Goal: Task Accomplishment & Management: Manage account settings

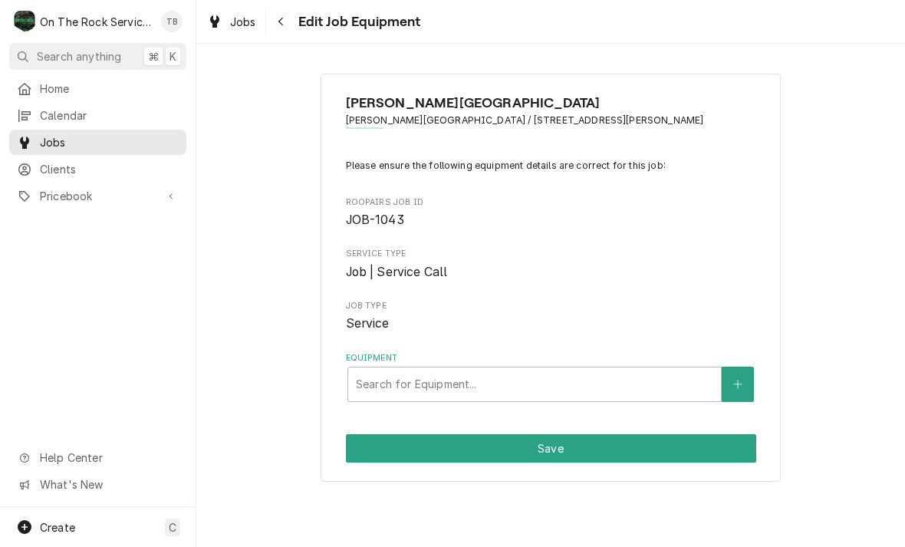
click at [736, 393] on button "Equipment" at bounding box center [737, 383] width 32 height 35
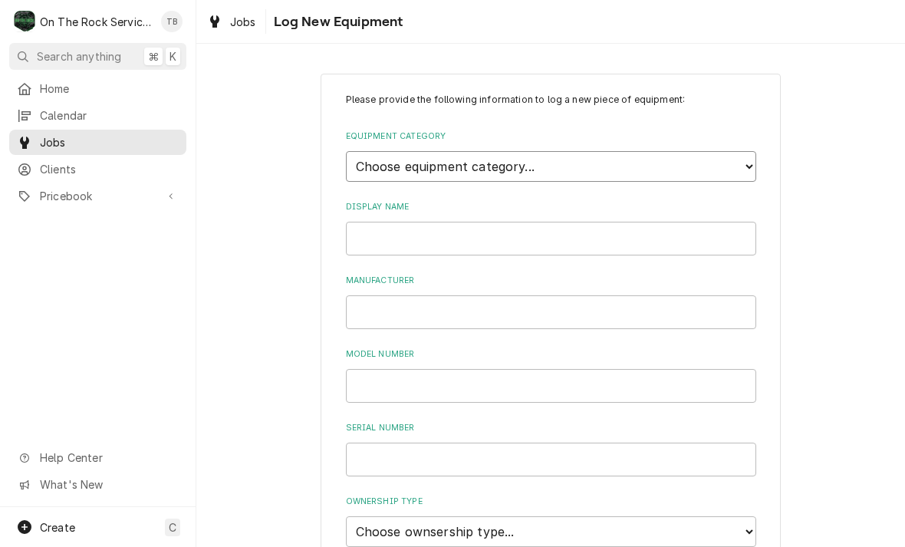
click at [751, 158] on select "Choose equipment category... Cooking Equipment Fryers Ice Machines Ovens and Ra…" at bounding box center [551, 166] width 410 height 31
select select "8"
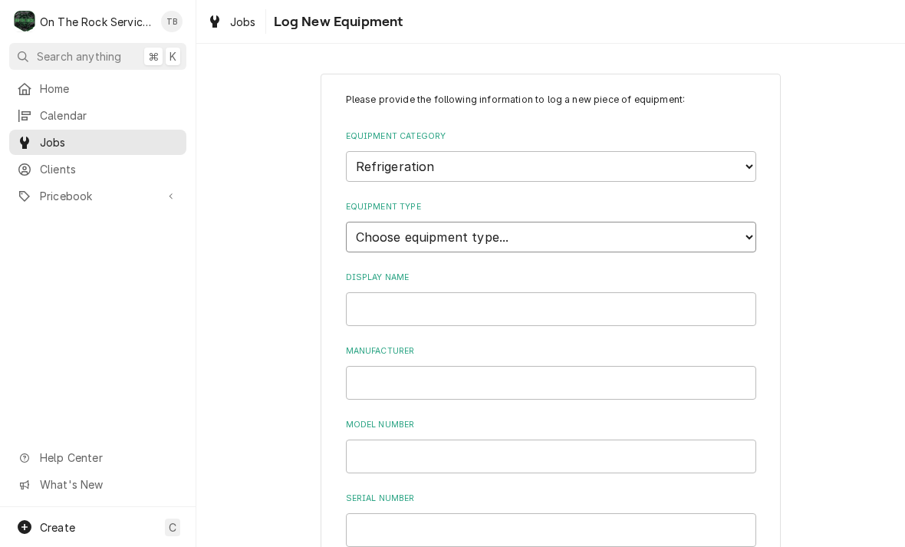
click at [524, 226] on select "Choose equipment type... Bar Refrigeration Blast Chiller Chef Base Freezer Chef…" at bounding box center [551, 237] width 410 height 31
select select "70"
click at [524, 292] on input "Display Name" at bounding box center [551, 309] width 410 height 34
type input "ICE CHEST #1(L)"
click at [389, 366] on input "Manufacturer" at bounding box center [551, 383] width 410 height 34
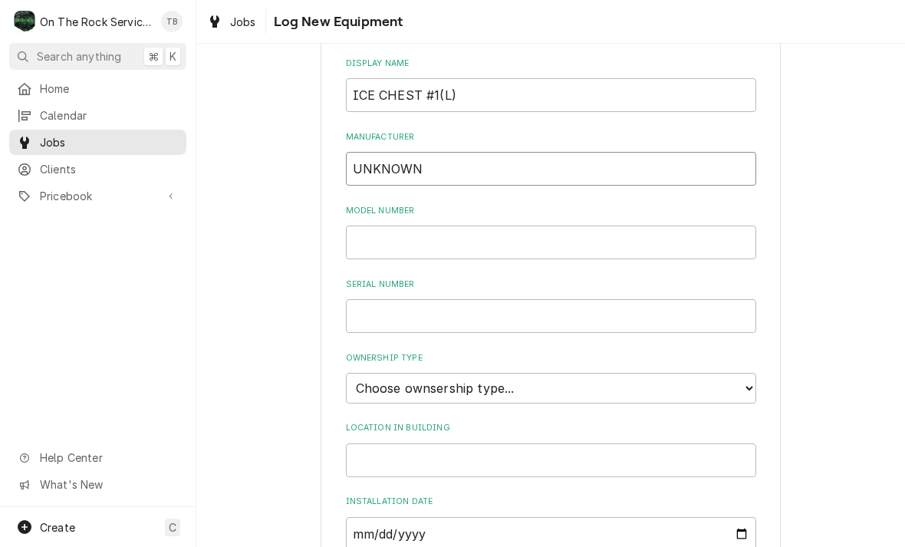
scroll to position [215, 0]
click at [393, 229] on input "Model Number" at bounding box center [551, 242] width 410 height 34
click at [467, 151] on input "UNKNOWN" at bounding box center [551, 168] width 410 height 34
type input "U"
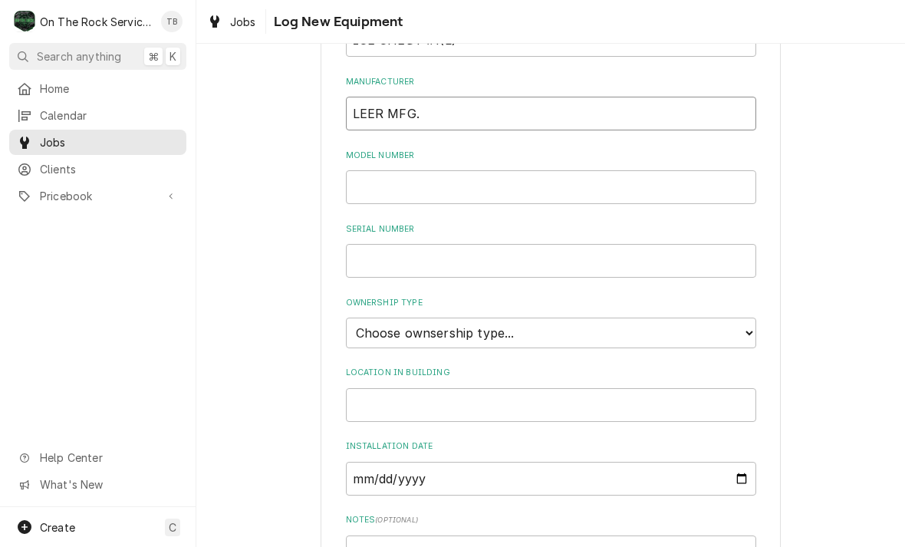
scroll to position [278, 0]
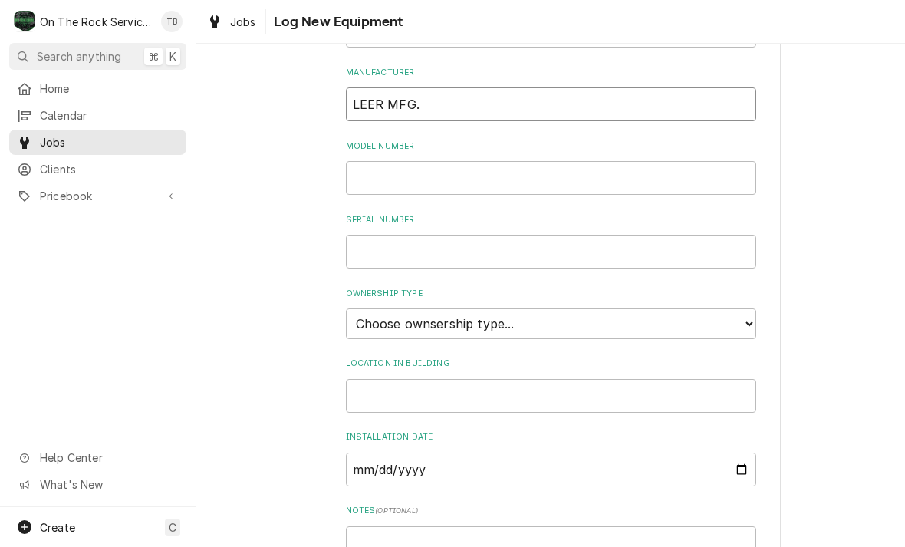
type input "LEER MFG."
click at [393, 161] on input "Model Number" at bounding box center [551, 178] width 410 height 34
type input "M380AS"
click at [411, 235] on input "Serial Number" at bounding box center [551, 252] width 410 height 34
type input "95I05184"
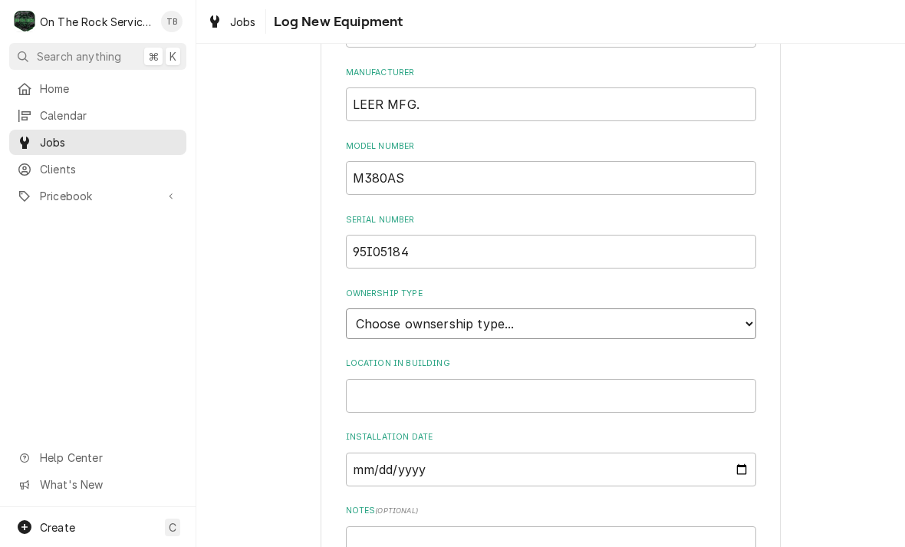
click at [750, 309] on select "Choose ownsership type... Unknown Owned Leased Rented" at bounding box center [551, 323] width 410 height 31
select select "2"
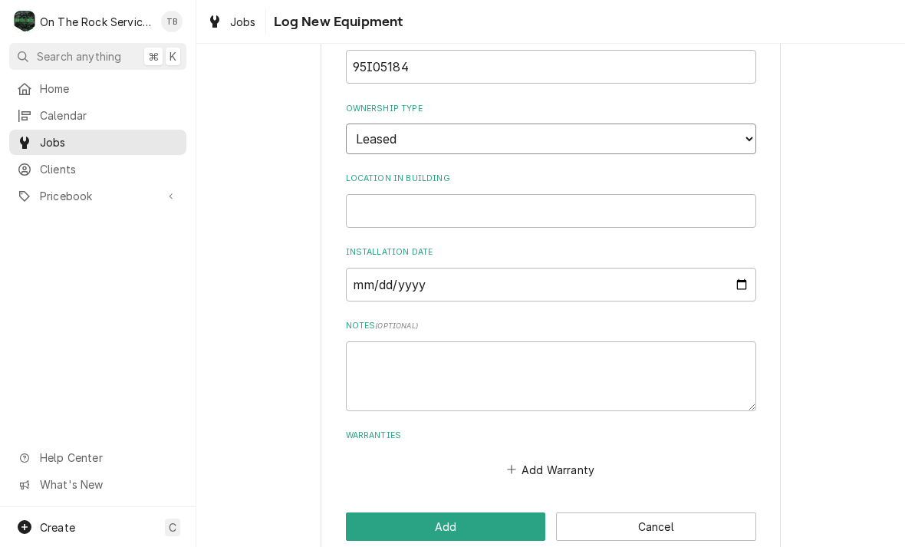
scroll to position [462, 0]
click at [395, 196] on input "Location in Building" at bounding box center [551, 213] width 410 height 34
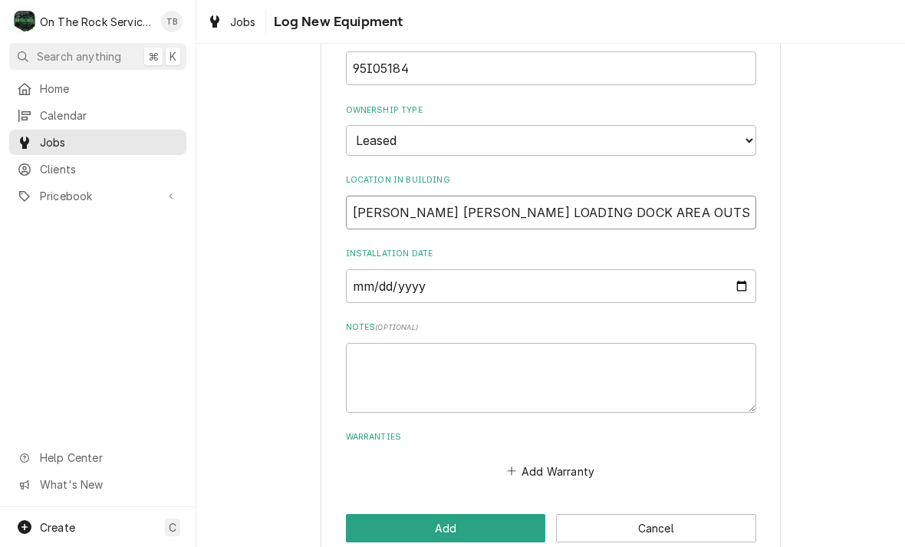
type input "RICHARDSON HALL LOADING DOCK AREA OUTSIDE"
click at [393, 343] on textarea "Notes ( optional )" at bounding box center [551, 378] width 410 height 70
type textarea "x"
type textarea "I"
type textarea "x"
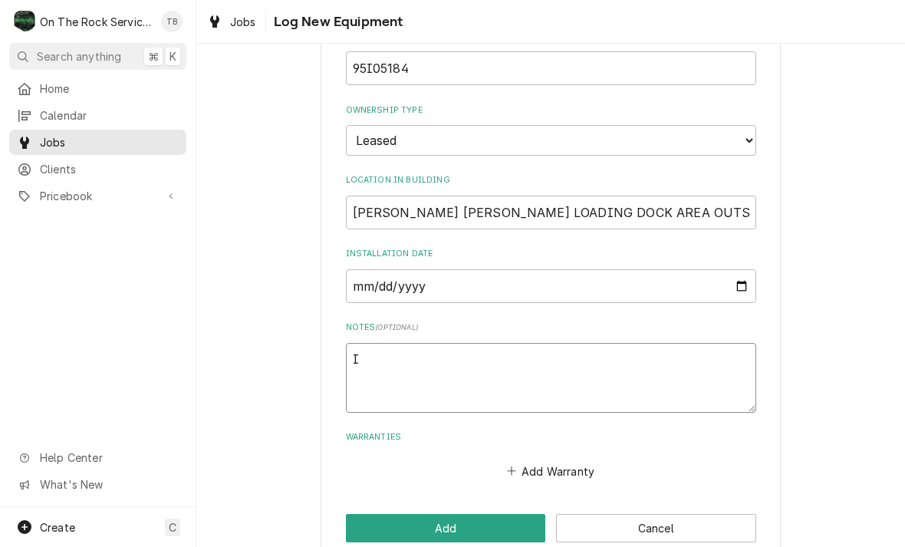
type textarea "IC"
type textarea "x"
type textarea "ICE"
type textarea "x"
type textarea "ICE S"
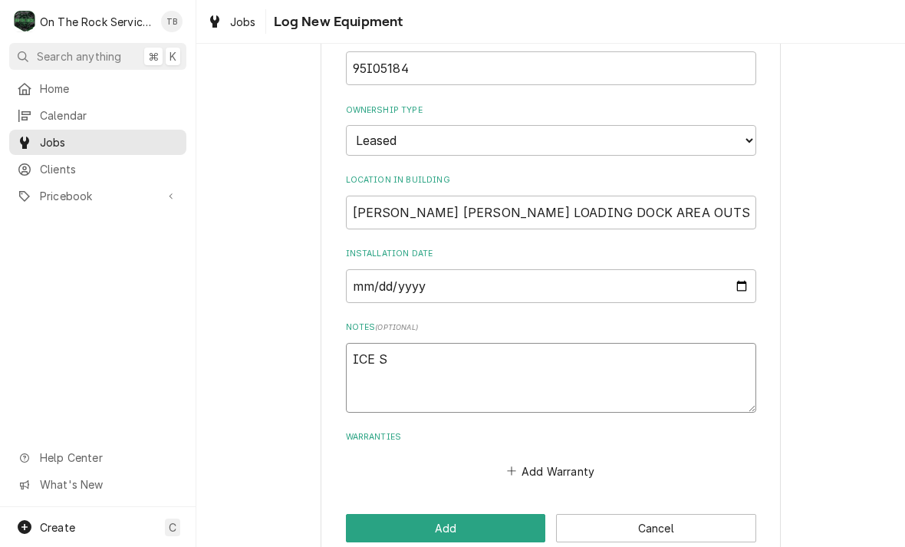
type textarea "x"
type textarea "ICE ST"
type textarea "x"
type textarea "ICE STO"
type textarea "x"
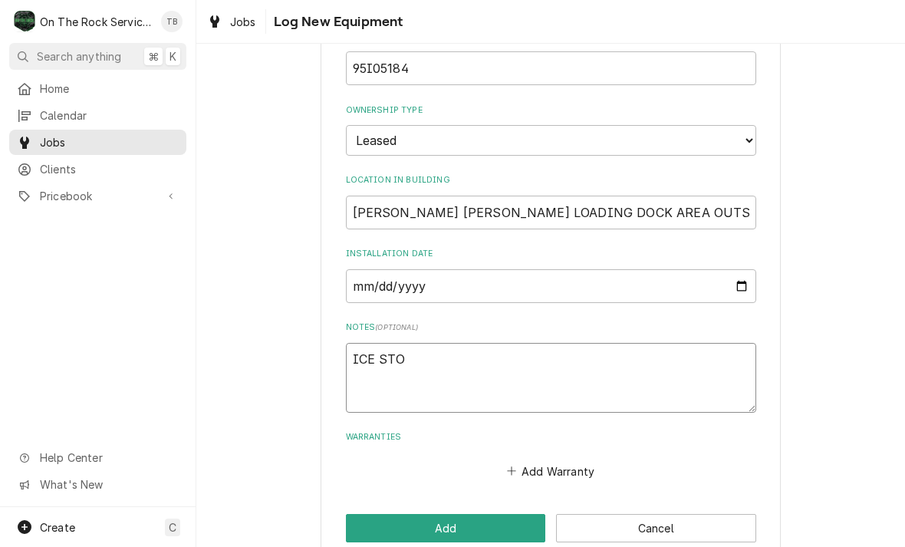
type textarea "ICE STOR"
type textarea "x"
type textarea "ICE STORA"
type textarea "x"
type textarea "ICE STORAG"
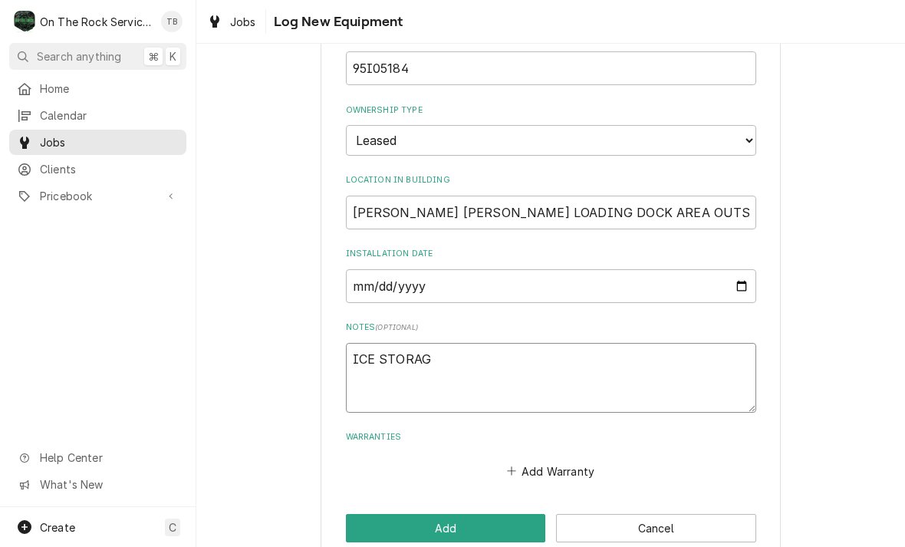
type textarea "x"
type textarea "ICE STORAGE"
type textarea "x"
type textarea "ICE STORAGE"
type textarea "x"
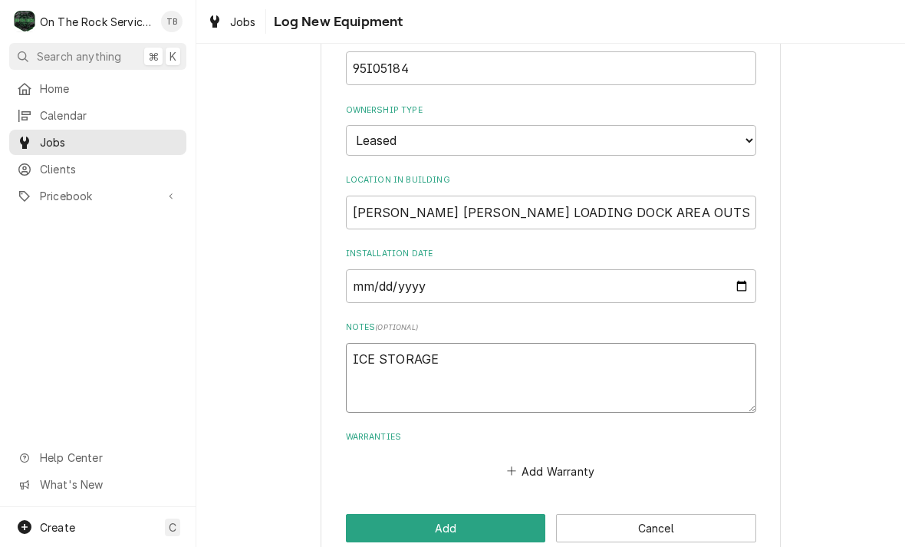
type textarea "ICE STORAGE"
type textarea "x"
type textarea "ICE STORAG"
type textarea "x"
type textarea "ICE STORA"
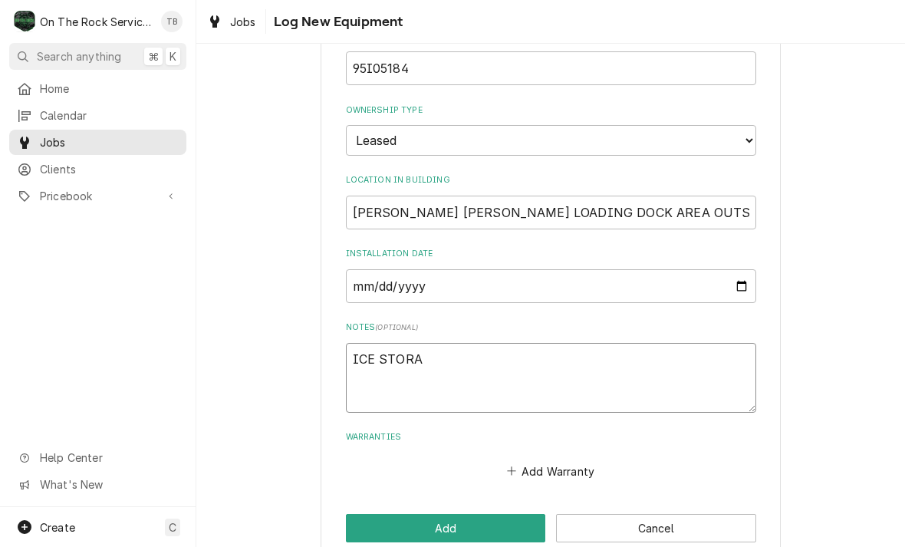
type textarea "x"
type textarea "ICE STOR"
type textarea "x"
type textarea "ICE STO"
type textarea "x"
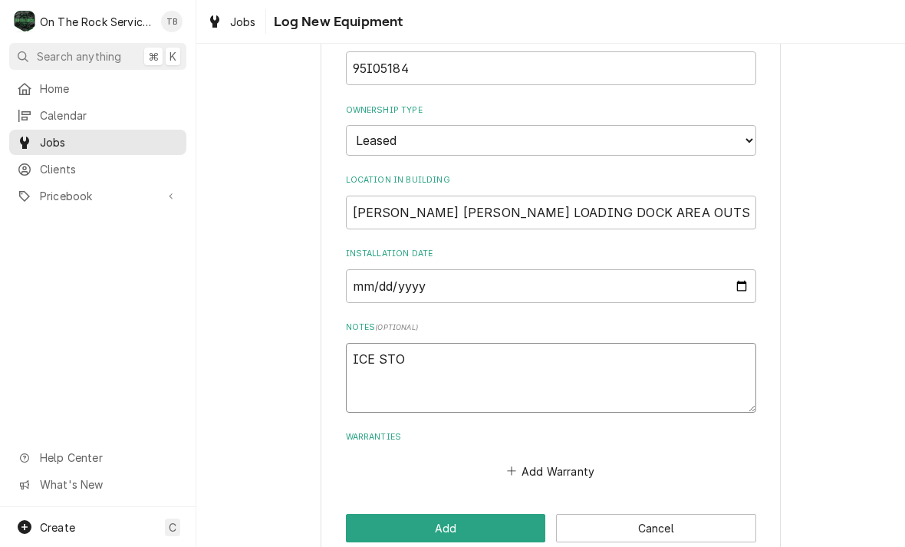
type textarea "ICE ST"
type textarea "x"
type textarea "ICE S"
type textarea "x"
type textarea "ICE"
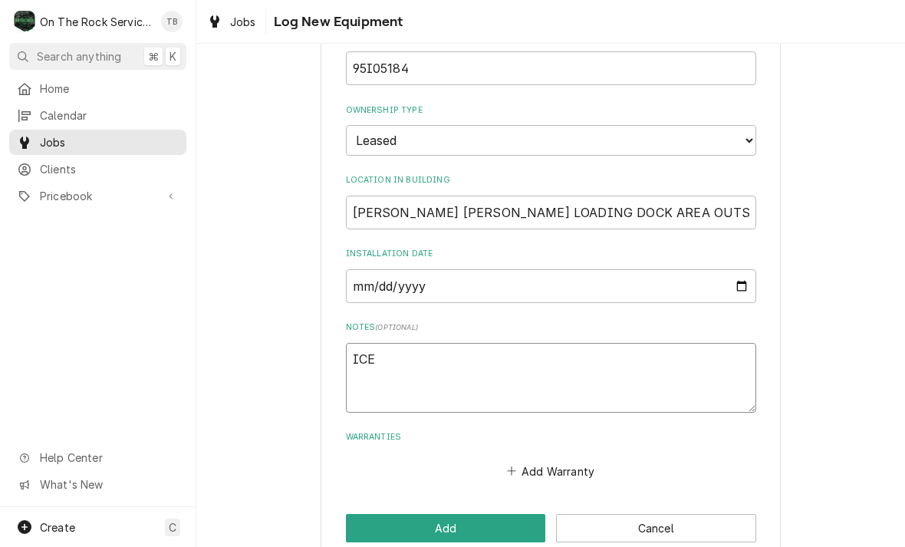
type textarea "x"
type textarea "ICE B"
type textarea "x"
type textarea "ICE BA"
type textarea "x"
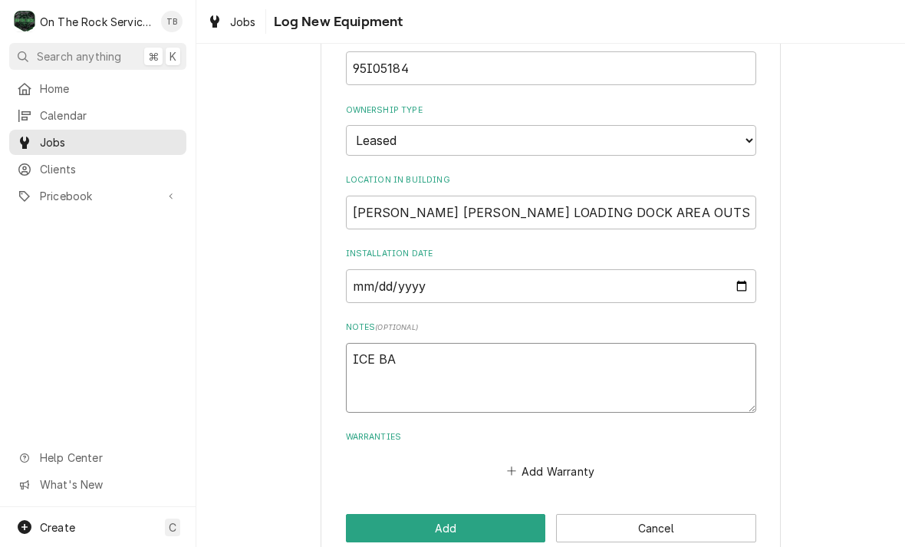
type textarea "ICE BAG"
type textarea "x"
type textarea "ICE BAG"
type textarea "x"
type textarea "ICE BAG S"
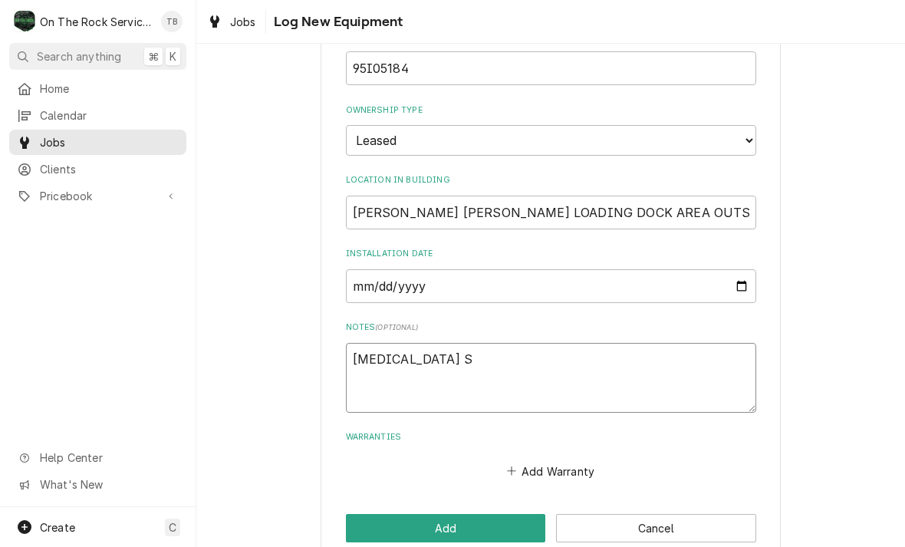
type textarea "x"
type textarea "ICE BAG ST"
type textarea "x"
type textarea "ICE BAG STO"
type textarea "x"
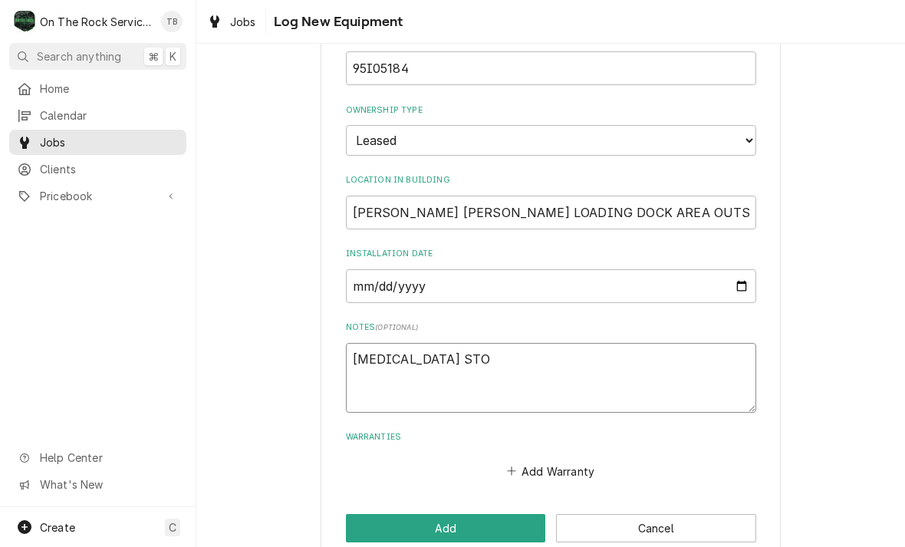
type textarea "ICE BAG STOR"
type textarea "x"
type textarea "ICE BAG STORA"
type textarea "x"
type textarea "ICE BAG STORAGE"
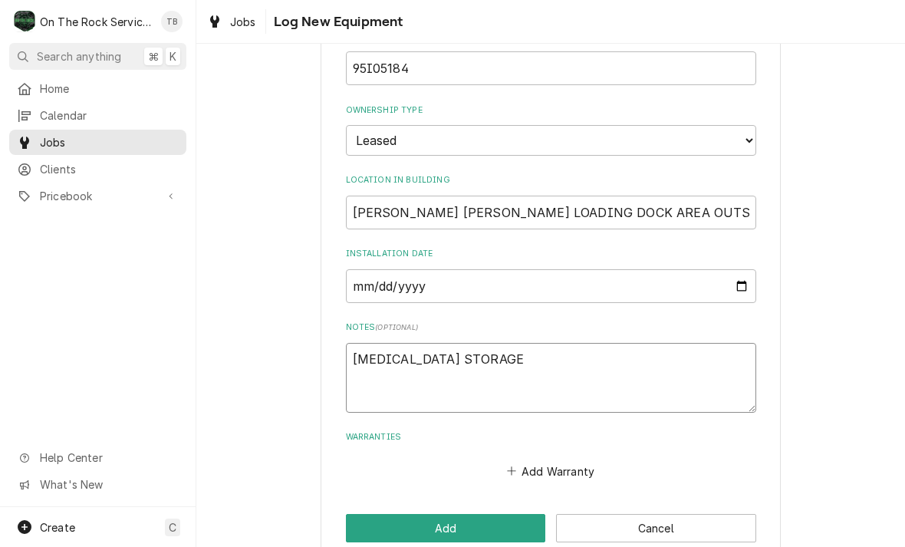
type textarea "x"
type textarea "ICE BAG STORAGE"
type textarea "x"
type textarea "ICE BAG STORAGE C"
type textarea "x"
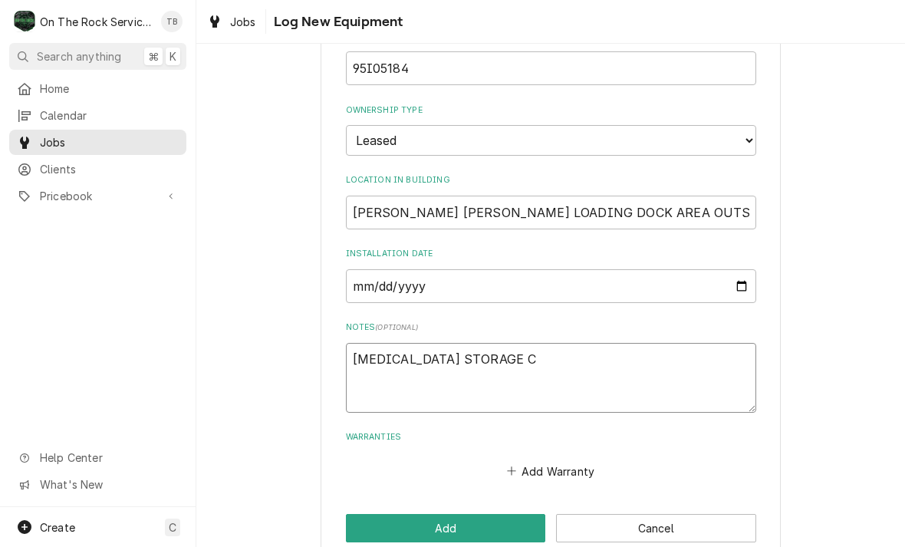
type textarea "ICE BAG STORAGE CO"
type textarea "x"
type textarea "ICE BAG STORAGE COT"
type textarea "x"
type textarea "ICE BAG STORAGE CO"
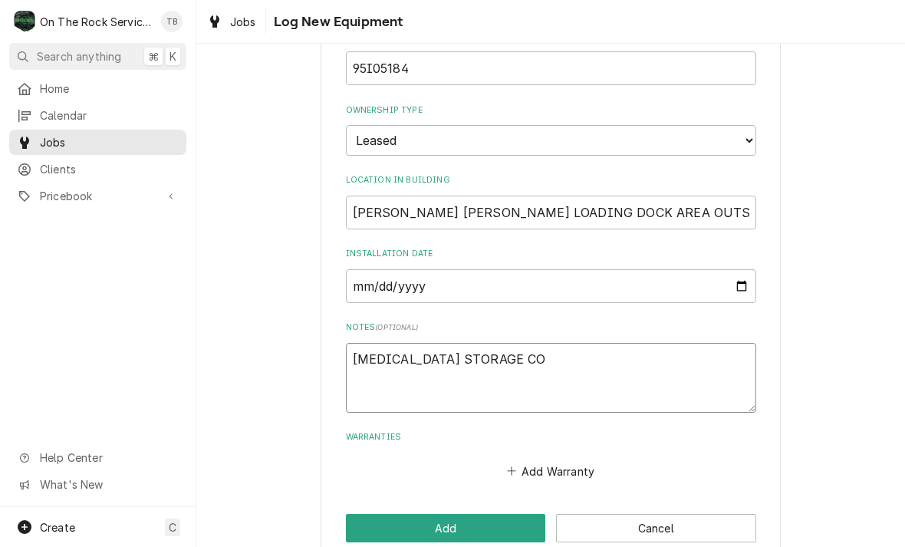
type textarea "x"
type textarea "ICE BAG STORAGE CON"
type textarea "x"
type textarea "ICE BAG STORAGE CONTA"
type textarea "x"
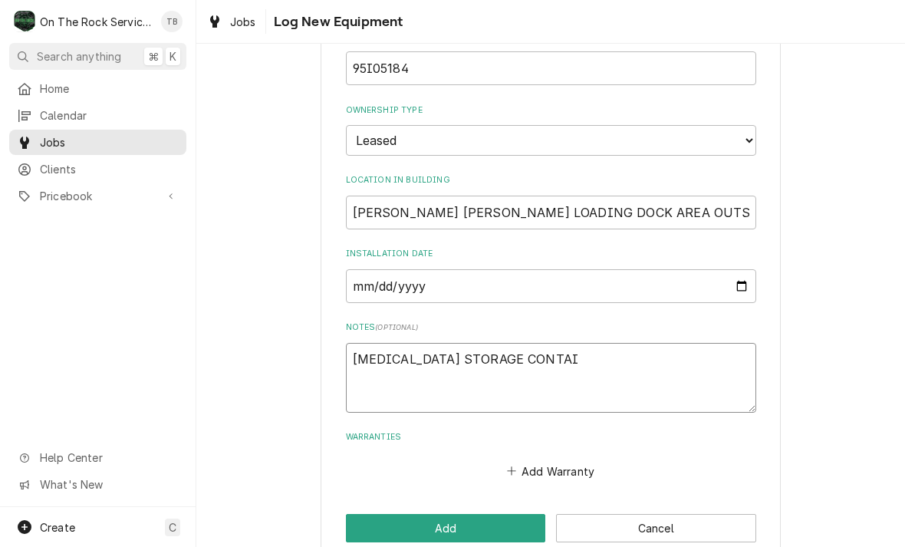
type textarea "ICE BAG STORAGE CONTAIN"
type textarea "x"
type textarea "ICE BAG STORAGE CONTAINE"
type textarea "x"
type textarea "ICE BAG STORAGE CONTAINER"
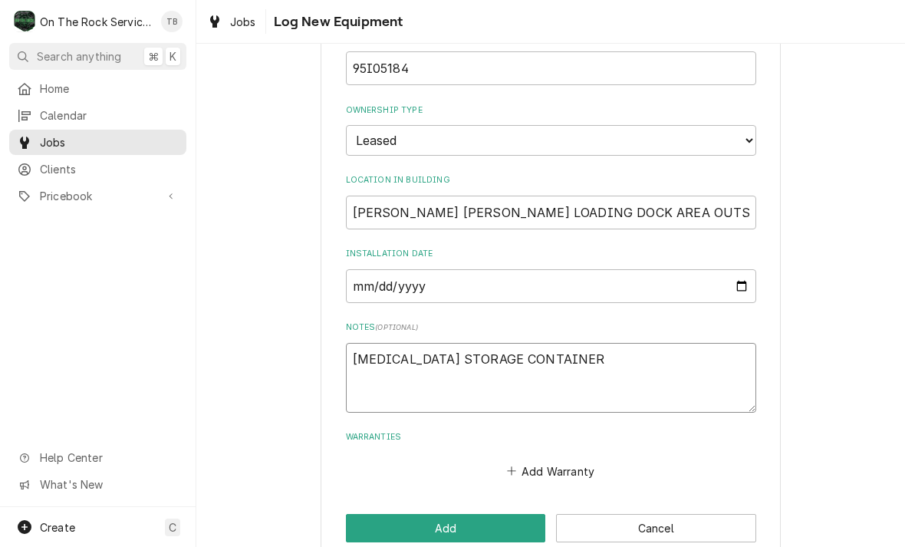
type textarea "x"
type textarea "ICE BAG STORAGE CONTAINER"
type textarea "x"
type textarea "ICE BAG STORAGE CONTAINER L"
type textarea "x"
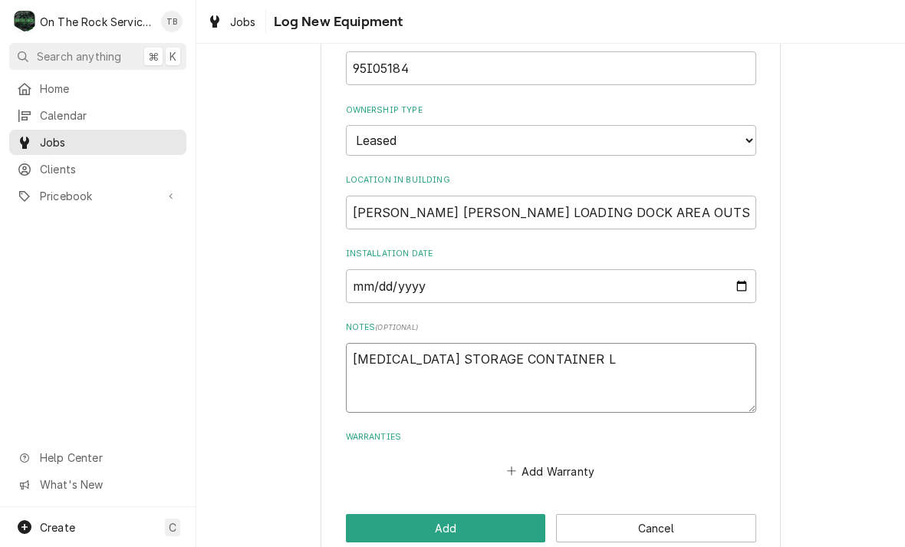
type textarea "ICE BAG STORAGE CONTAINER LE"
type textarea "x"
type textarea "ICE BAG STORAGE CONTAINER LEF"
type textarea "x"
type textarea "ICE BAG STORAGE CONTAINER LEFT"
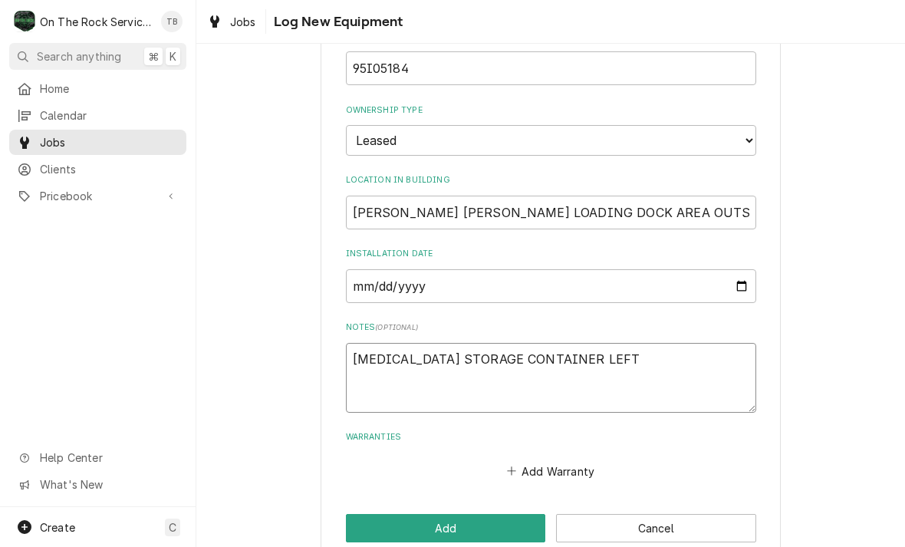
type textarea "x"
type textarea "ICE BAG STORAGE CONTAINER LEFT"
type textarea "x"
type textarea "ICE BAG STORAGE CONTAINER LEFT S"
type textarea "x"
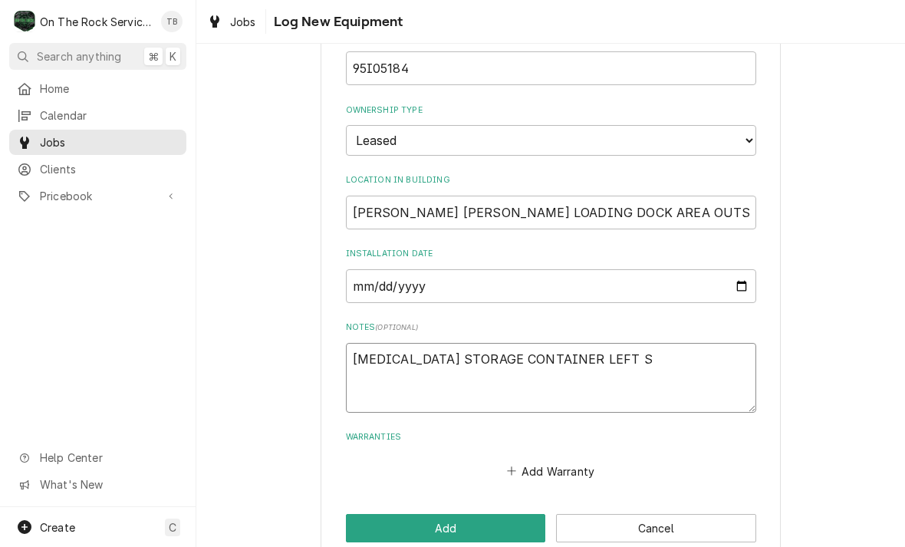
type textarea "ICE BAG STORAGE CONTAINER LEFT SI"
type textarea "x"
type textarea "ICE BAG STORAGE CONTAINER LEFT SIDE"
type textarea "x"
type textarea "ICE BAG STORAGE CONTAINER LEFT SIDE"
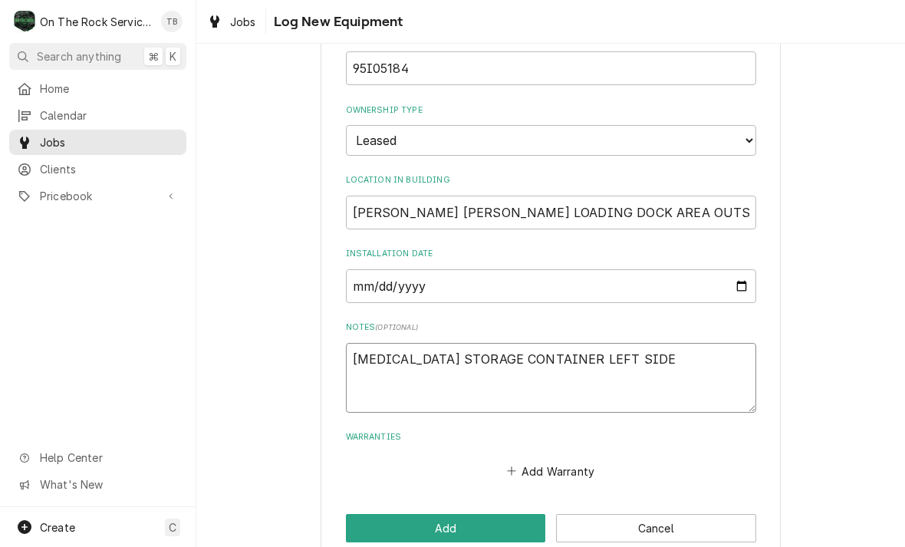
type textarea "x"
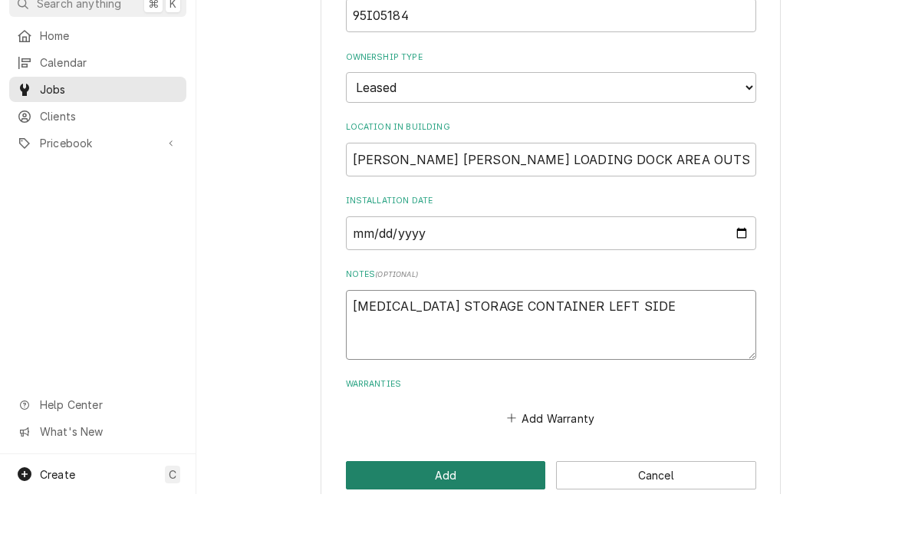
type textarea "ICE BAG STORAGE CONTAINER LEFT SIDE"
click at [443, 514] on button "Add" at bounding box center [446, 528] width 200 height 28
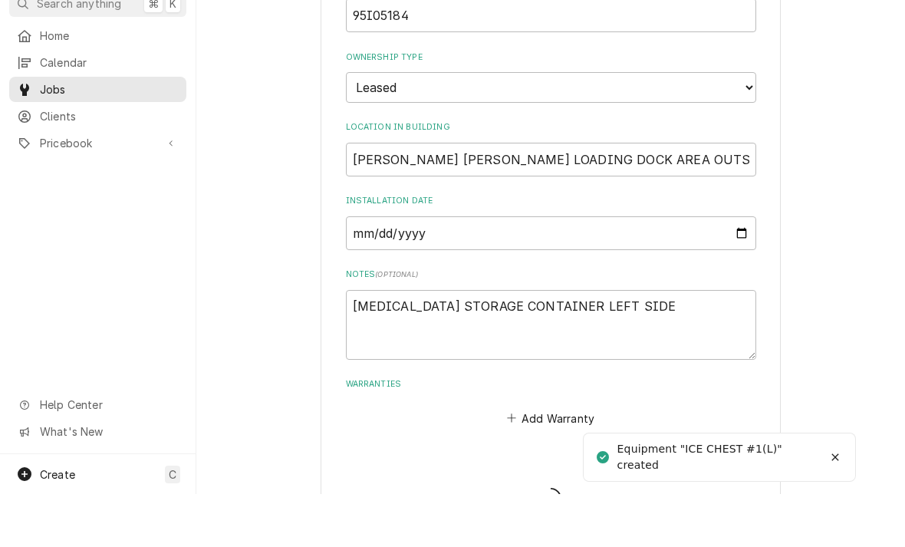
type textarea "x"
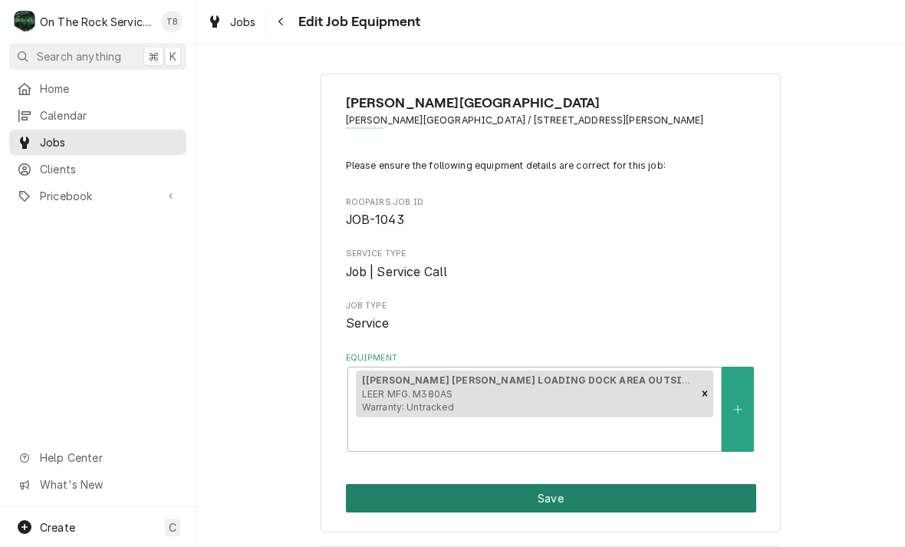
click at [389, 494] on button "Save" at bounding box center [551, 498] width 410 height 28
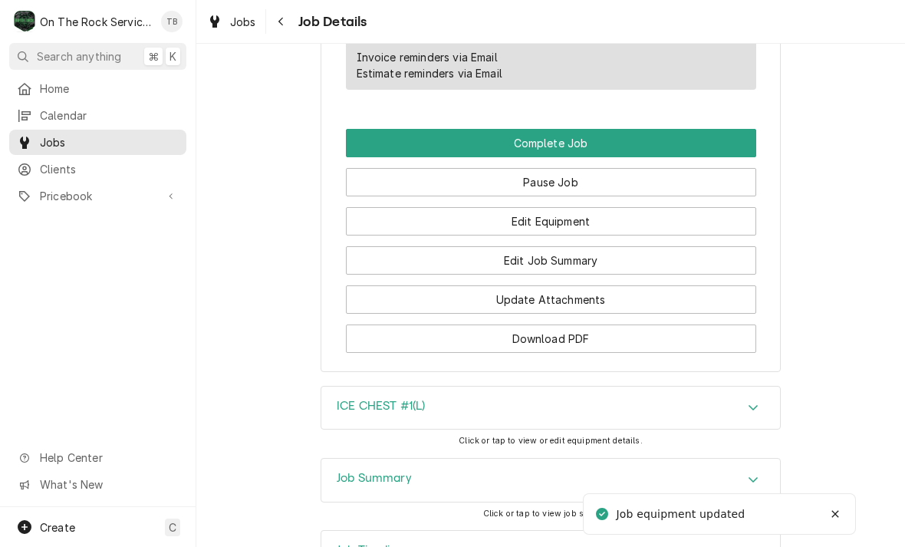
scroll to position [1405, 0]
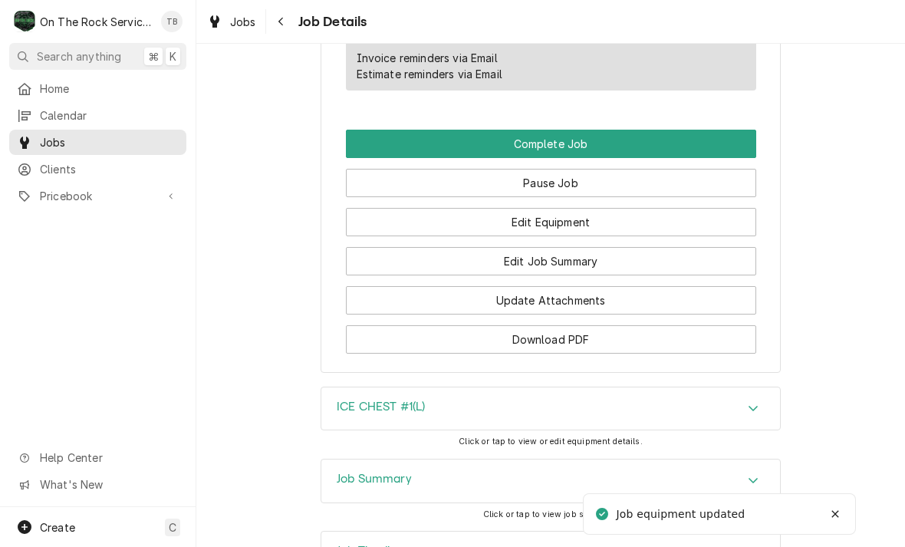
click at [748, 387] on div "ICE CHEST #1(L)" at bounding box center [550, 408] width 458 height 43
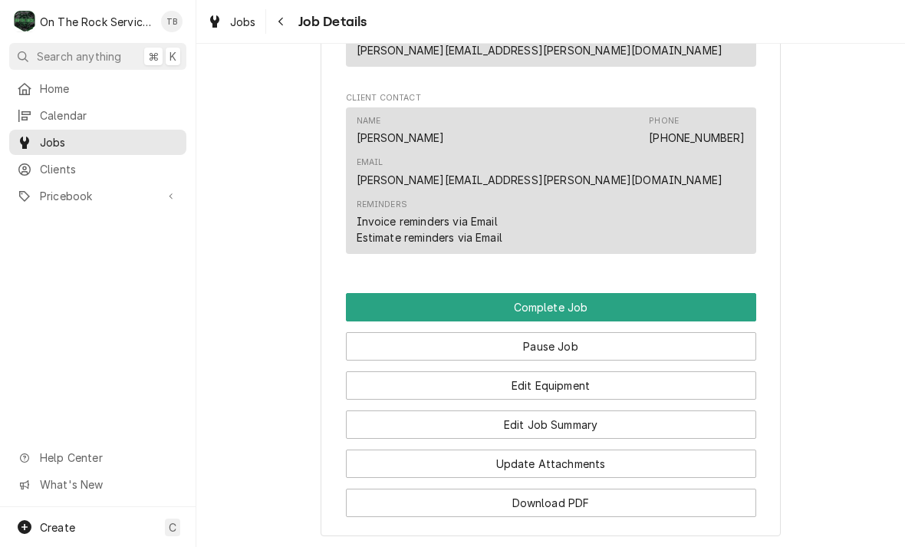
scroll to position [1303, 0]
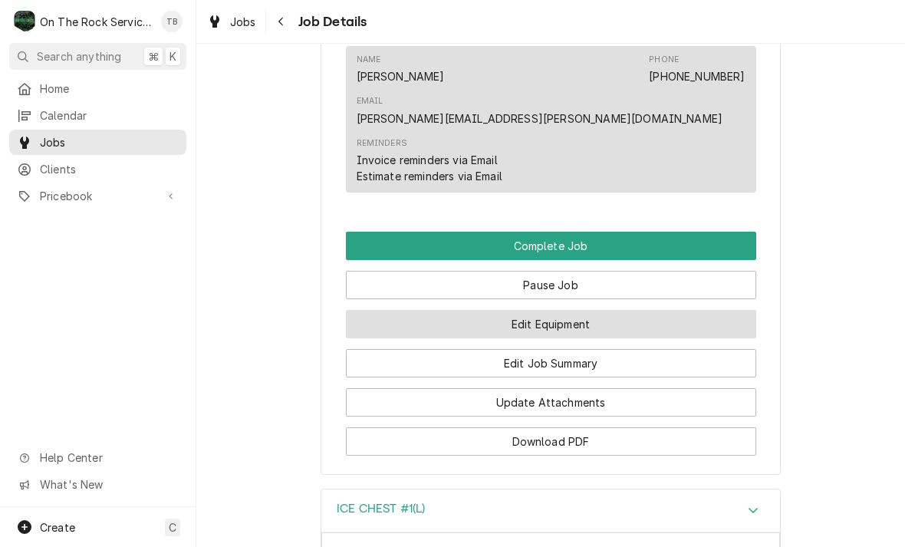
click at [596, 310] on button "Edit Equipment" at bounding box center [551, 324] width 410 height 28
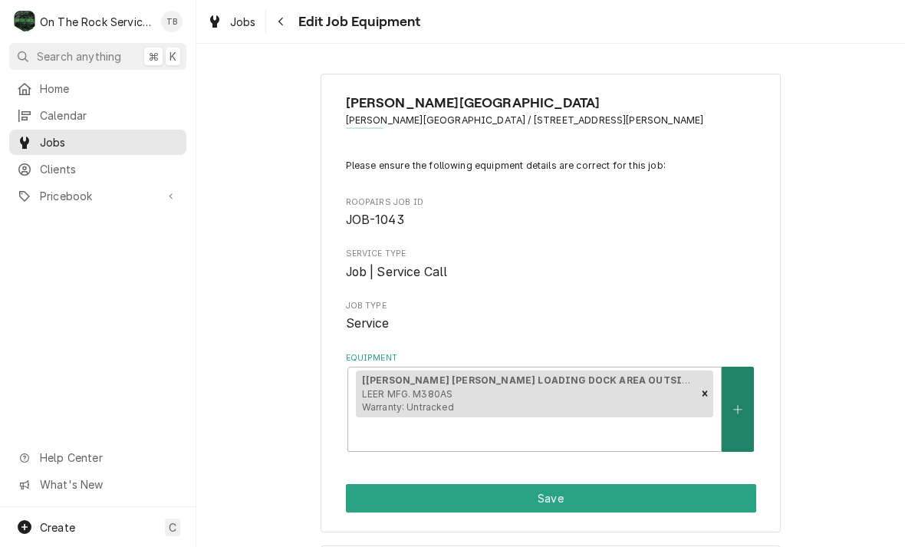
click at [748, 422] on button "Equipment" at bounding box center [737, 408] width 32 height 85
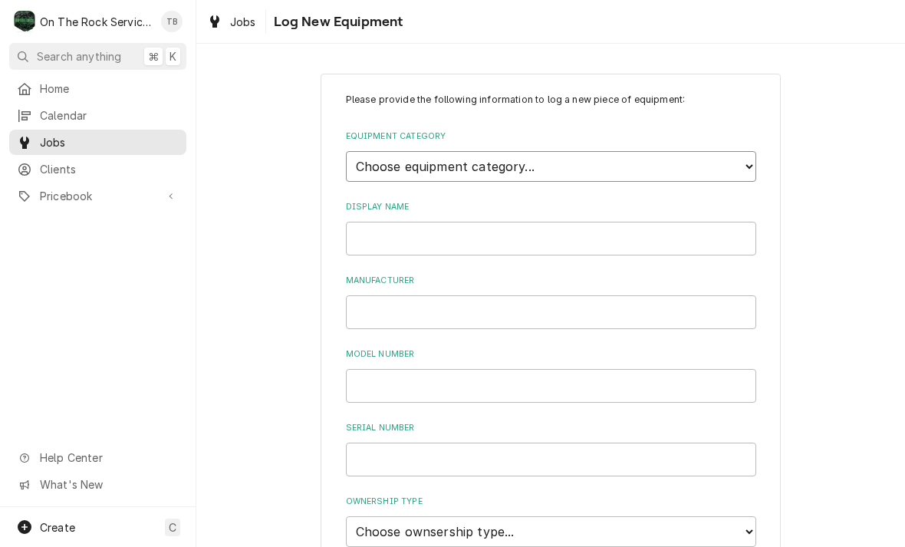
click at [736, 166] on select "Choose equipment category... Cooking Equipment Fryers Ice Machines Ovens and Ra…" at bounding box center [551, 166] width 410 height 31
select select "8"
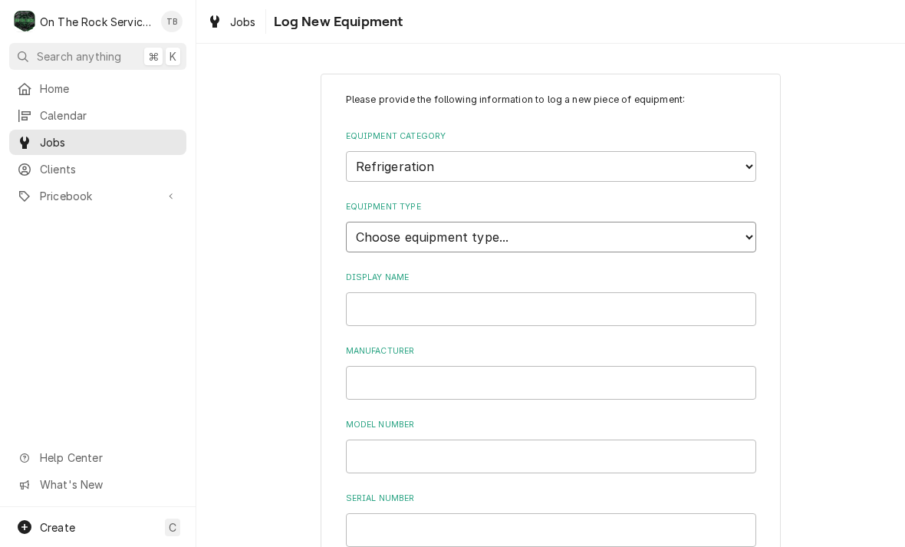
click at [547, 232] on select "Choose equipment type... Bar Refrigeration Blast Chiller Chef Base Freezer Chef…" at bounding box center [551, 237] width 410 height 31
select select "70"
click at [651, 295] on input "Display Name" at bounding box center [551, 309] width 410 height 34
type input "ICE STORAGE BOX #2 (M)"
click at [395, 366] on input "Manufacturer" at bounding box center [551, 383] width 410 height 34
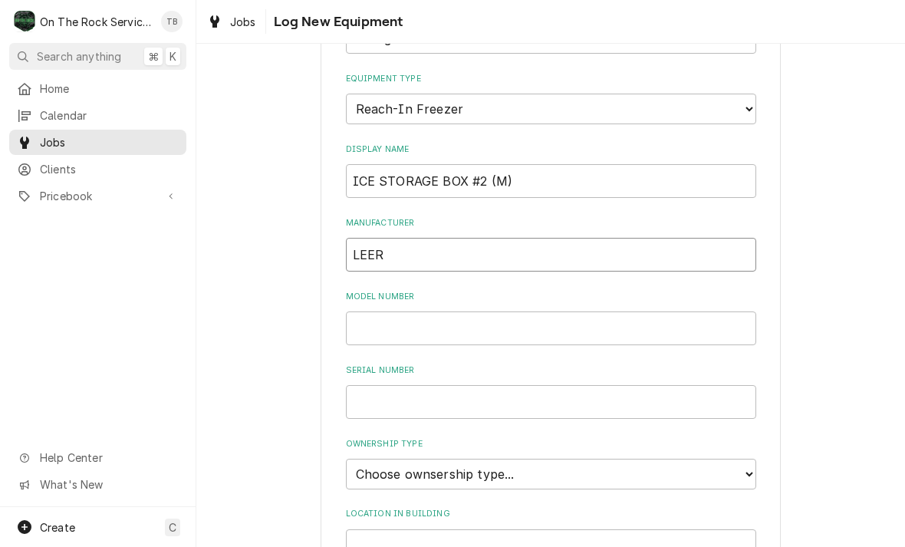
scroll to position [152, 0]
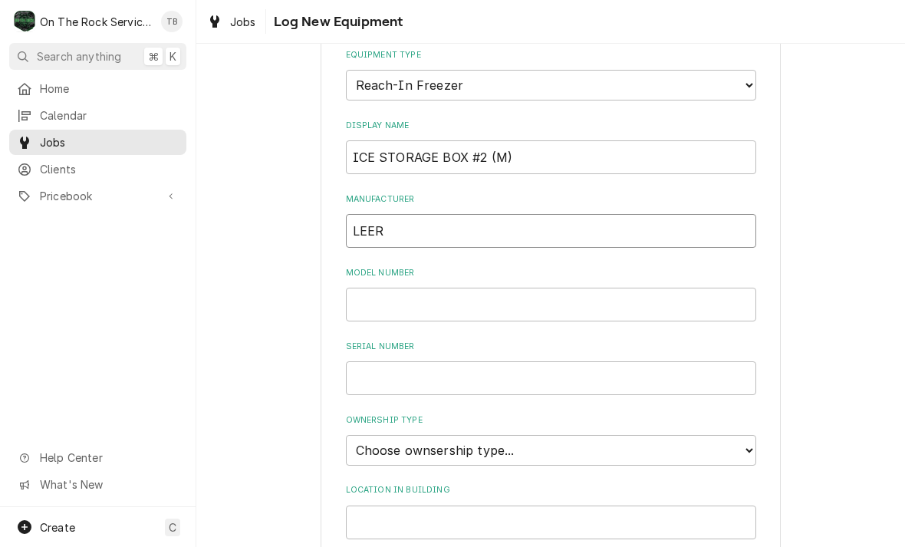
type input "LEER"
click at [412, 288] on input "Model Number" at bounding box center [551, 305] width 410 height 34
type input "M1000AS-22"
click at [428, 361] on input "Serial Number" at bounding box center [551, 378] width 410 height 34
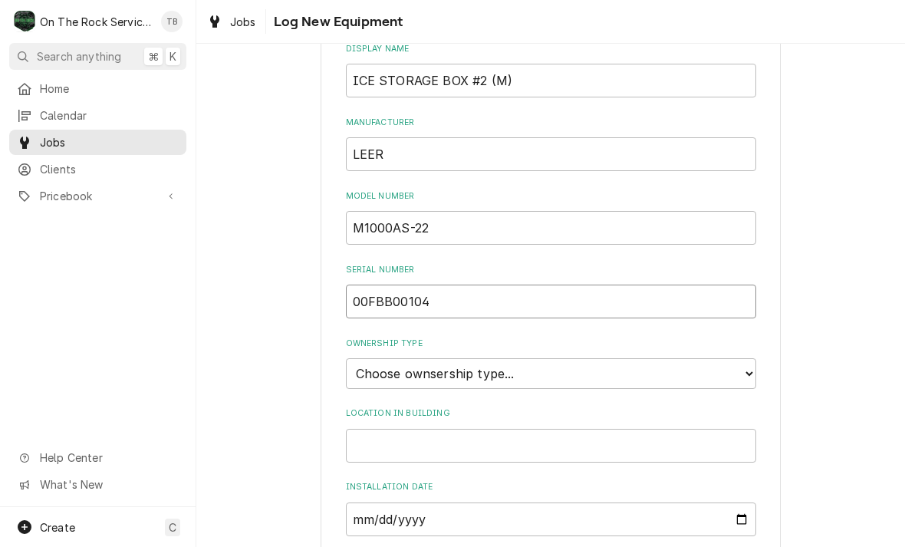
scroll to position [333, 0]
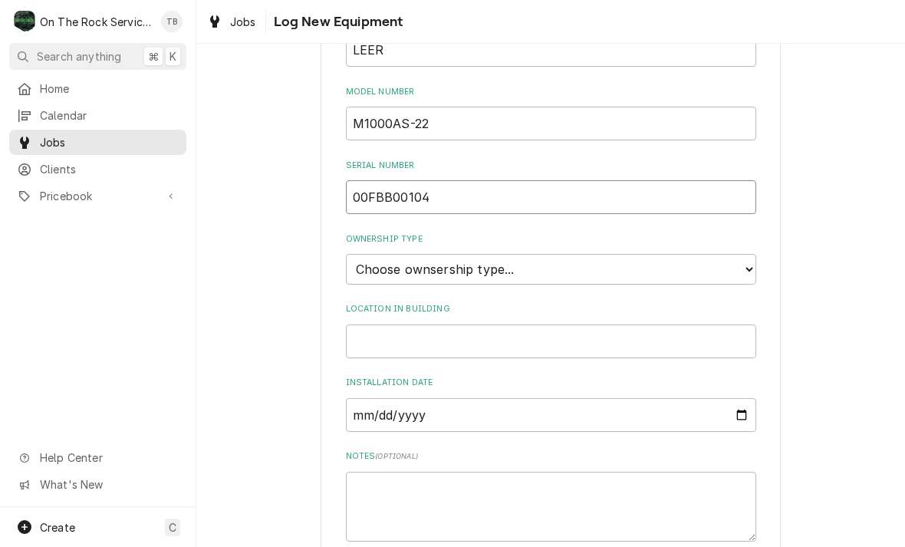
type input "00FBB00104"
click at [747, 254] on select "Choose ownsership type... Unknown Owned Leased Rented" at bounding box center [551, 269] width 410 height 31
select select "2"
click at [414, 324] on input "Location in Building" at bounding box center [551, 341] width 410 height 34
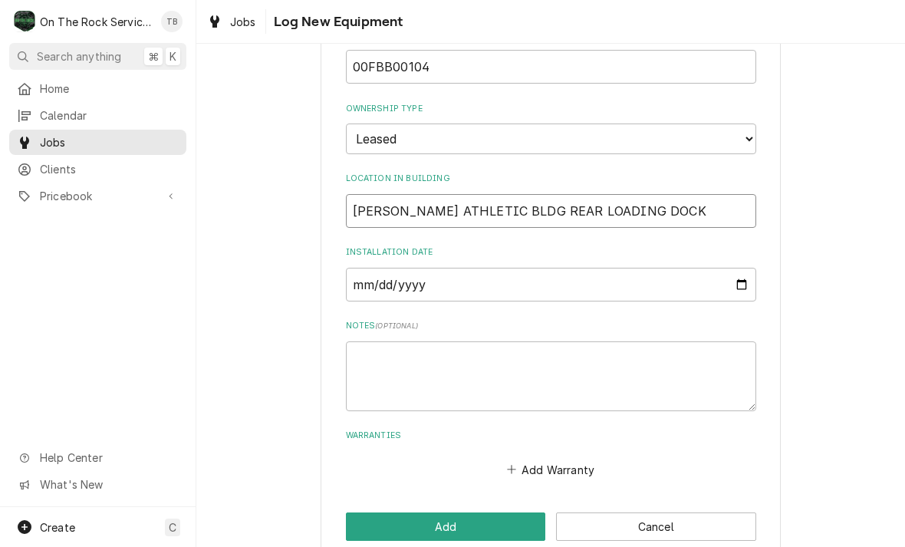
scroll to position [462, 0]
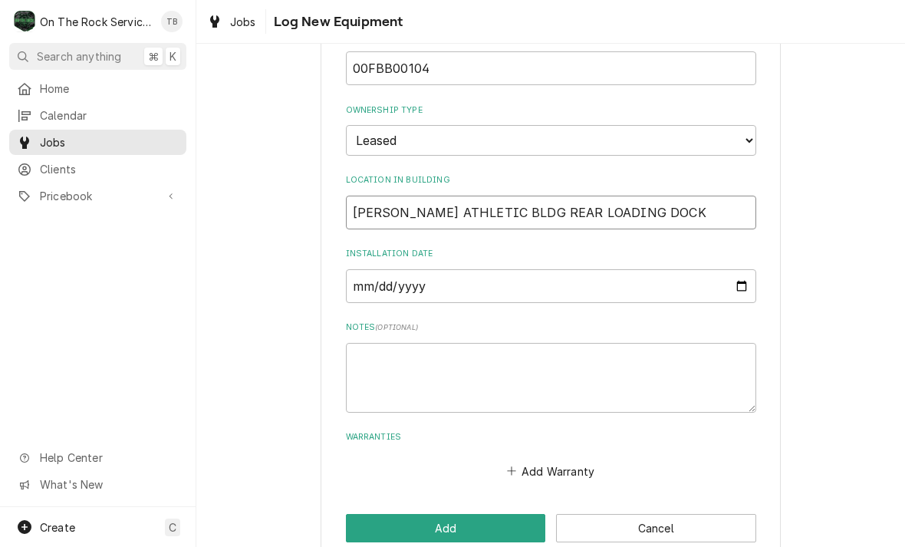
type input "RICHARDSON ATHLETIC BLDG REAR LOADING DOCK"
click at [396, 348] on textarea "Notes ( optional )" at bounding box center [551, 378] width 410 height 70
type textarea "x"
type textarea "R"
type textarea "x"
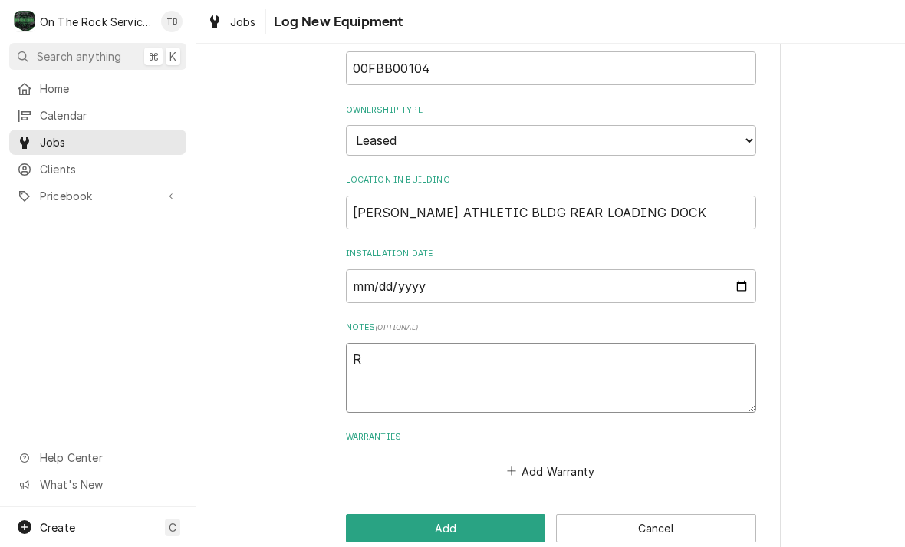
type textarea "R2"
type textarea "x"
type textarea "R22"
type textarea "x"
type textarea "R22/"
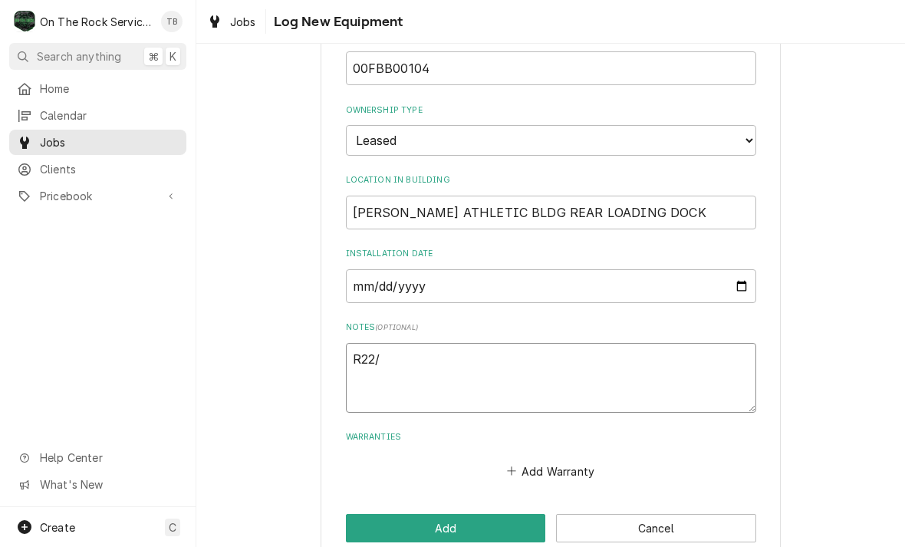
type textarea "x"
type textarea "R22/"
type textarea "x"
type textarea "R22/ 1"
type textarea "x"
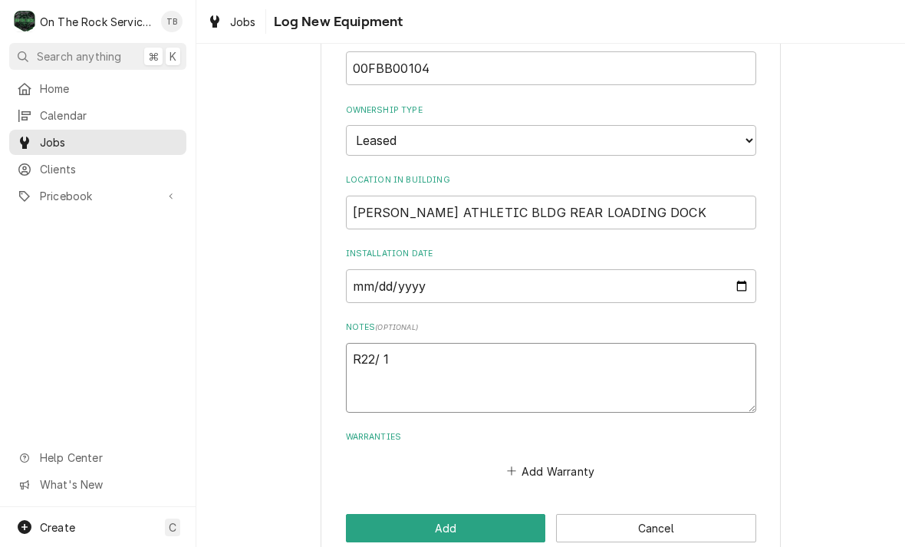
type textarea "R22/ 11"
type textarea "x"
type textarea "R22/ 11."
type textarea "x"
type textarea "R22/ 11.5"
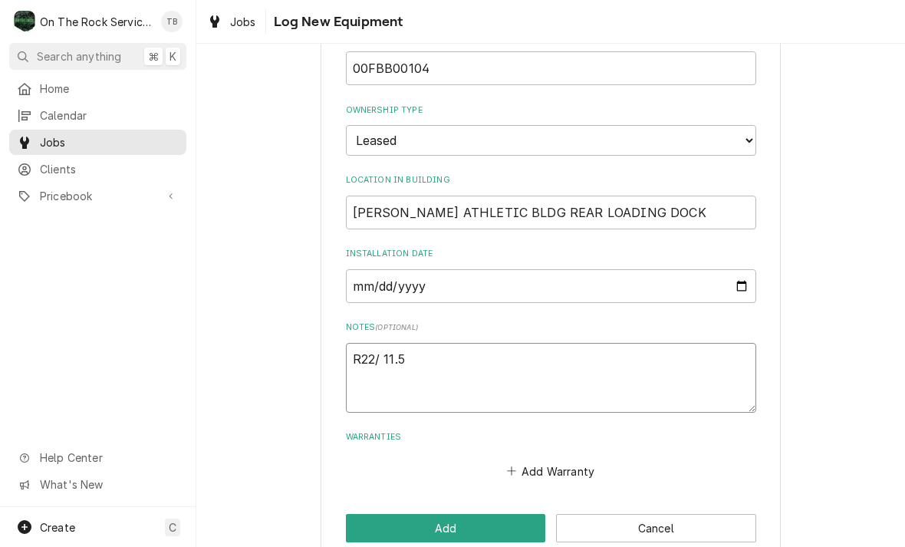
type textarea "x"
type textarea "R22/ 11.5O"
type textarea "x"
type textarea "R22/ 11.5OZ"
type textarea "x"
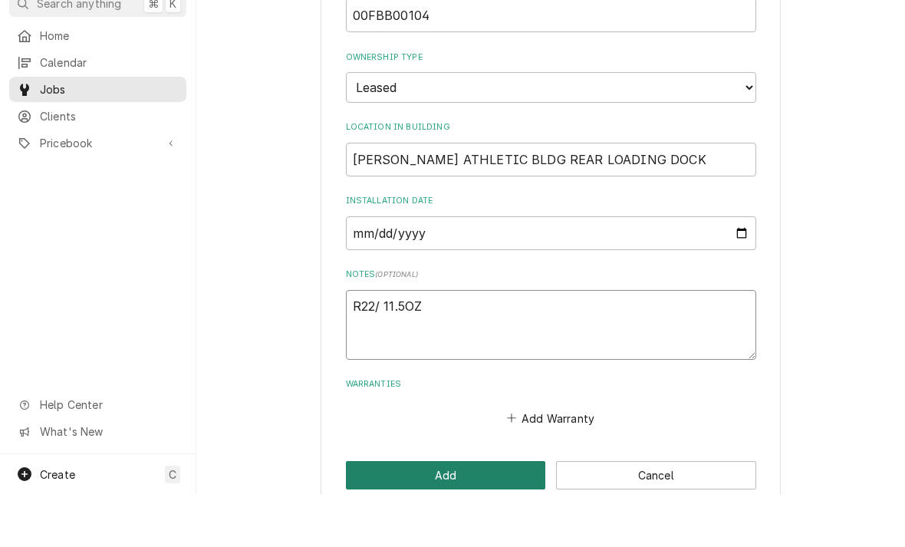
type textarea "R22/ 11.5OZ"
click at [452, 514] on button "Add" at bounding box center [446, 528] width 200 height 28
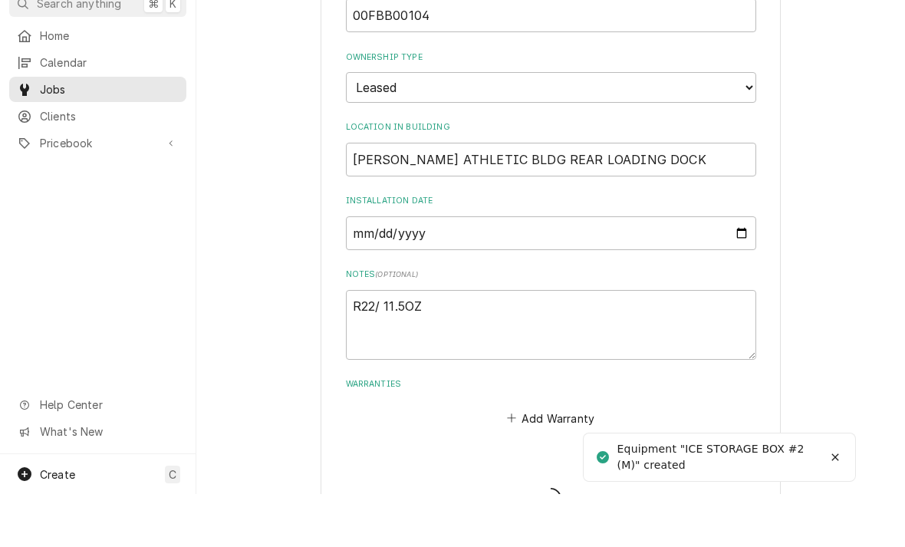
type textarea "x"
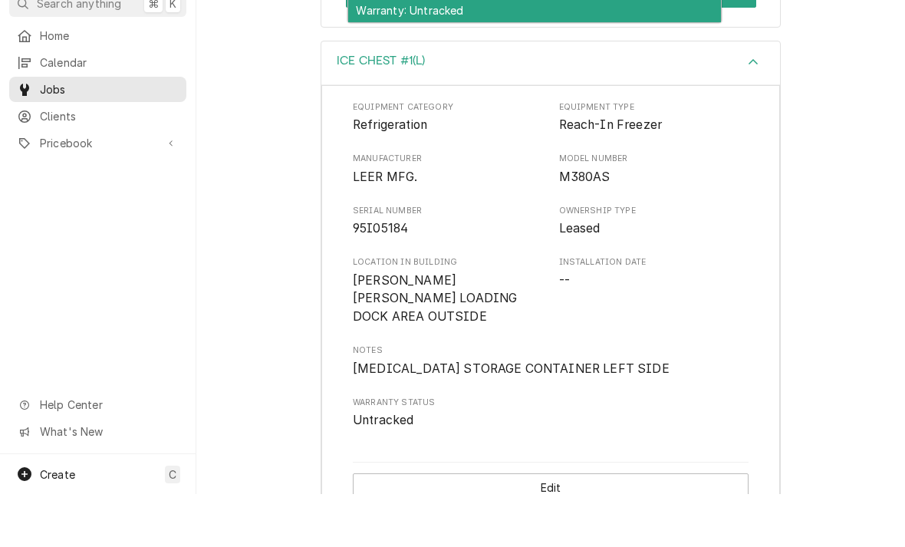
scroll to position [508, 0]
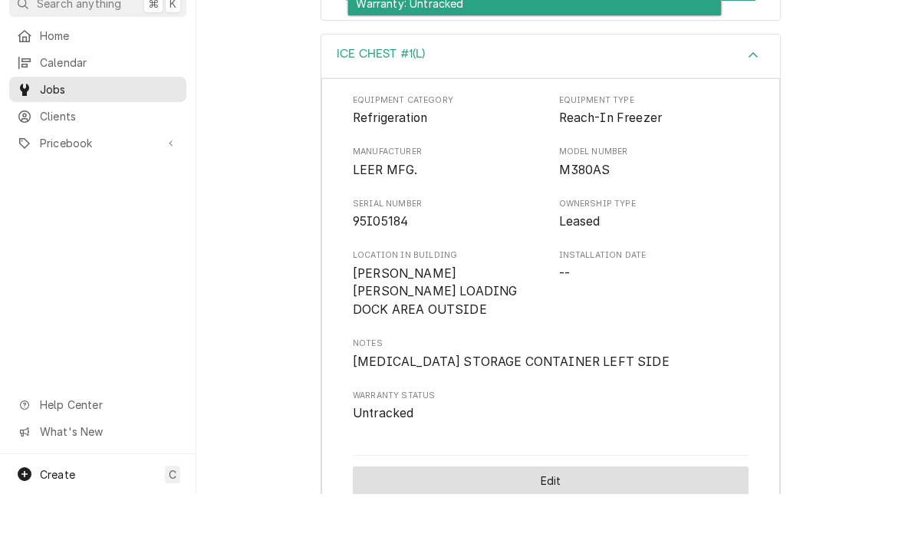
click at [570, 519] on button "Edit" at bounding box center [551, 533] width 396 height 28
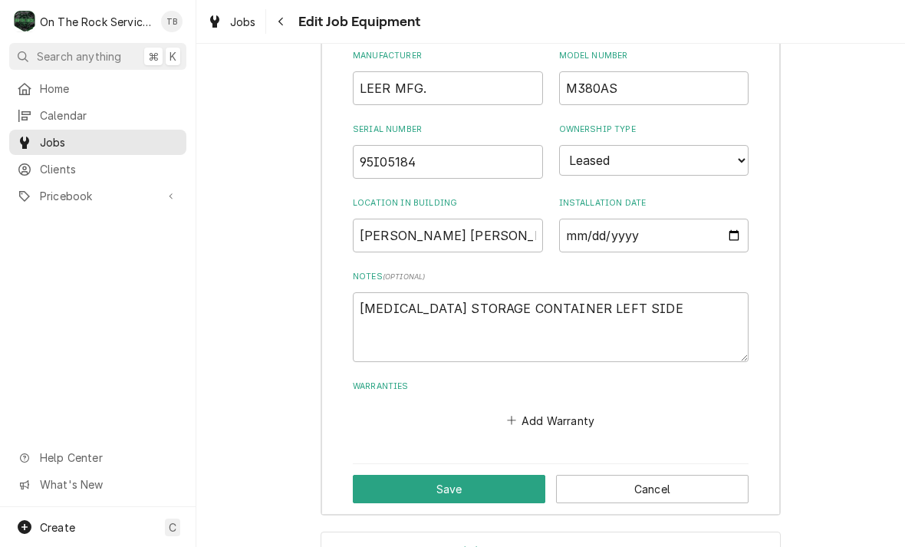
scroll to position [846, 0]
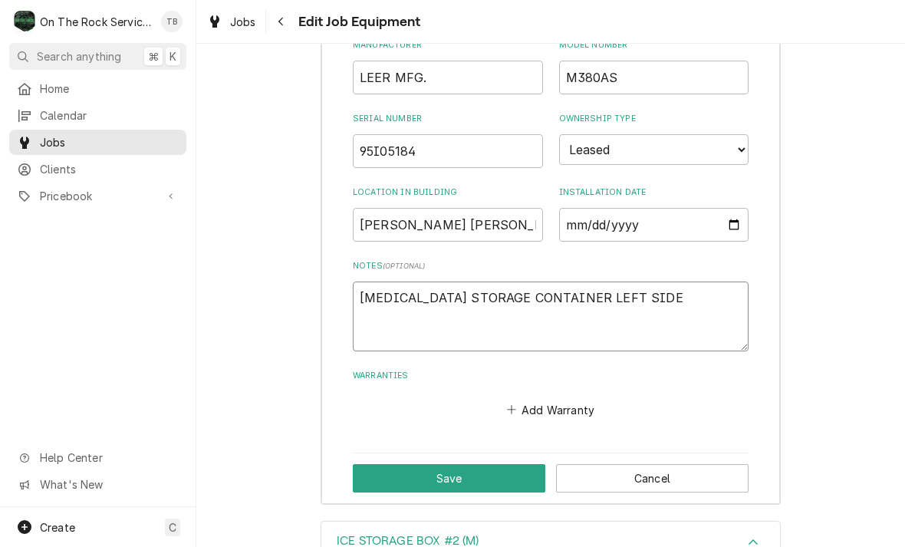
click at [659, 281] on textarea "[MEDICAL_DATA] STORAGE CONTAINER LEFT SIDE" at bounding box center [551, 316] width 396 height 70
type textarea "x"
type textarea "[MEDICAL_DATA] STORAGE CONTAINER LEFT SIDE"
type textarea "x"
type textarea "ICE BAG STORAGE CONTAINER LEFT SIDE R"
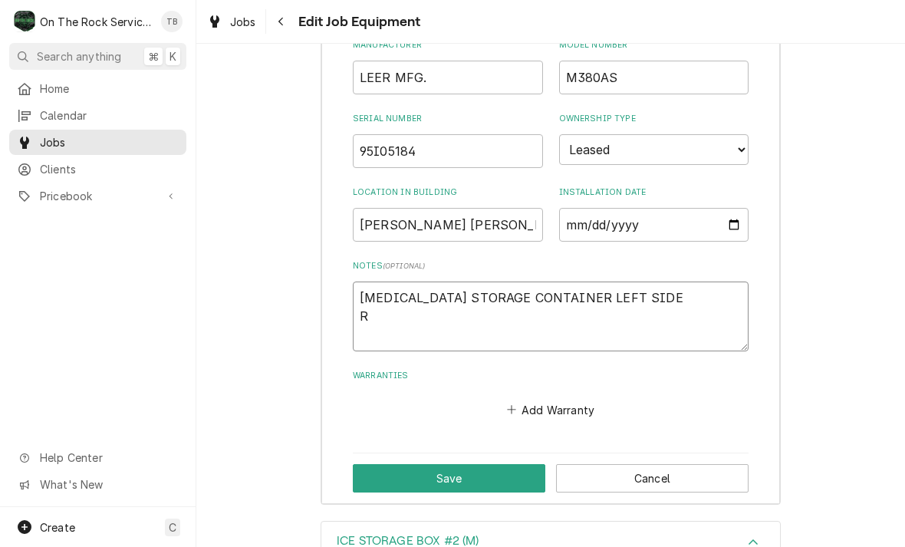
type textarea "x"
type textarea "ICE BAG STORAGE CONTAINER LEFT SIDE R1"
type textarea "x"
type textarea "ICE BAG STORAGE CONTAINER LEFT SIDE R13"
type textarea "x"
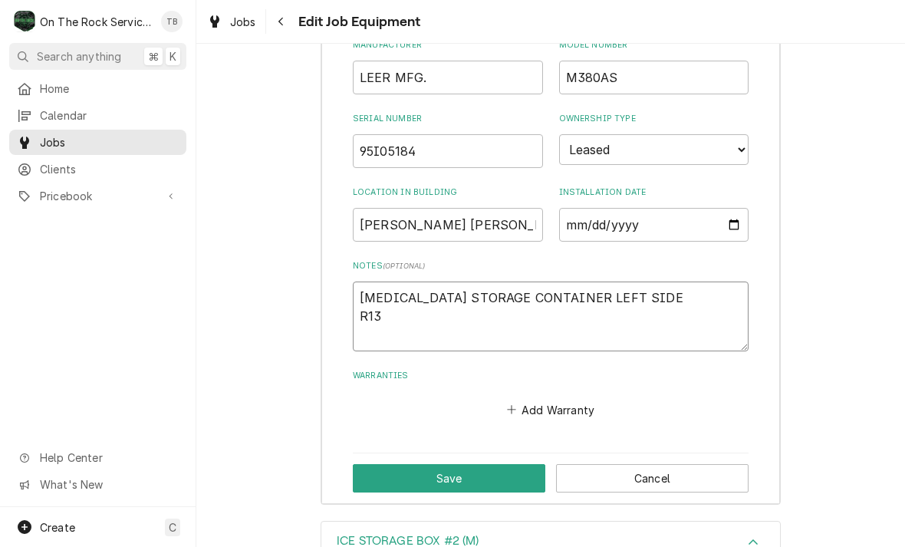
type textarea "ICE BAG STORAGE CONTAINER LEFT SIDE R134"
type textarea "x"
type textarea "ICE BAG STORAGE CONTAINER LEFT SIDE R134A"
type textarea "x"
type textarea "ICE BAG STORAGE CONTAINER LEFT SIDE R134A"
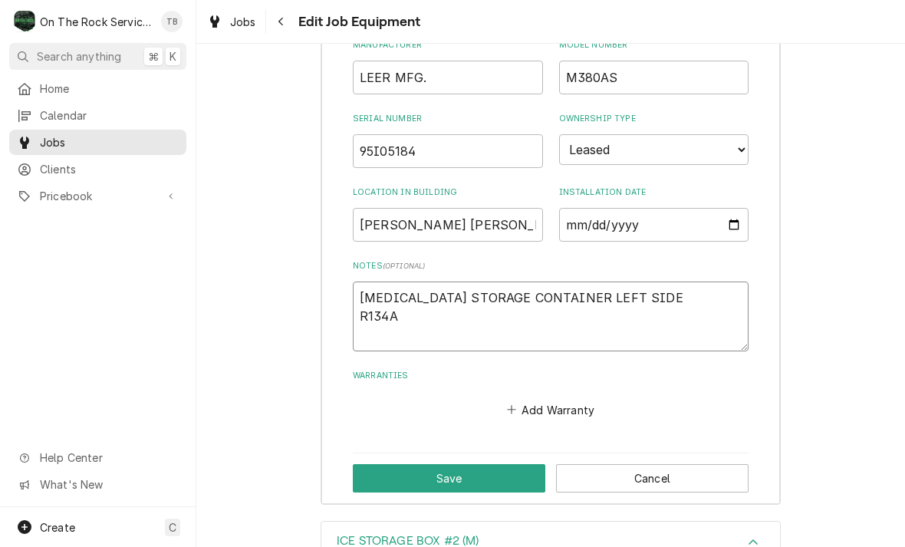
type textarea "x"
type textarea "ICE BAG STORAGE CONTAINER LEFT SIDE R134A 9"
type textarea "x"
type textarea "ICE BAG STORAGE CONTAINER LEFT SIDE R134A 9O"
type textarea "x"
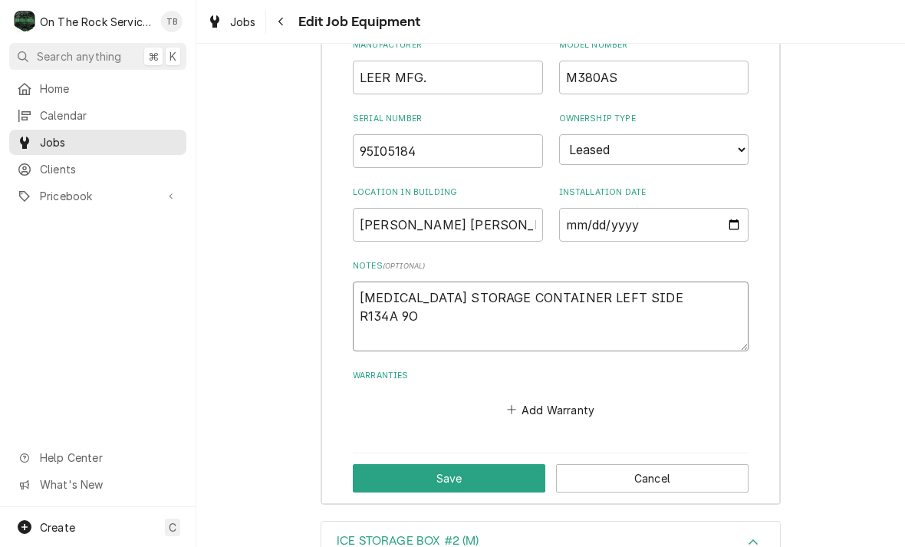
type textarea "ICE BAG STORAGE CONTAINER LEFT SIDE R134A 9OZ"
type textarea "x"
type textarea "ICE BAG STORAGE CONTAINER LEFT SIDE R134A 9OZ"
click at [465, 464] on button "Save" at bounding box center [449, 478] width 192 height 28
type textarea "x"
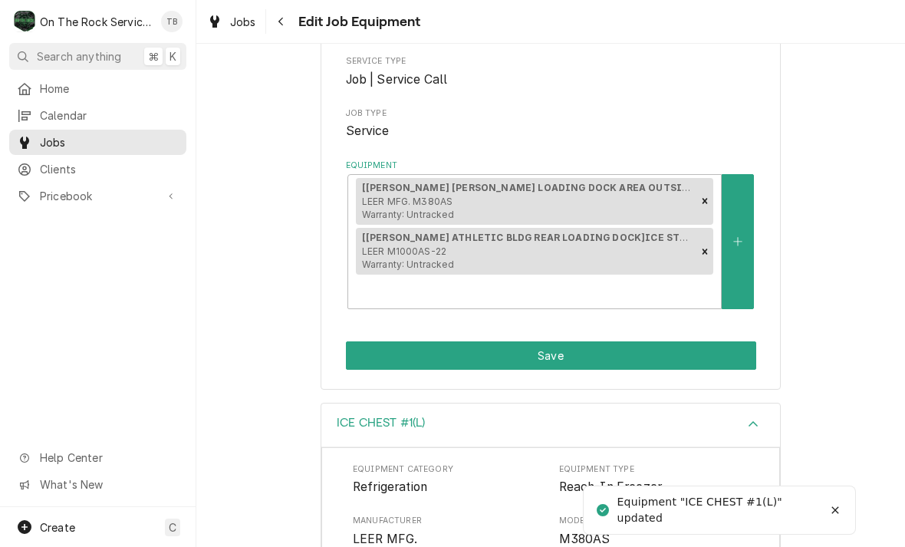
scroll to position [176, 0]
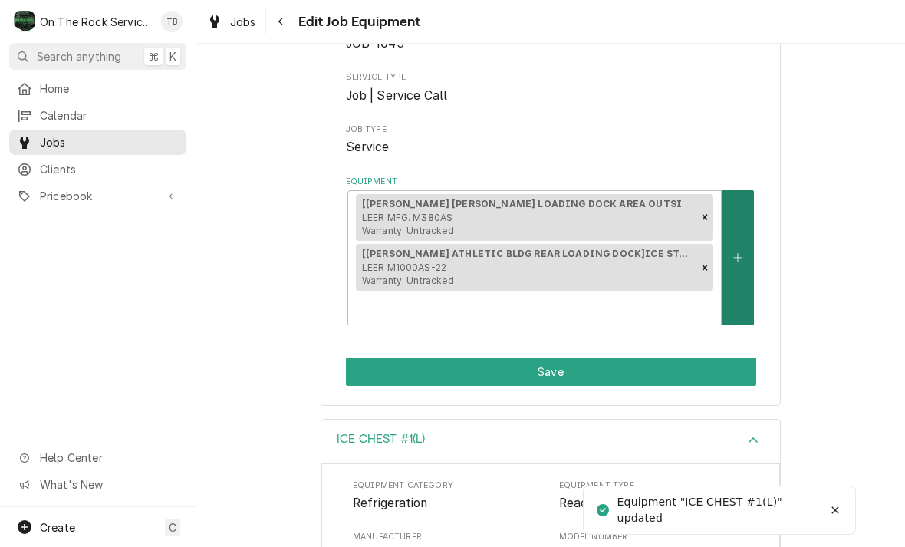
click at [743, 290] on button "Equipment" at bounding box center [737, 257] width 32 height 135
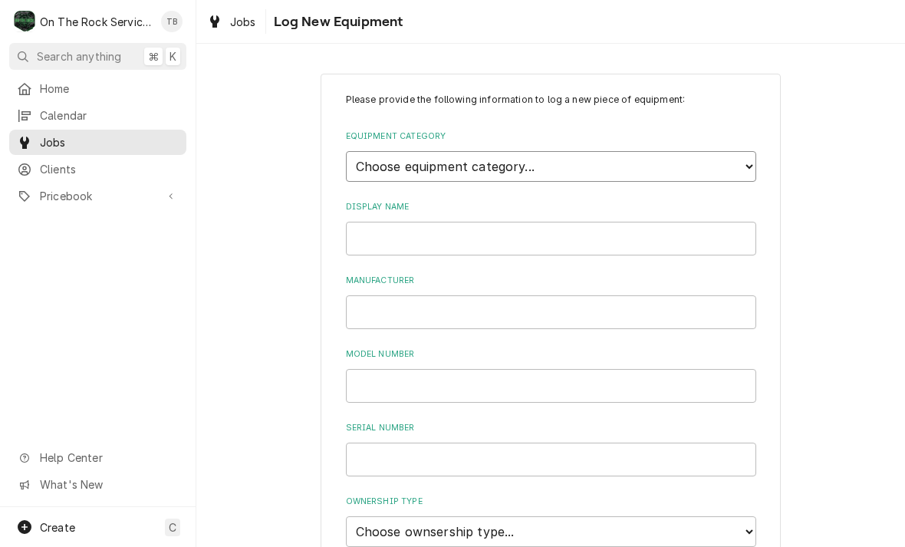
click at [755, 152] on select "Choose equipment category... Cooking Equipment Fryers Ice Machines Ovens and Ra…" at bounding box center [551, 166] width 410 height 31
select select "8"
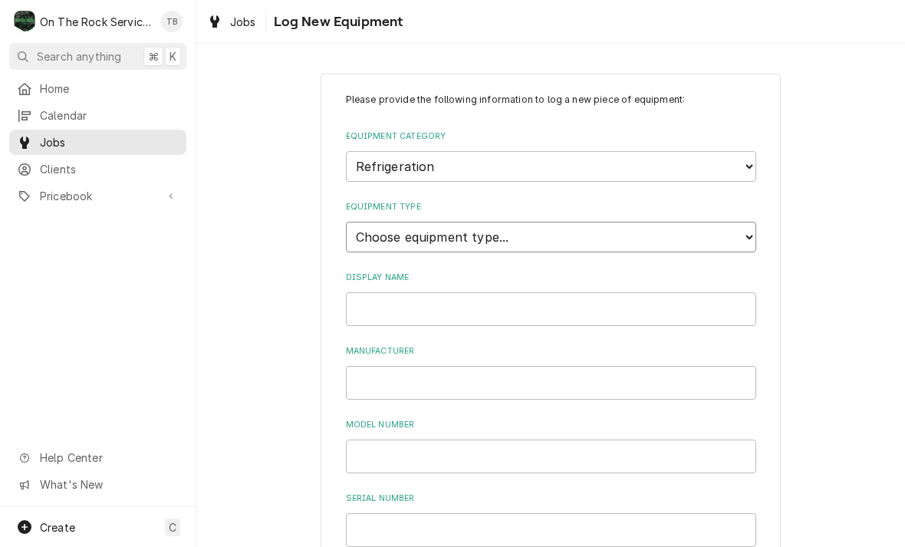
click at [744, 230] on select "Choose equipment type... Bar Refrigeration Blast Chiller Chef Base Freezer Chef…" at bounding box center [551, 237] width 410 height 31
select select "70"
click at [449, 293] on input "Display Name" at bounding box center [551, 309] width 410 height 34
type input "[MEDICAL_DATA] STORAGE #3 (R)"
click at [393, 366] on input "Manufacturer" at bounding box center [551, 383] width 410 height 34
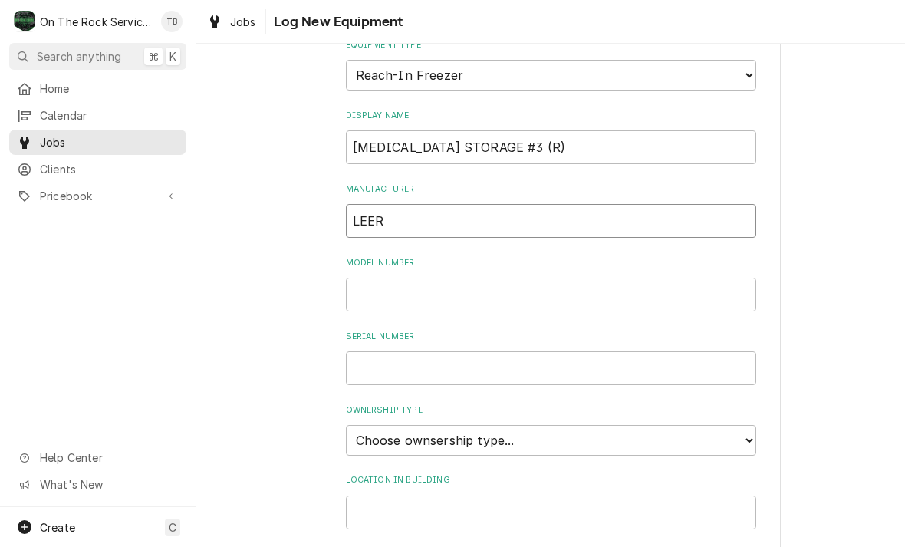
scroll to position [178, 0]
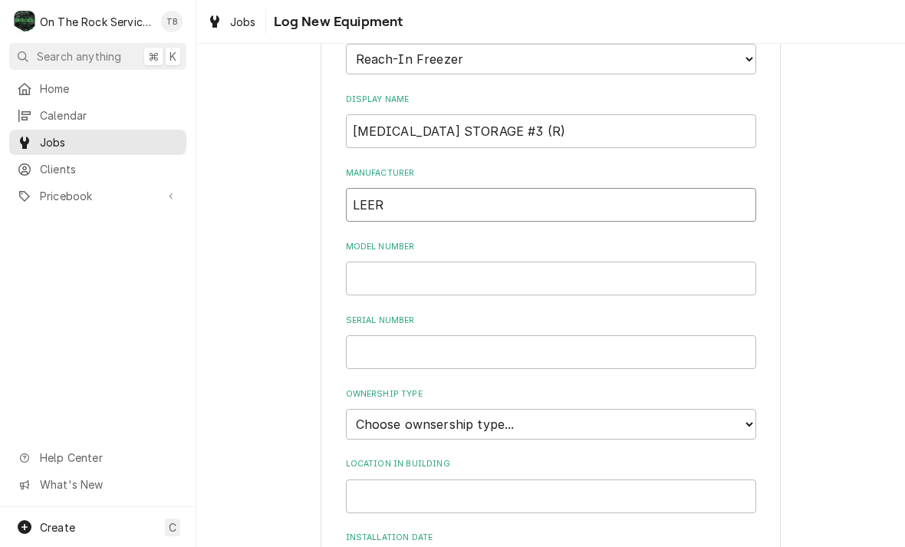
type input "LEER"
click at [382, 261] on input "Model Number" at bounding box center [551, 278] width 410 height 34
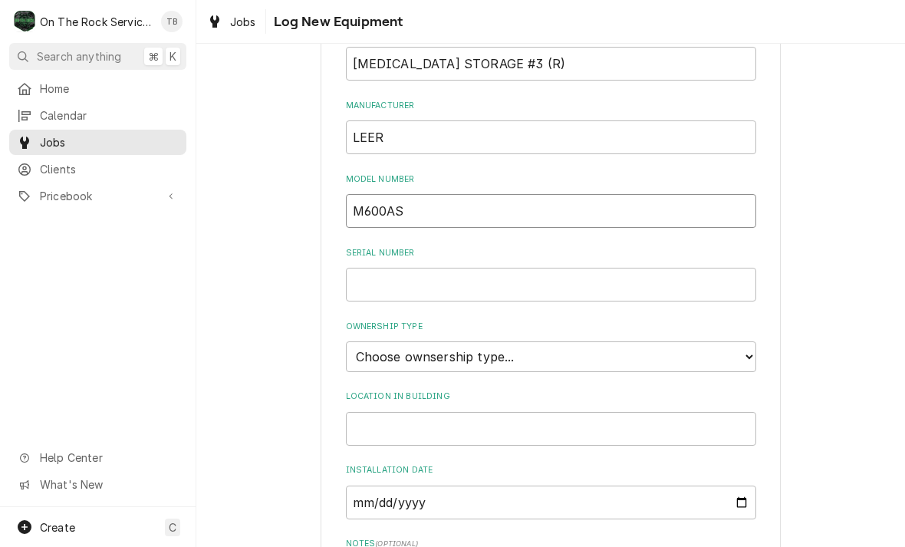
scroll to position [255, 0]
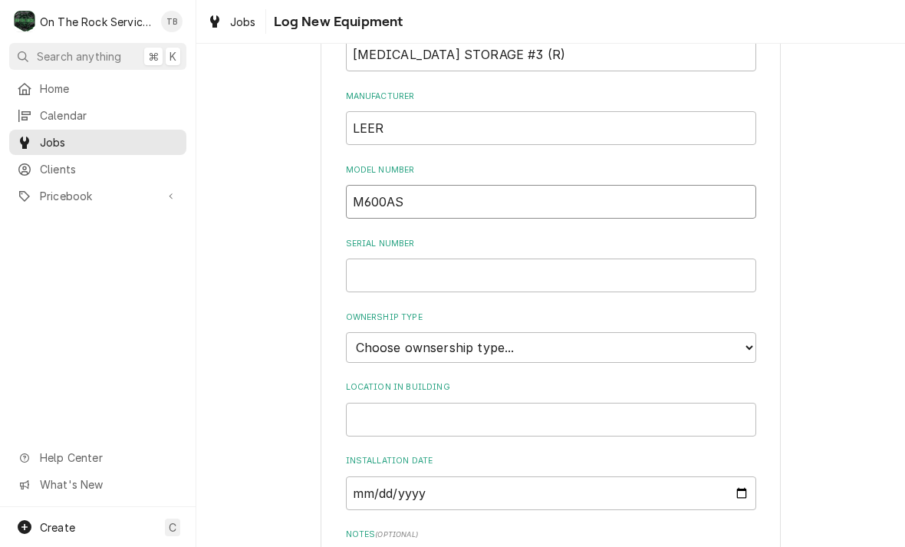
type input "M600AS"
click at [407, 258] on input "Serial Number" at bounding box center [551, 275] width 410 height 34
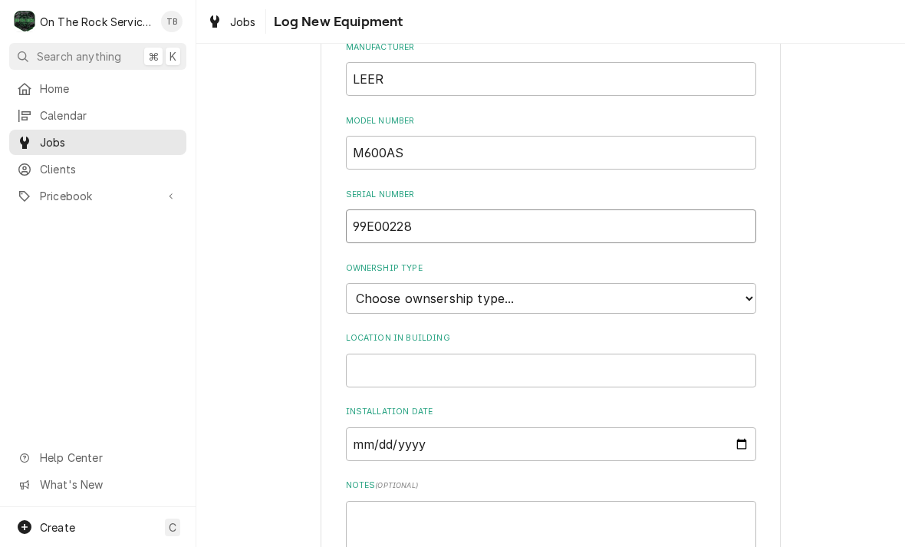
scroll to position [356, 0]
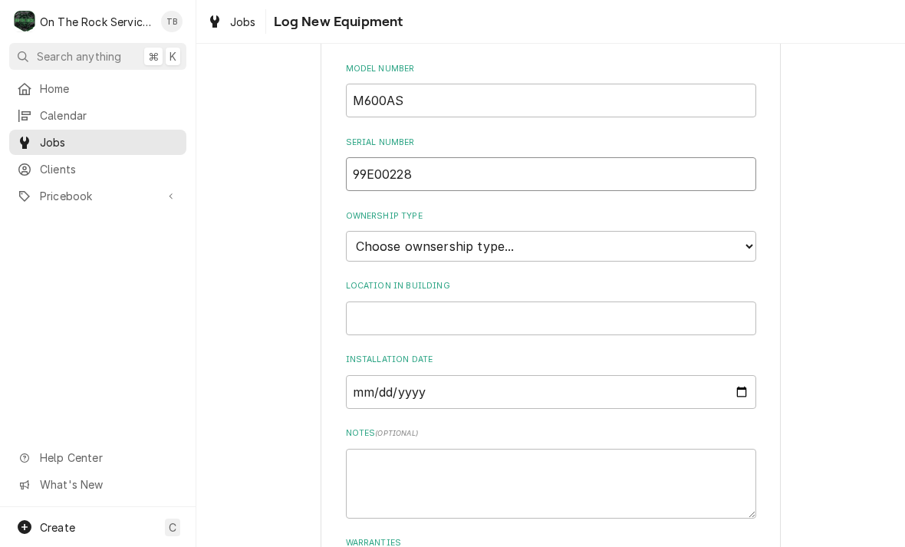
type input "99E00228"
click at [748, 231] on select "Choose ownsership type... Unknown Owned Leased Rented" at bounding box center [551, 246] width 410 height 31
select select "2"
click at [450, 301] on input "Location in Building" at bounding box center [551, 318] width 410 height 34
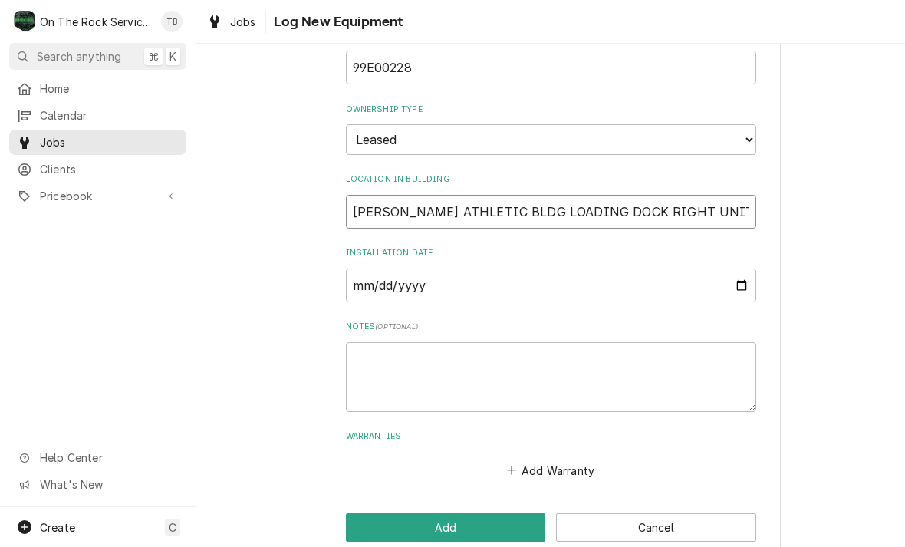
scroll to position [462, 0]
type input "RICHARDSON ATHLETIC BLDG LOADING DOCK RIGHT UNIT"
click at [389, 346] on textarea "Notes ( optional )" at bounding box center [551, 378] width 410 height 70
type textarea "x"
type textarea "R"
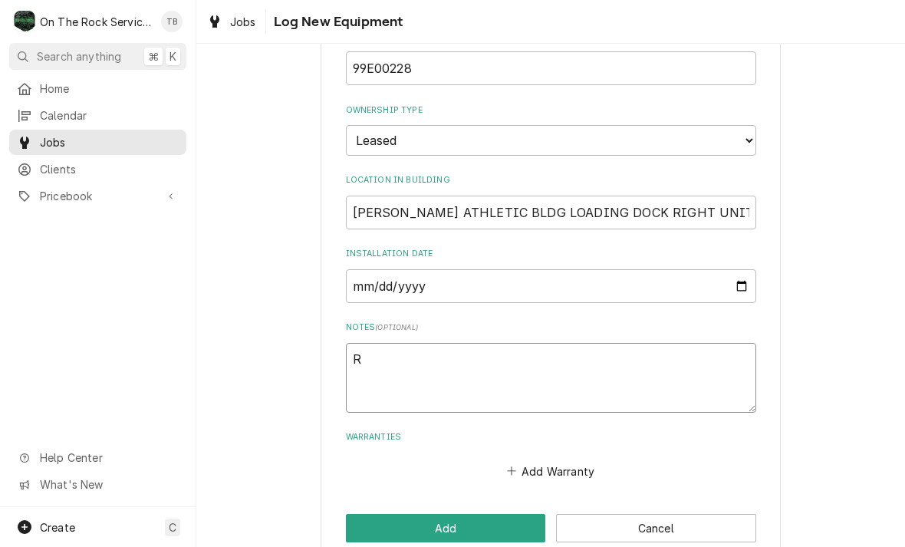
type textarea "x"
type textarea "R1"
type textarea "x"
type textarea "R13"
type textarea "x"
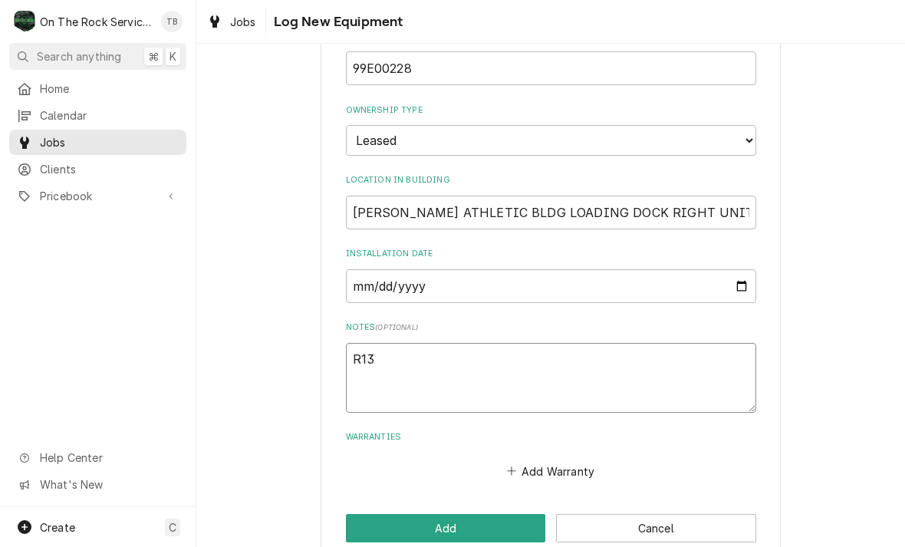
type textarea "R134"
type textarea "x"
type textarea "R134A"
type textarea "x"
type textarea "R134A"
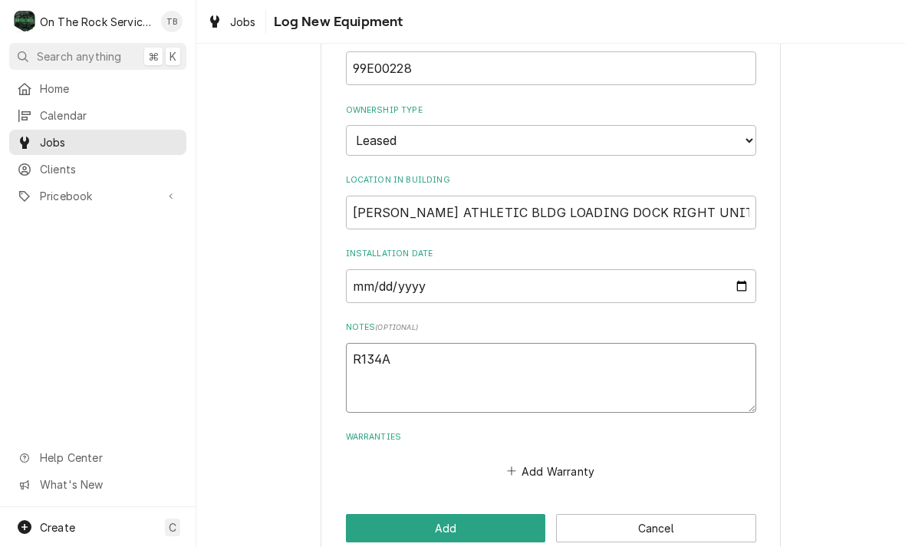
type textarea "x"
type textarea "R134A 9"
type textarea "x"
type textarea "R134A 9"
type textarea "x"
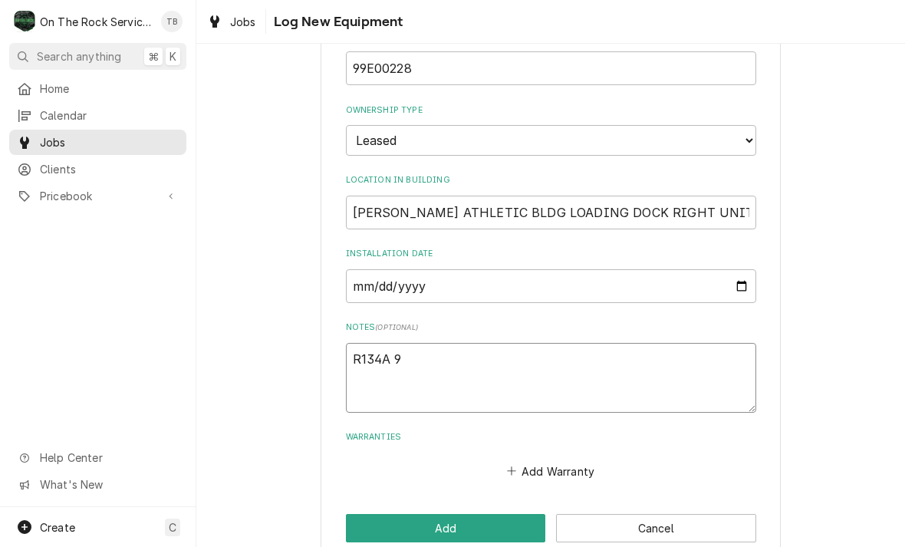
type textarea "R134A 9 O"
type textarea "x"
type textarea "R134A 9 OZ"
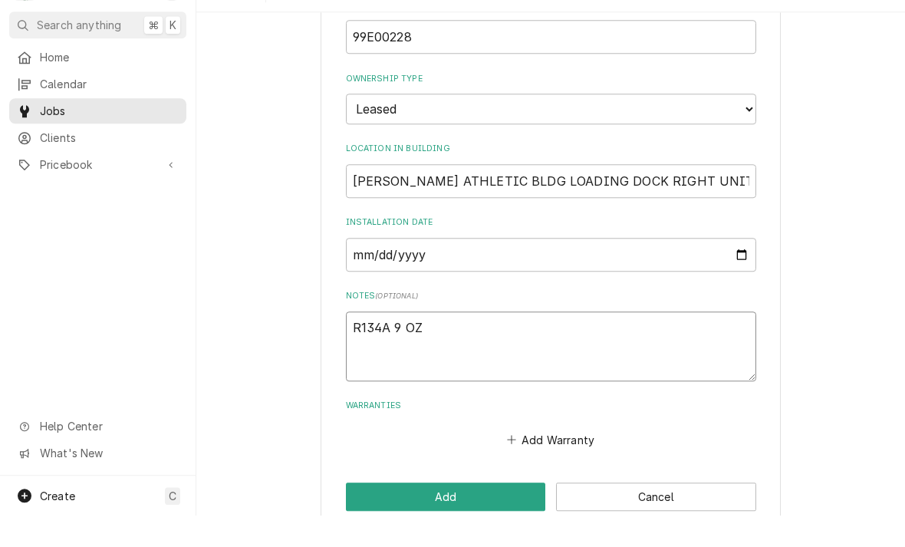
type textarea "x"
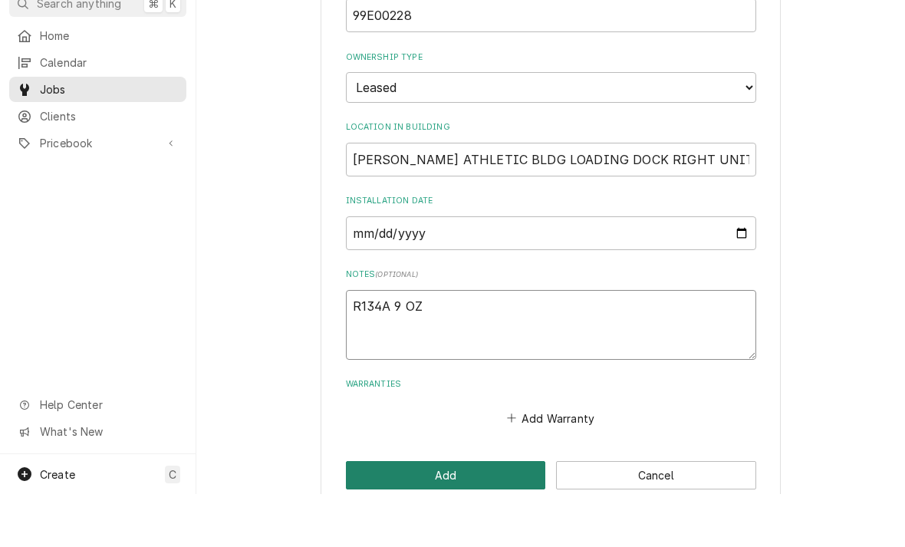
type textarea "R134A 9 OZ"
click at [456, 514] on button "Add" at bounding box center [446, 528] width 200 height 28
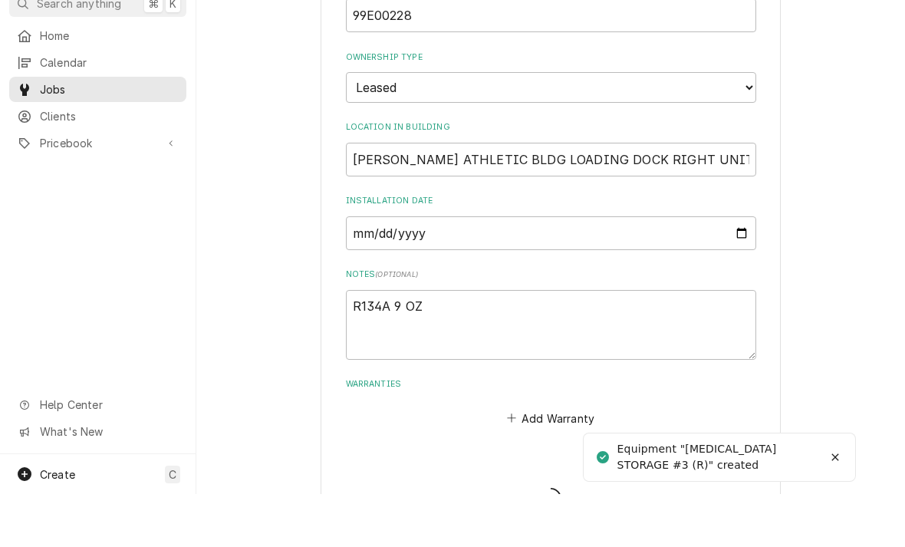
type textarea "x"
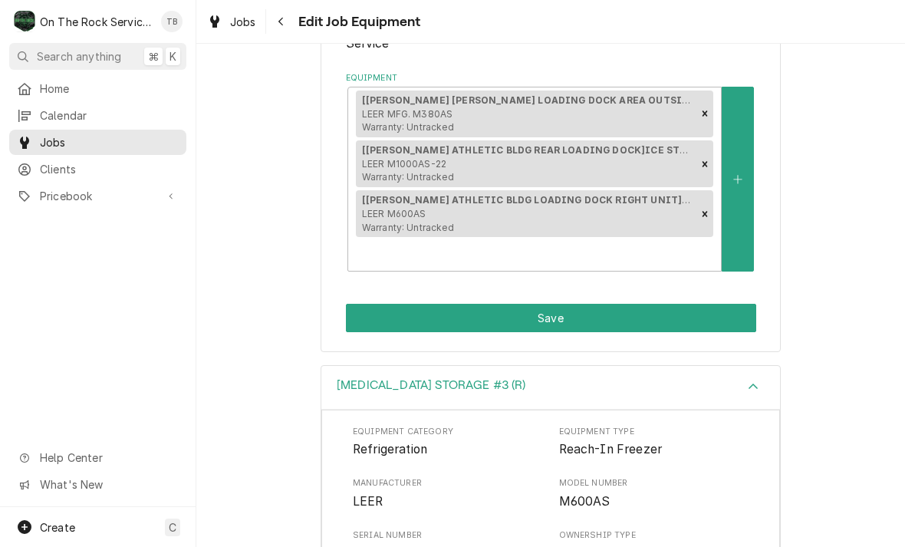
scroll to position [281, 0]
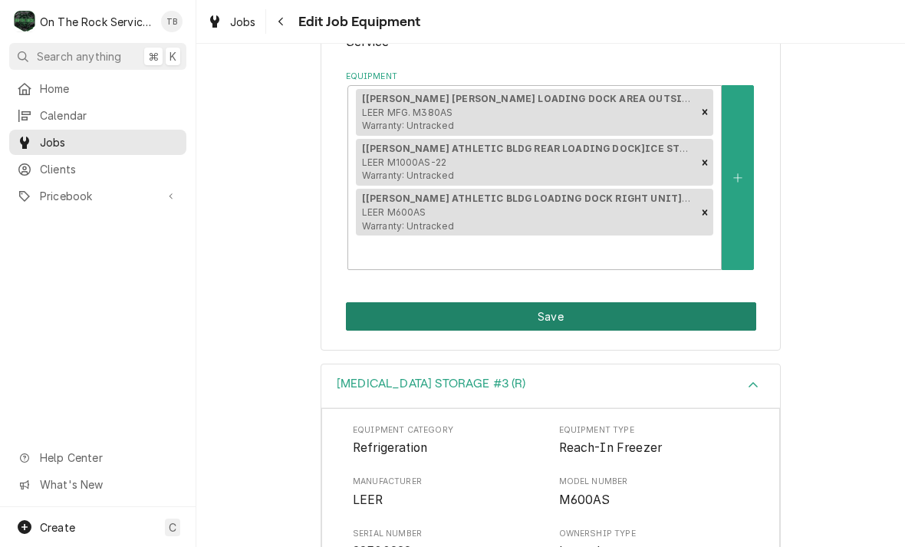
click at [565, 311] on button "Save" at bounding box center [551, 316] width 410 height 28
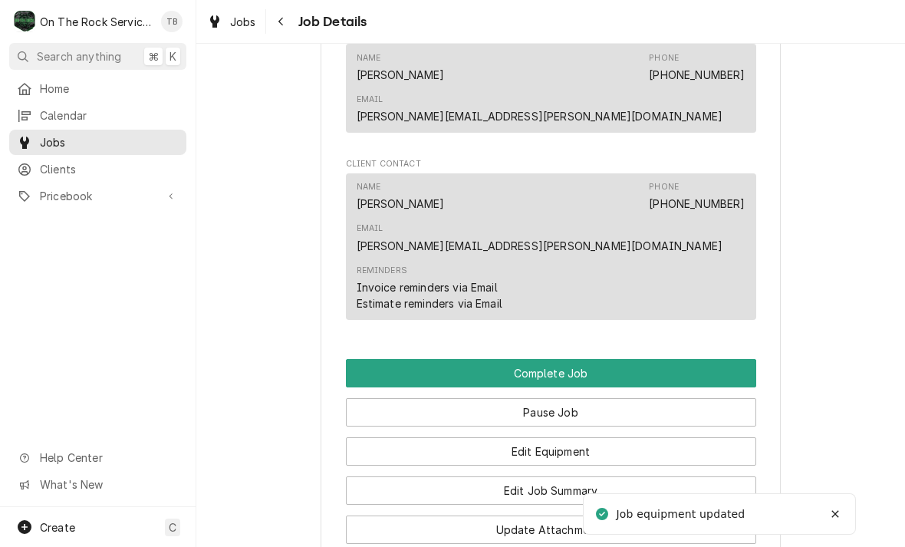
scroll to position [1187, 0]
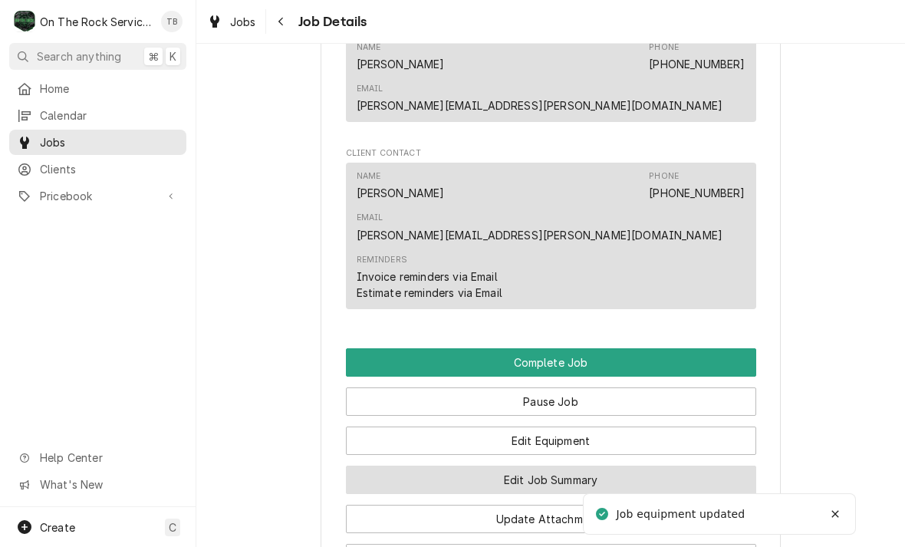
click at [626, 465] on button "Edit Job Summary" at bounding box center [551, 479] width 410 height 28
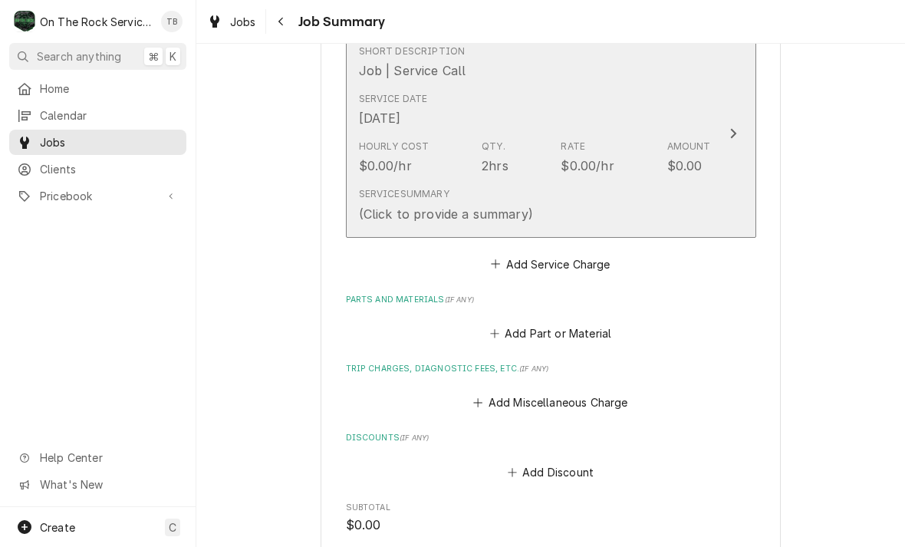
click at [642, 211] on div "Service Summary (Click to provide a summary)" at bounding box center [535, 205] width 352 height 48
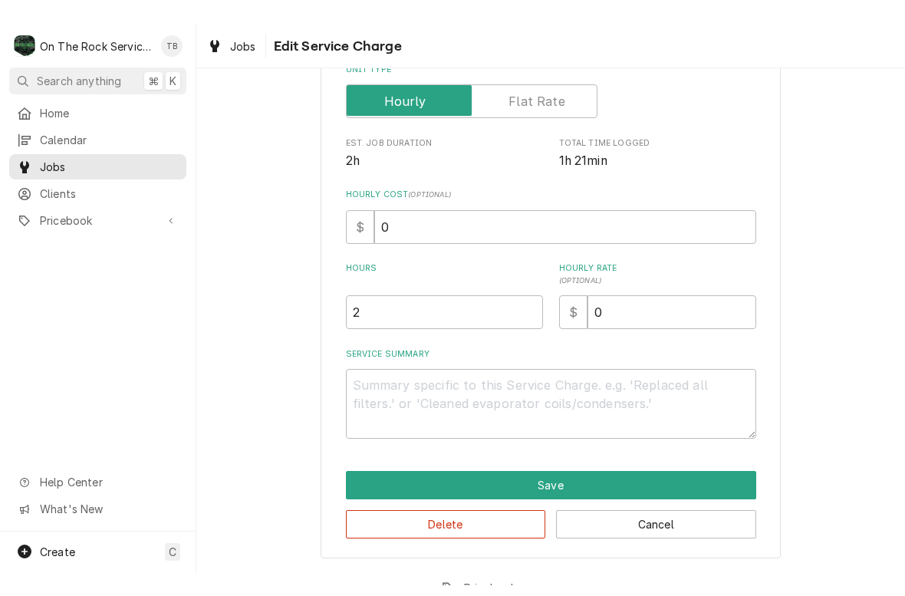
scroll to position [233, 0]
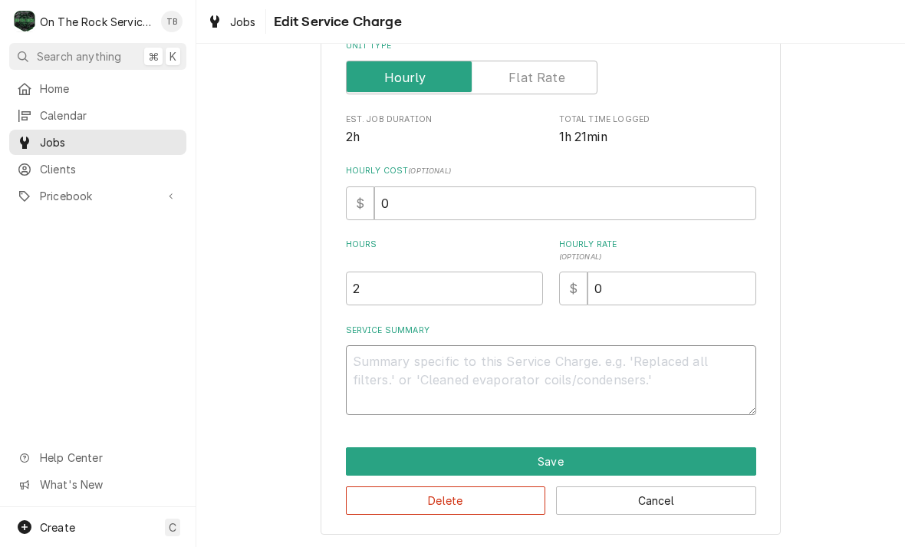
click at [378, 360] on textarea "Service Summary" at bounding box center [551, 380] width 410 height 70
type textarea "x"
type textarea "9"
type textarea "x"
type textarea "9/"
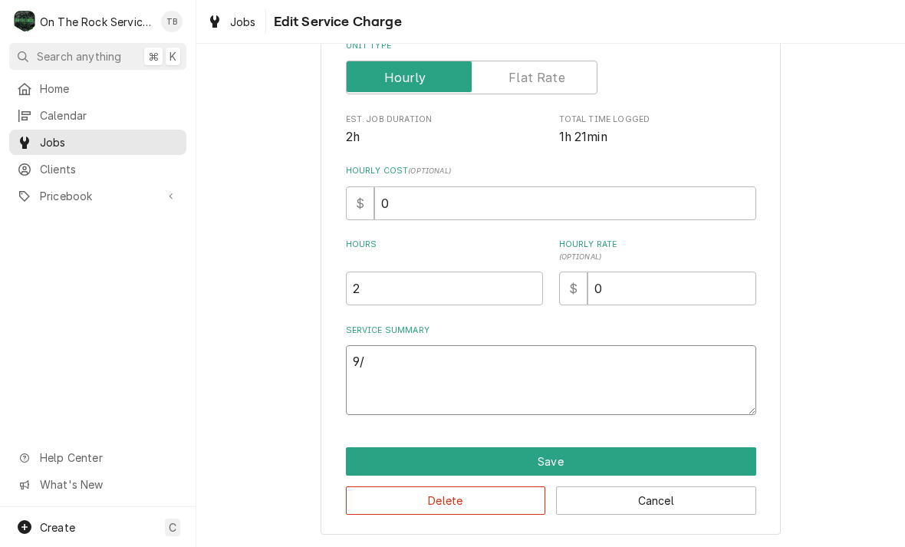
type textarea "x"
type textarea "9/4"
type textarea "x"
type textarea "9/4/"
type textarea "x"
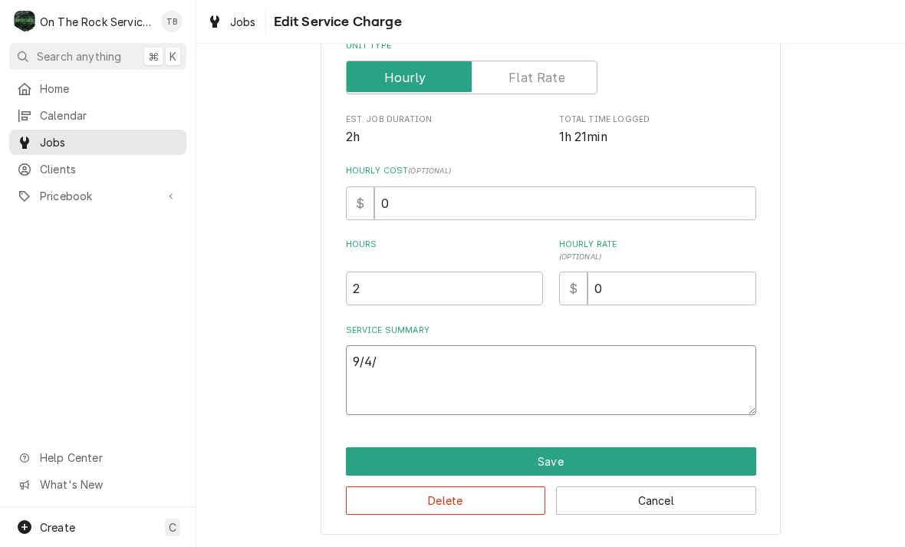
type textarea "9/4/2"
type textarea "x"
type textarea "9/4/25"
type textarea "x"
type textarea "9/4/25"
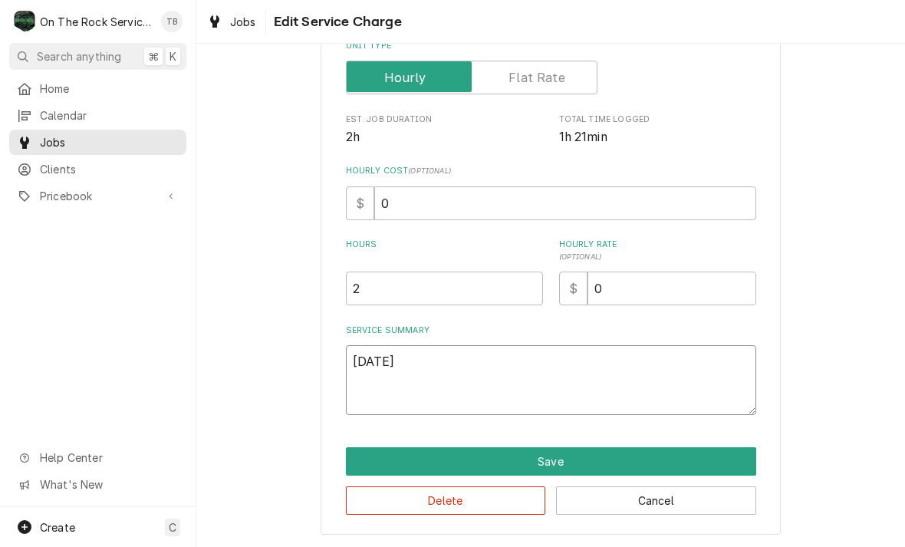
type textarea "x"
type textarea "9/4/25 t"
type textarea "x"
type textarea "9/4/25 tm"
type textarea "x"
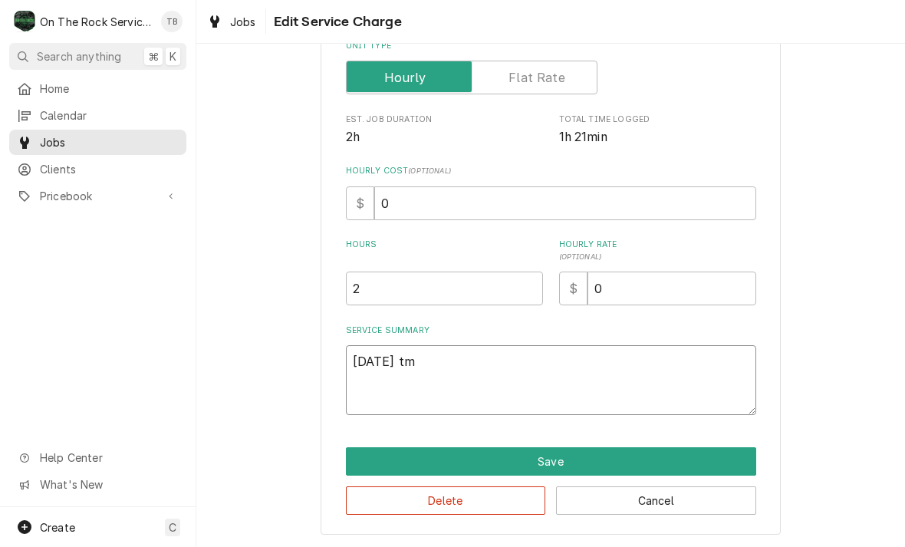
type textarea "9/4/25 tmb"
type textarea "x"
type textarea "9/4/25 tmb"
type textarea "x"
type textarea "9/4/25 tmb"
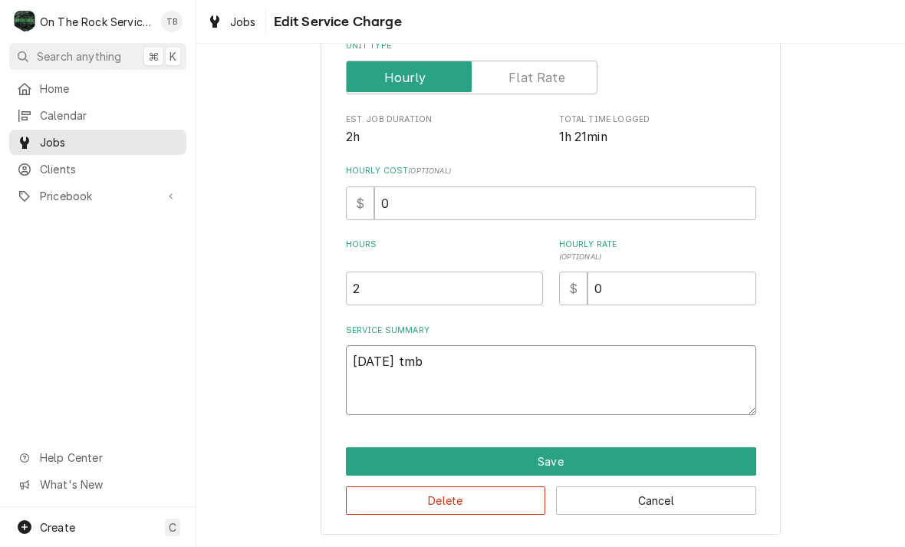
type textarea "x"
type textarea "9/4/25 tm"
type textarea "x"
type textarea "9/4/25 t"
type textarea "x"
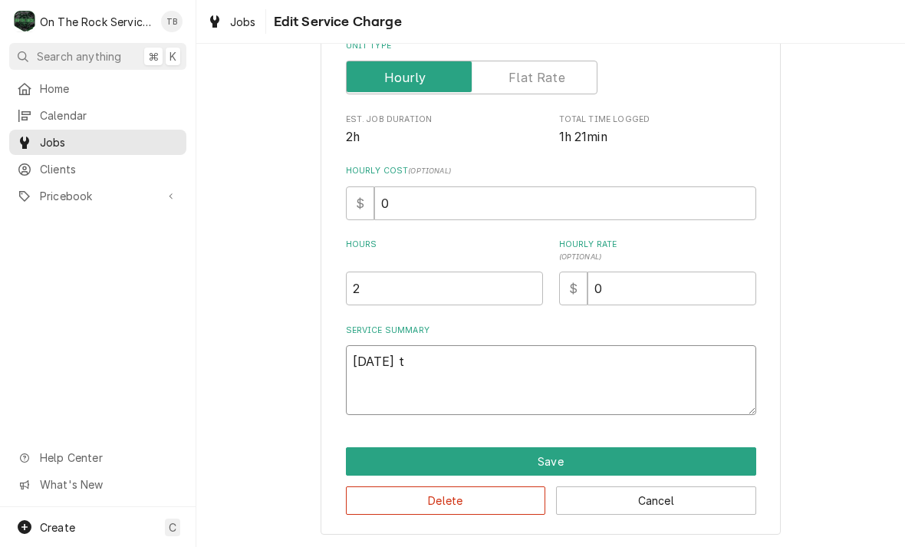
type textarea "9/4/25"
type textarea "x"
type textarea "9/4/25 T"
type textarea "x"
type textarea "9/4/25 TM"
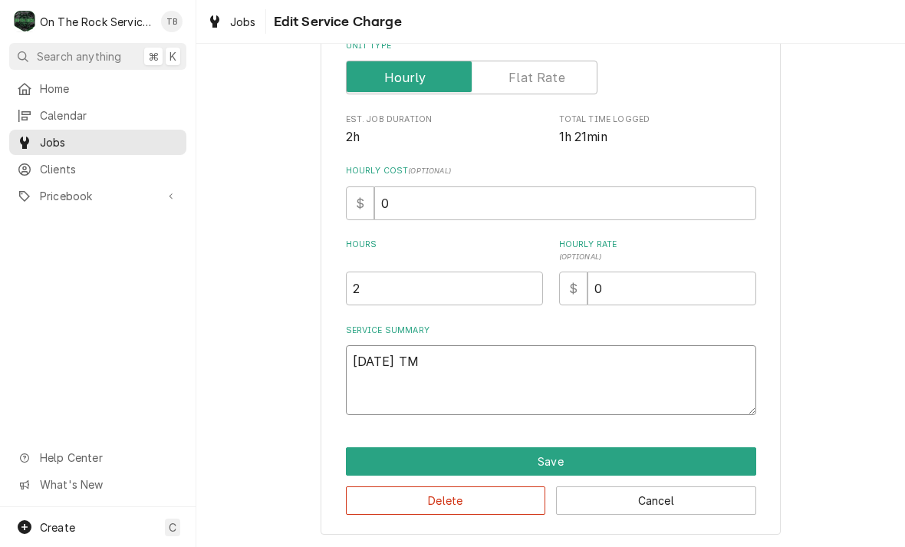
type textarea "x"
type textarea "9/4/25 TMB"
type textarea "x"
type textarea "9/4/25 TMB"
type textarea "x"
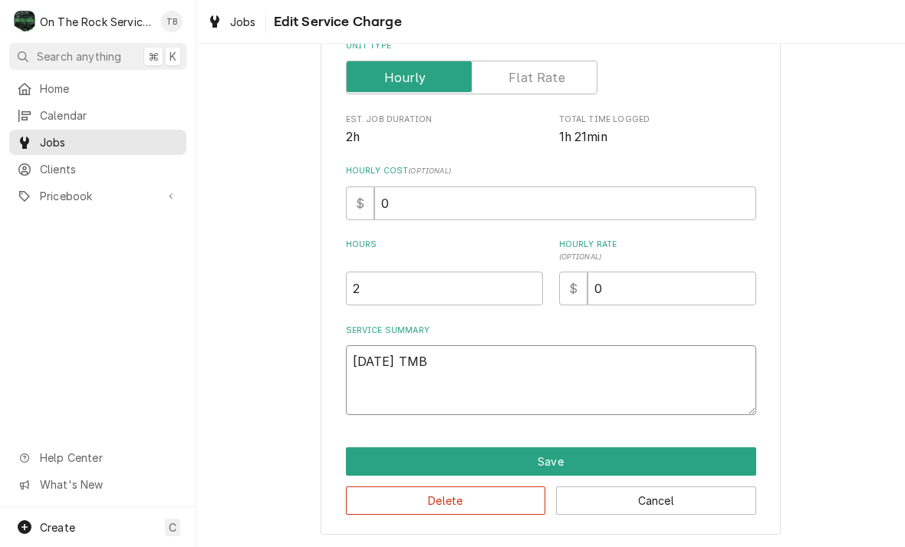
type textarea "9/4/25 TMB P"
type textarea "x"
type textarea "9/4/25 TMB PR"
type textarea "x"
type textarea "9/4/25 TMB PRO"
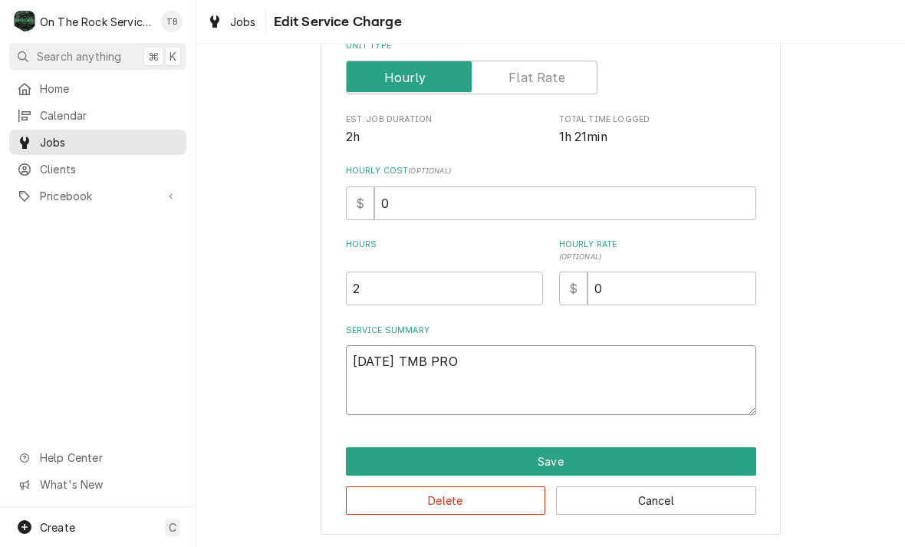
type textarea "x"
type textarea "9/4/25 TMB PROD"
type textarea "x"
type textarea "9/4/25 TMB PRO"
type textarea "x"
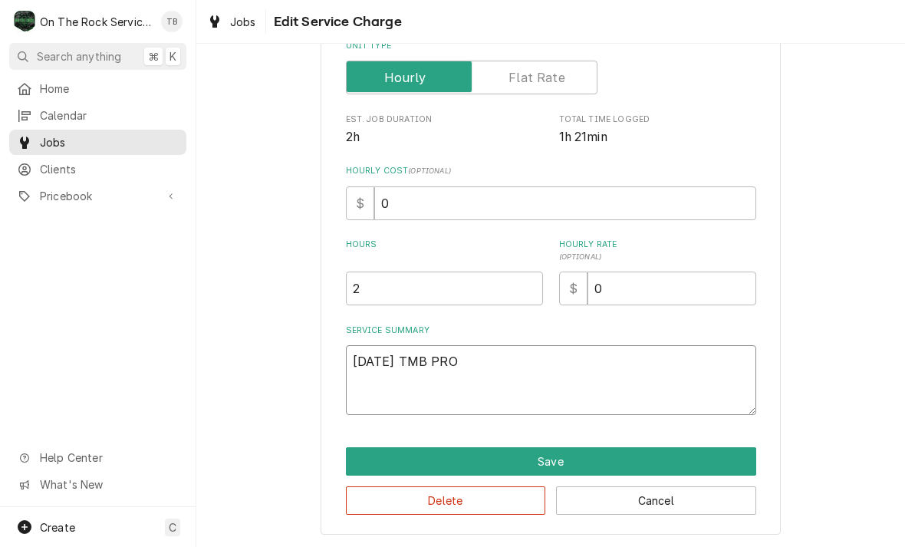
type textarea "9/4/25 TMB PROV"
type textarea "x"
type textarea "9/4/25 TMB PROVI"
type textarea "x"
type textarea "9/4/25 TMB PROVID"
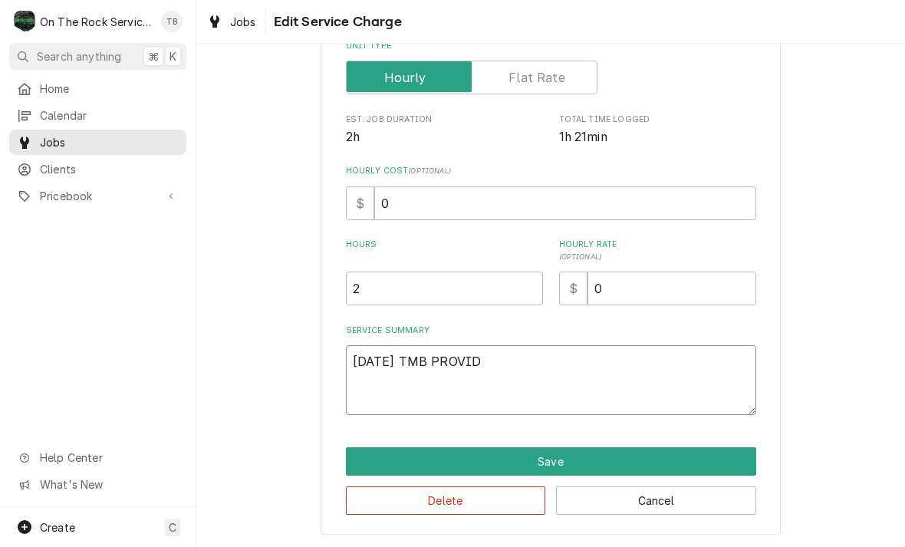
type textarea "x"
type textarea "9/4/25 TMB PROVIDE"
type textarea "x"
type textarea "9/4/25 TMB PROVIDE"
type textarea "x"
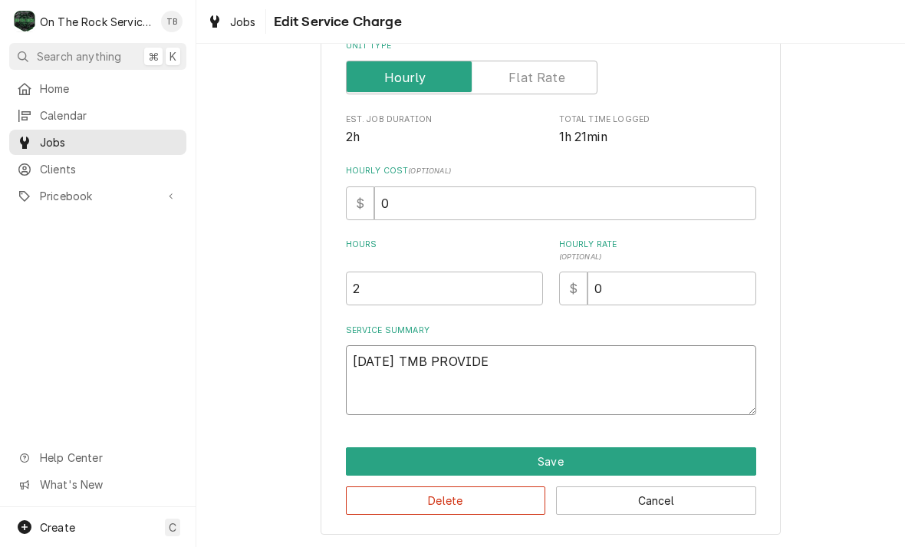
type textarea "9/4/25 TMB PROVIDE S"
type textarea "x"
type textarea "9/4/25 TMB PROVIDE SE"
type textarea "x"
type textarea "9/4/25 TMB PROVIDE SER"
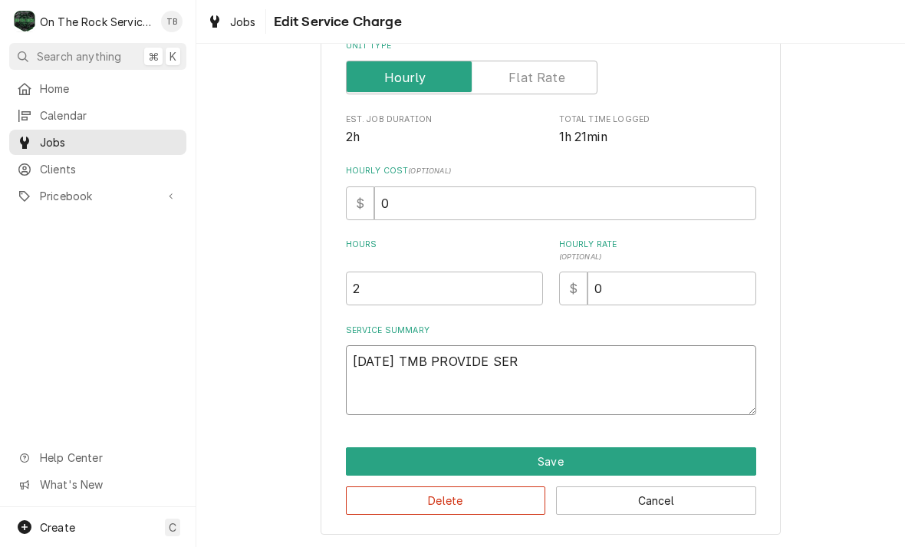
type textarea "x"
type textarea "9/4/25 TMB PROVIDE SERV"
type textarea "x"
type textarea "9/4/25 TMB PROVIDE SERVIC"
type textarea "x"
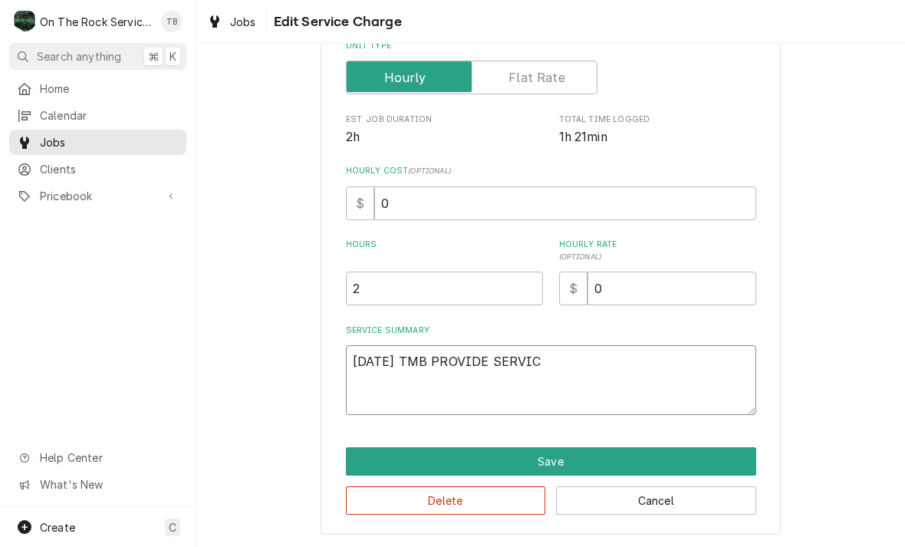
type textarea "9/4/25 TMB PROVIDE SERVICE"
type textarea "x"
type textarea "9/4/25 TMB PROVIDE SERVICE"
type textarea "x"
type textarea "9/4/25 TMB PROVIDE SERVICE PA"
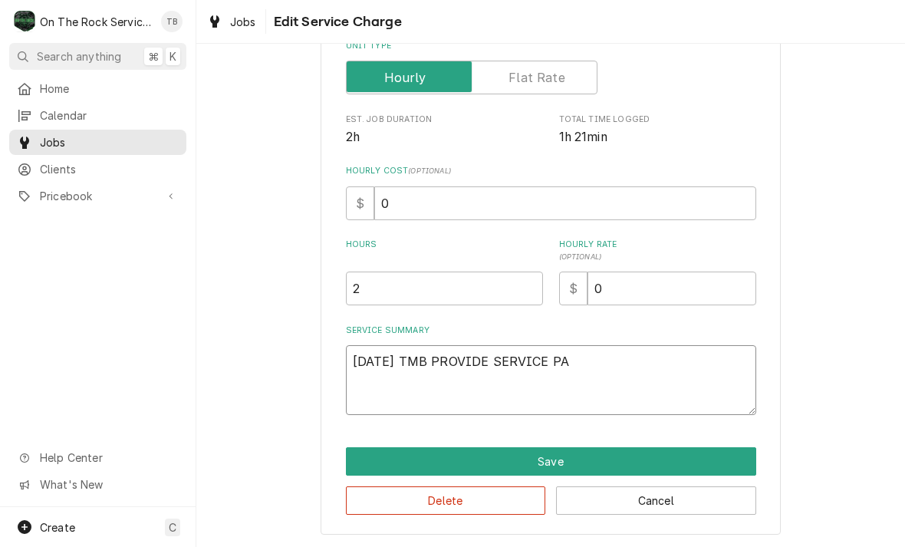
type textarea "x"
type textarea "9/4/25 TMB PROVIDE SERVICE PART"
type textarea "x"
type textarea "9/4/25 TMB PROVIDE SERVICE PARTS"
type textarea "x"
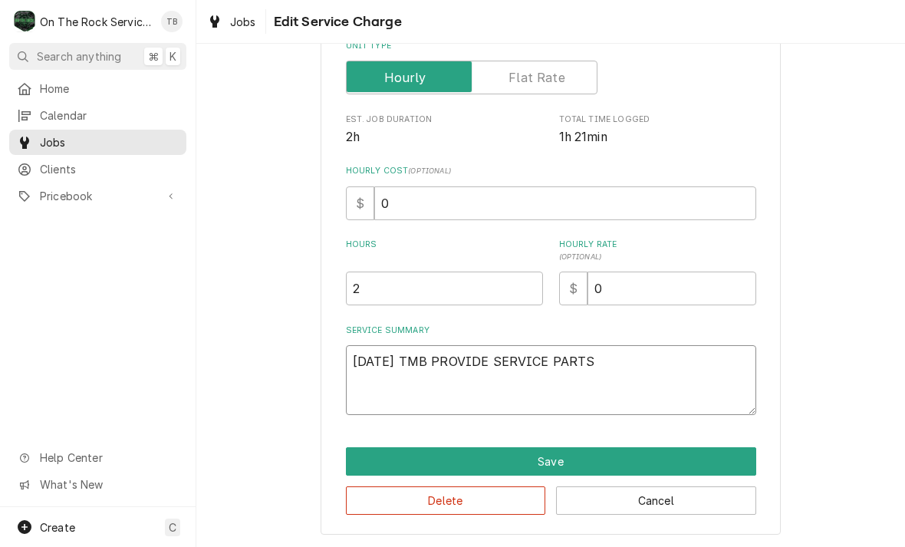
type textarea "9/4/25 TMB PROVIDE SERVICE PARTS"
type textarea "x"
type textarea "9/4/25 TMB PROVIDE SERVICE PARTS A"
type textarea "x"
type textarea "9/4/25 TMB PROVIDE SERVICE PARTS AND"
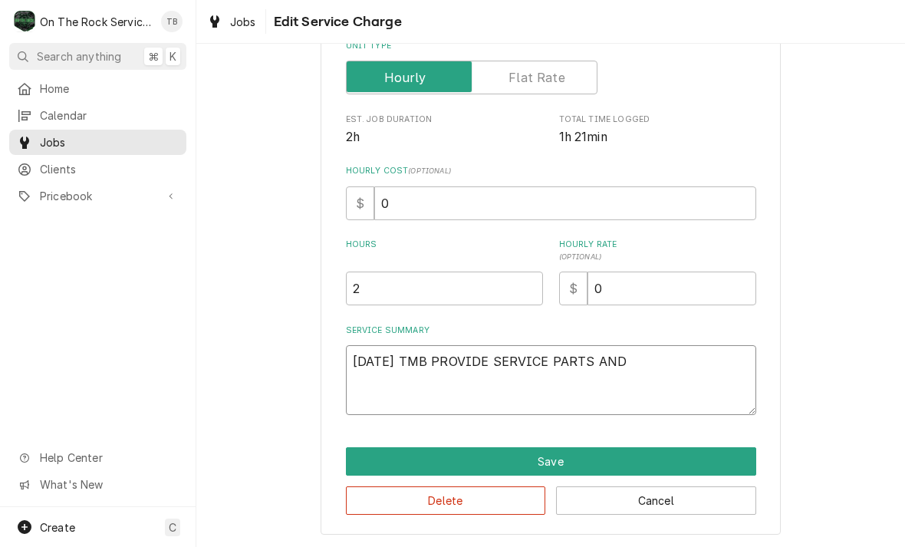
type textarea "x"
type textarea "9/4/25 TMB PROVIDE SERVICE PARTS AND"
type textarea "x"
type textarea "9/4/25 TMB PROVIDE SERVICE PARTS AND L"
type textarea "x"
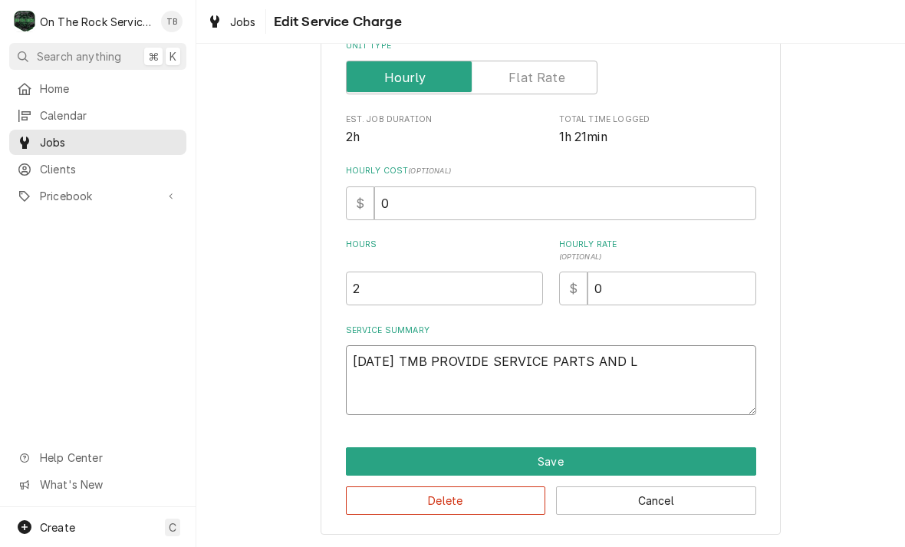
type textarea "9/4/25 TMB PROVIDE SERVICE PARTS AND LA"
type textarea "x"
type textarea "9/4/25 TMB PROVIDE SERVICE PARTS AND LAB"
type textarea "x"
type textarea "9/4/25 TMB PROVIDE SERVICE PARTS AND LABO"
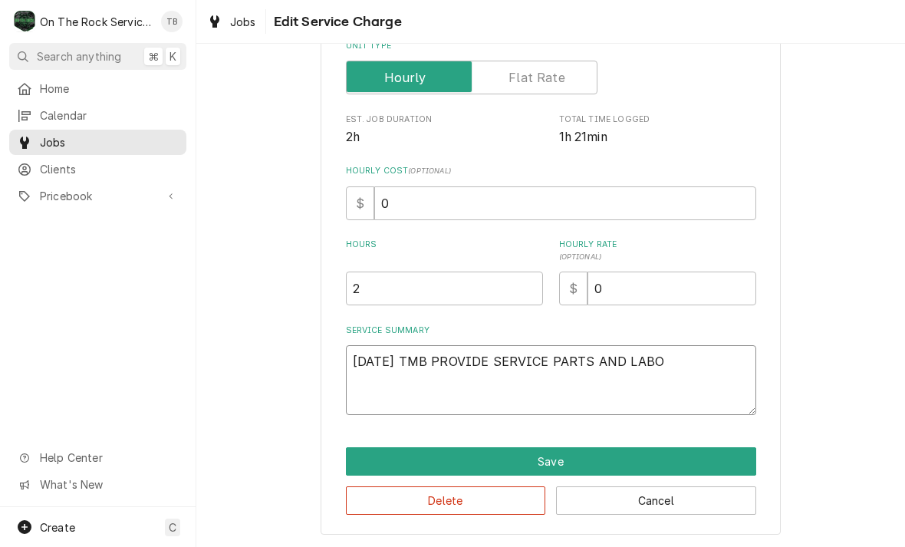
type textarea "x"
type textarea "9/4/25 TMB PROVIDE SERVICE PARTS AND LABOR"
type textarea "x"
type textarea "9/4/25 TMB PROVIDE SERVICE PARTS AND LABOR"
type textarea "x"
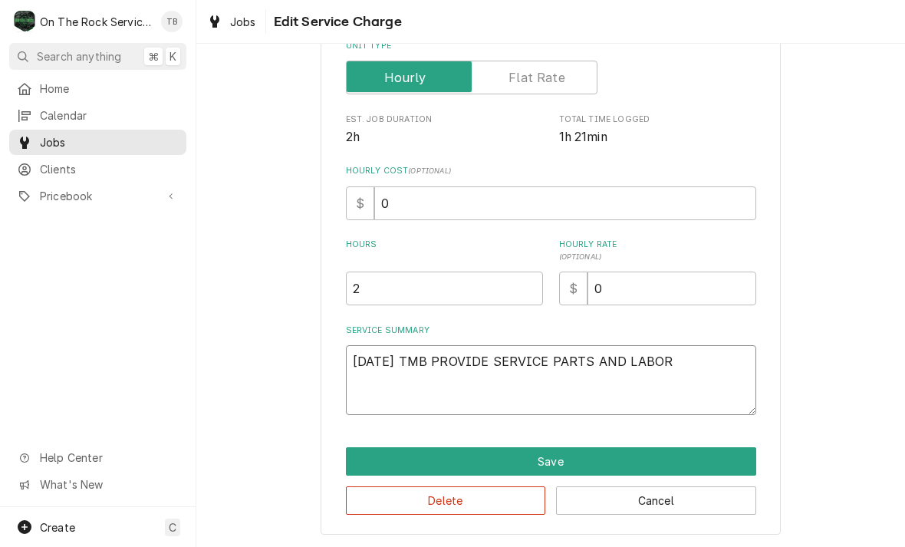
type textarea "9/4/25 TMB PROVIDE SERVICE PARTS AND LABOR T"
type textarea "x"
type textarea "9/4/25 TMB PROVIDE SERVICE PARTS AND LABOR TO"
type textarea "x"
type textarea "9/4/25 TMB PROVIDE SERVICE PARTS AND LABOR TO"
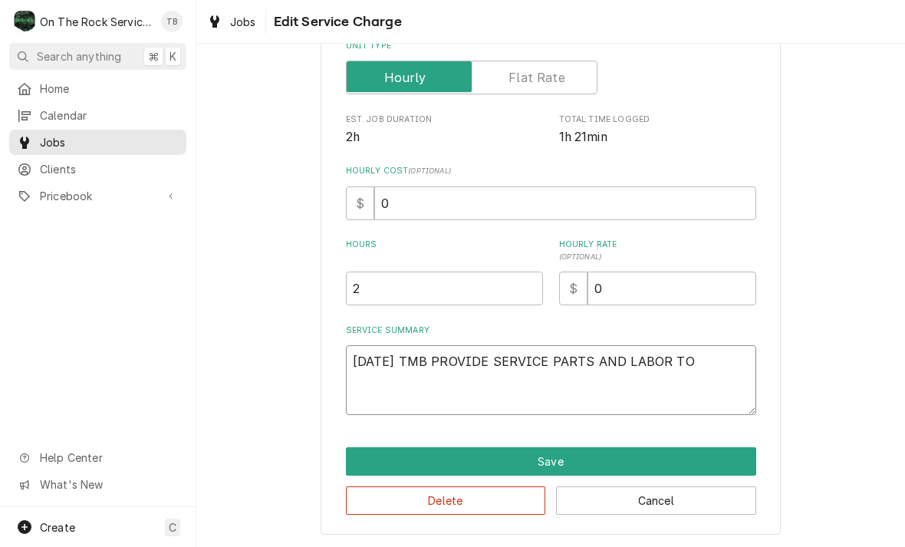
type textarea "x"
type textarea "9/4/25 TMB PROVIDE SERVICE PARTS AND LABOR TO D"
type textarea "x"
type textarea "9/4/25 TMB PROVIDE SERVICE PARTS AND LABOR TO DE"
type textarea "x"
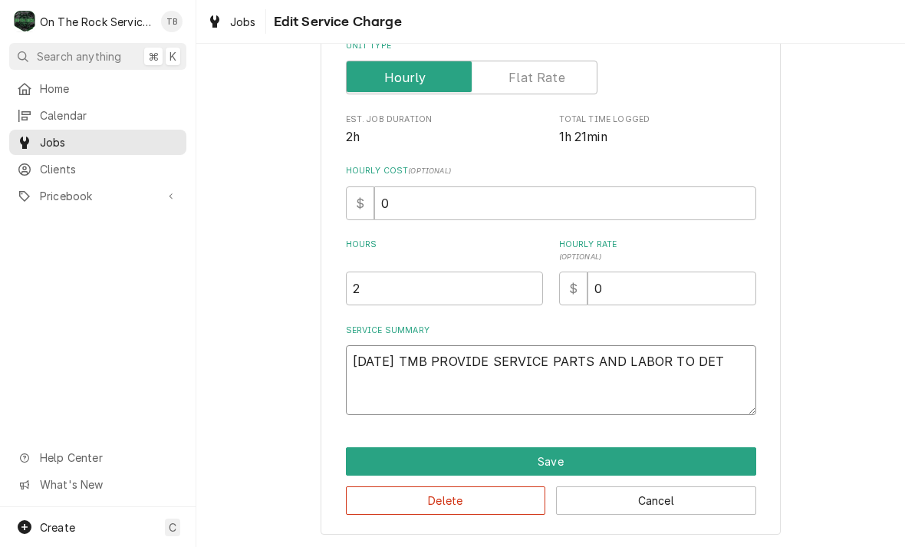
type textarea "9/4/25 TMB PROVIDE SERVICE PARTS AND LABOR TO DETE"
type textarea "x"
type textarea "9/4/25 TMB PROVIDE SERVICE PARTS AND LABOR TO DETER"
type textarea "x"
type textarea "9/4/25 TMB PROVIDE SERVICE PARTS AND LABOR TO DETERM"
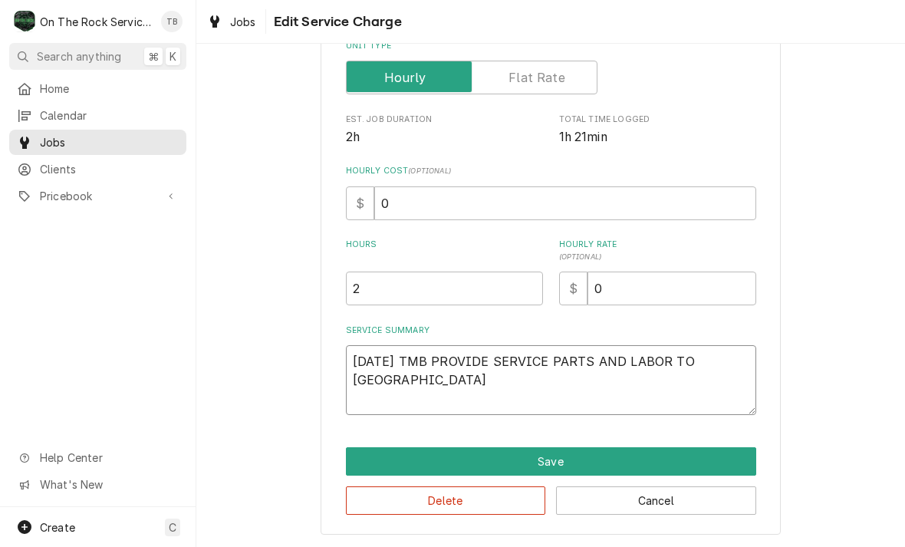
type textarea "x"
type textarea "9/4/25 TMB PROVIDE SERVICE PARTS AND LABOR TO DETERMIN"
type textarea "x"
type textarea "9/4/25 TMB PROVIDE SERVICE PARTS AND LABOR TO DETERMINE"
type textarea "x"
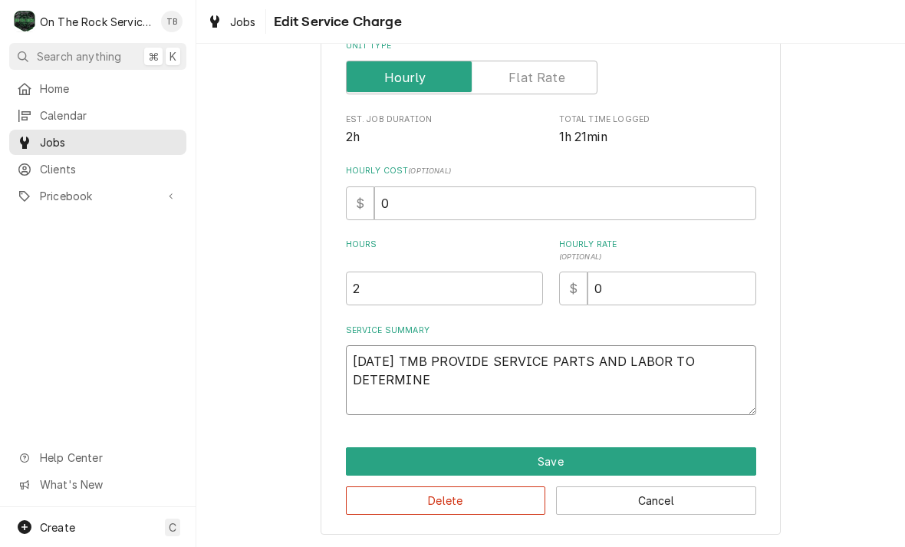
type textarea "9/4/25 TMB PROVIDE SERVICE PARTS AND LABOR TO DETERMINE"
type textarea "x"
type textarea "9/4/25 TMB PROVIDE SERVICE PARTS AND LABOR TO DETERMINE T"
type textarea "x"
type textarea "9/4/25 TMB PROVIDE SERVICE PARTS AND LABOR TO DETERMINE TH"
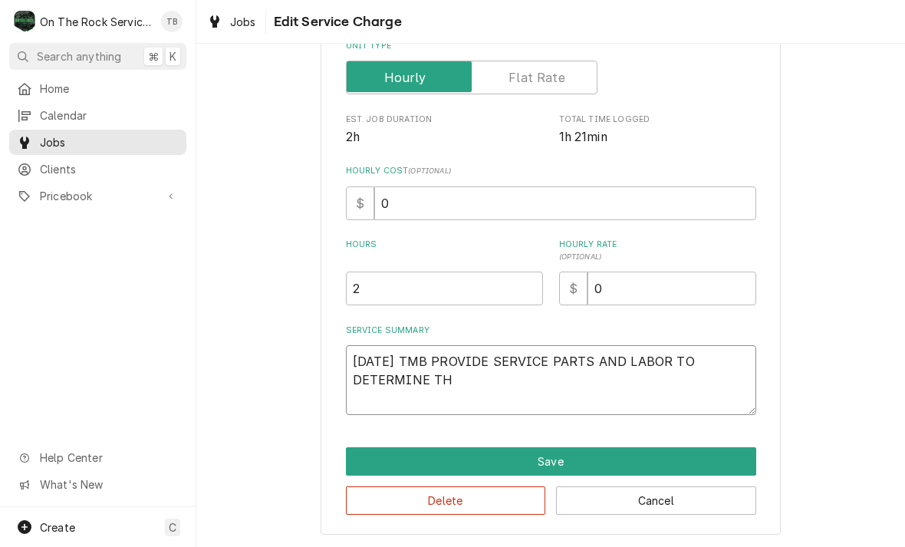
type textarea "x"
type textarea "9/4/25 TMB PROVIDE SERVICE PARTS AND LABOR TO DETERMINE THA"
type textarea "x"
type textarea "9/4/25 TMB PROVIDE SERVICE PARTS AND LABOR TO DETERMINE THAT"
type textarea "x"
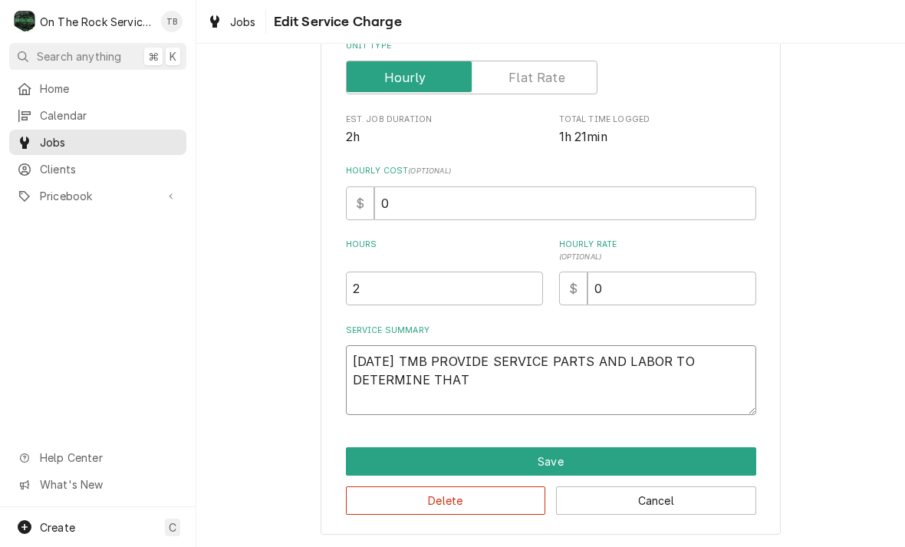
type textarea "9/4/25 TMB PROVIDE SERVICE PARTS AND LABOR TO DETERMINE THAT O"
type textarea "x"
type textarea "9/4/25 TMB PROVIDE SERVICE PARTS AND LABOR TO DETERMINE THAT ON"
type textarea "x"
type textarea "9/4/25 TMB PROVIDE SERVICE PARTS AND LABOR TO DETERMINE THAT ON L"
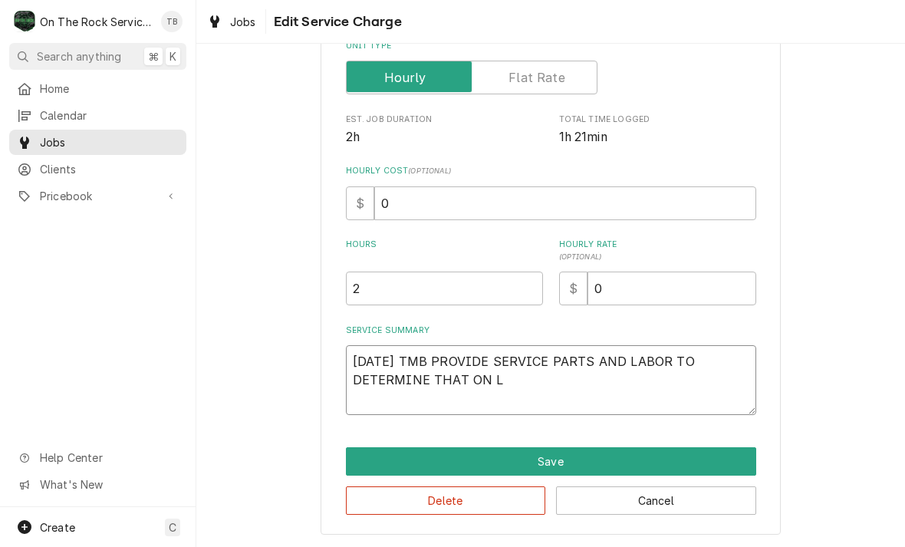
type textarea "x"
type textarea "9/4/25 TMB PROVIDE SERVICE PARTS AND LABOR TO DETERMINE THAT ON LE"
type textarea "x"
type textarea "9/4/25 TMB PROVIDE SERVICE PARTS AND LABOR TO DETERMINE THAT ON LEE"
type textarea "x"
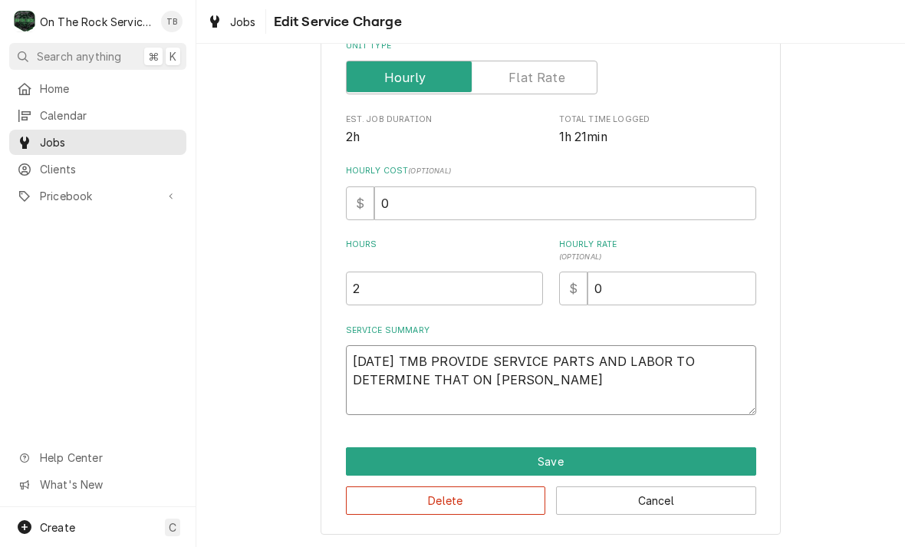
type textarea "9/4/25 TMB PROVIDE SERVICE PARTS AND LABOR TO DETERMINE THAT ON LEEF"
type textarea "x"
type textarea "9/4/25 TMB PROVIDE SERVICE PARTS AND LABOR TO DETERMINE THAT ON LEEFT"
type textarea "x"
type textarea "9/4/25 TMB PROVIDE SERVICE PARTS AND LABOR TO DETERMINE THAT ON LEEF"
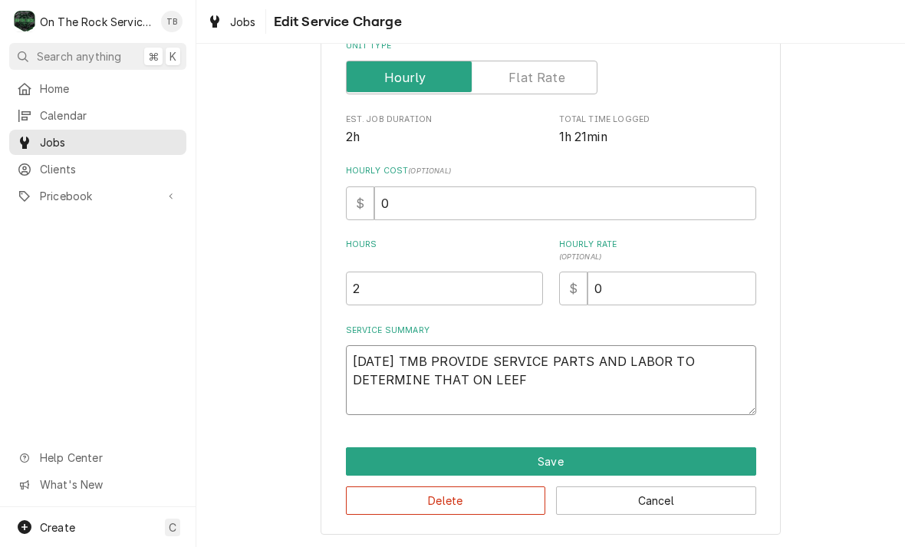
type textarea "x"
type textarea "9/4/25 TMB PROVIDE SERVICE PARTS AND LABOR TO DETERMINE THAT ON LEE"
type textarea "x"
type textarea "9/4/25 TMB PROVIDE SERVICE PARTS AND LABOR TO DETERMINE THAT ON LE"
type textarea "x"
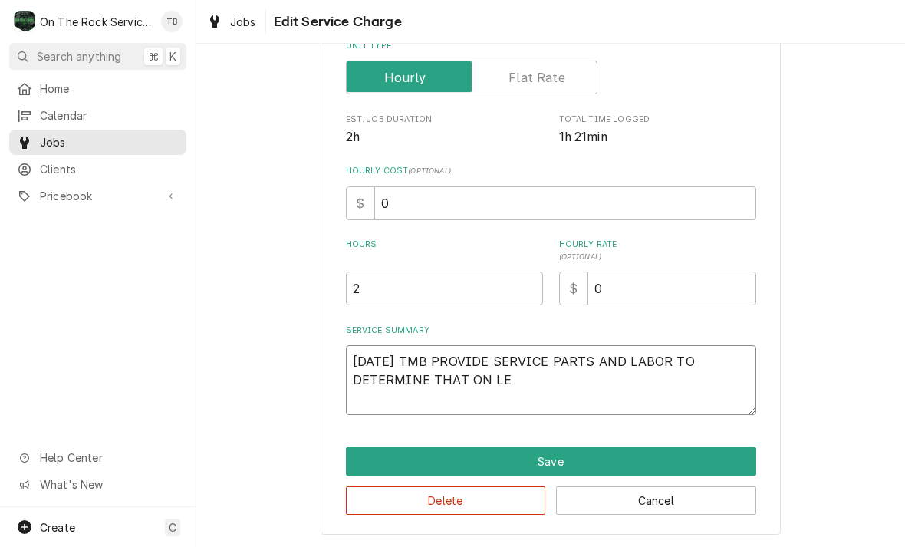
type textarea "9/4/25 TMB PROVIDE SERVICE PARTS AND LABOR TO DETERMINE THAT ON LEF"
type textarea "x"
type textarea "9/4/25 TMB PROVIDE SERVICE PARTS AND LABOR TO DETERMINE THAT ON LEFT"
type textarea "x"
type textarea "9/4/25 TMB PROVIDE SERVICE PARTS AND LABOR TO DETERMINE THAT ON LEFT"
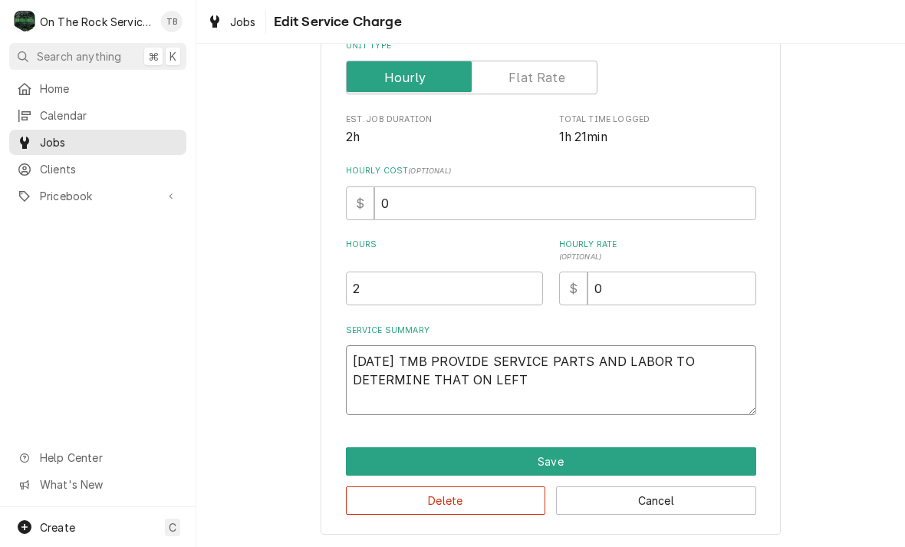
type textarea "x"
type textarea "9/4/25 TMB PROVIDE SERVICE PARTS AND LABOR TO DETERMINE THAT ON LEFT #"
type textarea "x"
type textarea "9/4/25 TMB PROVIDE SERVICE PARTS AND LABOR TO DETERMINE THAT ON LEFT #1"
type textarea "x"
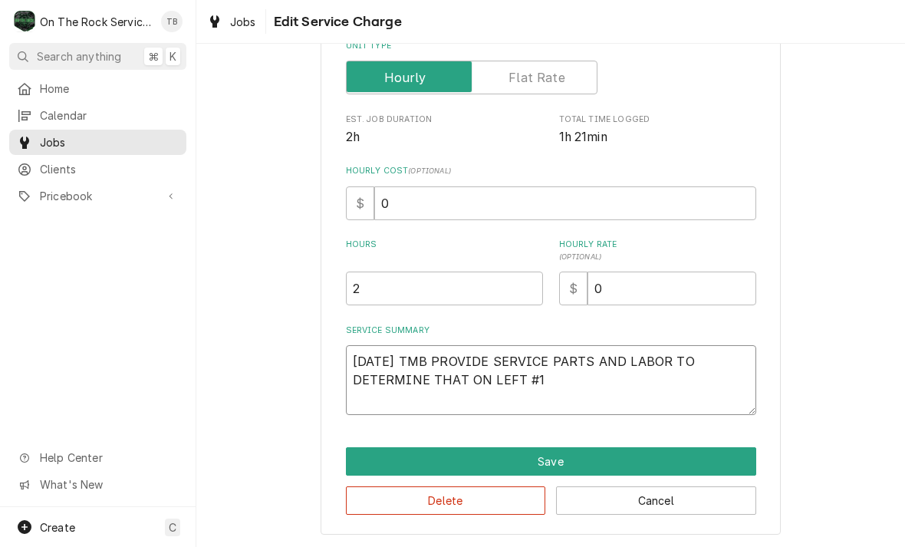
type textarea "9/4/25 TMB PROVIDE SERVICE PARTS AND LABOR TO DETERMINE THAT ON LEFT #1"
type textarea "x"
type textarea "9/4/25 TMB PROVIDE SERVICE PARTS AND LABOR TO DETERMINE THAT ON LEFT #1 U"
type textarea "x"
type textarea "9/4/25 TMB PROVIDE SERVICE PARTS AND LABOR TO DETERMINE THAT ON LEFT #1 UN"
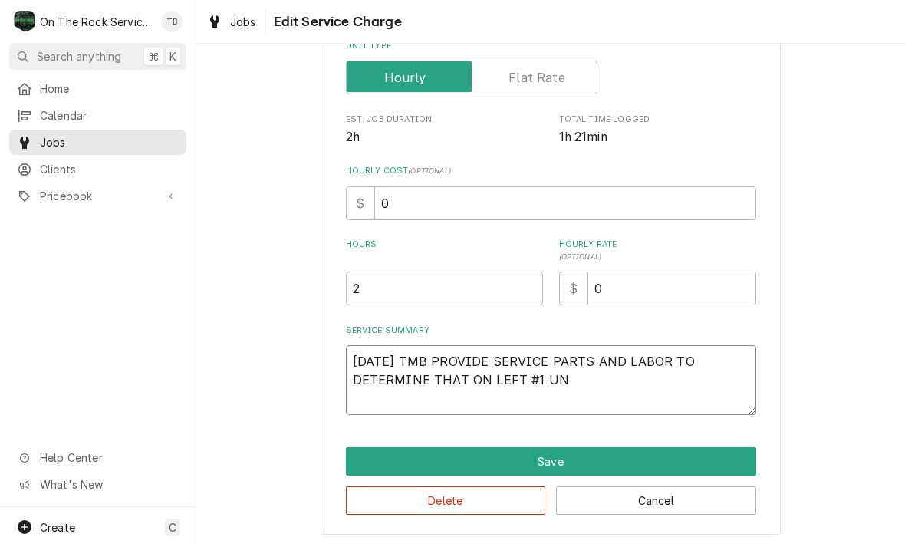
type textarea "x"
type textarea "9/4/25 TMB PROVIDE SERVICE PARTS AND LABOR TO DETERMINE THAT ON LEFT #1 UNI"
type textarea "x"
type textarea "9/4/25 TMB PROVIDE SERVICE PARTS AND LABOR TO DETERMINE THAT ON LEFT #1 UNIT"
type textarea "x"
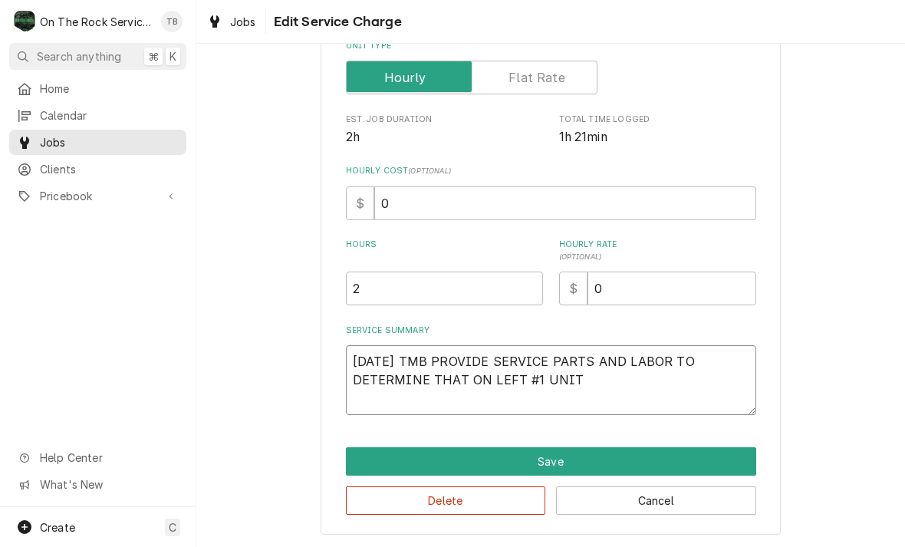
type textarea "9/4/25 TMB PROVIDE SERVICE PARTS AND LABOR TO DETERMINE THAT ON LEFT #1 UNIT"
type textarea "x"
type textarea "9/4/25 TMB PROVIDE SERVICE PARTS AND LABOR TO DETERMINE THAT ON LEFT #1 UNIT F"
type textarea "x"
type textarea "9/4/25 TMB PROVIDE SERVICE PARTS AND LABOR TO DETERMINE THAT ON LEFT #1 UNIT FO"
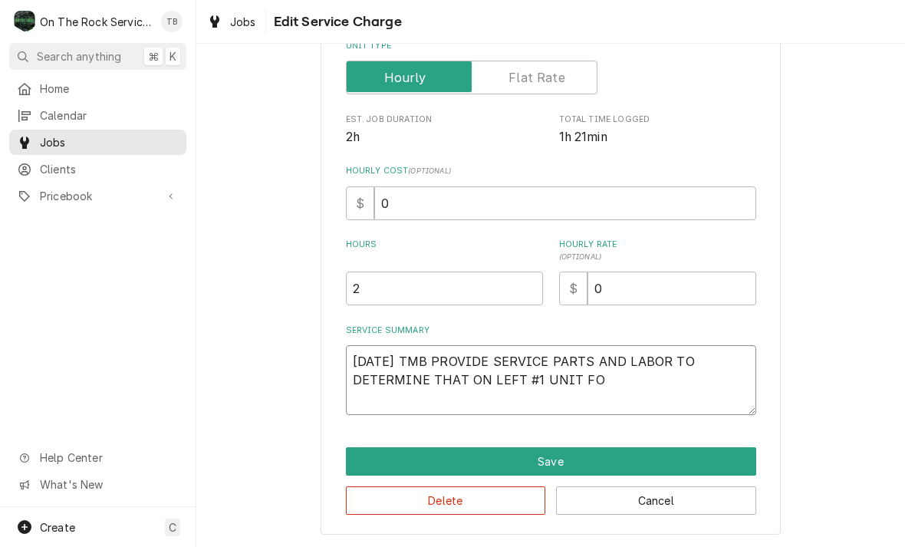
type textarea "x"
type textarea "9/4/25 TMB PROVIDE SERVICE PARTS AND LABOR TO DETERMINE THAT ON LEFT #1 UNIT FOU"
type textarea "x"
type textarea "9/4/25 TMB PROVIDE SERVICE PARTS AND LABOR TO DETERMINE THAT ON LEFT #1 UNIT FO…"
type textarea "x"
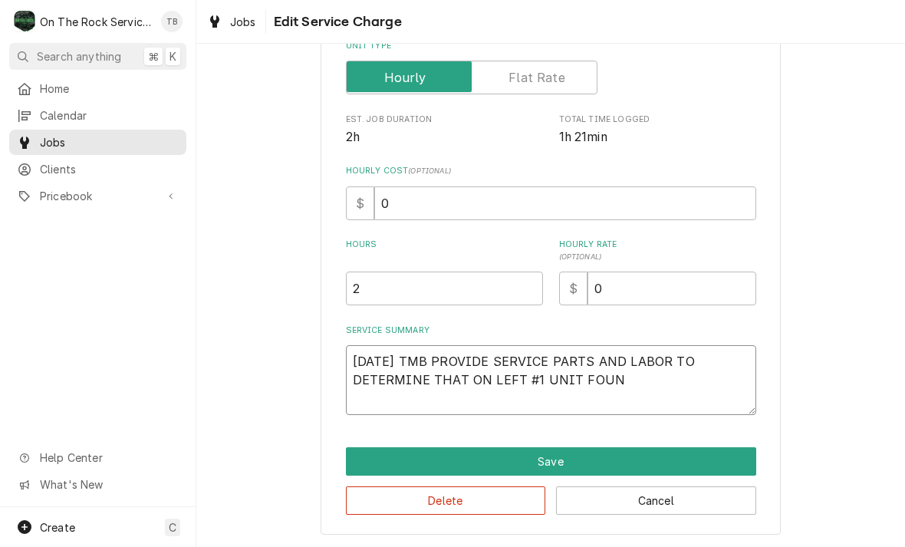
type textarea "9/4/25 TMB PROVIDE SERVICE PARTS AND LABOR TO DETERMINE THAT ON LEFT #1 UNIT FO…"
type textarea "x"
type textarea "9/4/25 TMB PROVIDE SERVICE PARTS AND LABOR TO DETERMINE THAT ON LEFT #1 UNIT FO…"
type textarea "x"
type textarea "9/4/25 TMB PROVIDE SERVICE PARTS AND LABOR TO DETERMINE THAT ON LEFT #1 UNIT FO…"
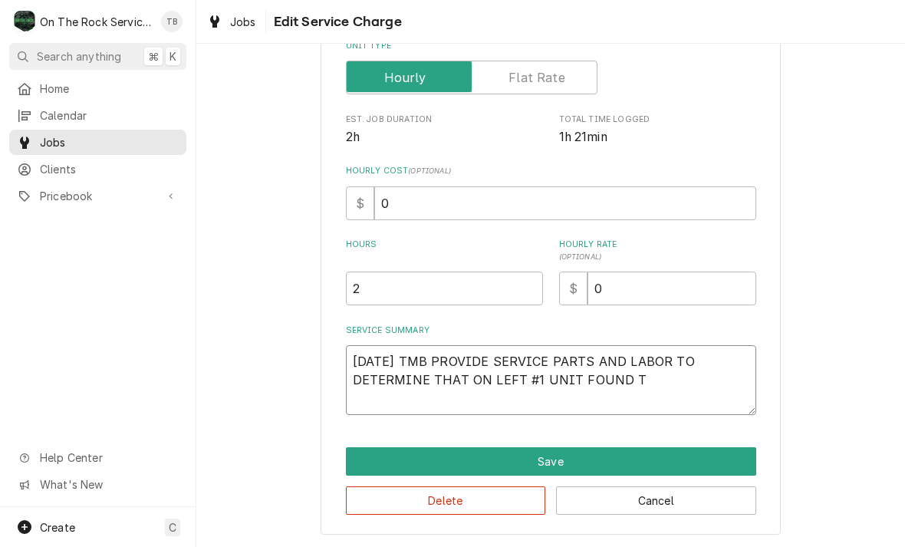
type textarea "x"
type textarea "9/4/25 TMB PROVIDE SERVICE PARTS AND LABOR TO DETERMINE THAT ON LEFT #1 UNIT FO…"
type textarea "x"
type textarea "9/4/25 TMB PROVIDE SERVICE PARTS AND LABOR TO DETERMINE THAT ON LEFT #1 UNIT FO…"
type textarea "x"
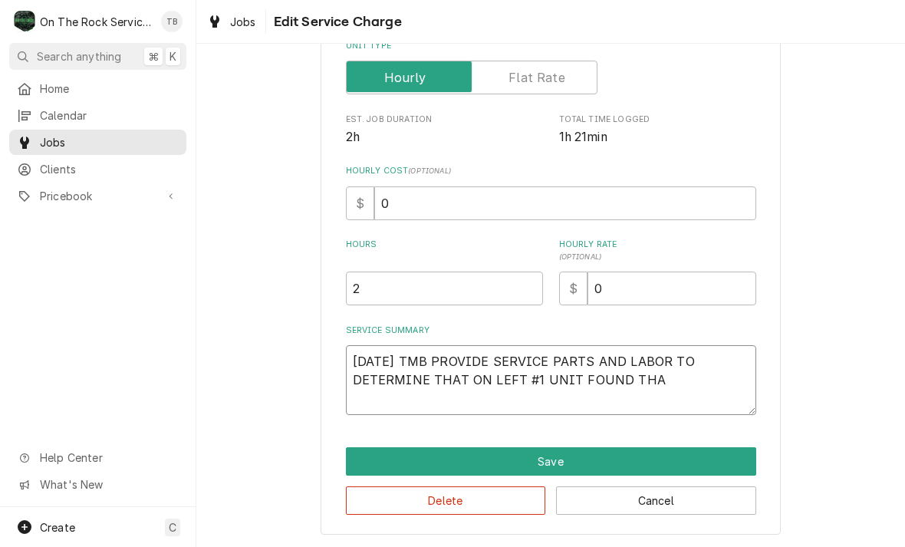
type textarea "9/4/25 TMB PROVIDE SERVICE PARTS AND LABOR TO DETERMINE THAT ON LEFT #1 UNIT FO…"
type textarea "x"
type textarea "9/4/25 TMB PROVIDE SERVICE PARTS AND LABOR TO DETERMINE THAT ON LEFT #1 UNIT FO…"
type textarea "x"
type textarea "9/4/25 TMB PROVIDE SERVICE PARTS AND LABOR TO DETERMINE THAT ON LEFT #1 UNIT FO…"
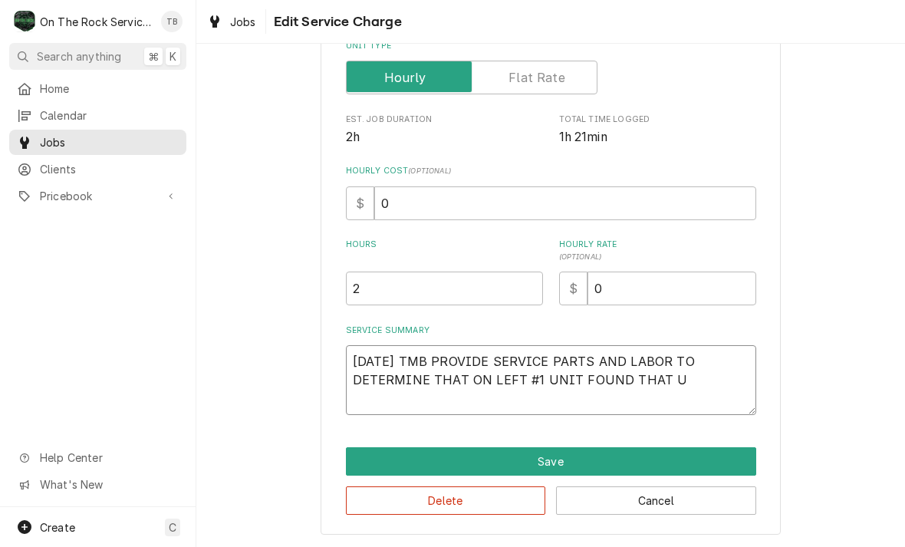
type textarea "x"
type textarea "9/4/25 TMB PROVIDE SERVICE PARTS AND LABOR TO DETERMINE THAT ON LEFT #1 UNIT FO…"
type textarea "x"
type textarea "9/4/25 TMB PROVIDE SERVICE PARTS AND LABOR TO DETERMINE THAT ON LEFT #1 UNIT FO…"
type textarea "x"
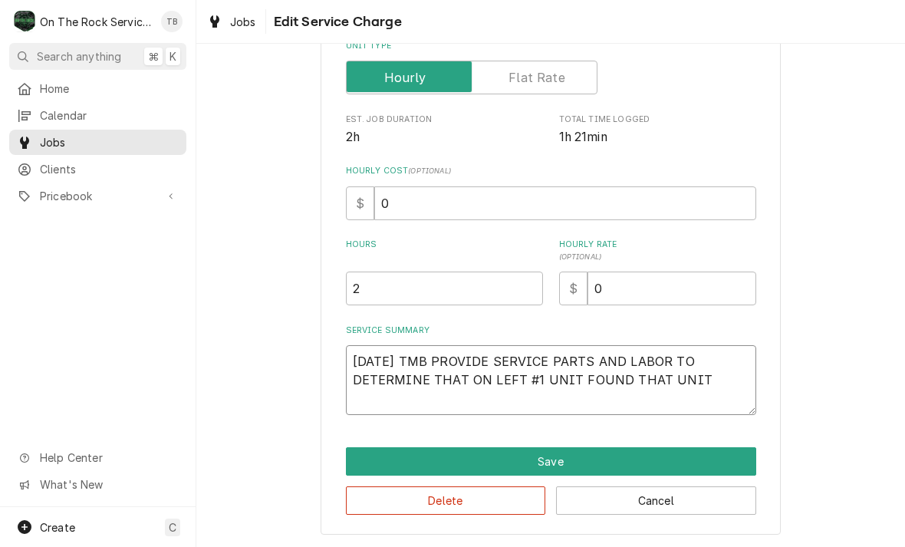
type textarea "9/4/25 TMB PROVIDE SERVICE PARTS AND LABOR TO DETERMINE THAT ON LEFT #1 UNIT FO…"
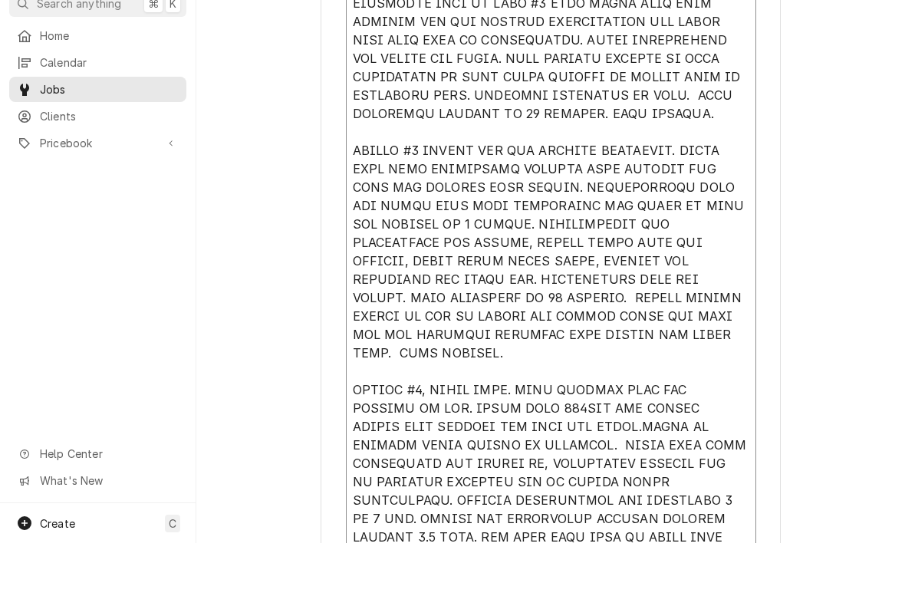
scroll to position [575, 0]
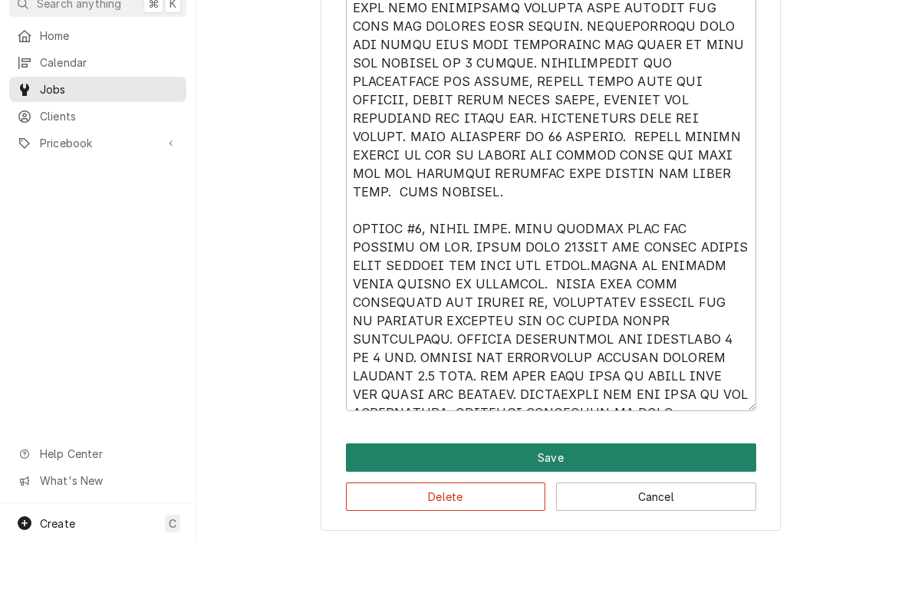
click at [572, 496] on button "Save" at bounding box center [551, 510] width 410 height 28
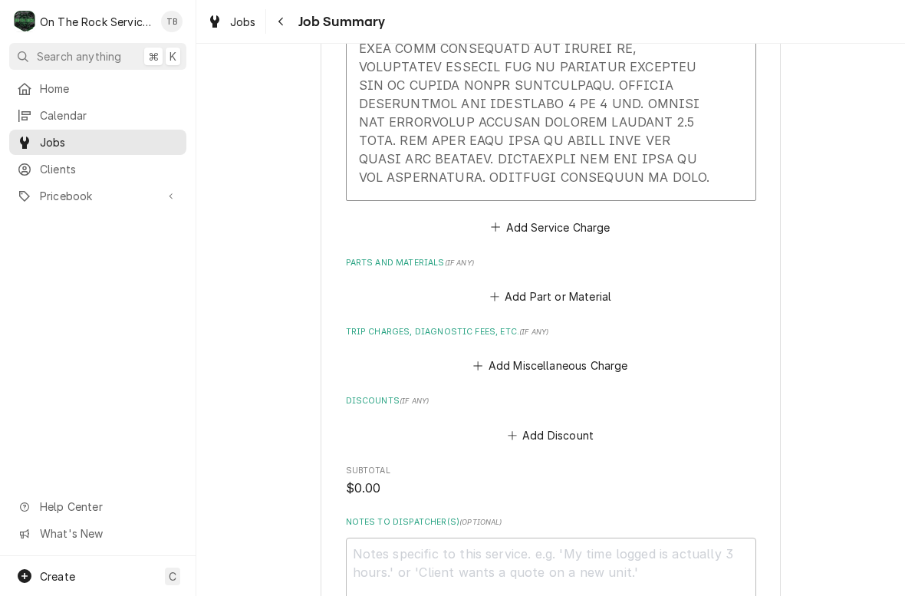
scroll to position [1109, 0]
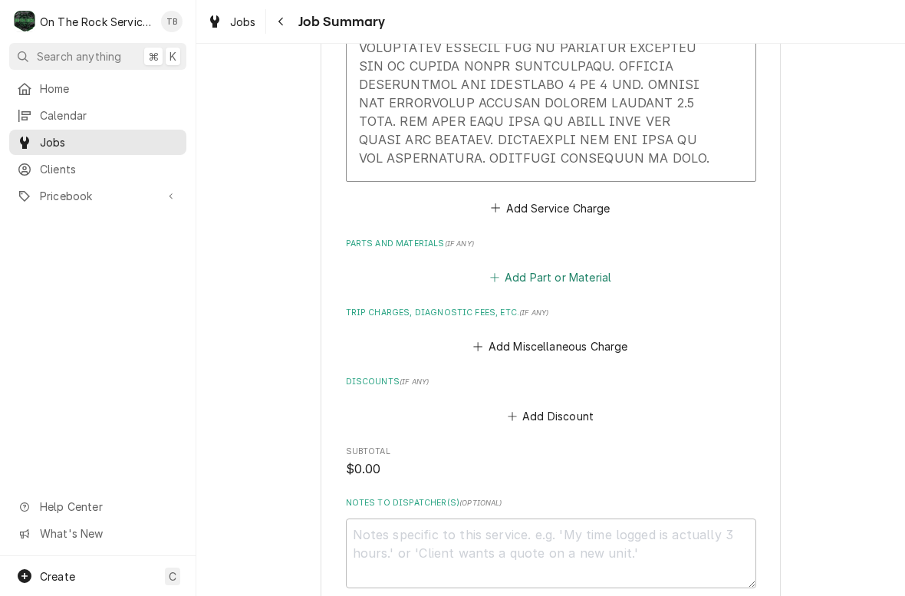
click at [592, 271] on button "Add Part or Material" at bounding box center [550, 277] width 127 height 21
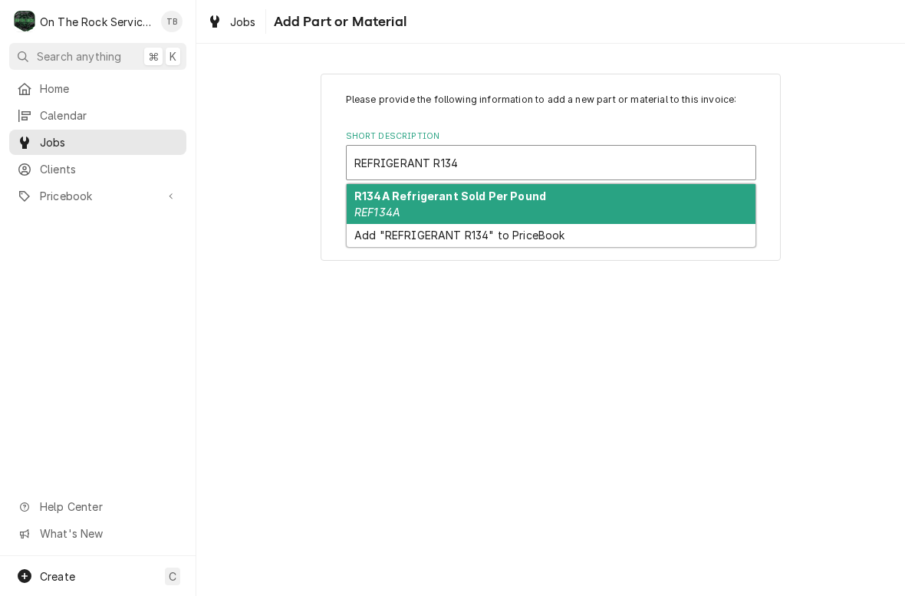
click at [445, 199] on strong "R134A Refrigerant Sold Per Pound" at bounding box center [450, 195] width 192 height 13
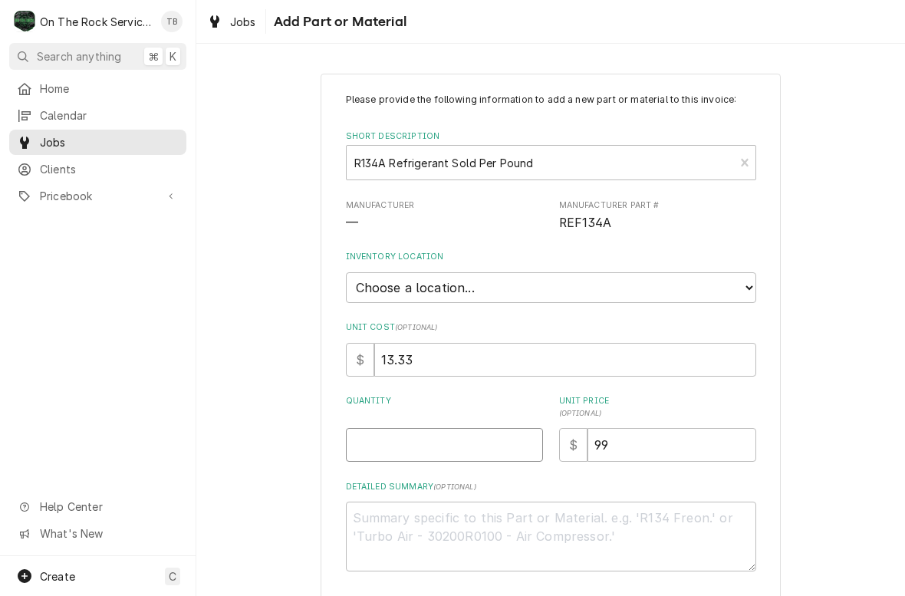
click at [404, 437] on input "Quantity" at bounding box center [444, 445] width 197 height 34
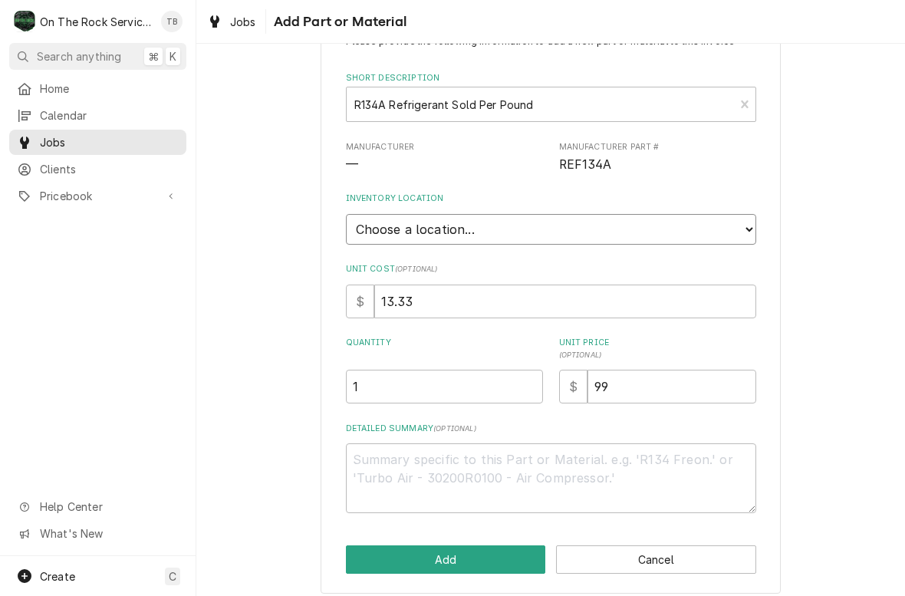
click at [738, 220] on select "Choose a location... Ray's Truck Rich's Truck Todd's Truck Warehouse" at bounding box center [551, 229] width 410 height 31
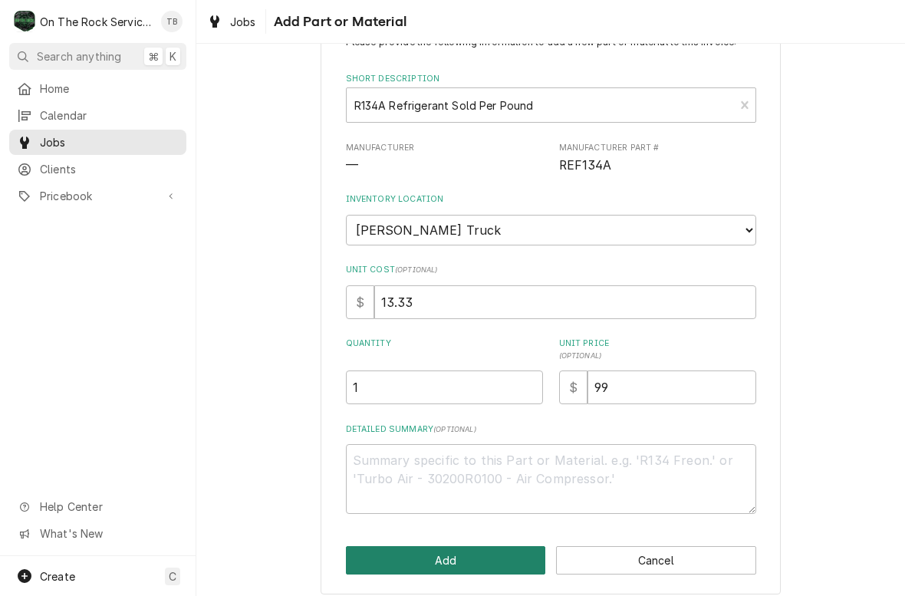
click at [410, 546] on button "Add" at bounding box center [446, 560] width 200 height 28
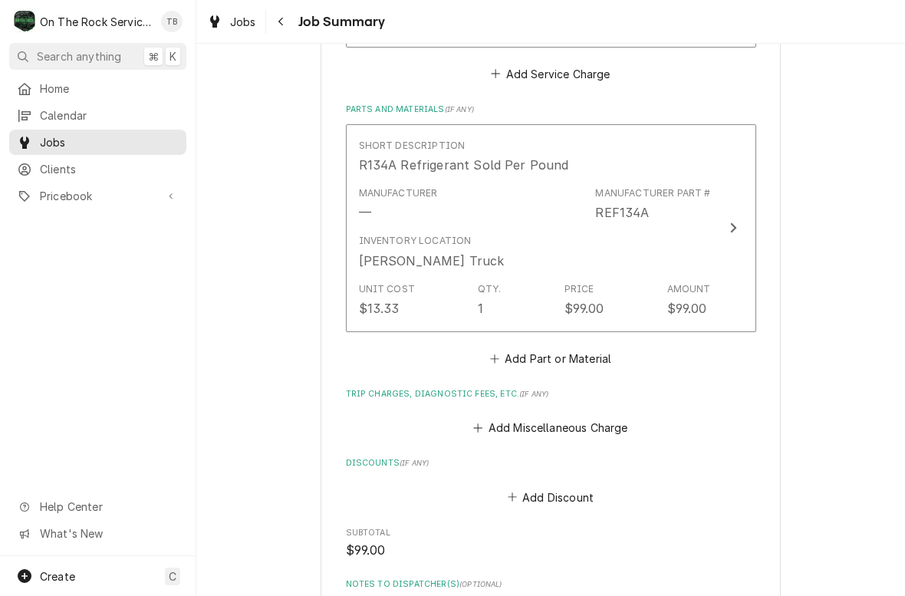
scroll to position [1245, 0]
click at [563, 353] on button "Add Part or Material" at bounding box center [550, 355] width 127 height 21
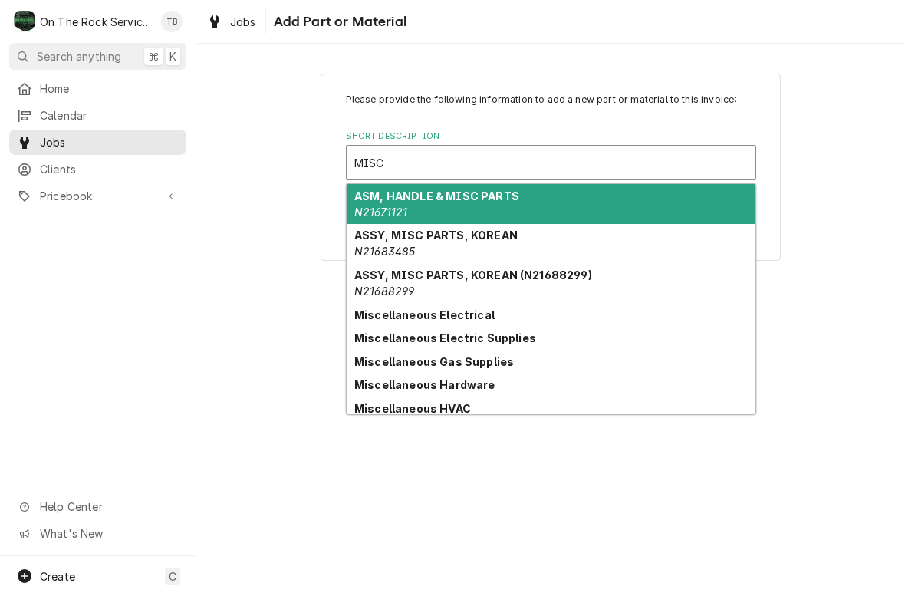
click at [496, 333] on strong "Miscellaneous Electric Supplies" at bounding box center [445, 337] width 182 height 13
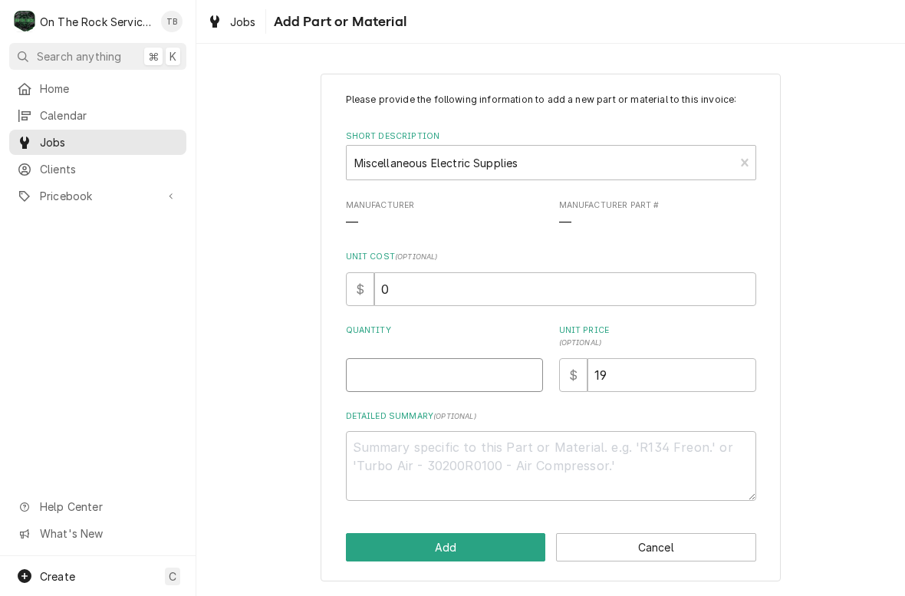
click at [400, 377] on input "Quantity" at bounding box center [444, 375] width 197 height 34
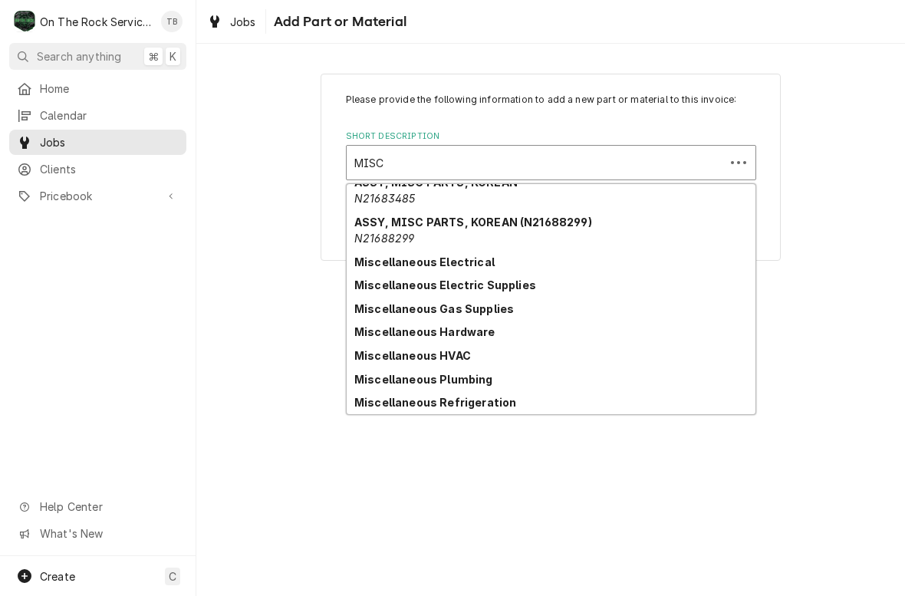
scroll to position [53, 0]
click at [481, 261] on strong "Miscellaneous Electrical" at bounding box center [424, 261] width 140 height 13
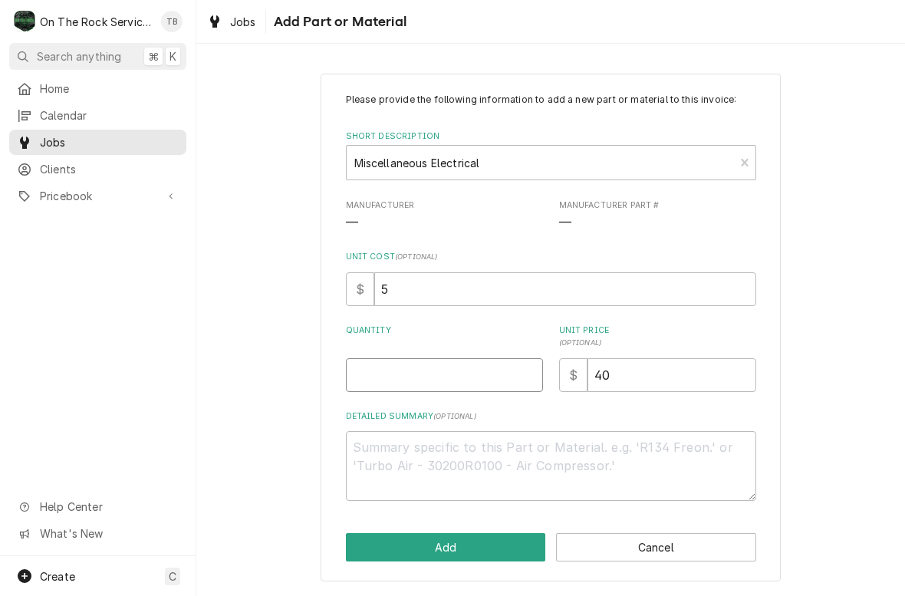
click at [397, 375] on input "Quantity" at bounding box center [444, 375] width 197 height 34
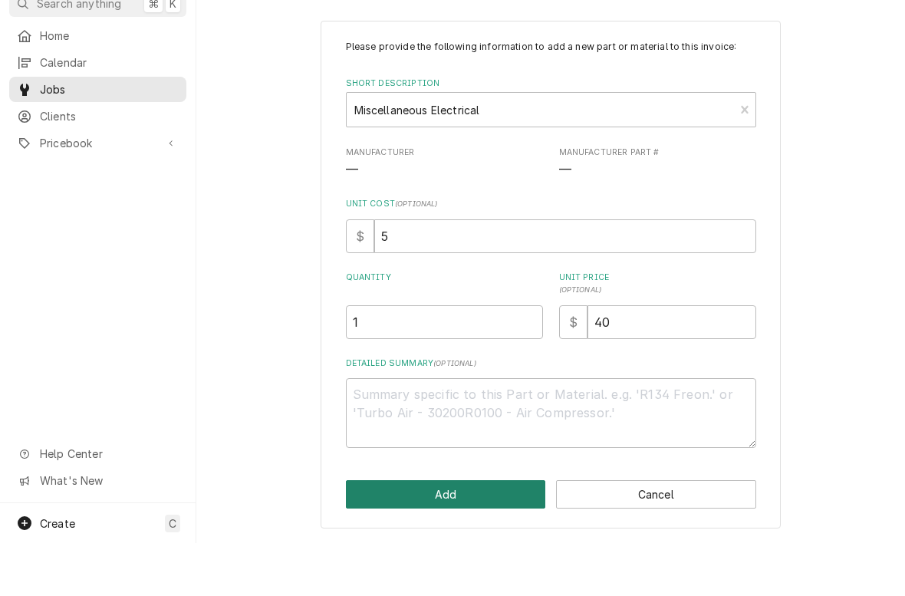
click at [448, 533] on button "Add" at bounding box center [446, 547] width 200 height 28
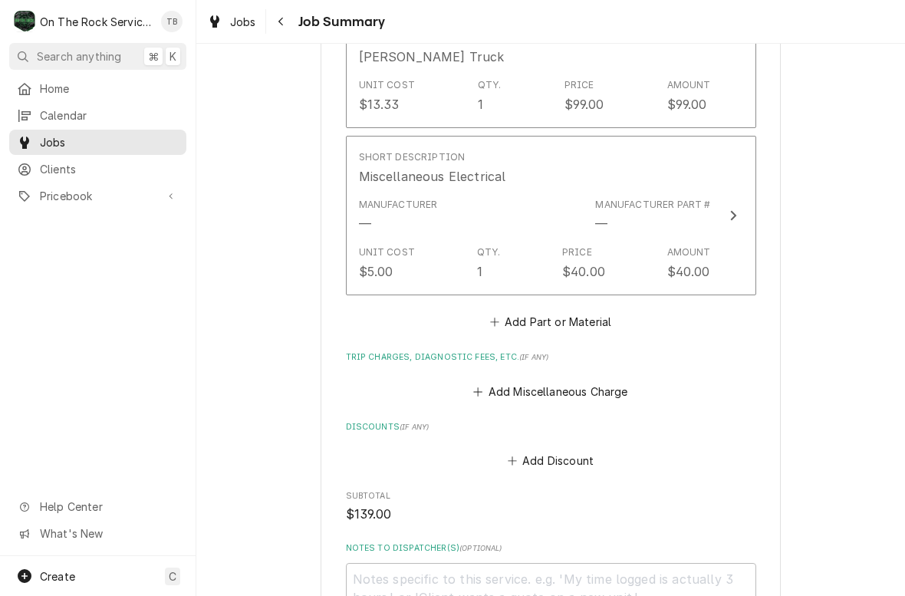
scroll to position [1448, 0]
click at [596, 315] on button "Add Part or Material" at bounding box center [550, 320] width 127 height 21
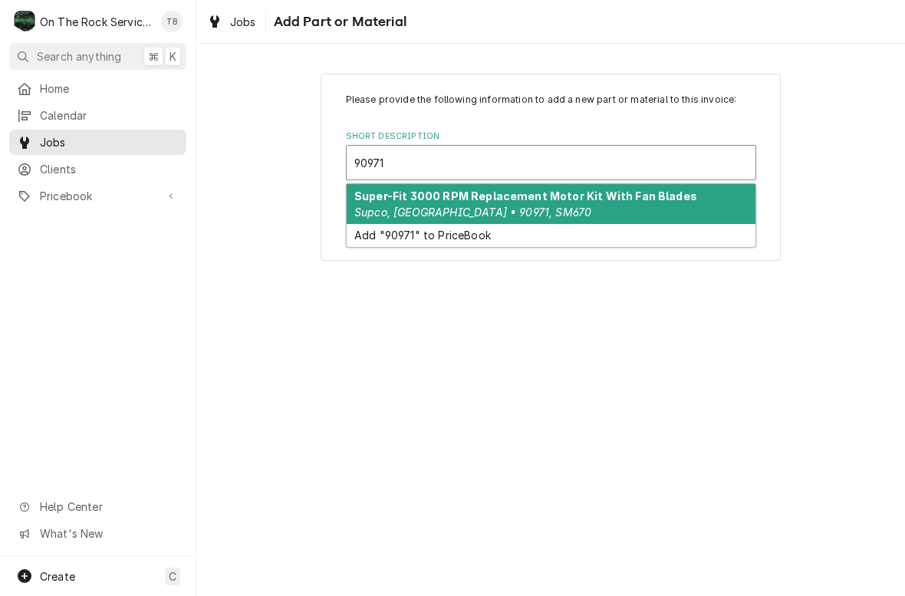
click at [520, 202] on strong "Super-Fit 3000 RPM Replacement Motor Kit With Fan Blades" at bounding box center [525, 195] width 343 height 13
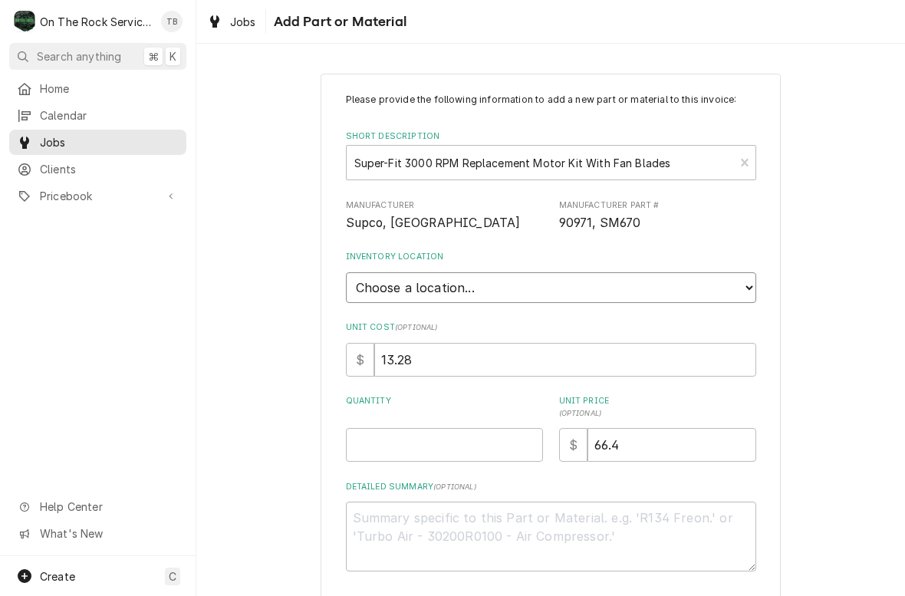
click at [749, 287] on select "Choose a location... Ray's Truck Rich's Truck Todd's Truck Warehouse" at bounding box center [551, 287] width 410 height 31
click at [449, 429] on input "Quantity" at bounding box center [444, 445] width 197 height 34
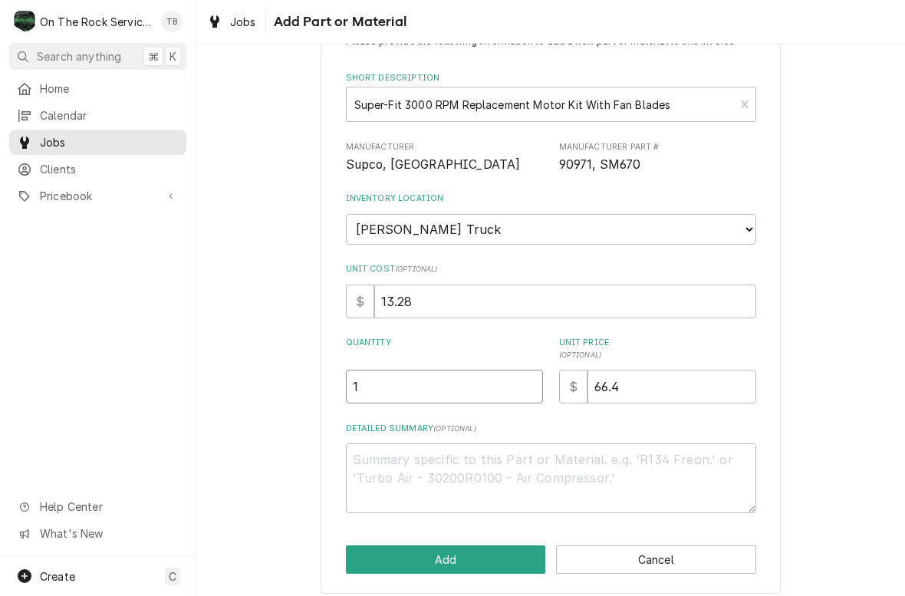
scroll to position [58, 0]
click at [293, 495] on div "Please provide the following information to add a new part or material to this …" at bounding box center [550, 304] width 708 height 605
click at [471, 546] on button "Add" at bounding box center [446, 560] width 200 height 28
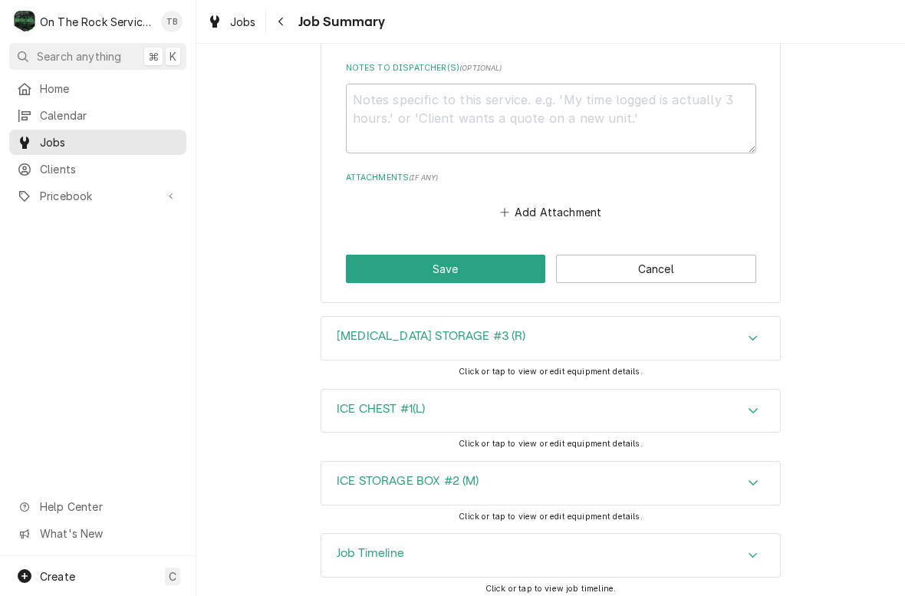
scroll to position [2160, 0]
click at [472, 265] on button "Save" at bounding box center [446, 269] width 200 height 28
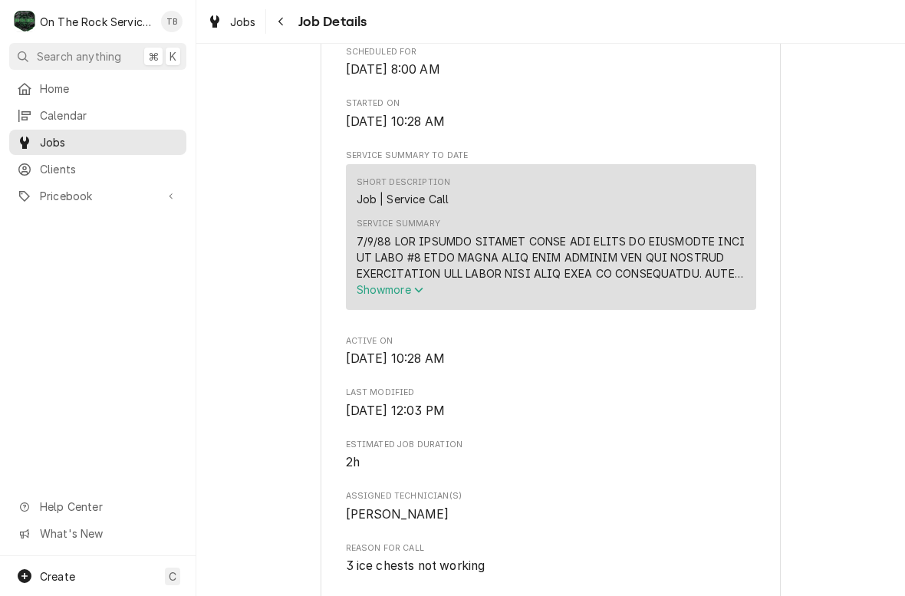
scroll to position [524, 0]
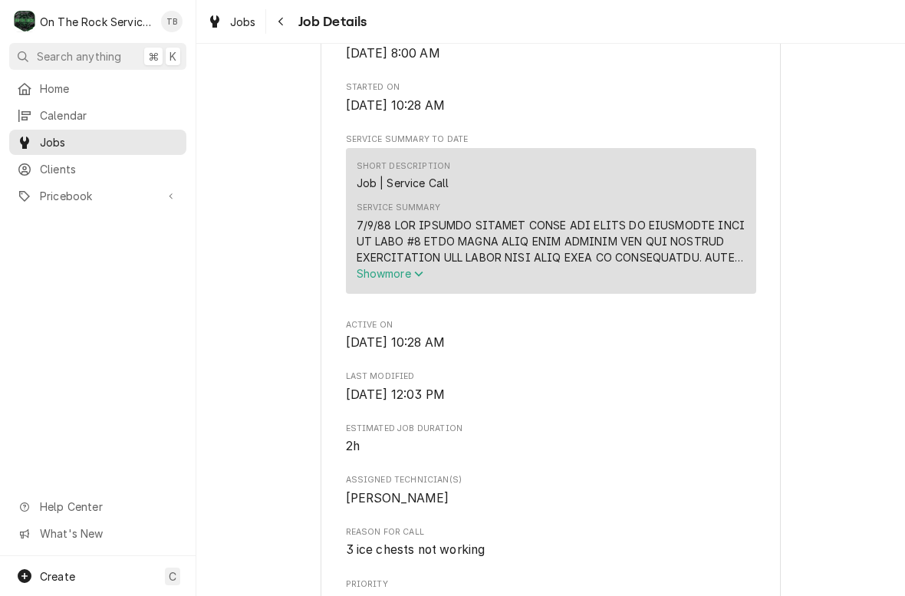
click at [423, 280] on span "Show more" at bounding box center [390, 273] width 67 height 13
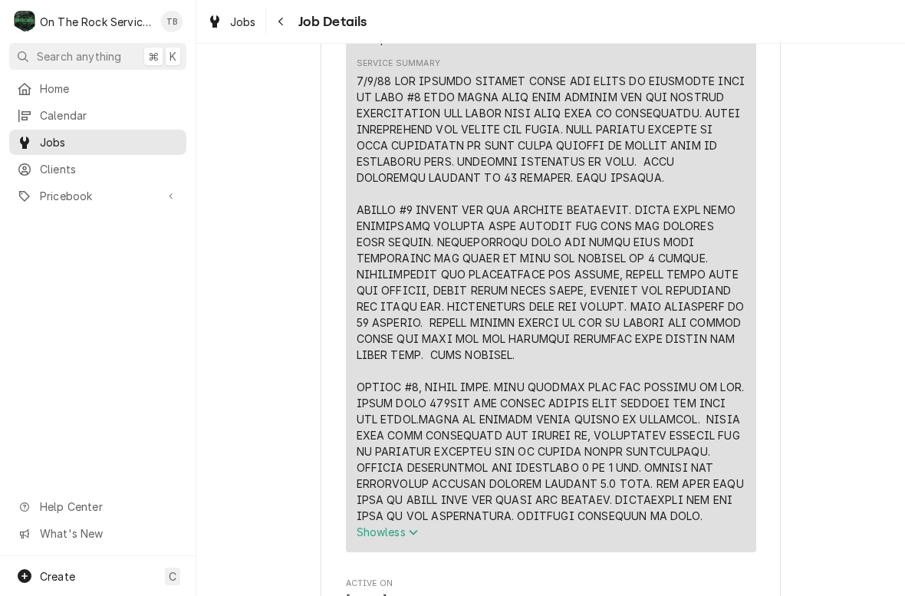
scroll to position [676, 0]
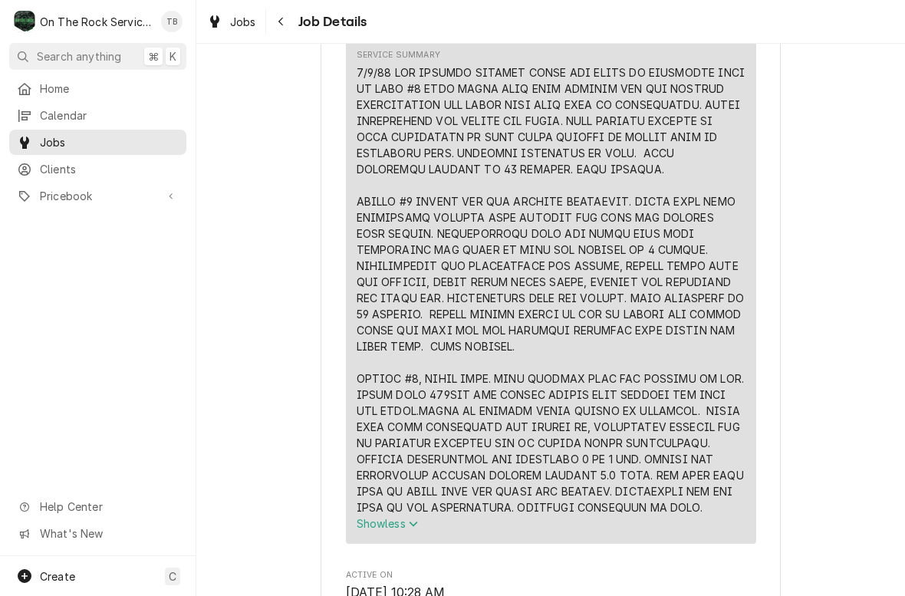
click at [538, 352] on div "Service Summary" at bounding box center [551, 289] width 389 height 451
click at [533, 357] on div "Service Summary" at bounding box center [551, 289] width 389 height 451
click at [536, 352] on div "Service Summary" at bounding box center [551, 289] width 389 height 451
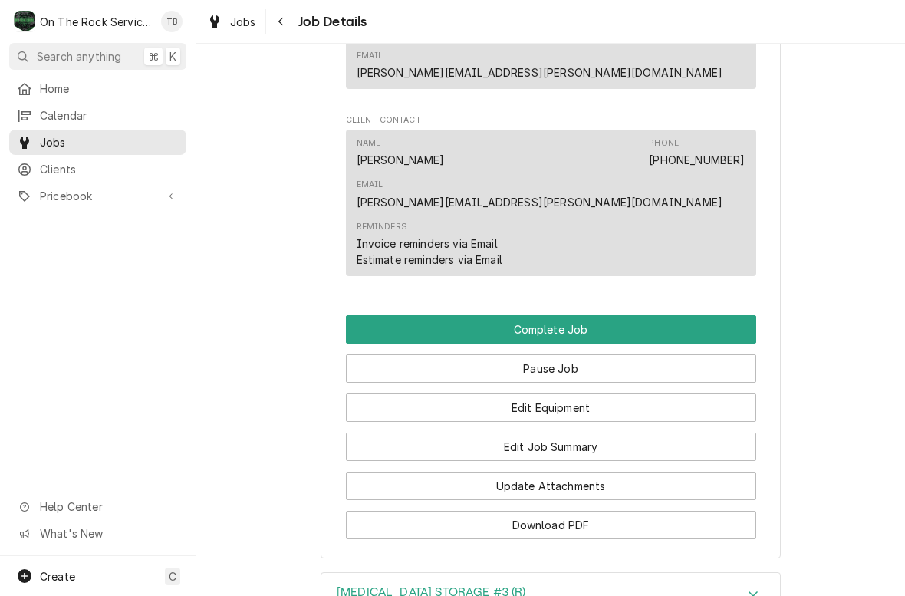
scroll to position [1813, 0]
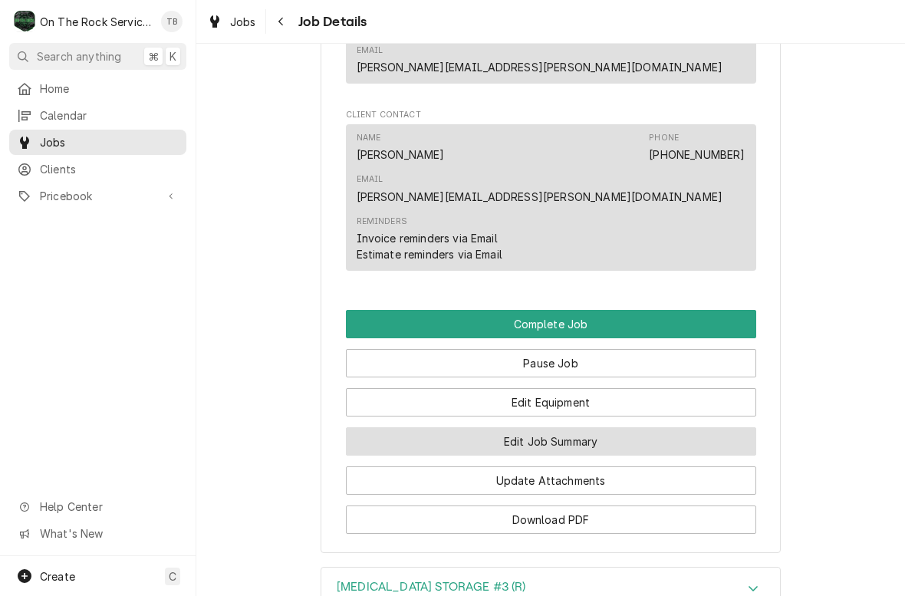
click at [583, 427] on button "Edit Job Summary" at bounding box center [551, 441] width 410 height 28
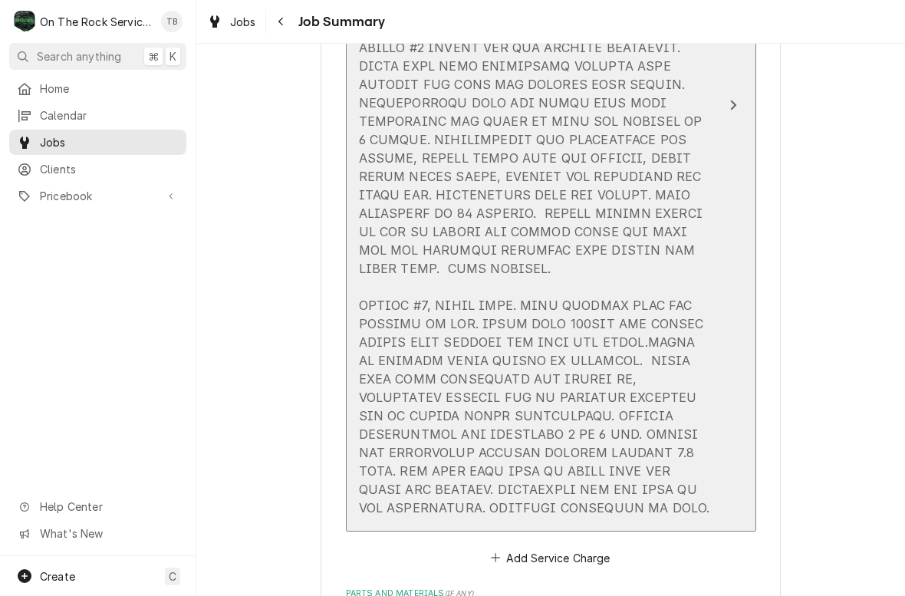
click at [524, 274] on div "Update Line Item" at bounding box center [535, 185] width 352 height 662
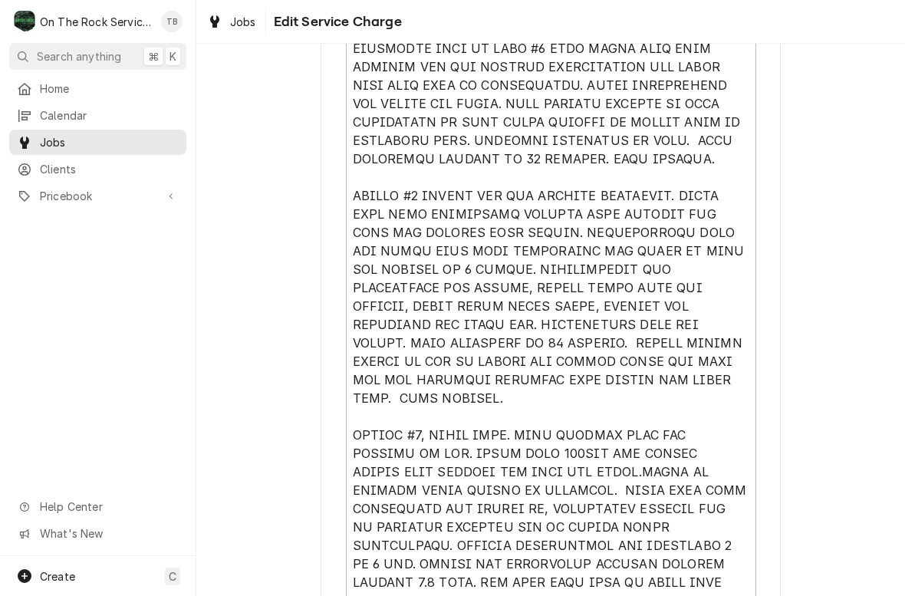
scroll to position [577, 0]
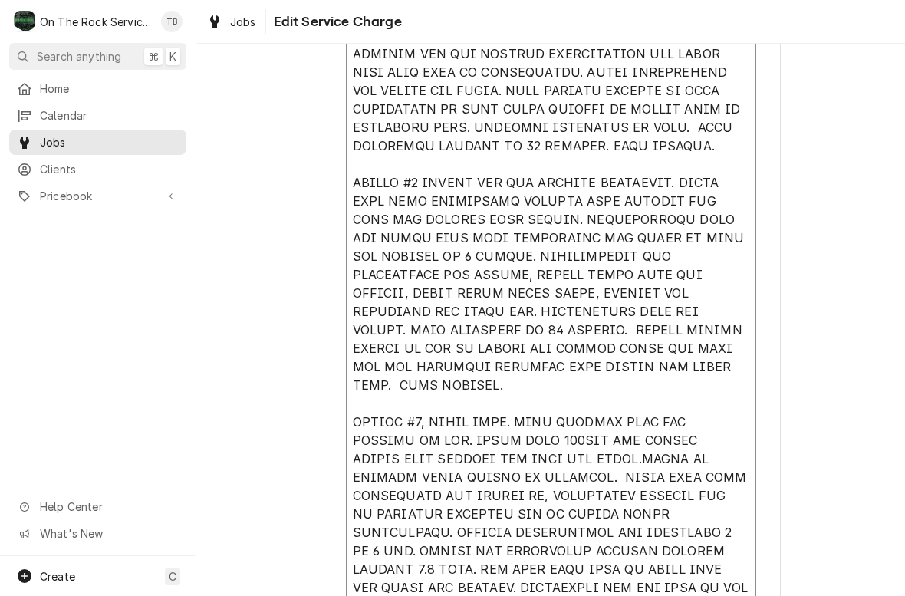
click at [698, 376] on textarea "Service Summary" at bounding box center [551, 302] width 410 height 603
click at [684, 376] on textarea "Service Summary" at bounding box center [551, 302] width 410 height 603
click at [701, 357] on textarea "Service Summary" at bounding box center [551, 302] width 410 height 603
type textarea "x"
type textarea "9/4/25 TMB PROVIDE SERVICE PARTS AND LABOR TO DETERMINE THAT ON LEFT #1 UNIT FO…"
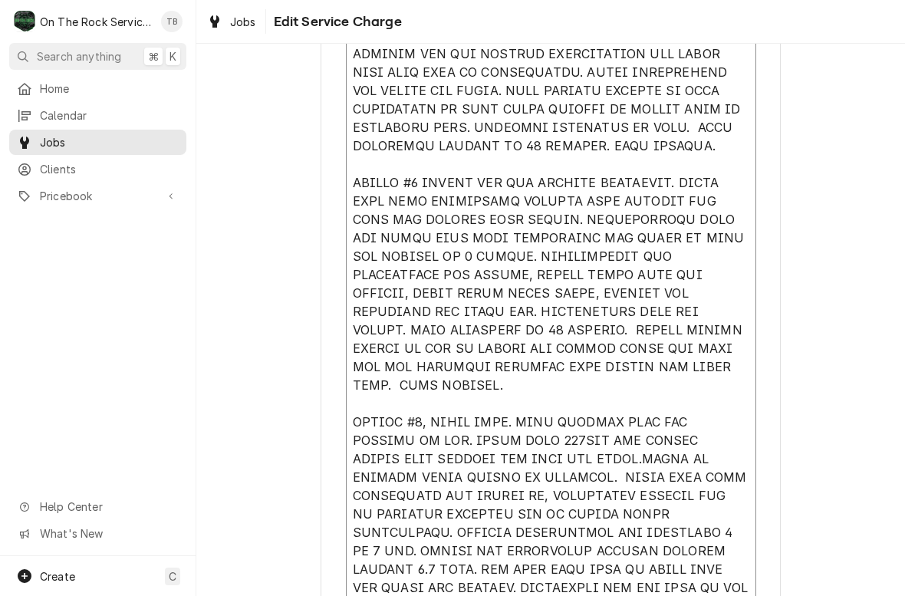
type textarea "x"
type textarea "9/4/25 TMB PROVIDE SERVICE PARTS AND LABOR TO DETERMINE THAT ON LEFT #1 UNIT FO…"
type textarea "x"
type textarea "9/4/25 TMB PROVIDE SERVICE PARTS AND LABOR TO DETERMINE THAT ON LEFT #1 UNIT FO…"
type textarea "x"
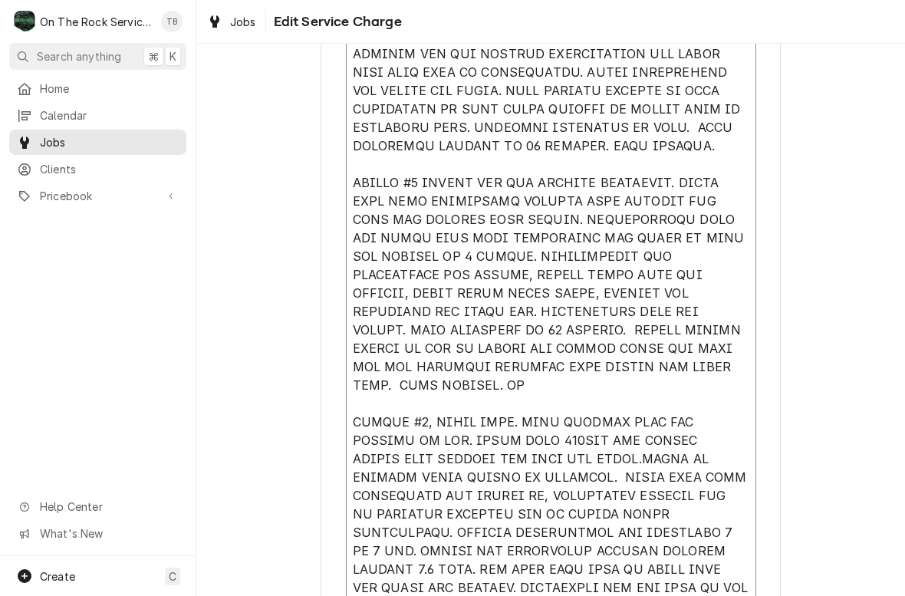
type textarea "9/4/25 TMB PROVIDE SERVICE PARTS AND LABOR TO DETERMINE THAT ON LEFT #1 UNIT FO…"
type textarea "x"
type textarea "9/4/25 TMB PROVIDE SERVICE PARTS AND LABOR TO DETERMINE THAT ON LEFT #1 UNIT FO…"
type textarea "x"
type textarea "9/4/25 TMB PROVIDE SERVICE PARTS AND LABOR TO DETERMINE THAT ON LEFT #1 UNIT FO…"
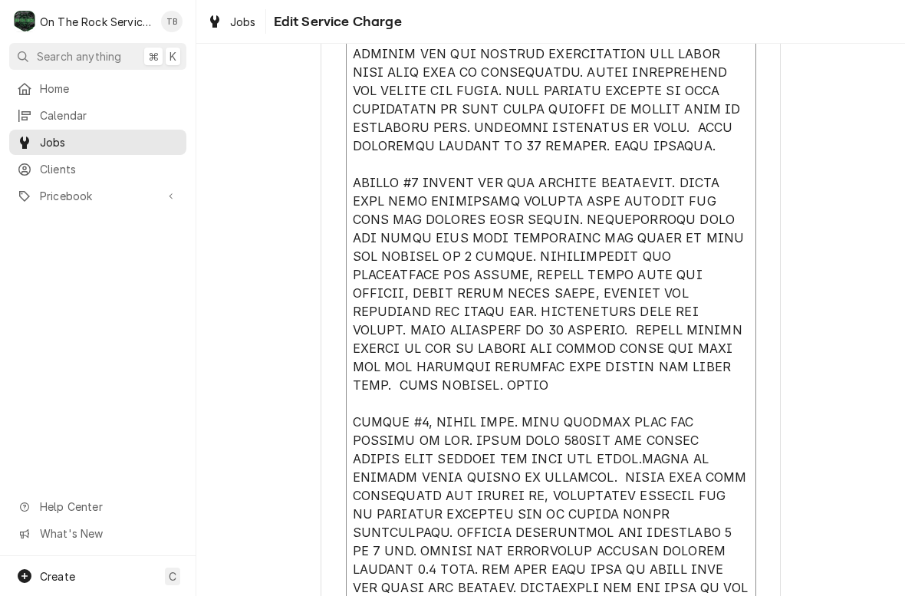
type textarea "x"
type textarea "9/4/25 TMB PROVIDE SERVICE PARTS AND LABOR TO DETERMINE THAT ON LEFT #1 UNIT FO…"
type textarea "x"
type textarea "9/4/25 TMB PROVIDE SERVICE PARTS AND LABOR TO DETERMINE THAT ON LEFT #1 UNIT FO…"
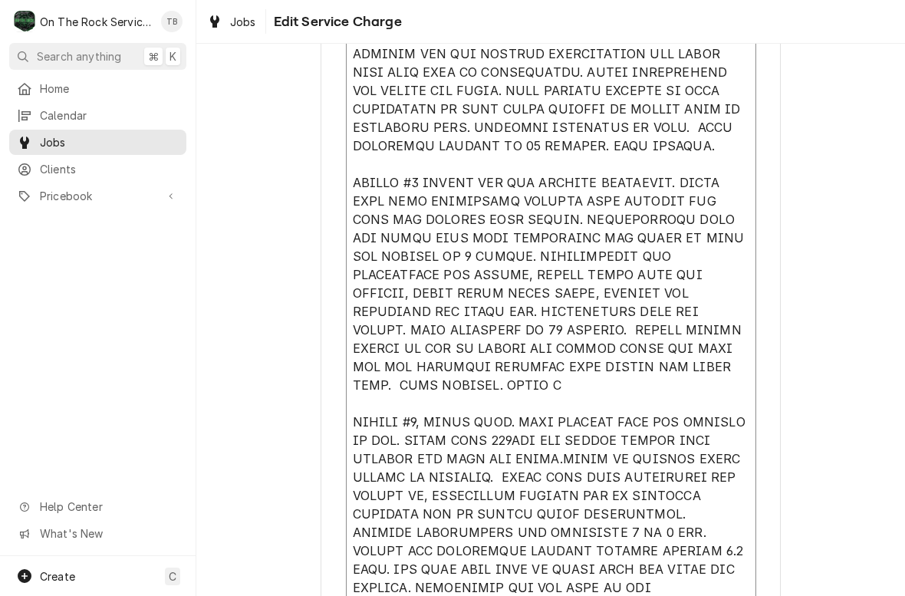
type textarea "x"
type textarea "9/4/25 TMB PROVIDE SERVICE PARTS AND LABOR TO DETERMINE THAT ON LEFT #1 UNIT FO…"
type textarea "x"
type textarea "9/4/25 TMB PROVIDE SERVICE PARTS AND LABOR TO DETERMINE THAT ON LEFT #1 UNIT FO…"
type textarea "x"
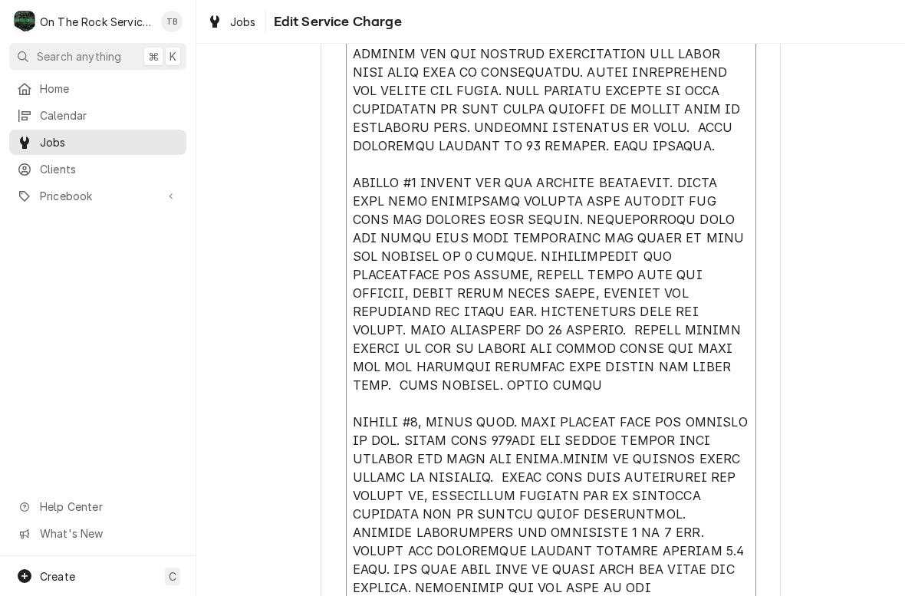
type textarea "9/4/25 TMB PROVIDE SERVICE PARTS AND LABOR TO DETERMINE THAT ON LEFT #1 UNIT FO…"
type textarea "x"
type textarea "9/4/25 TMB PROVIDE SERVICE PARTS AND LABOR TO DETERMINE THAT ON LEFT #1 UNIT FO…"
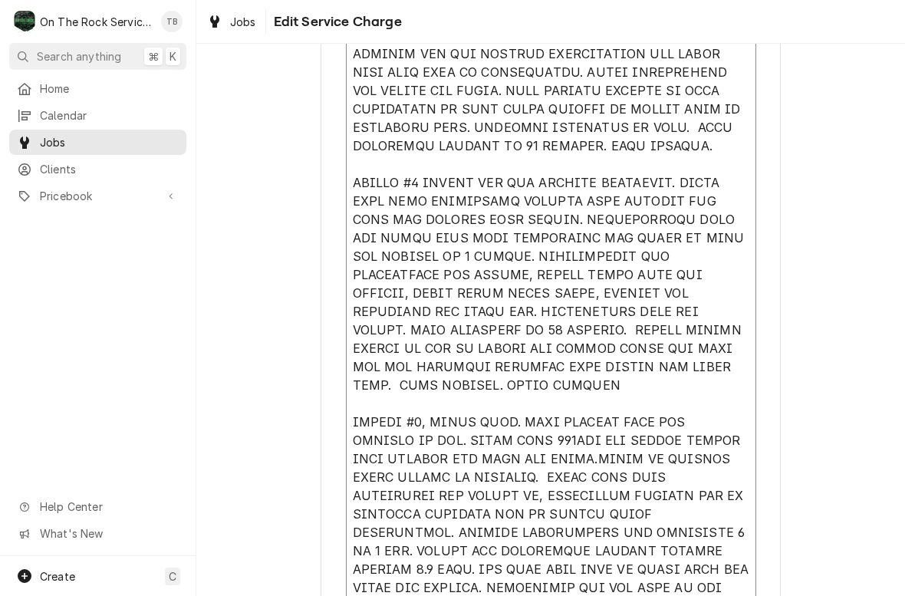
type textarea "x"
type textarea "9/4/25 TMB PROVIDE SERVICE PARTS AND LABOR TO DETERMINE THAT ON LEFT #1 UNIT FO…"
type textarea "x"
type textarea "9/4/25 TMB PROVIDE SERVICE PARTS AND LABOR TO DETERMINE THAT ON LEFT #1 UNIT FO…"
type textarea "x"
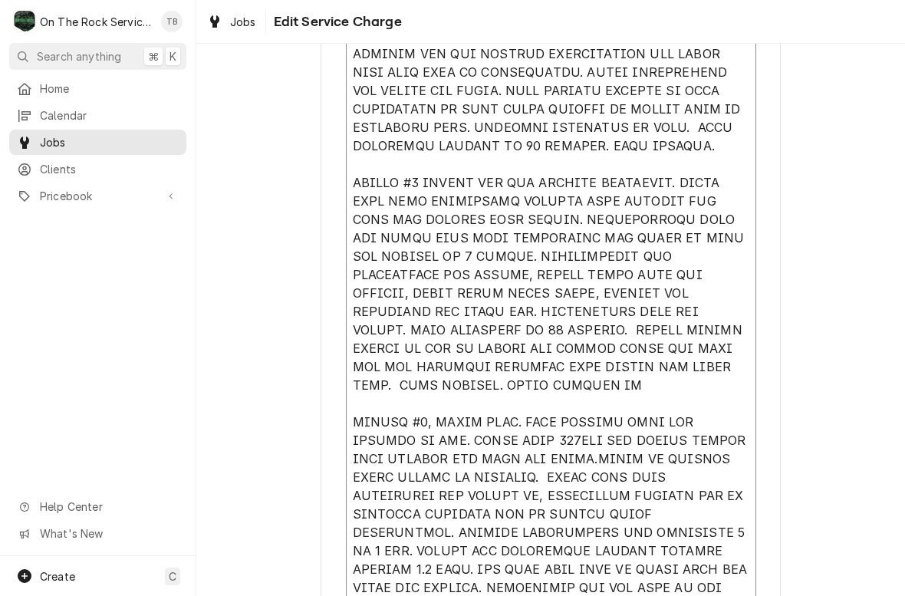
type textarea "9/4/25 TMB PROVIDE SERVICE PARTS AND LABOR TO DETERMINE THAT ON LEFT #1 UNIT FO…"
type textarea "x"
type textarea "9/4/25 TMB PROVIDE SERVICE PARTS AND LABOR TO DETERMINE THAT ON LEFT #1 UNIT FO…"
type textarea "x"
type textarea "9/4/25 TMB PROVIDE SERVICE PARTS AND LABOR TO DETERMINE THAT ON LEFT #1 UNIT FO…"
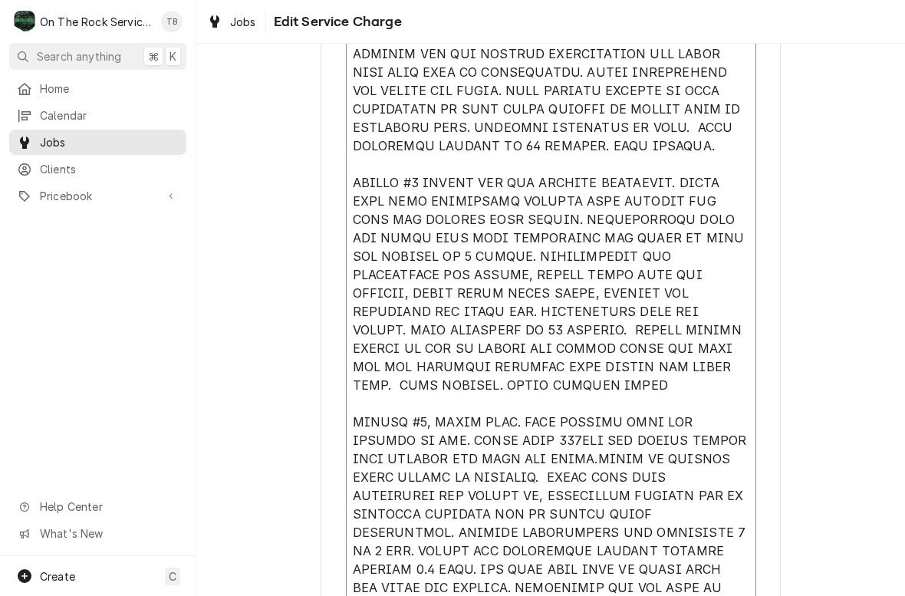
type textarea "x"
type textarea "9/4/25 TMB PROVIDE SERVICE PARTS AND LABOR TO DETERMINE THAT ON LEFT #1 UNIT FO…"
type textarea "x"
type textarea "9/4/25 TMB PROVIDE SERVICE PARTS AND LABOR TO DETERMINE THAT ON LEFT #1 UNIT FO…"
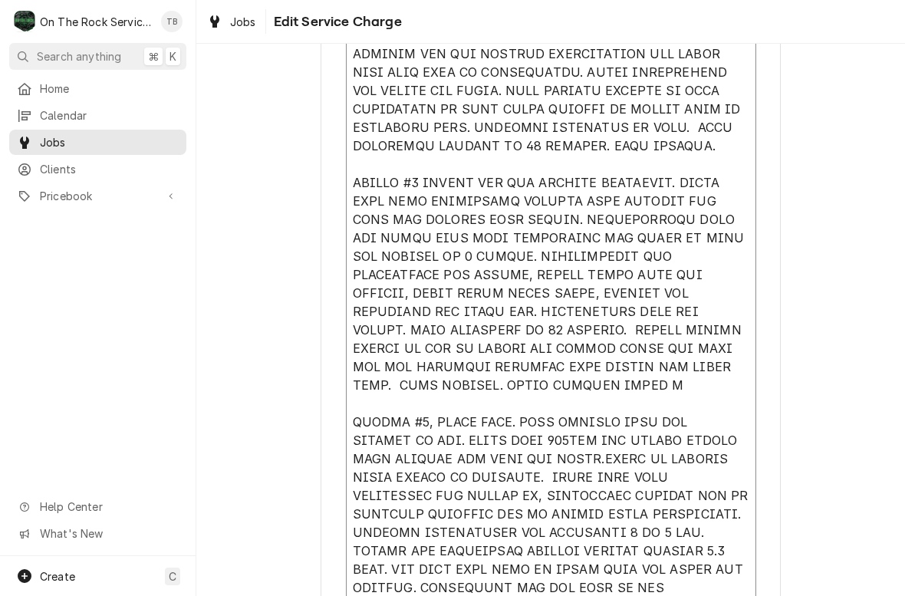
type textarea "x"
type textarea "9/4/25 TMB PROVIDE SERVICE PARTS AND LABOR TO DETERMINE THAT ON LEFT #1 UNIT FO…"
type textarea "x"
type textarea "9/4/25 TMB PROVIDE SERVICE PARTS AND LABOR TO DETERMINE THAT ON LEFT #1 UNIT FO…"
type textarea "x"
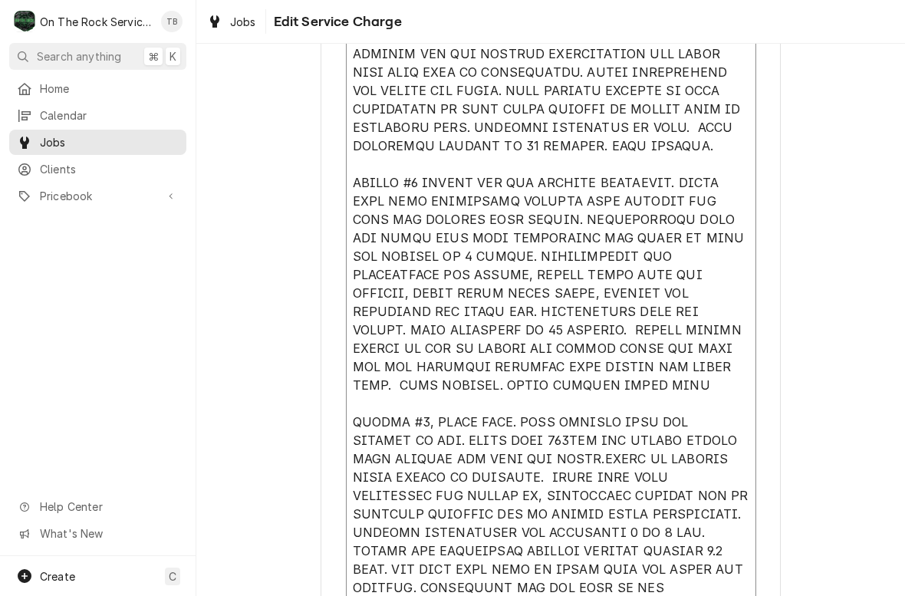
type textarea "9/4/25 TMB PROVIDE SERVICE PARTS AND LABOR TO DETERMINE THAT ON LEFT #1 UNIT FO…"
type textarea "x"
type textarea "9/4/25 TMB PROVIDE SERVICE PARTS AND LABOR TO DETERMINE THAT ON LEFT #1 UNIT FO…"
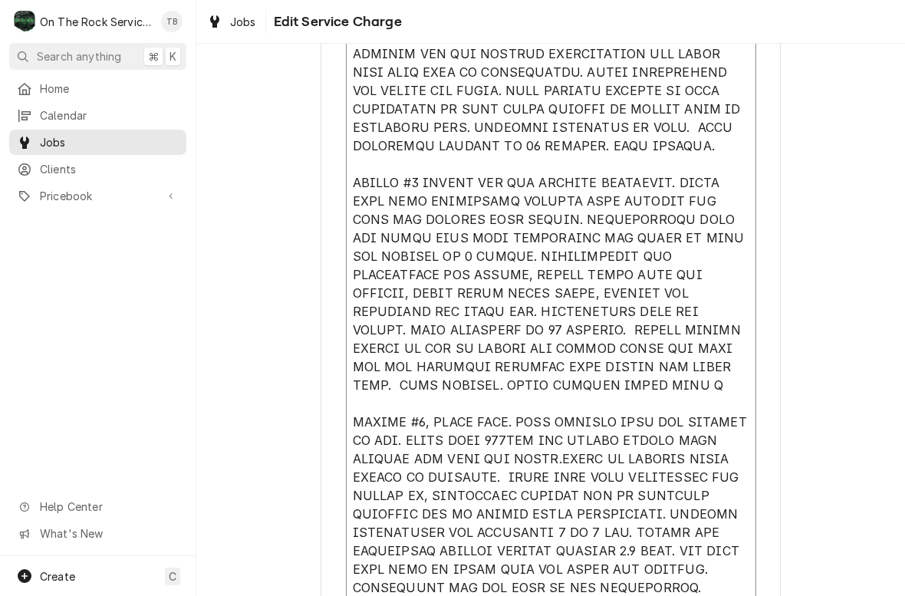
type textarea "x"
type textarea "9/4/25 TMB PROVIDE SERVICE PARTS AND LABOR TO DETERMINE THAT ON LEFT #1 UNIT FO…"
type textarea "x"
type textarea "9/4/25 TMB PROVIDE SERVICE PARTS AND LABOR TO DETERMINE THAT ON LEFT #1 UNIT FO…"
type textarea "x"
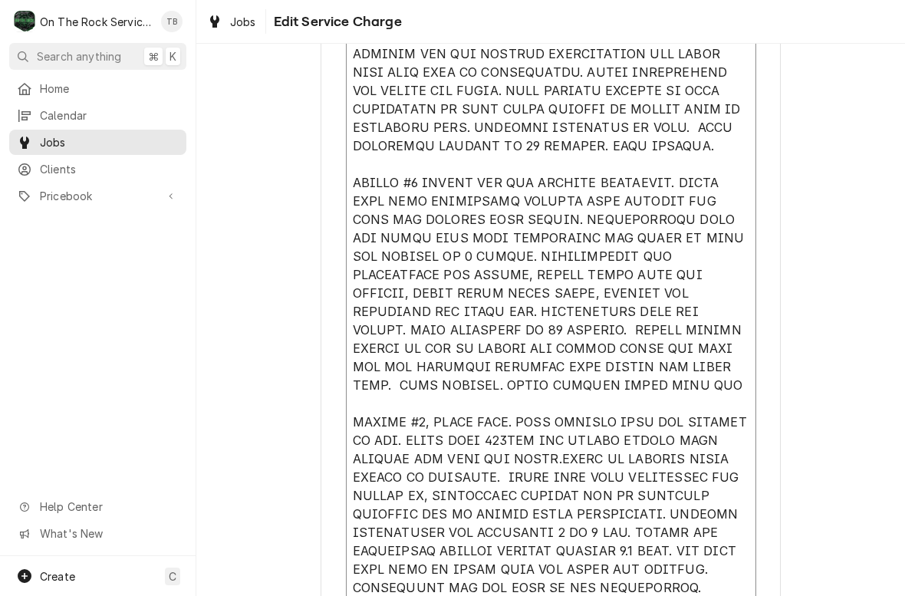
type textarea "9/4/25 TMB PROVIDE SERVICE PARTS AND LABOR TO DETERMINE THAT ON LEFT #1 UNIT FO…"
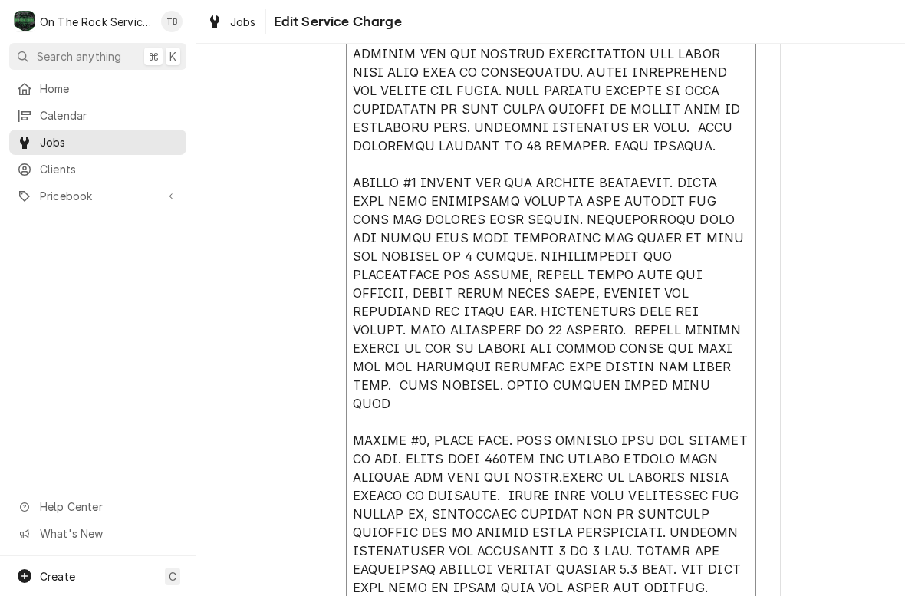
type textarea "x"
type textarea "9/4/25 TMB PROVIDE SERVICE PARTS AND LABOR TO DETERMINE THAT ON LEFT #1 UNIT FO…"
type textarea "x"
type textarea "9/4/25 TMB PROVIDE SERVICE PARTS AND LABOR TO DETERMINE THAT ON LEFT #1 UNIT FO…"
type textarea "x"
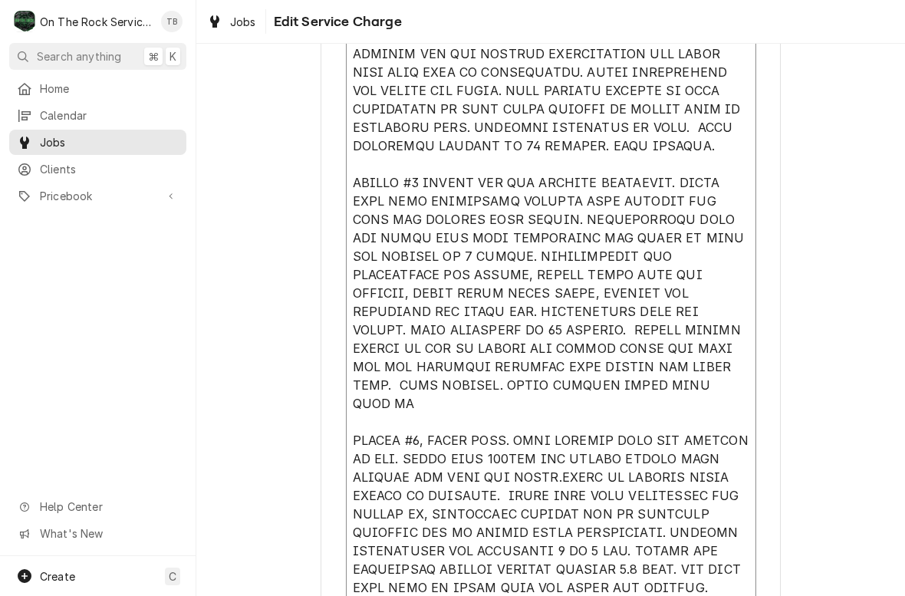
type textarea "9/4/25 TMB PROVIDE SERVICE PARTS AND LABOR TO DETERMINE THAT ON LEFT #1 UNIT FO…"
type textarea "x"
type textarea "9/4/25 TMB PROVIDE SERVICE PARTS AND LABOR TO DETERMINE THAT ON LEFT #1 UNIT FO…"
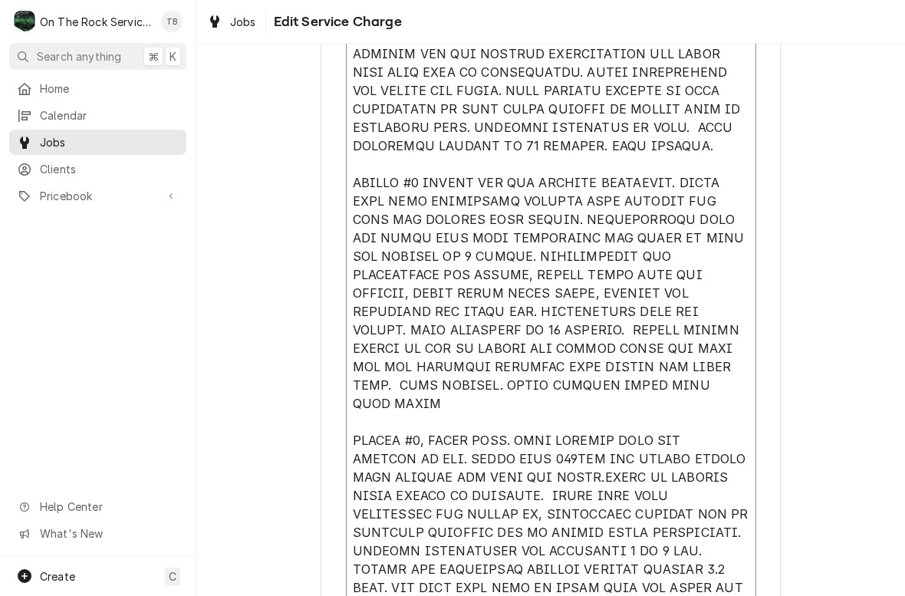
type textarea "x"
type textarea "9/4/25 TMB PROVIDE SERVICE PARTS AND LABOR TO DETERMINE THAT ON LEFT #1 UNIT FO…"
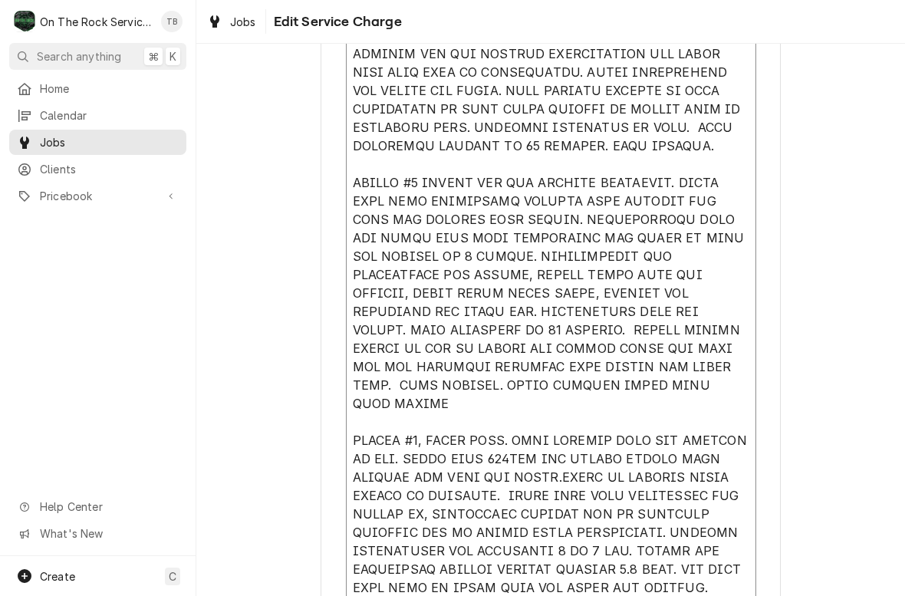
type textarea "x"
type textarea "9/4/25 TMB PROVIDE SERVICE PARTS AND LABOR TO DETERMINE THAT ON LEFT #1 UNIT FO…"
type textarea "x"
type textarea "9/4/25 TMB PROVIDE SERVICE PARTS AND LABOR TO DETERMINE THAT ON LEFT #1 UNIT FO…"
type textarea "x"
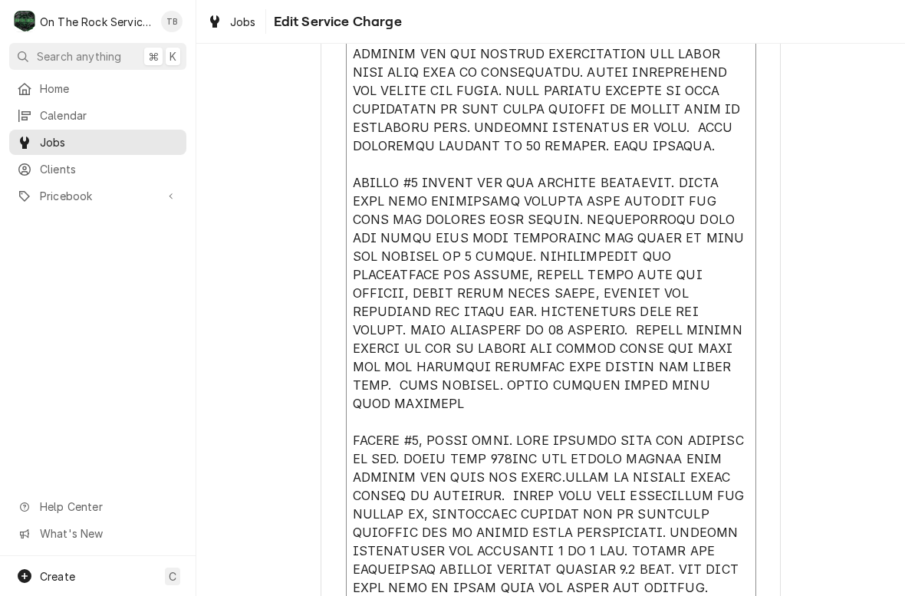
type textarea "9/4/25 TMB PROVIDE SERVICE PARTS AND LABOR TO DETERMINE THAT ON LEFT #1 UNIT FO…"
type textarea "x"
type textarea "9/4/25 TMB PROVIDE SERVICE PARTS AND LABOR TO DETERMINE THAT ON LEFT #1 UNIT FO…"
type textarea "x"
type textarea "9/4/25 TMB PROVIDE SERVICE PARTS AND LABOR TO DETERMINE THAT ON LEFT #1 UNIT FO…"
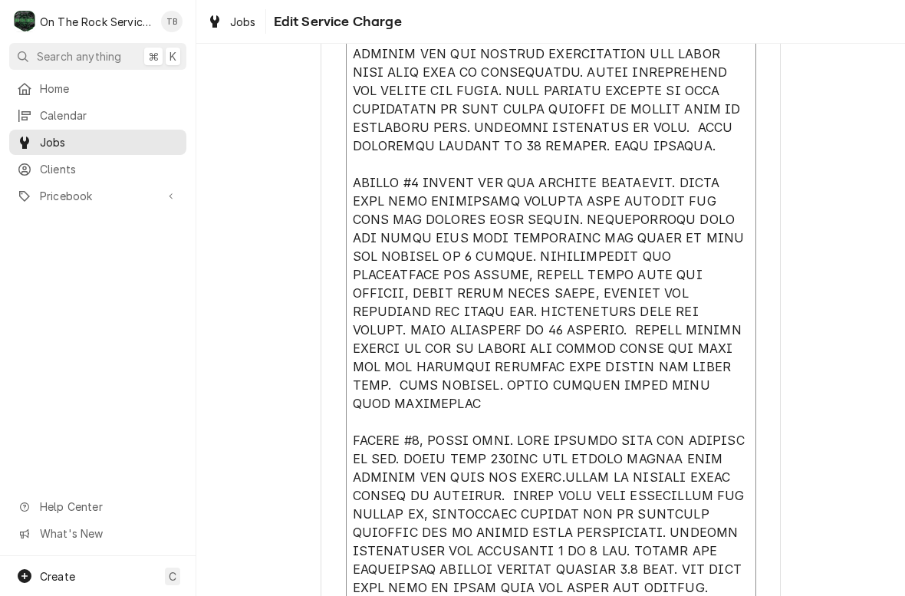
type textarea "x"
type textarea "9/4/25 TMB PROVIDE SERVICE PARTS AND LABOR TO DETERMINE THAT ON LEFT #1 UNIT FO…"
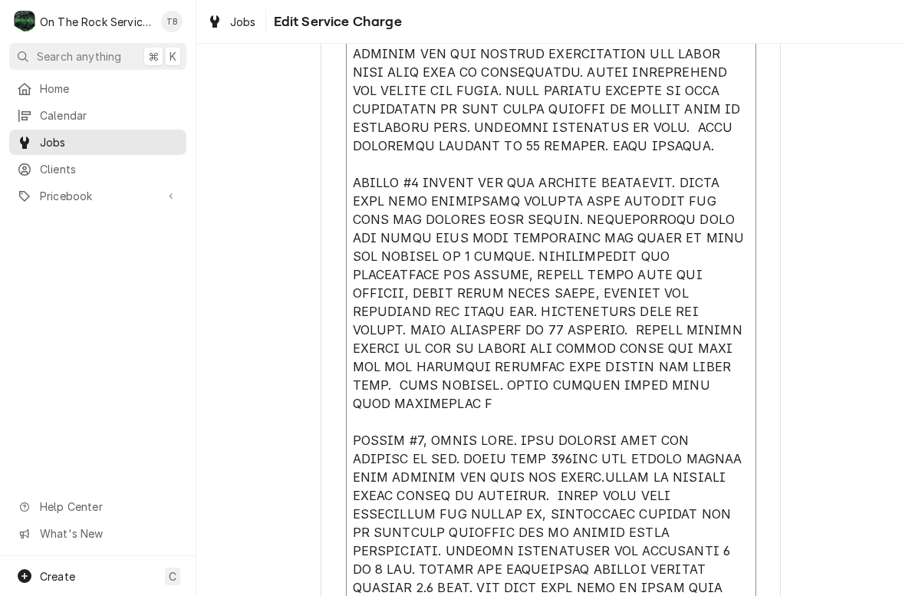
type textarea "x"
type textarea "9/4/25 TMB PROVIDE SERVICE PARTS AND LABOR TO DETERMINE THAT ON LEFT #1 UNIT FO…"
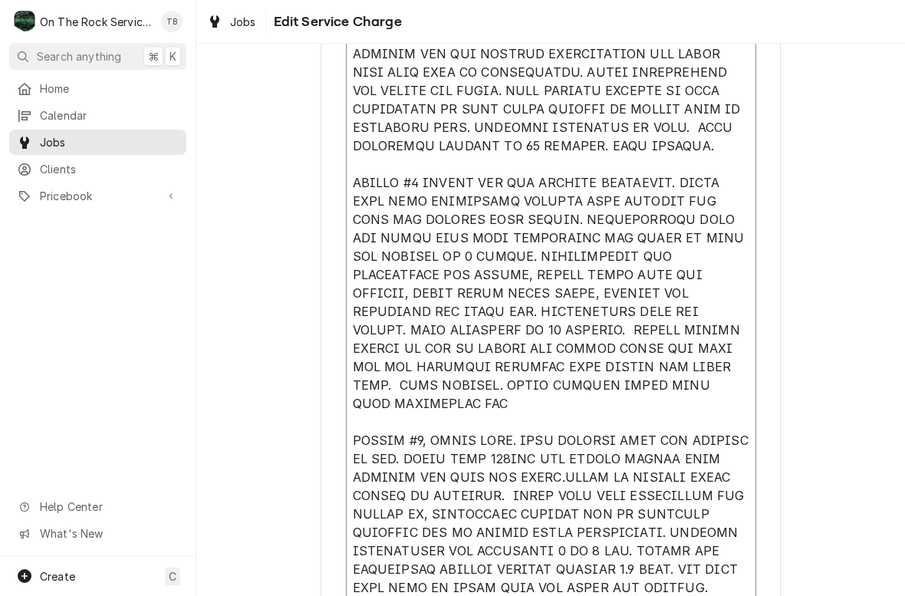
type textarea "x"
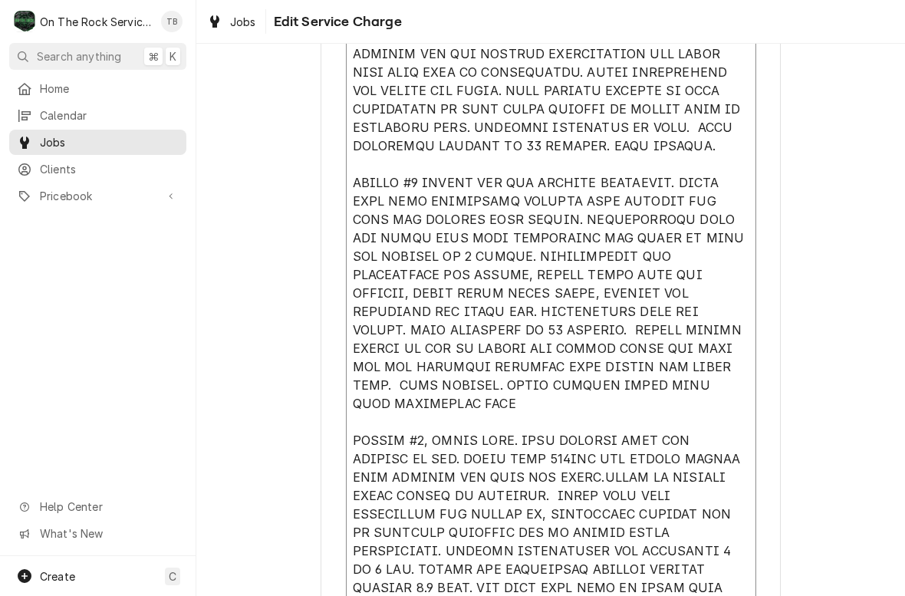
type textarea "9/4/25 TMB PROVIDE SERVICE PARTS AND LABOR TO DETERMINE THAT ON LEFT #1 UNIT FO…"
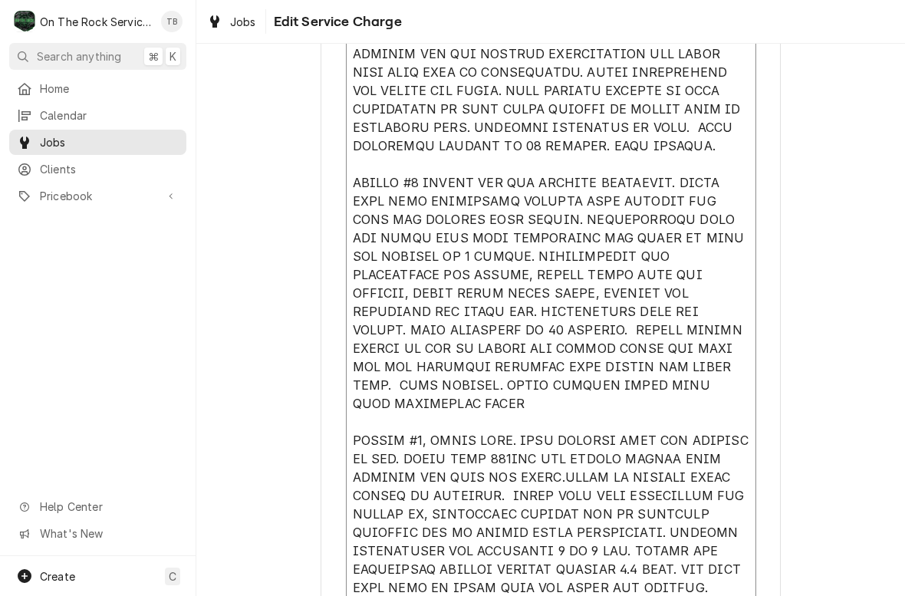
type textarea "x"
type textarea "9/4/25 TMB PROVIDE SERVICE PARTS AND LABOR TO DETERMINE THAT ON LEFT #1 UNIT FO…"
type textarea "x"
type textarea "9/4/25 TMB PROVIDE SERVICE PARTS AND LABOR TO DETERMINE THAT ON LEFT #1 UNIT FO…"
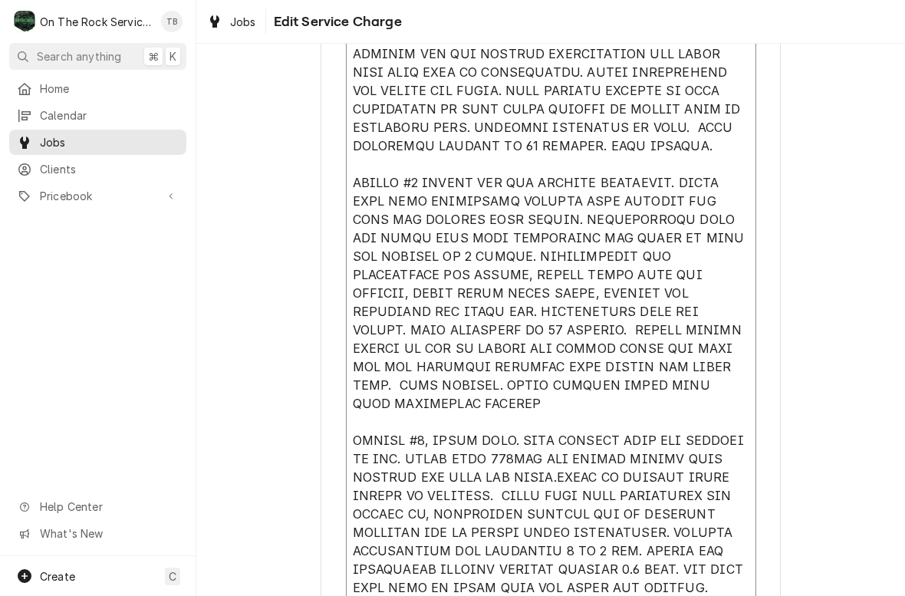
type textarea "x"
type textarea "9/4/25 TMB PROVIDE SERVICE PARTS AND LABOR TO DETERMINE THAT ON LEFT #1 UNIT FO…"
type textarea "x"
type textarea "9/4/25 TMB PROVIDE SERVICE PARTS AND LABOR TO DETERMINE THAT ON LEFT #1 UNIT FO…"
type textarea "x"
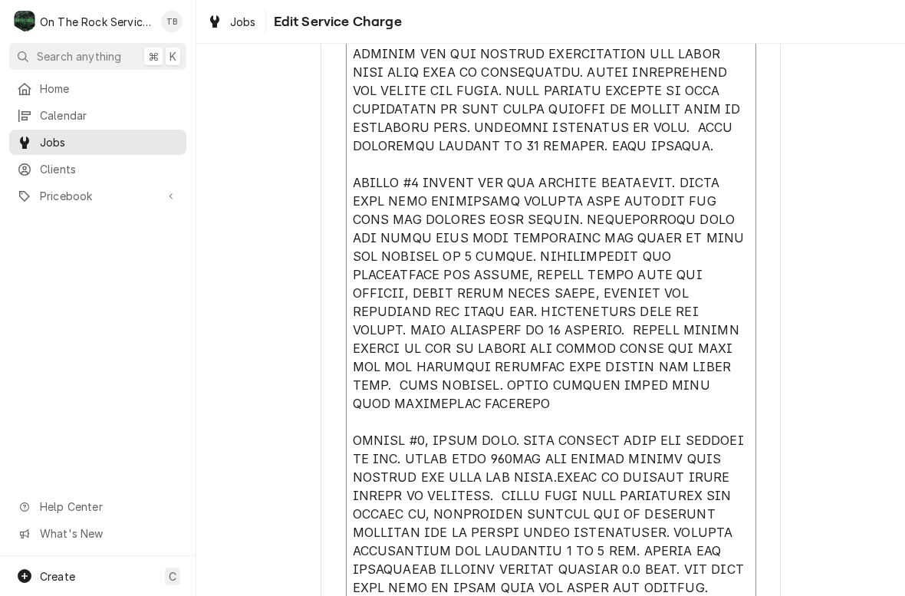
type textarea "9/4/25 TMB PROVIDE SERVICE PARTS AND LABOR TO DETERMINE THAT ON LEFT #1 UNIT FO…"
type textarea "x"
type textarea "9/4/25 TMB PROVIDE SERVICE PARTS AND LABOR TO DETERMINE THAT ON LEFT #1 UNIT FO…"
type textarea "x"
type textarea "9/4/25 TMB PROVIDE SERVICE PARTS AND LABOR TO DETERMINE THAT ON LEFT #1 UNIT FO…"
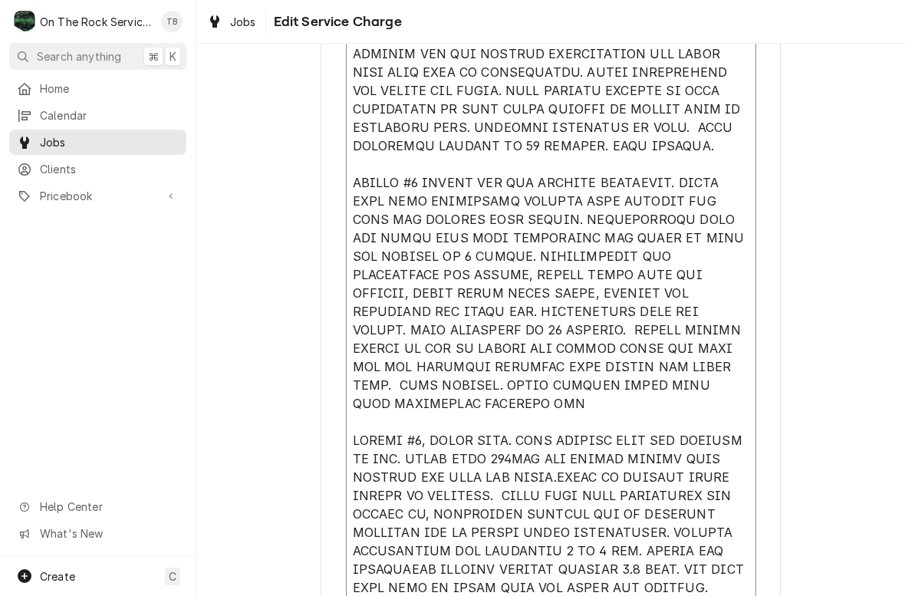
type textarea "x"
type textarea "9/4/25 TMB PROVIDE SERVICE PARTS AND LABOR TO DETERMINE THAT ON LEFT #1 UNIT FO…"
type textarea "x"
type textarea "9/4/25 TMB PROVIDE SERVICE PARTS AND LABOR TO DETERMINE THAT ON LEFT #1 UNIT FO…"
type textarea "x"
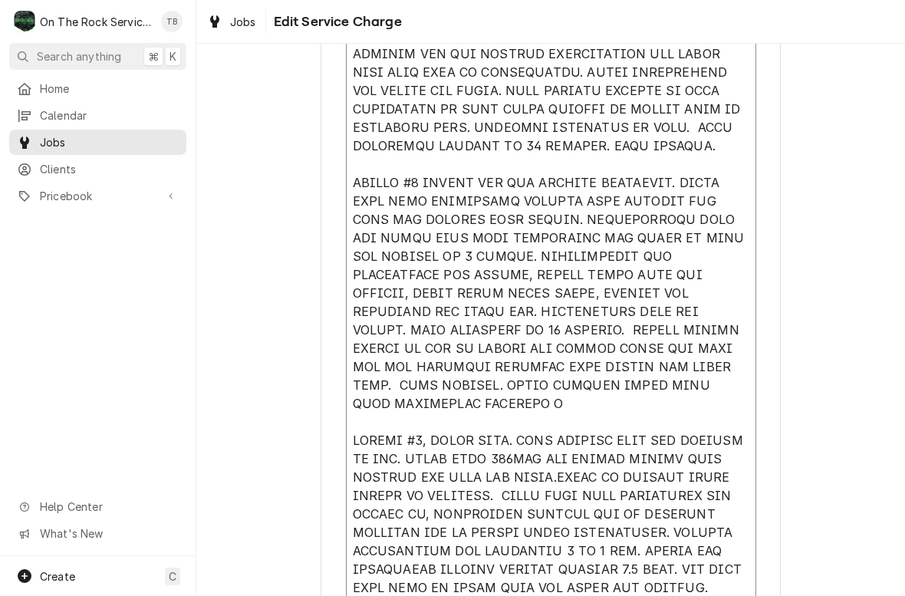
type textarea "9/4/25 TMB PROVIDE SERVICE PARTS AND LABOR TO DETERMINE THAT ON LEFT #1 UNIT FO…"
type textarea "x"
type textarea "9/4/25 TMB PROVIDE SERVICE PARTS AND LABOR TO DETERMINE THAT ON LEFT #1 UNIT FO…"
type textarea "x"
type textarea "9/4/25 TMB PROVIDE SERVICE PARTS AND LABOR TO DETERMINE THAT ON LEFT #1 UNIT FO…"
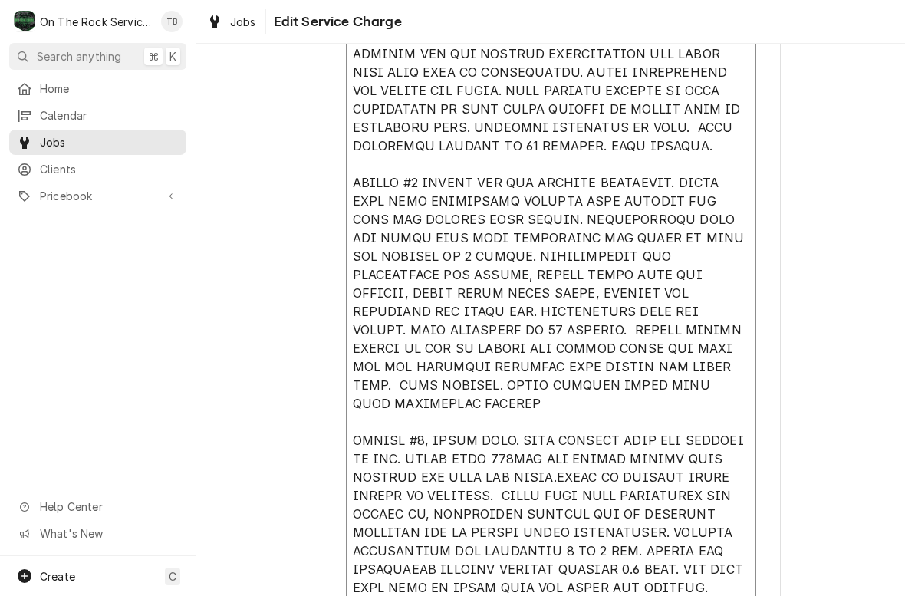
type textarea "x"
type textarea "9/4/25 TMB PROVIDE SERVICE PARTS AND LABOR TO DETERMINE THAT ON LEFT #1 UNIT FO…"
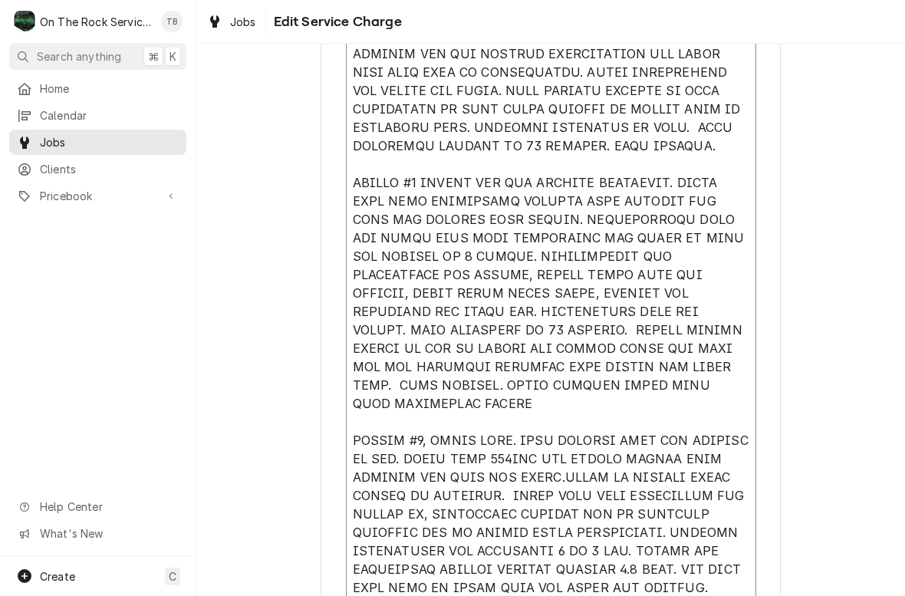
type textarea "x"
type textarea "9/4/25 TMB PROVIDE SERVICE PARTS AND LABOR TO DETERMINE THAT ON LEFT #1 UNIT FO…"
type textarea "x"
type textarea "9/4/25 TMB PROVIDE SERVICE PARTS AND LABOR TO DETERMINE THAT ON LEFT #1 UNIT FO…"
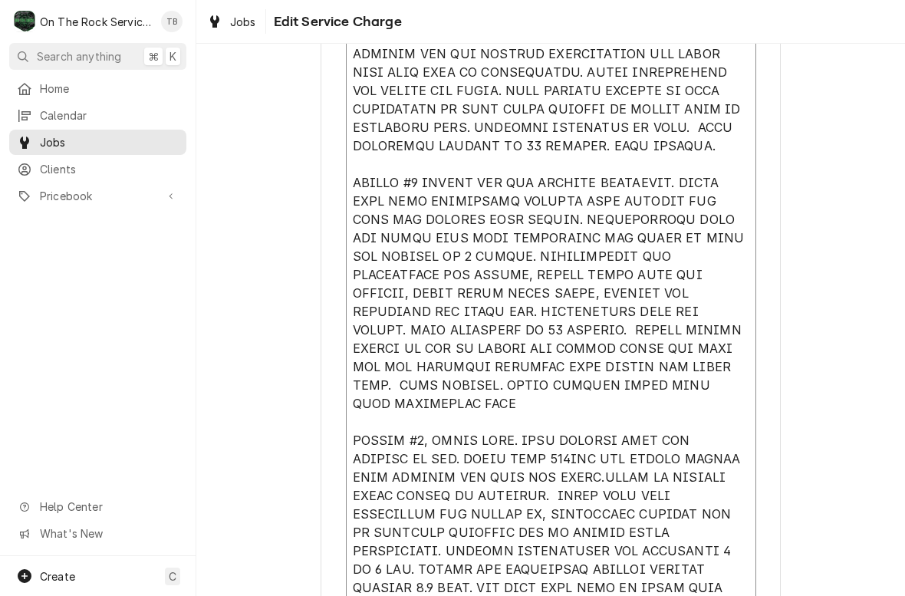
type textarea "x"
type textarea "9/4/25 TMB PROVIDE SERVICE PARTS AND LABOR TO DETERMINE THAT ON LEFT #1 UNIT FO…"
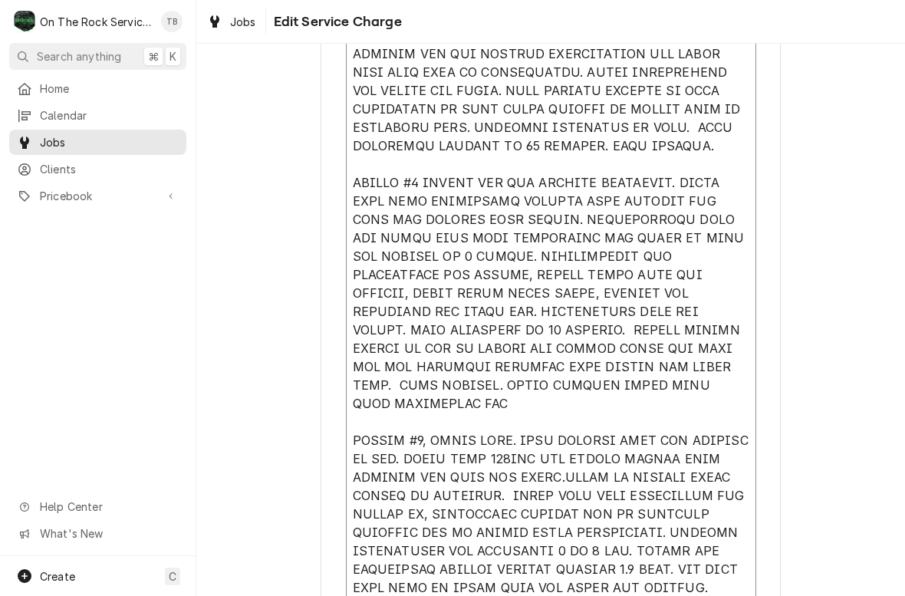
type textarea "x"
type textarea "9/4/25 TMB PROVIDE SERVICE PARTS AND LABOR TO DETERMINE THAT ON LEFT #1 UNIT FO…"
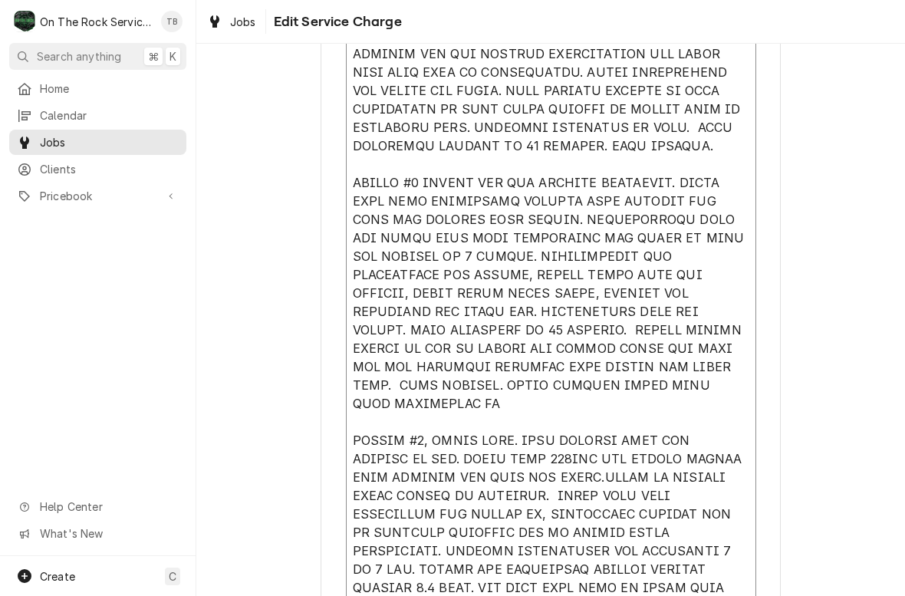
type textarea "x"
type textarea "9/4/25 TMB PROVIDE SERVICE PARTS AND LABOR TO DETERMINE THAT ON LEFT #1 UNIT FO…"
type textarea "x"
type textarea "9/4/25 TMB PROVIDE SERVICE PARTS AND LABOR TO DETERMINE THAT ON LEFT #1 UNIT FO…"
type textarea "x"
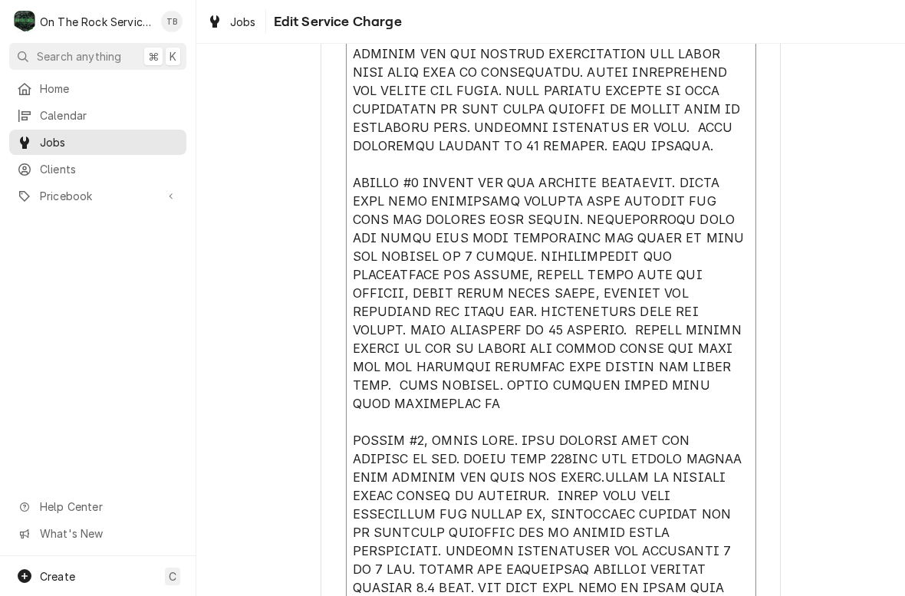
type textarea "9/4/25 TMB PROVIDE SERVICE PARTS AND LABOR TO DETERMINE THAT ON LEFT #1 UNIT FO…"
type textarea "x"
type textarea "9/4/25 TMB PROVIDE SERVICE PARTS AND LABOR TO DETERMINE THAT ON LEFT #1 UNIT FO…"
type textarea "x"
type textarea "9/4/25 TMB PROVIDE SERVICE PARTS AND LABOR TO DETERMINE THAT ON LEFT #1 UNIT FO…"
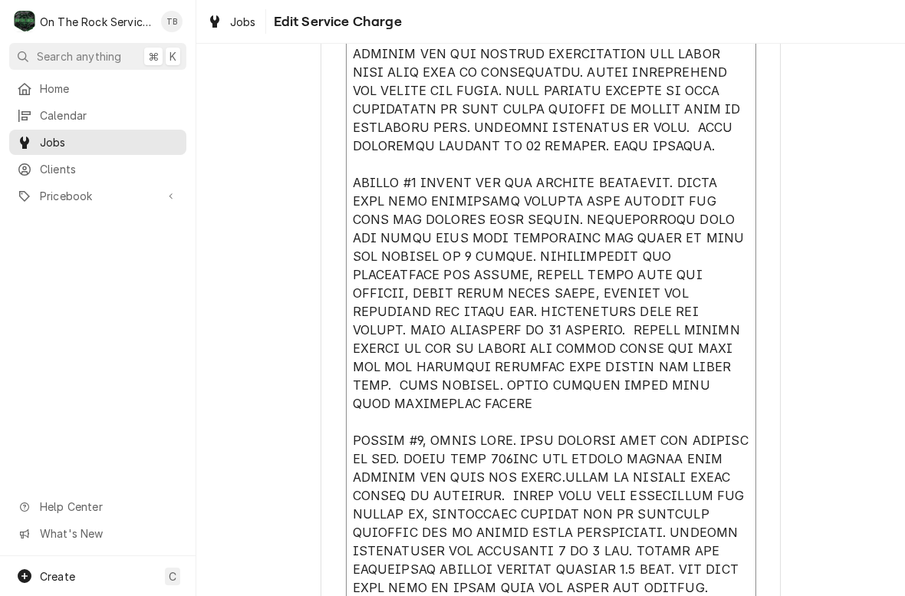
type textarea "x"
type textarea "9/4/25 TMB PROVIDE SERVICE PARTS AND LABOR TO DETERMINE THAT ON LEFT #1 UNIT FO…"
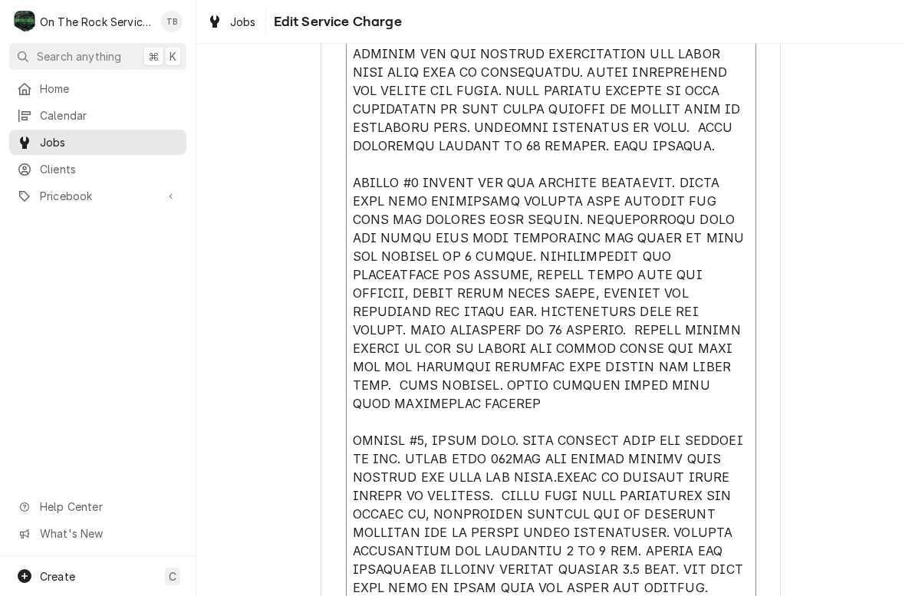
type textarea "x"
type textarea "9/4/25 TMB PROVIDE SERVICE PARTS AND LABOR TO DETERMINE THAT ON LEFT #1 UNIT FO…"
type textarea "x"
type textarea "9/4/25 TMB PROVIDE SERVICE PARTS AND LABOR TO DETERMINE THAT ON LEFT #1 UNIT FO…"
type textarea "x"
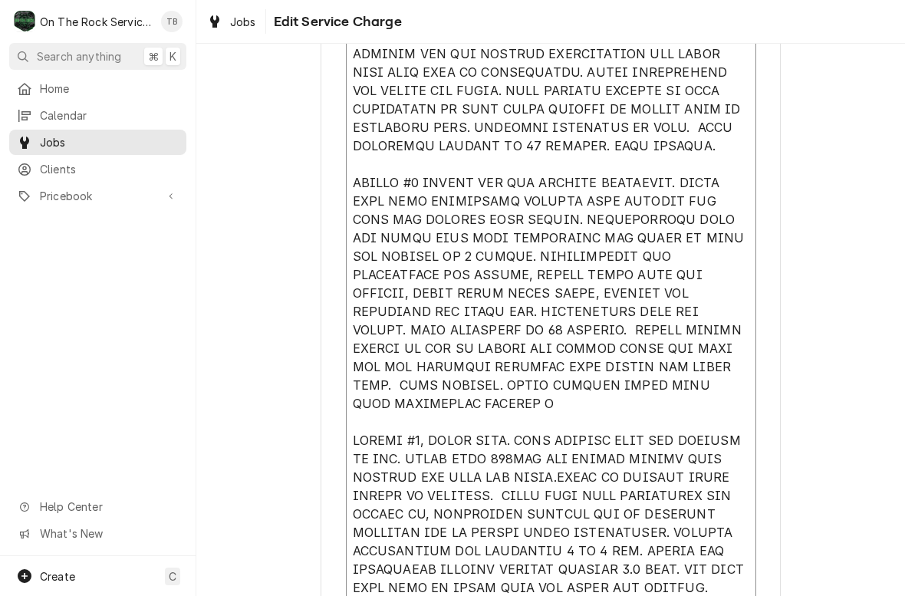
type textarea "9/4/25 TMB PROVIDE SERVICE PARTS AND LABOR TO DETERMINE THAT ON LEFT #1 UNIT FO…"
type textarea "x"
type textarea "9/4/25 TMB PROVIDE SERVICE PARTS AND LABOR TO DETERMINE THAT ON LEFT #1 UNIT FO…"
type textarea "x"
type textarea "9/4/25 TMB PROVIDE SERVICE PARTS AND LABOR TO DETERMINE THAT ON LEFT #1 UNIT FO…"
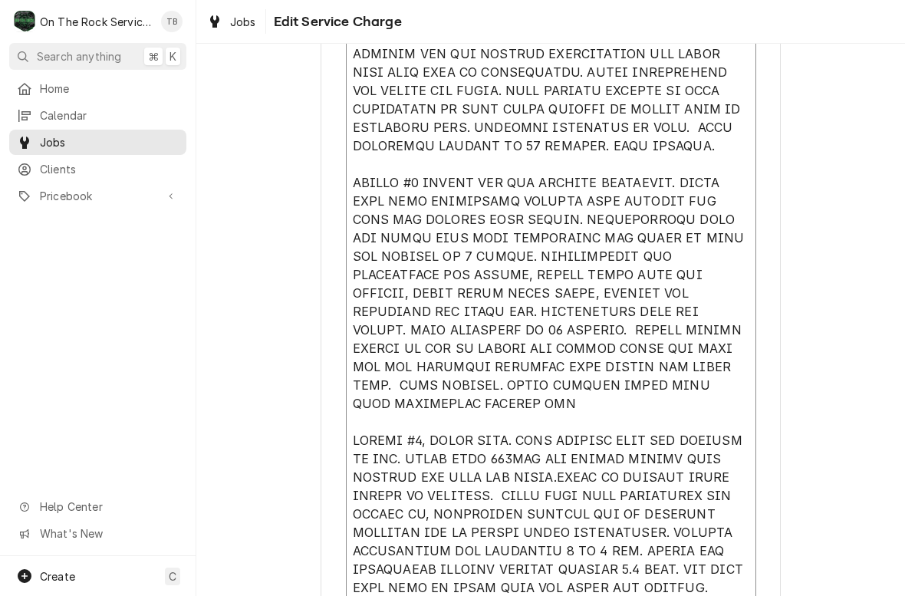
type textarea "x"
type textarea "9/4/25 TMB PROVIDE SERVICE PARTS AND LABOR TO DETERMINE THAT ON LEFT #1 UNIT FO…"
type textarea "x"
type textarea "9/4/25 TMB PROVIDE SERVICE PARTS AND LABOR TO DETERMINE THAT ON LEFT #1 UNIT FO…"
type textarea "x"
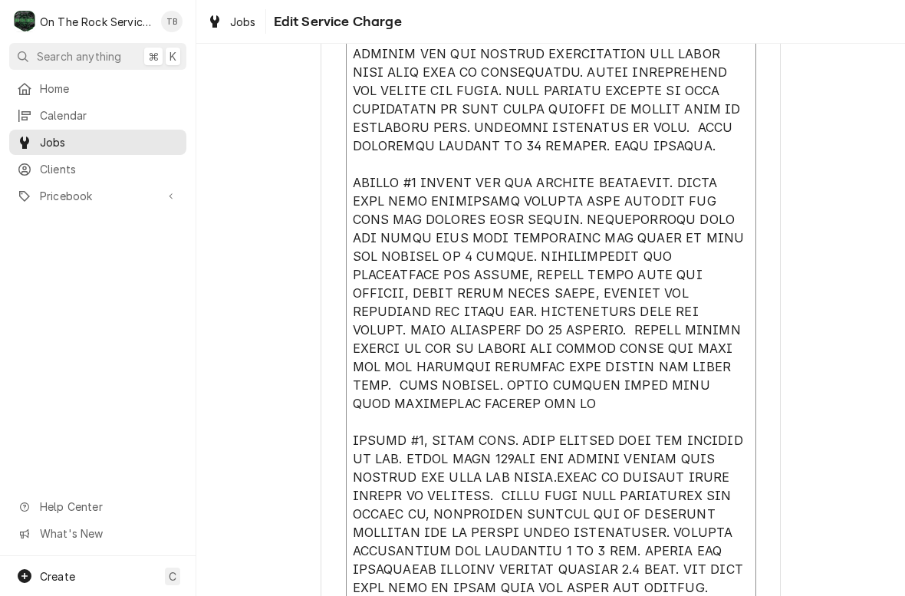
type textarea "9/4/25 TMB PROVIDE SERVICE PARTS AND LABOR TO DETERMINE THAT ON LEFT #1 UNIT FO…"
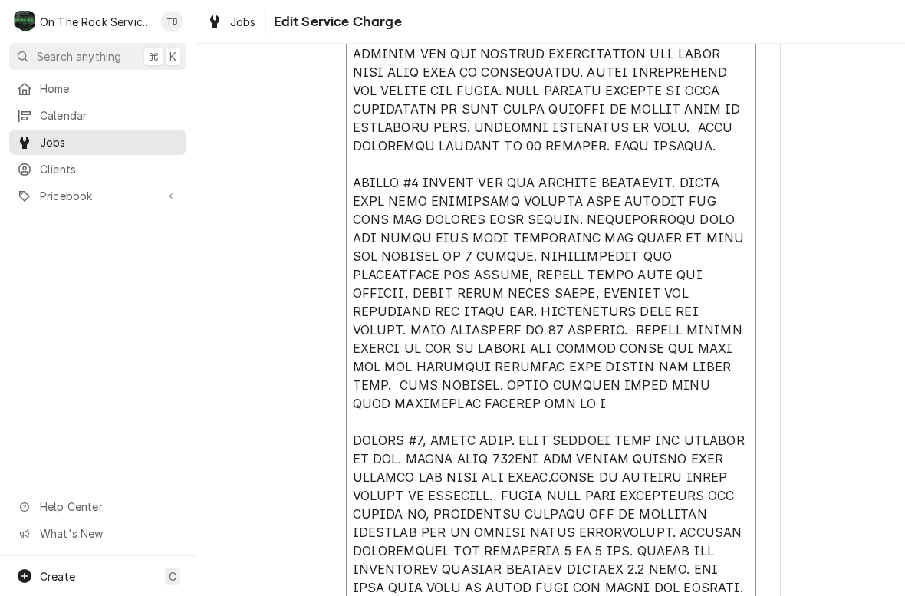
type textarea "x"
type textarea "9/4/25 TMB PROVIDE SERVICE PARTS AND LABOR TO DETERMINE THAT ON LEFT #1 UNIT FO…"
type textarea "x"
type textarea "9/4/25 TMB PROVIDE SERVICE PARTS AND LABOR TO DETERMINE THAT ON LEFT #1 UNIT FO…"
type textarea "x"
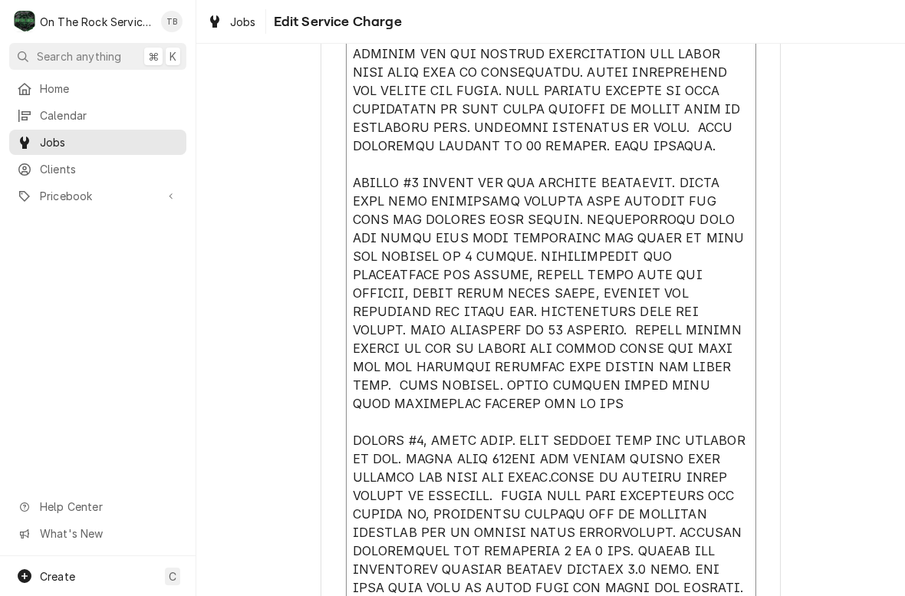
type textarea "9/4/25 TMB PROVIDE SERVICE PARTS AND LABOR TO DETERMINE THAT ON LEFT #1 UNIT FO…"
type textarea "x"
type textarea "9/4/25 TMB PROVIDE SERVICE PARTS AND LABOR TO DETERMINE THAT ON LEFT #1 UNIT FO…"
type textarea "x"
type textarea "9/4/25 TMB PROVIDE SERVICE PARTS AND LABOR TO DETERMINE THAT ON LEFT #1 UNIT FO…"
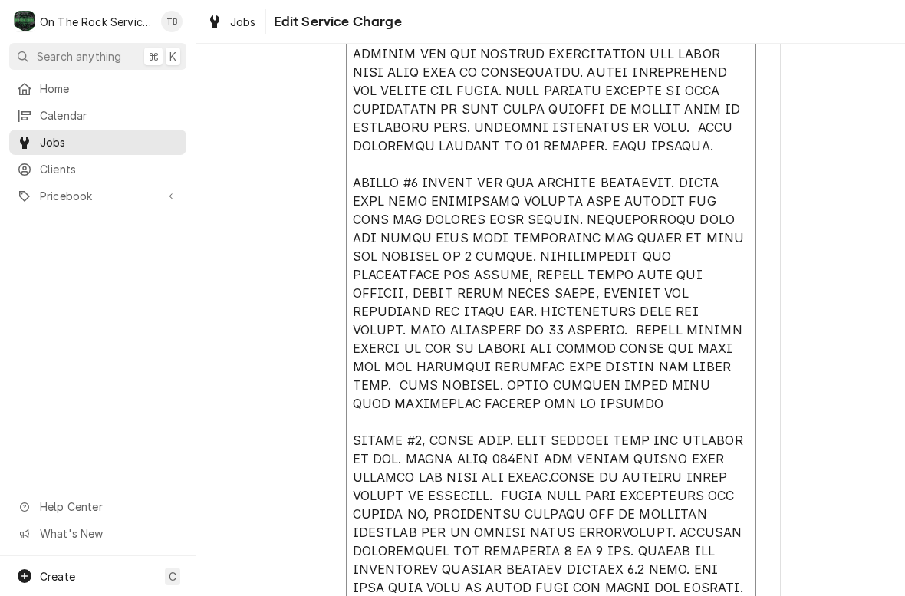
type textarea "x"
type textarea "9/4/25 TMB PROVIDE SERVICE PARTS AND LABOR TO DETERMINE THAT ON LEFT #1 UNIT FO…"
type textarea "x"
type textarea "9/4/25 TMB PROVIDE SERVICE PARTS AND LABOR TO DETERMINE THAT ON LEFT #1 UNIT FO…"
type textarea "x"
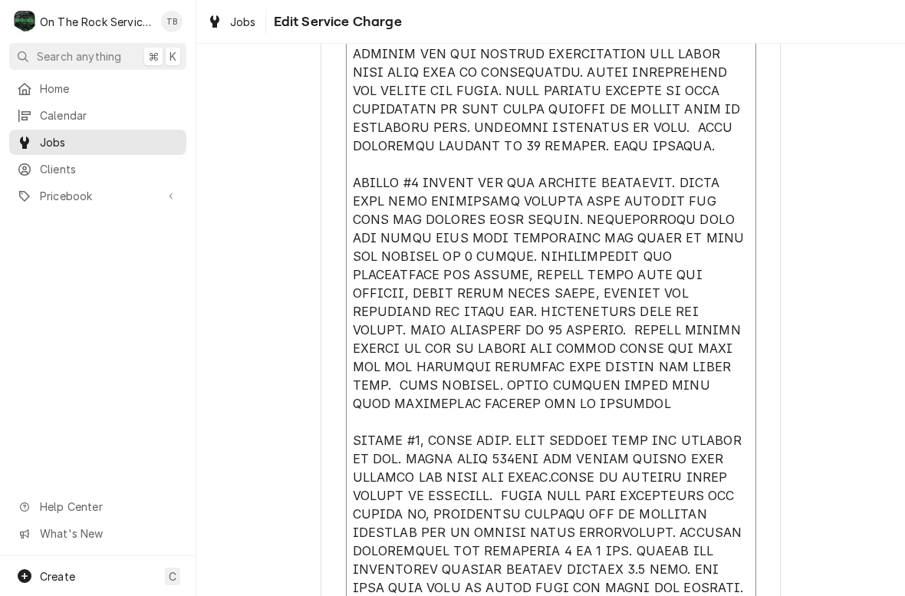
type textarea "9/4/25 TMB PROVIDE SERVICE PARTS AND LABOR TO DETERMINE THAT ON LEFT #1 UNIT FO…"
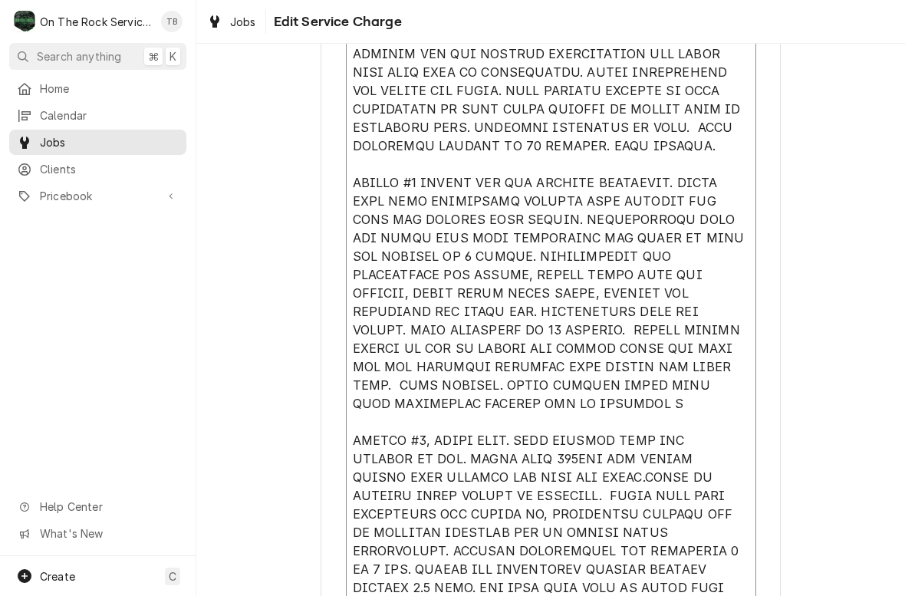
type textarea "x"
type textarea "9/4/25 TMB PROVIDE SERVICE PARTS AND LABOR TO DETERMINE THAT ON LEFT #1 UNIT FO…"
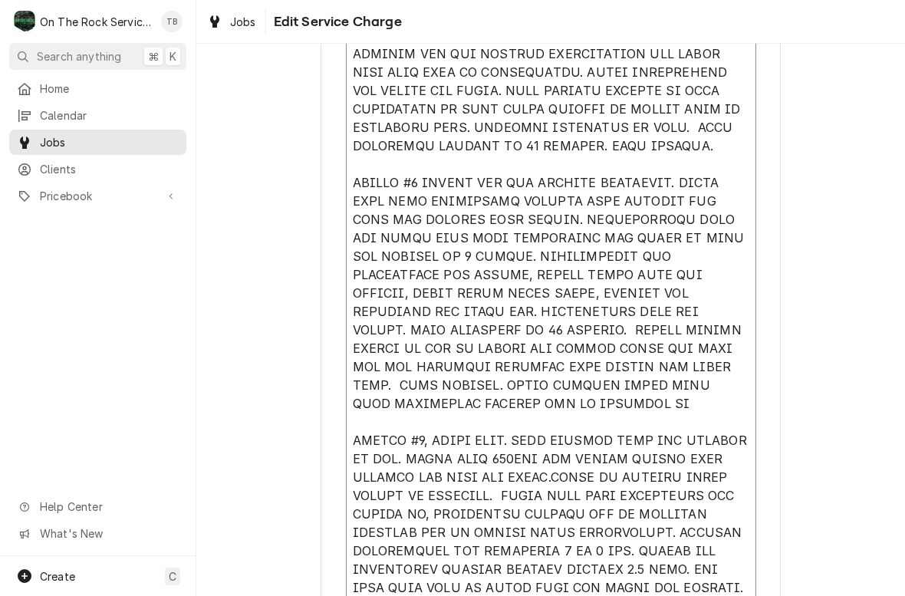
type textarea "x"
type textarea "9/4/25 TMB PROVIDE SERVICE PARTS AND LABOR TO DETERMINE THAT ON LEFT #1 UNIT FO…"
type textarea "x"
type textarea "9/4/25 TMB PROVIDE SERVICE PARTS AND LABOR TO DETERMINE THAT ON LEFT #1 UNIT FO…"
type textarea "x"
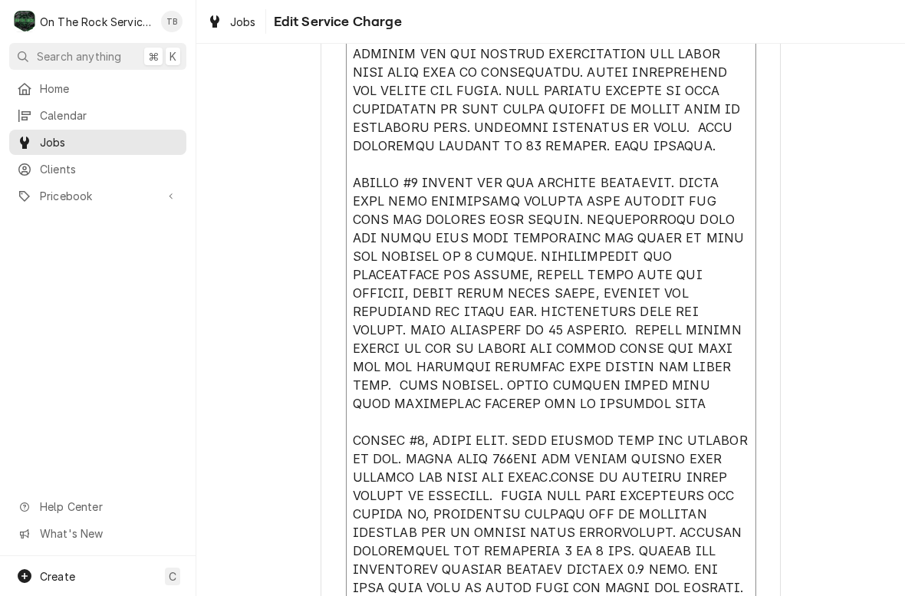
type textarea "9/4/25 TMB PROVIDE SERVICE PARTS AND LABOR TO DETERMINE THAT ON LEFT #1 UNIT FO…"
type textarea "x"
type textarea "9/4/25 TMB PROVIDE SERVICE PARTS AND LABOR TO DETERMINE THAT ON LEFT #1 UNIT FO…"
type textarea "x"
type textarea "9/4/25 TMB PROVIDE SERVICE PARTS AND LABOR TO DETERMINE THAT ON LEFT #1 UNIT FO…"
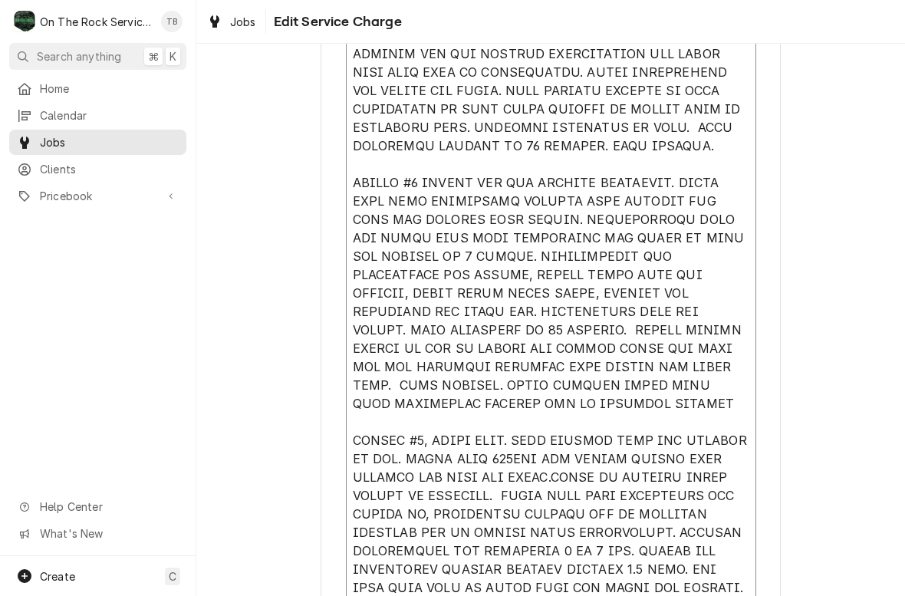
type textarea "x"
type textarea "9/4/25 TMB PROVIDE SERVICE PARTS AND LABOR TO DETERMINE THAT ON LEFT #1 UNIT FO…"
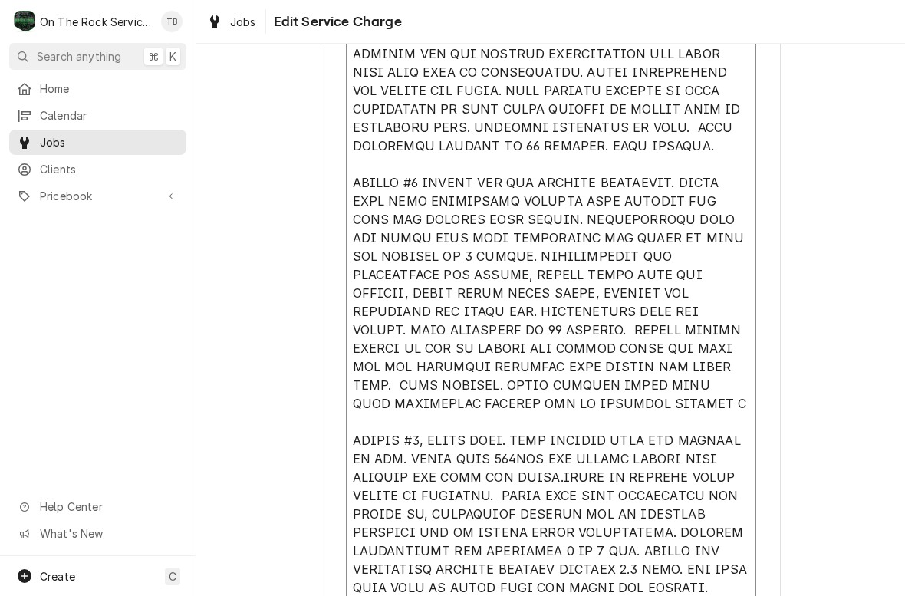
type textarea "x"
type textarea "9/4/25 TMB PROVIDE SERVICE PARTS AND LABOR TO DETERMINE THAT ON LEFT #1 UNIT FO…"
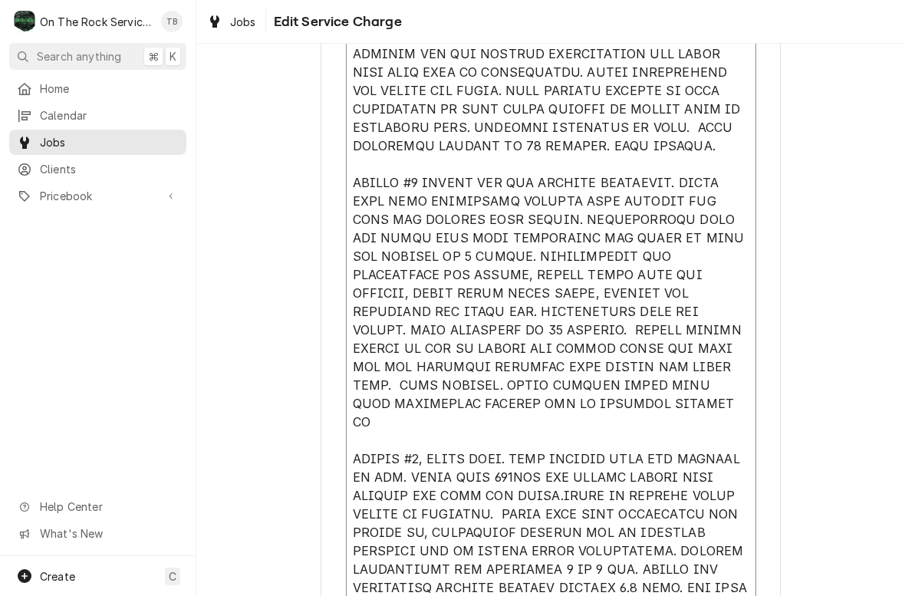
type textarea "x"
type textarea "9/4/25 TMB PROVIDE SERVICE PARTS AND LABOR TO DETERMINE THAT ON LEFT #1 UNIT FO…"
type textarea "x"
type textarea "9/4/25 TMB PROVIDE SERVICE PARTS AND LABOR TO DETERMINE THAT ON LEFT #1 UNIT FO…"
type textarea "x"
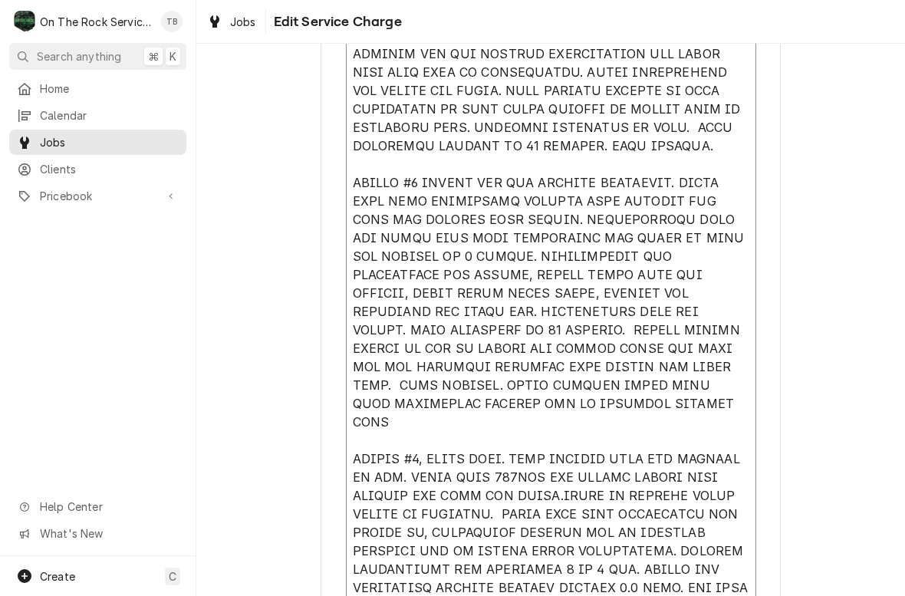
type textarea "9/4/25 TMB PROVIDE SERVICE PARTS AND LABOR TO DETERMINE THAT ON LEFT #1 UNIT FO…"
type textarea "x"
type textarea "9/4/25 TMB PROVIDE SERVICE PARTS AND LABOR TO DETERMINE THAT ON LEFT #1 UNIT FO…"
type textarea "x"
type textarea "9/4/25 TMB PROVIDE SERVICE PARTS AND LABOR TO DETERMINE THAT ON LEFT #1 UNIT FO…"
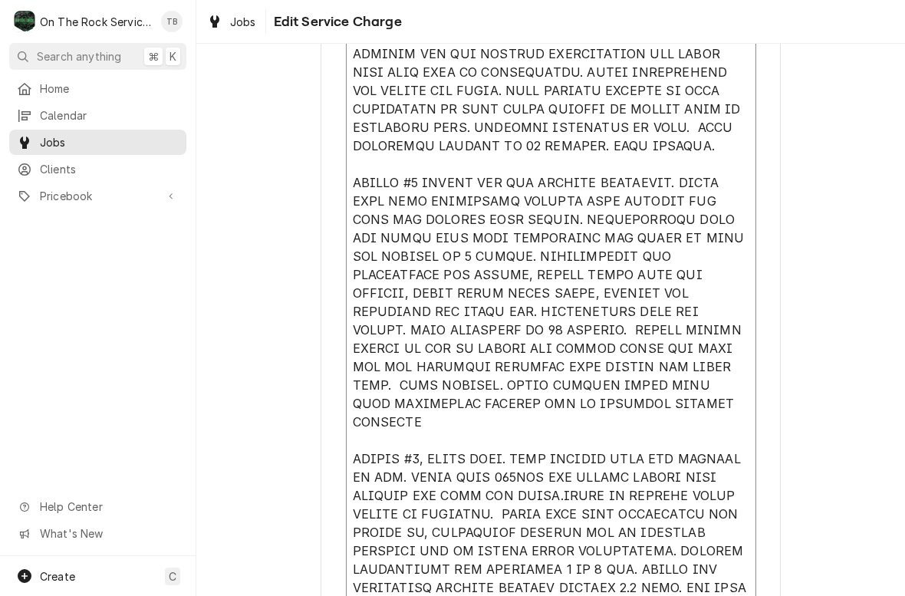
type textarea "x"
type textarea "9/4/25 TMB PROVIDE SERVICE PARTS AND LABOR TO DETERMINE THAT ON LEFT #1 UNIT FO…"
type textarea "x"
type textarea "9/4/25 TMB PROVIDE SERVICE PARTS AND LABOR TO DETERMINE THAT ON LEFT #1 UNIT FO…"
type textarea "x"
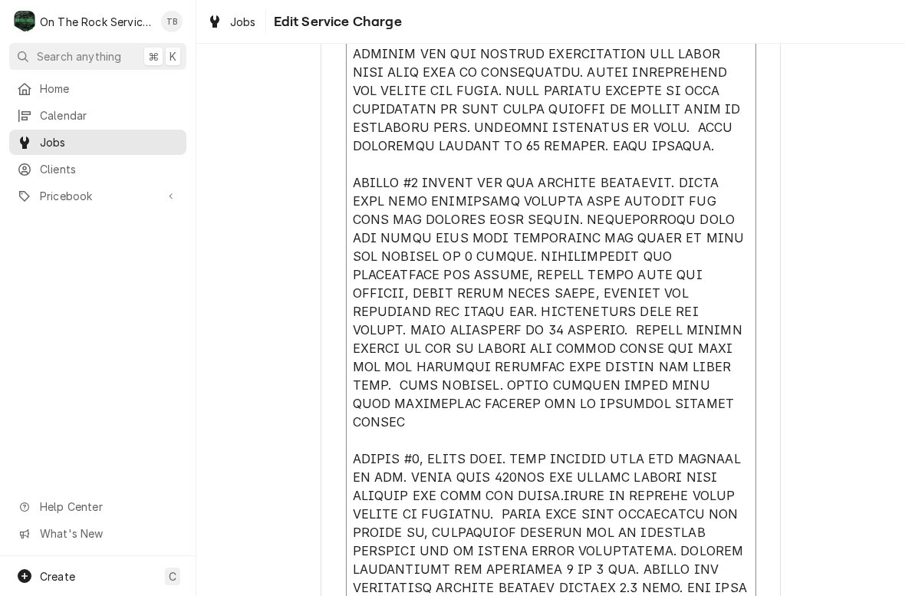
type textarea "9/4/25 TMB PROVIDE SERVICE PARTS AND LABOR TO DETERMINE THAT ON LEFT #1 UNIT FO…"
type textarea "x"
type textarea "9/4/25 TMB PROVIDE SERVICE PARTS AND LABOR TO DETERMINE THAT ON LEFT #1 UNIT FO…"
type textarea "x"
type textarea "9/4/25 TMB PROVIDE SERVICE PARTS AND LABOR TO DETERMINE THAT ON LEFT #1 UNIT FO…"
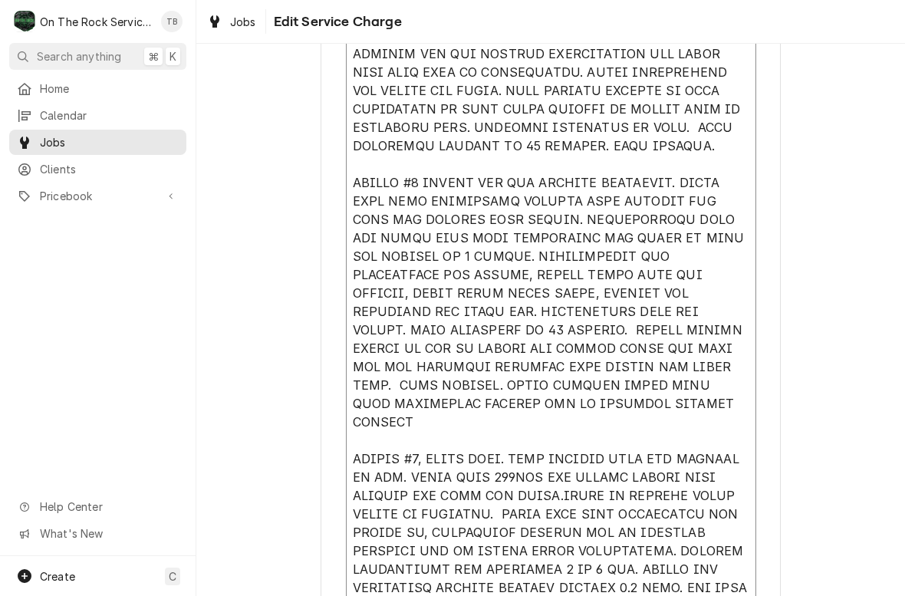
type textarea "x"
type textarea "9/4/25 TMB PROVIDE SERVICE PARTS AND LABOR TO DETERMINE THAT ON LEFT #1 UNIT FO…"
type textarea "x"
type textarea "9/4/25 TMB PROVIDE SERVICE PARTS AND LABOR TO DETERMINE THAT ON LEFT #1 UNIT FO…"
type textarea "x"
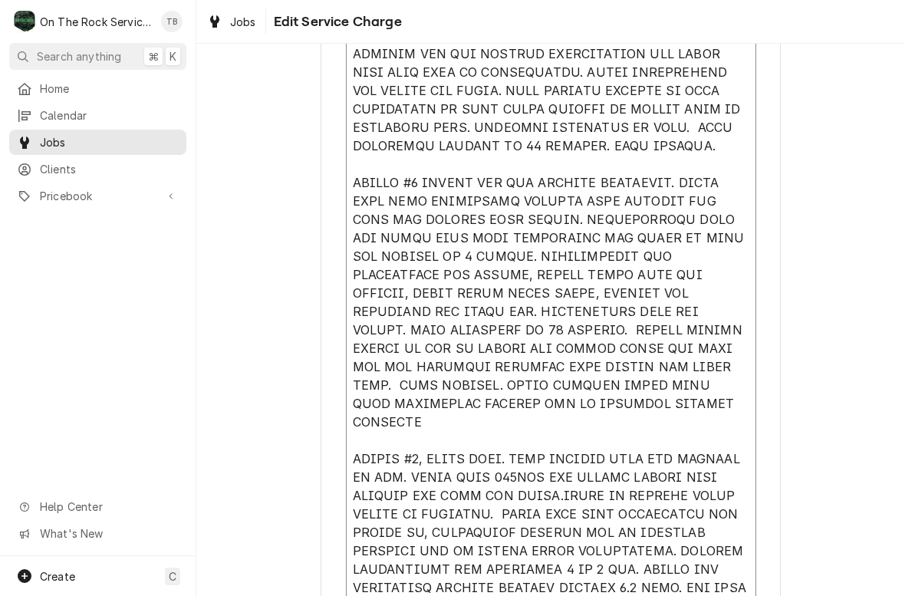
type textarea "9/4/25 TMB PROVIDE SERVICE PARTS AND LABOR TO DETERMINE THAT ON LEFT #1 UNIT FO…"
type textarea "x"
type textarea "[DATE] TMB PROVIDE SERVICE PARTS AND LABOR TO DETERMINE THAT ON LEFT #1 UNIT FO…"
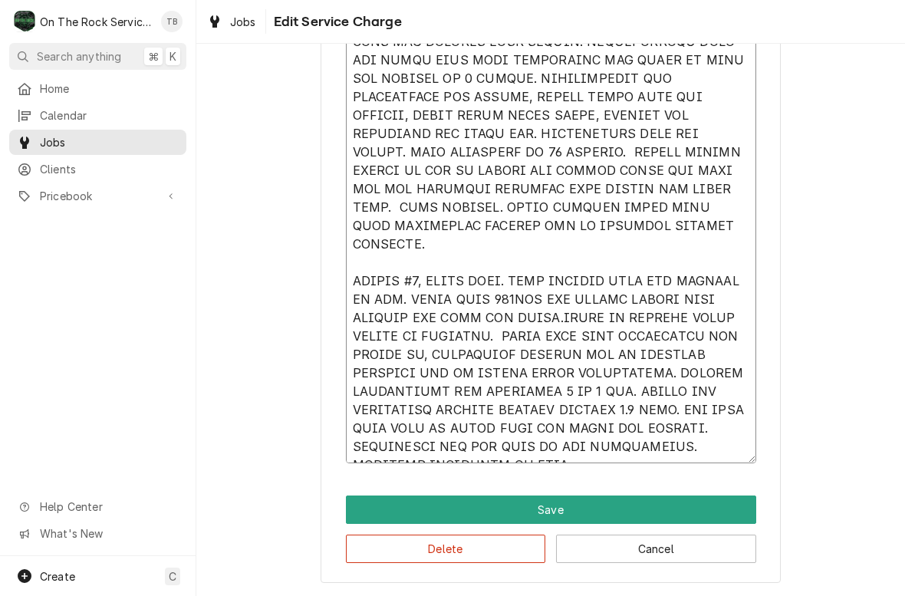
scroll to position [754, 0]
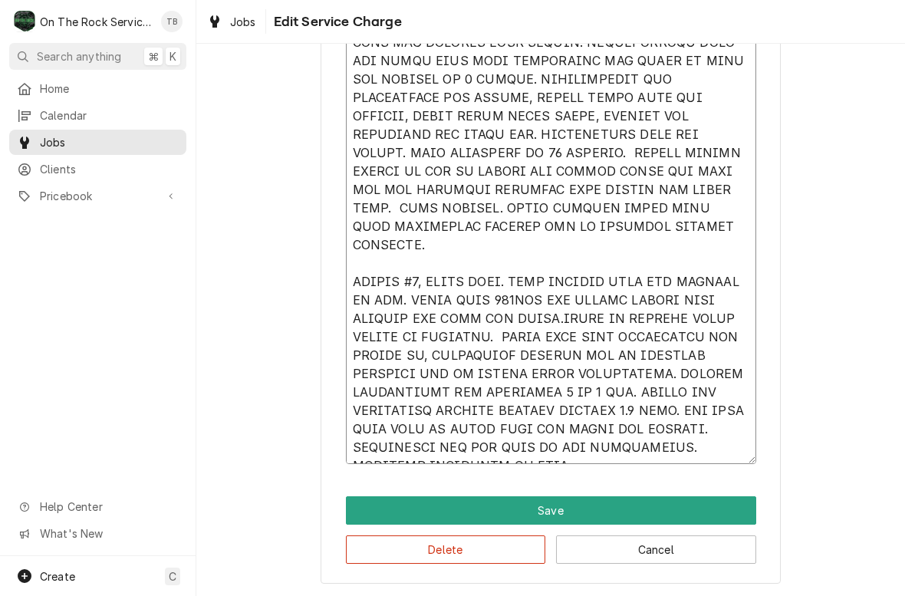
click at [501, 458] on textarea "Service Summary" at bounding box center [551, 144] width 410 height 640
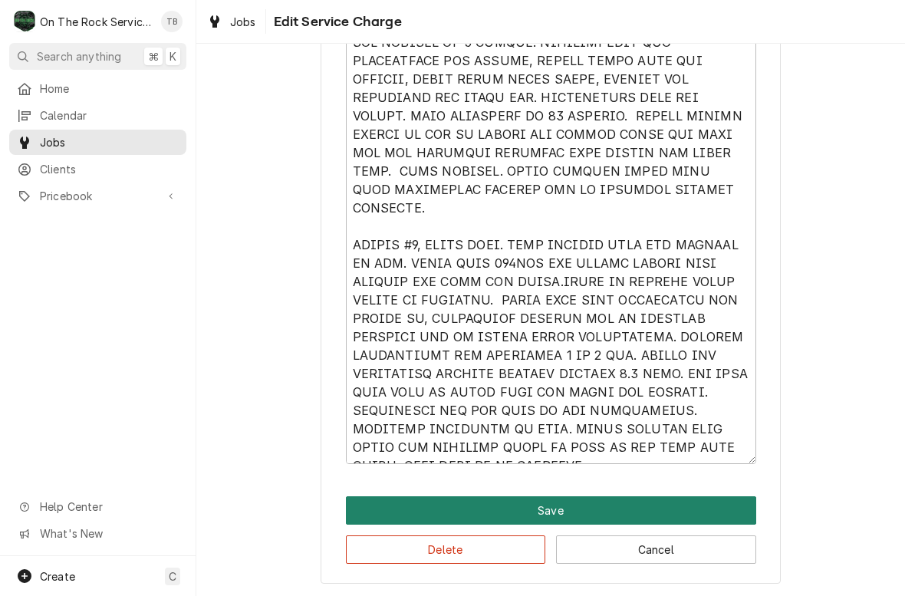
click at [560, 508] on button "Save" at bounding box center [551, 510] width 410 height 28
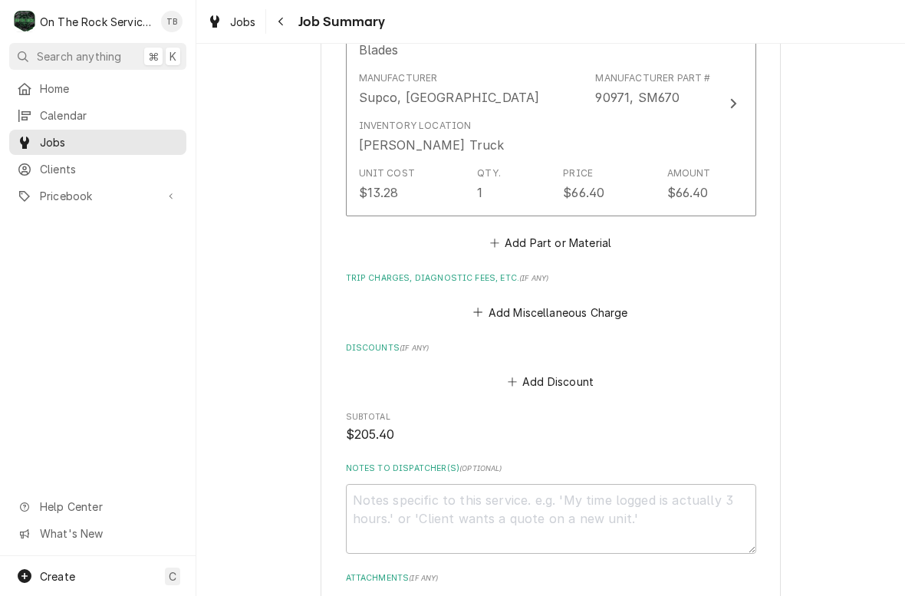
scroll to position [1859, 0]
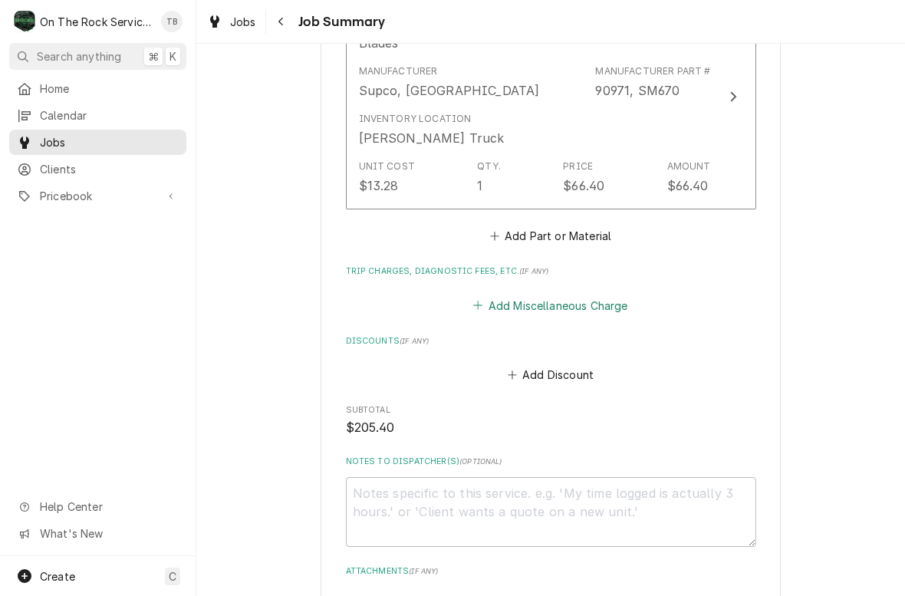
click at [601, 294] on button "Add Miscellaneous Charge" at bounding box center [550, 304] width 159 height 21
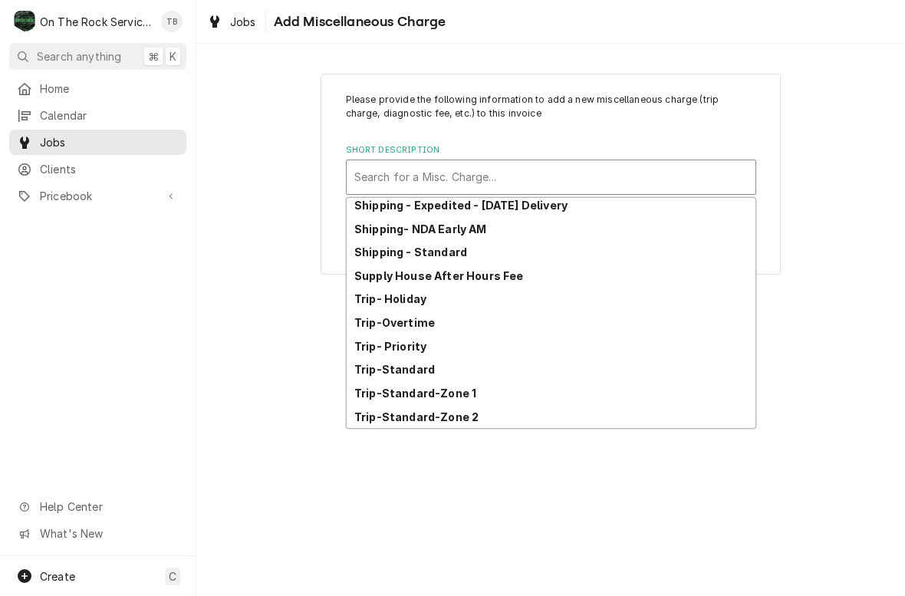
scroll to position [263, 0]
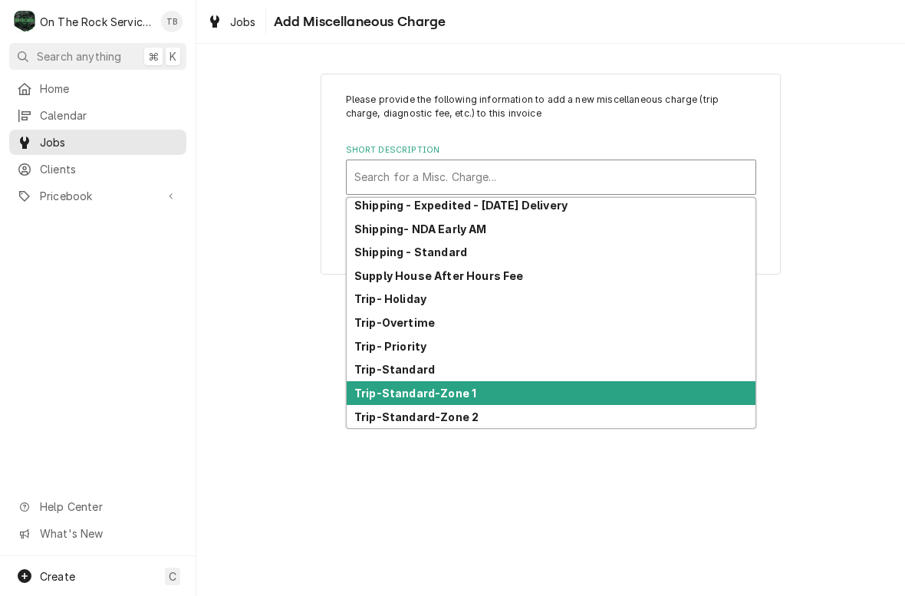
click at [468, 396] on strong "Trip-Standard-Zone 1" at bounding box center [415, 392] width 122 height 13
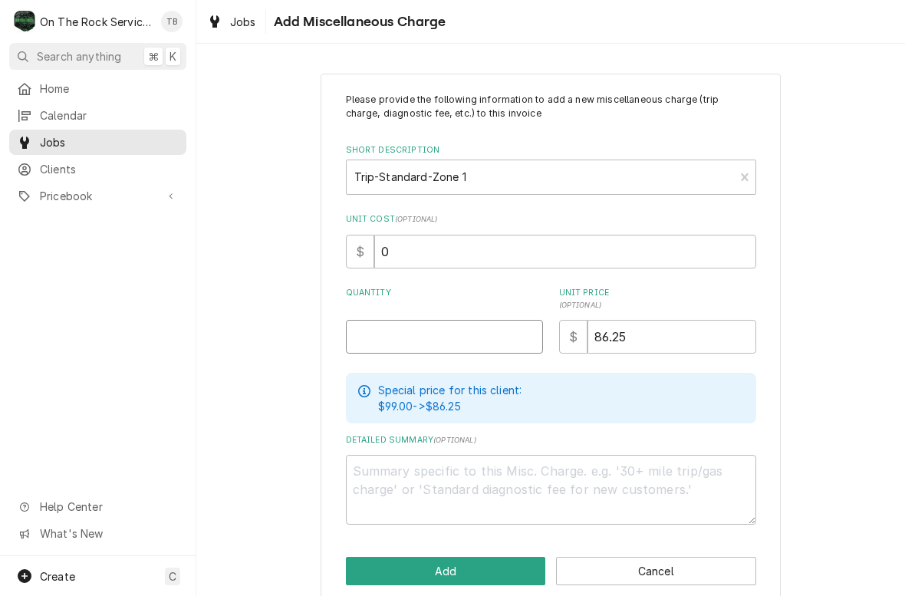
click at [422, 327] on input "Quantity" at bounding box center [444, 337] width 197 height 34
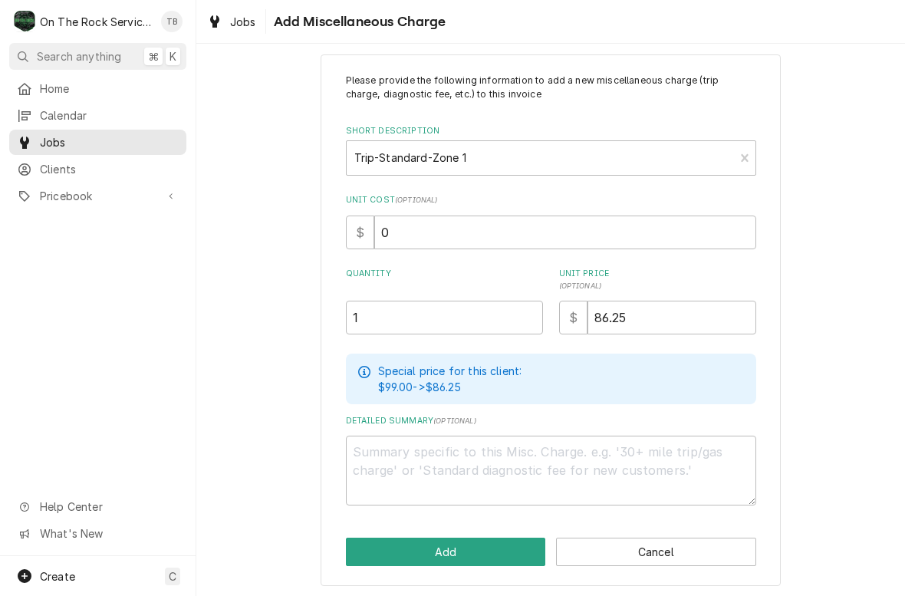
click at [283, 478] on div "Please provide the following information to add a new miscellaneous charge (tri…" at bounding box center [550, 320] width 708 height 558
click at [472, 550] on button "Add" at bounding box center [446, 551] width 200 height 28
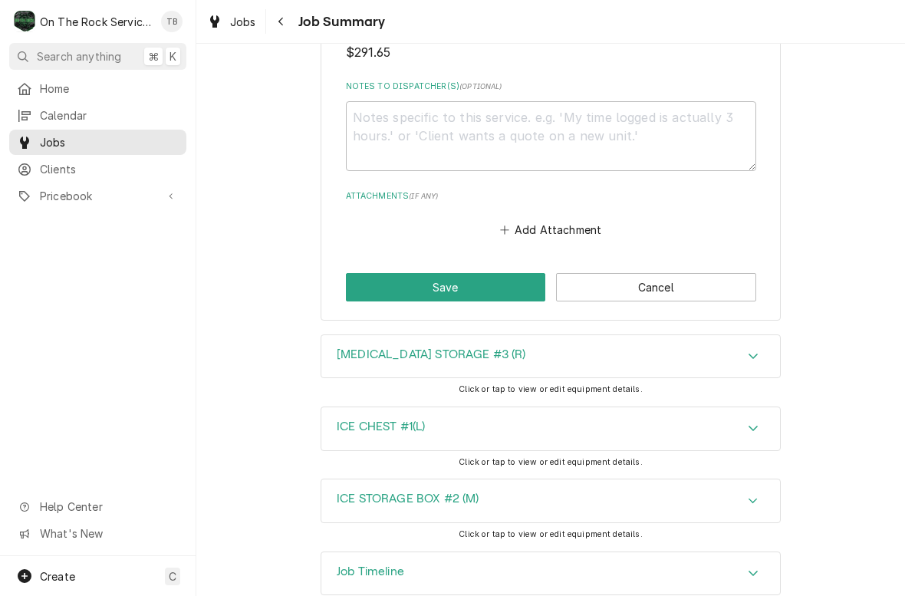
scroll to position [2354, 0]
click at [463, 273] on button "Save" at bounding box center [446, 287] width 200 height 28
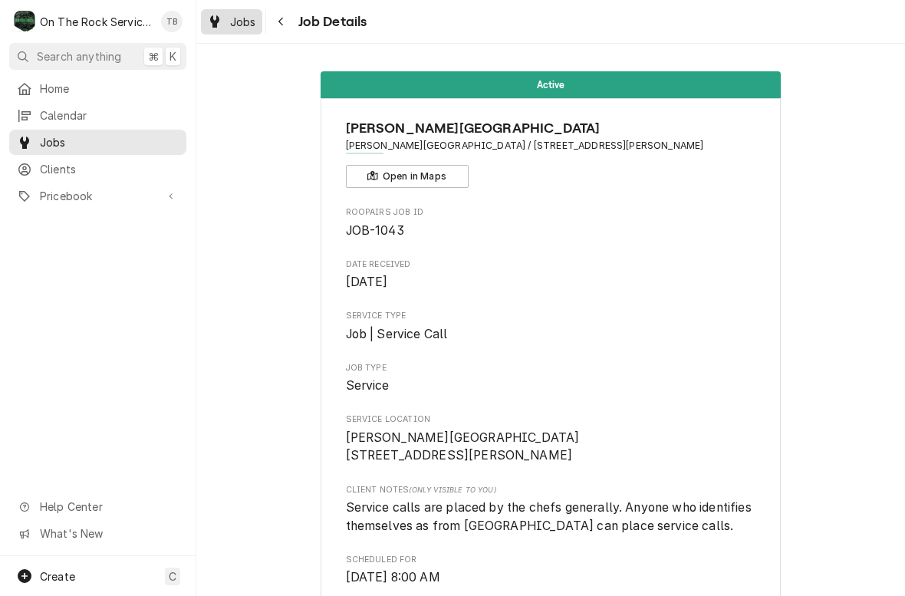
click at [230, 25] on span "Jobs" at bounding box center [243, 22] width 26 height 16
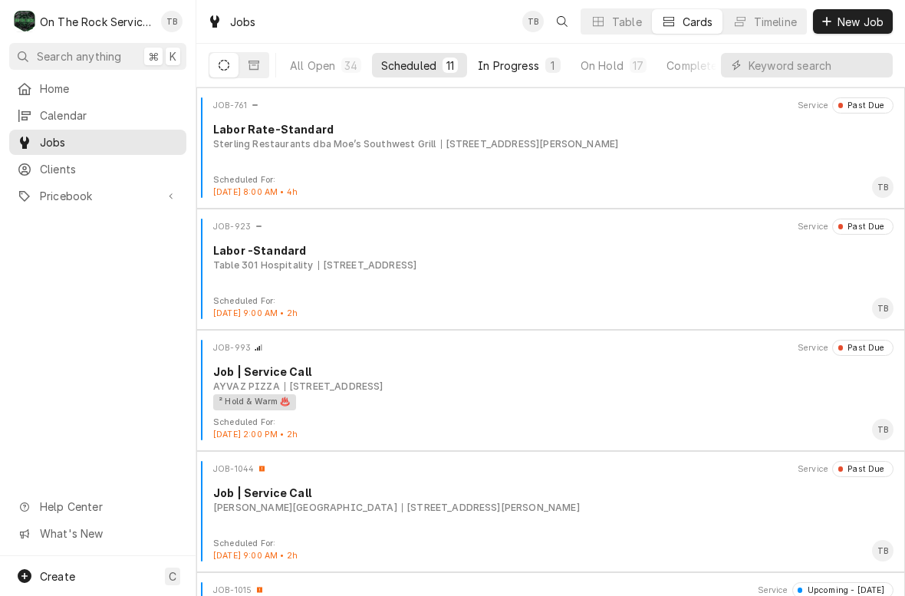
click at [498, 61] on div "In Progress" at bounding box center [508, 66] width 61 height 16
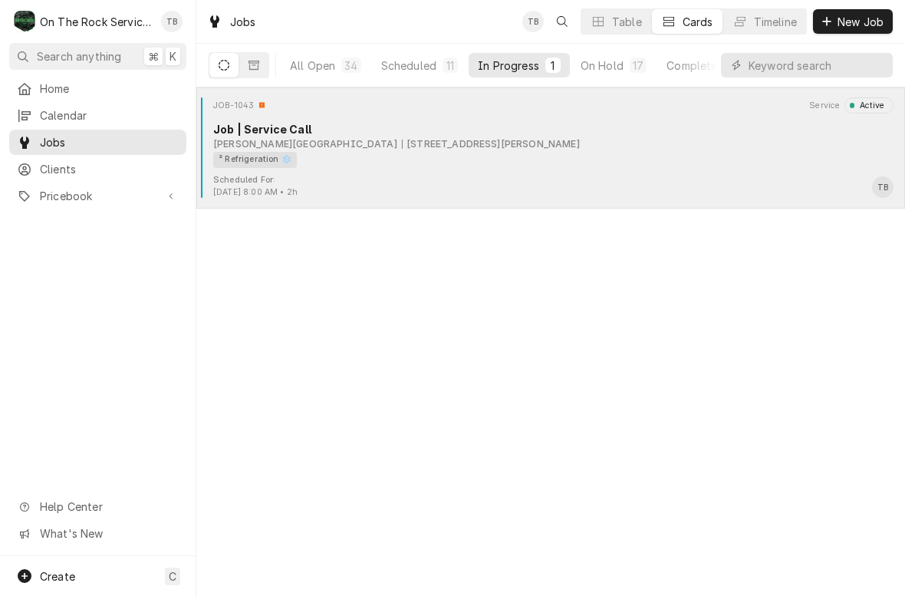
click at [266, 156] on div "² Refrigeration ❄️" at bounding box center [255, 160] width 84 height 16
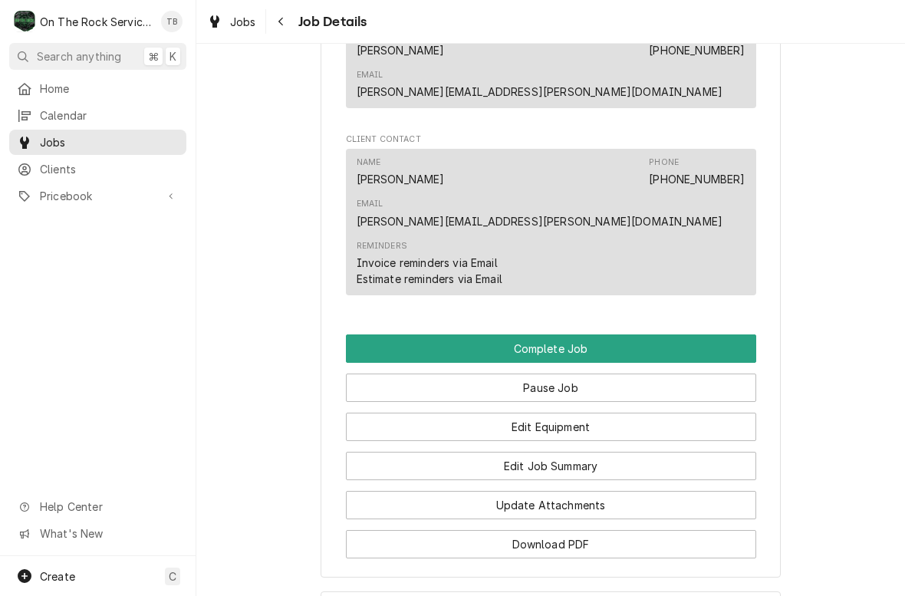
scroll to position [1389, 0]
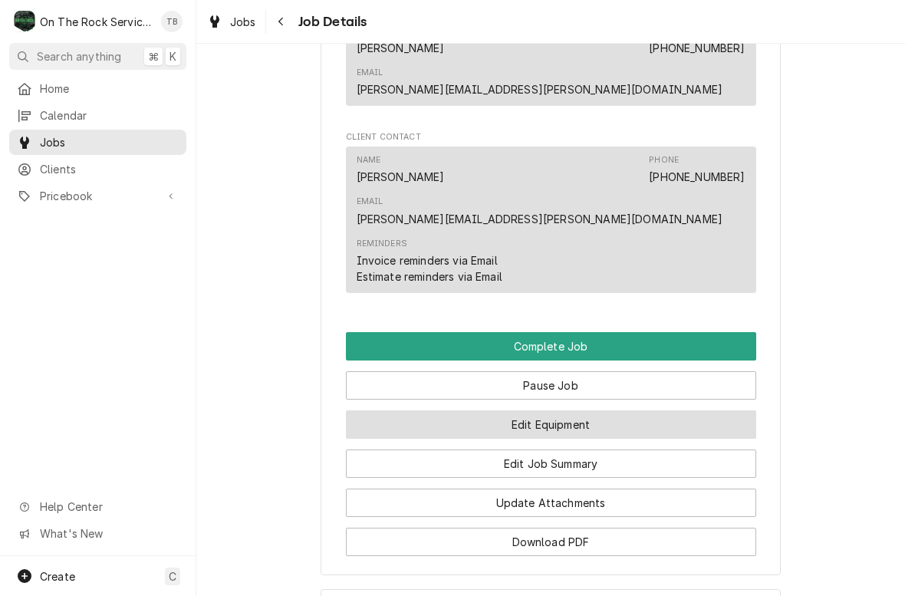
click at [378, 410] on button "Edit Equipment" at bounding box center [551, 424] width 410 height 28
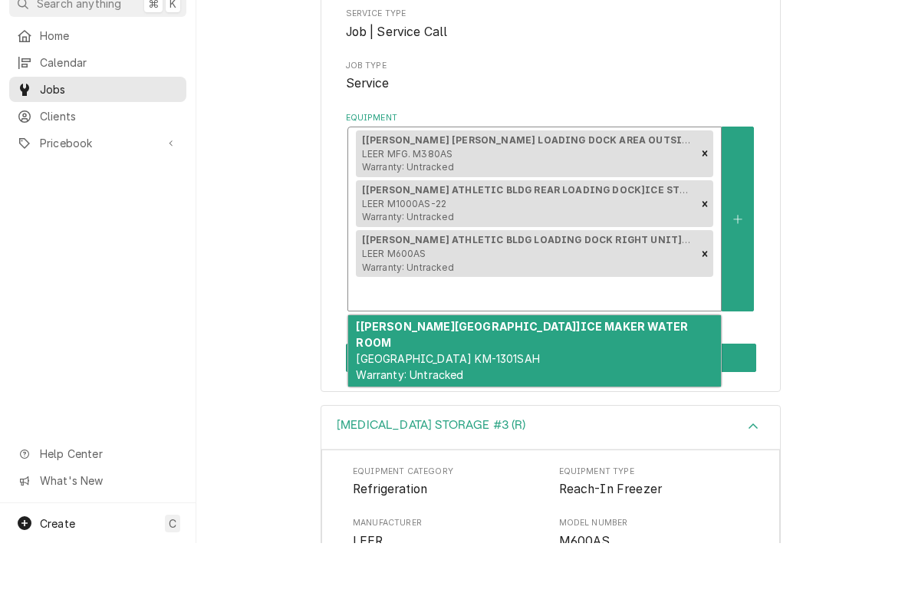
scroll to position [188, 0]
click at [398, 404] on span "[GEOGRAPHIC_DATA] KM-1301SAH Warranty: Untracked" at bounding box center [447, 418] width 183 height 29
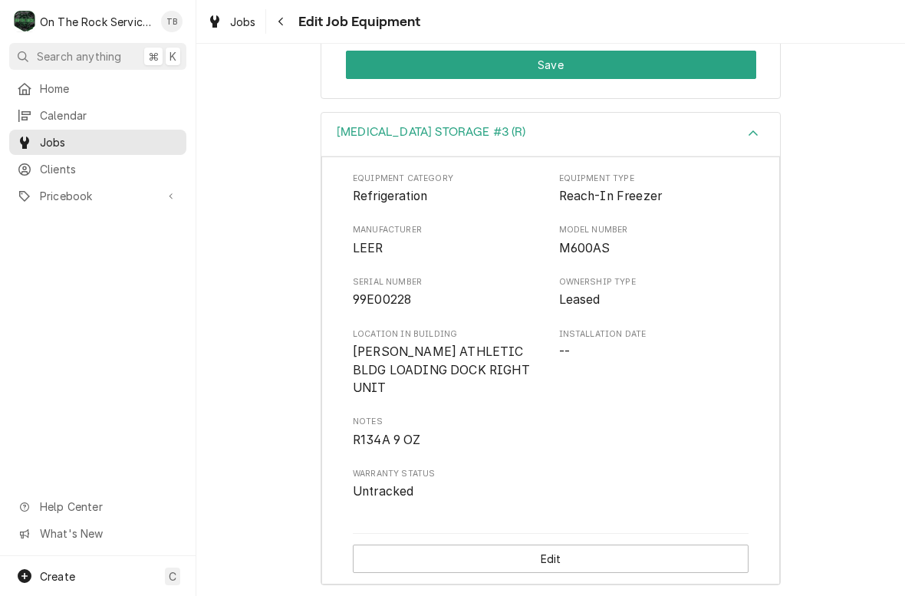
scroll to position [584, 0]
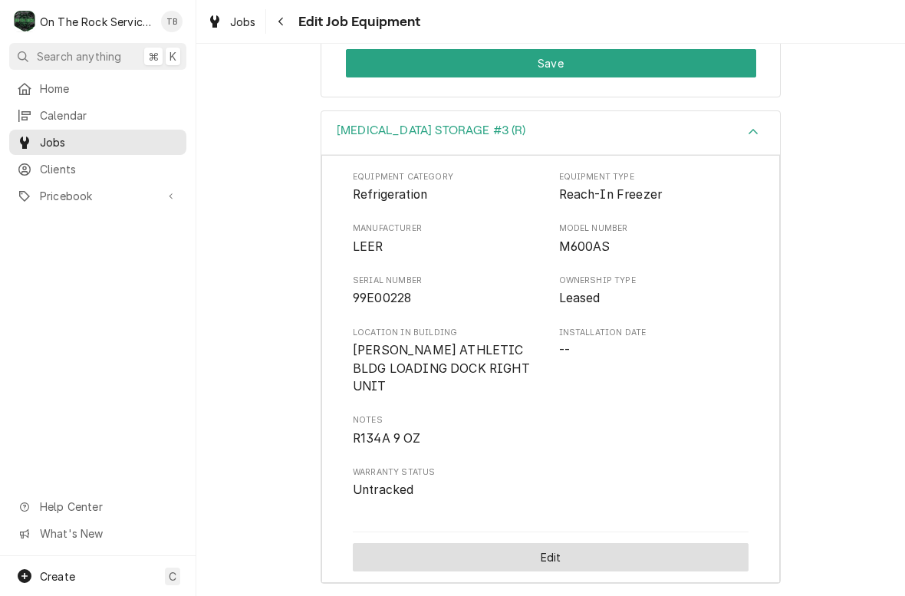
click at [429, 543] on button "Edit" at bounding box center [551, 557] width 396 height 28
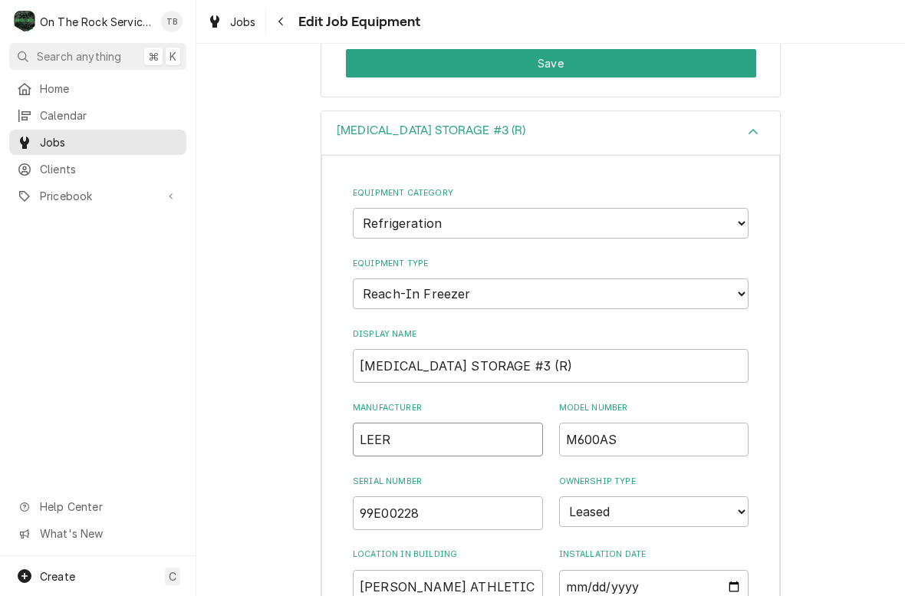
click at [419, 422] on input "LEER" at bounding box center [448, 439] width 190 height 34
type textarea "x"
type input "LEER/"
type textarea "x"
type input "LEER/R"
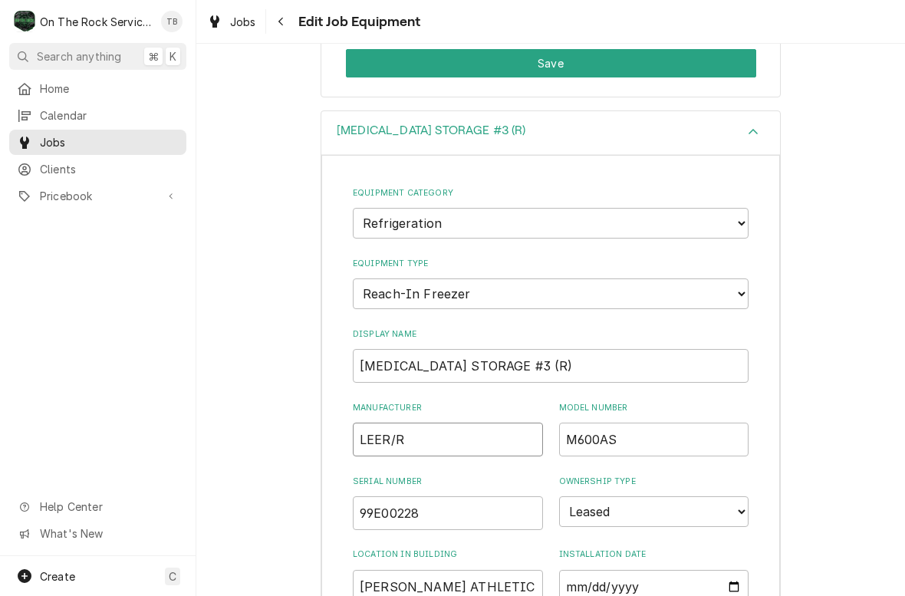
type textarea "x"
type input "LEER/RE"
type textarea "x"
type input "LEER/RED"
type textarea "x"
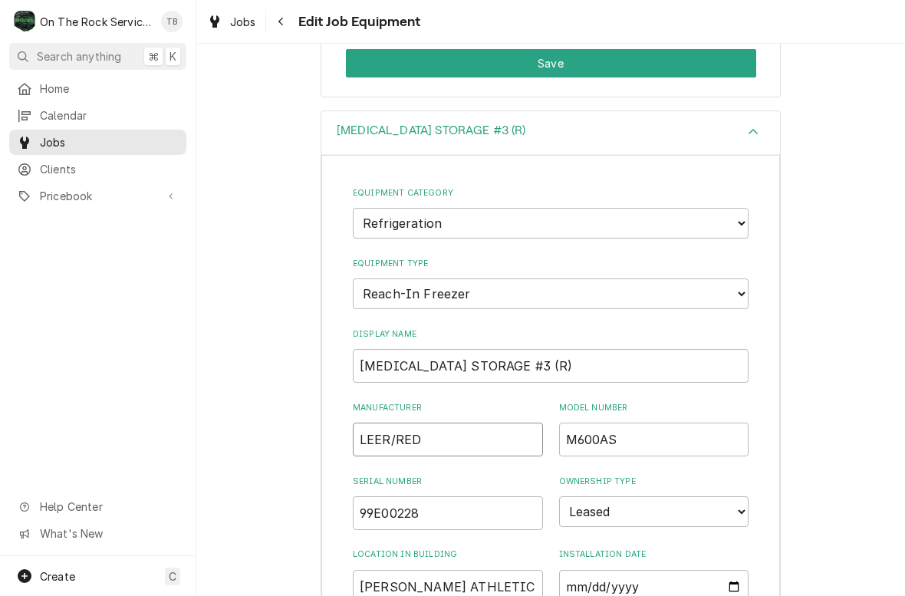
type input "LEER/[PERSON_NAME]"
type textarea "x"
type input "LEER/REDDY"
type textarea "x"
type input "LEER/REDDY"
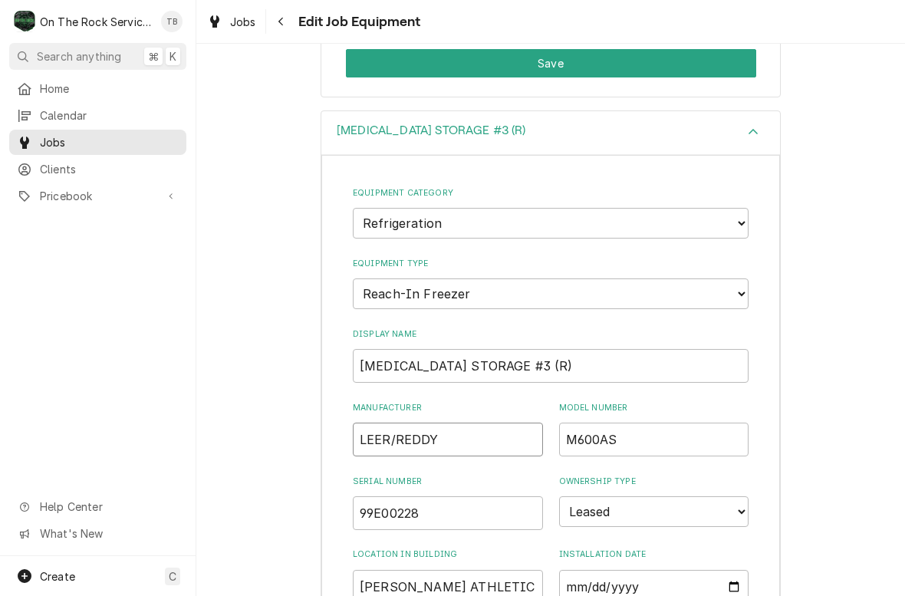
type textarea "x"
type input "LEER/REDDY I"
type textarea "x"
type input "LEER/REDDY IC"
type textarea "x"
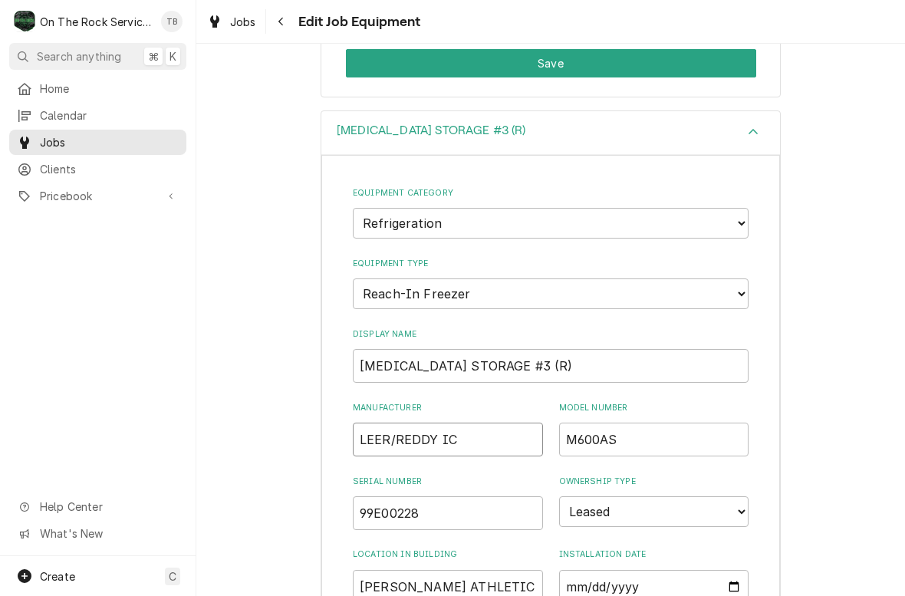
type input "LEER/REDDY ICE"
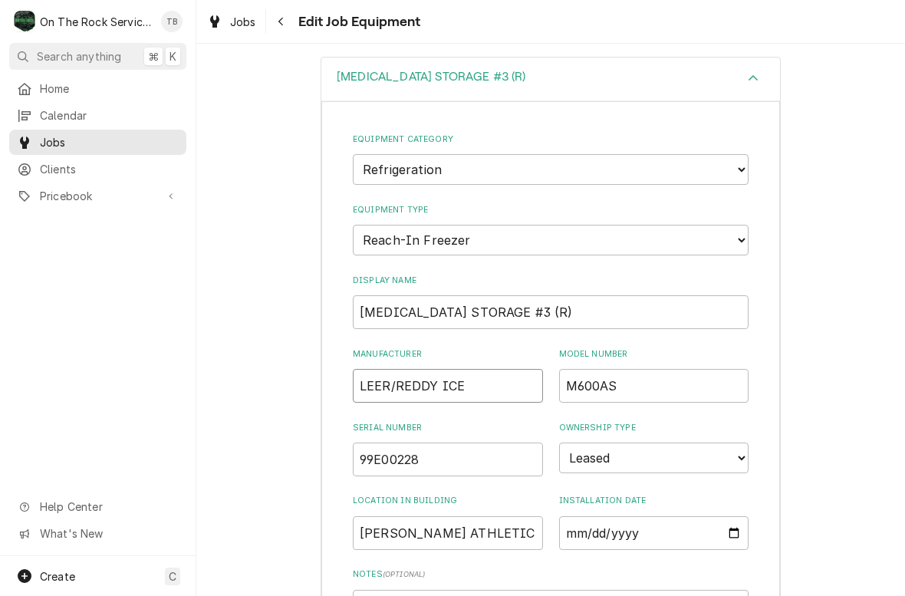
type textarea "x"
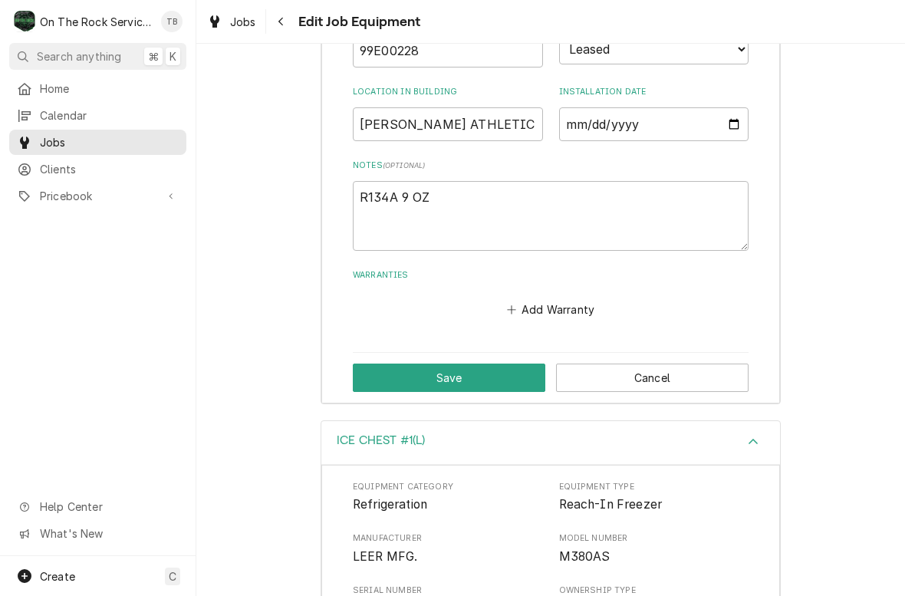
scroll to position [1057, 0]
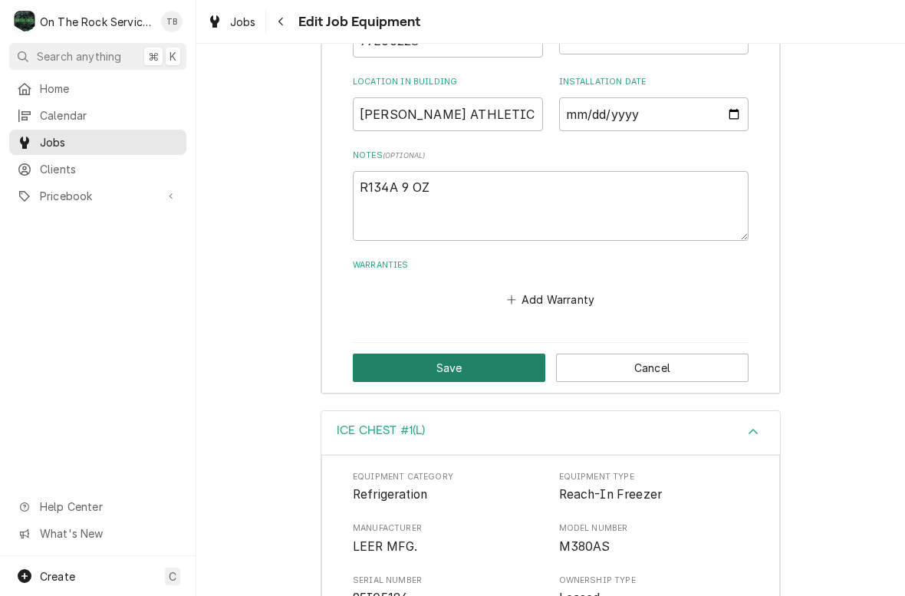
type input "LEER/REDDY ICE"
click at [493, 353] on button "Save" at bounding box center [449, 367] width 192 height 28
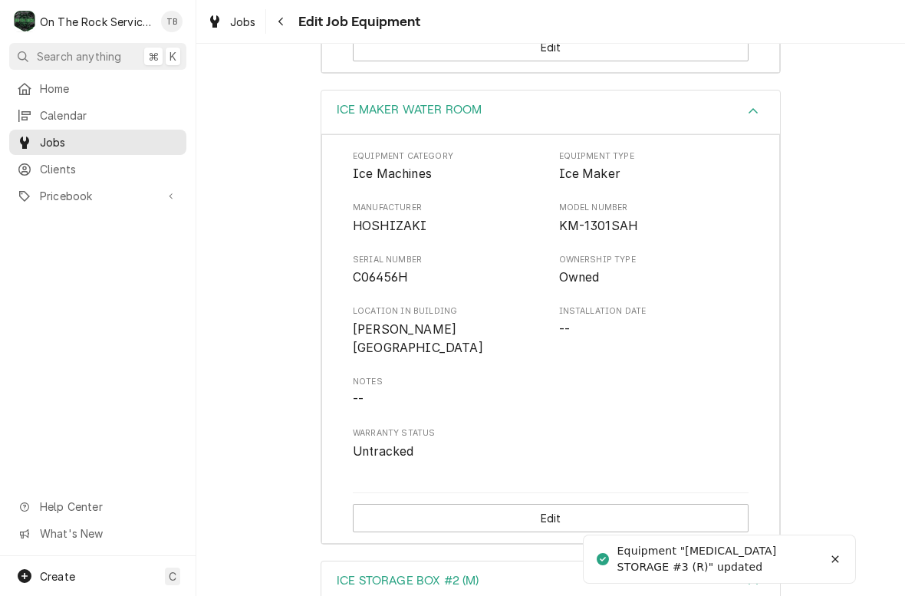
scroll to position [1602, 0]
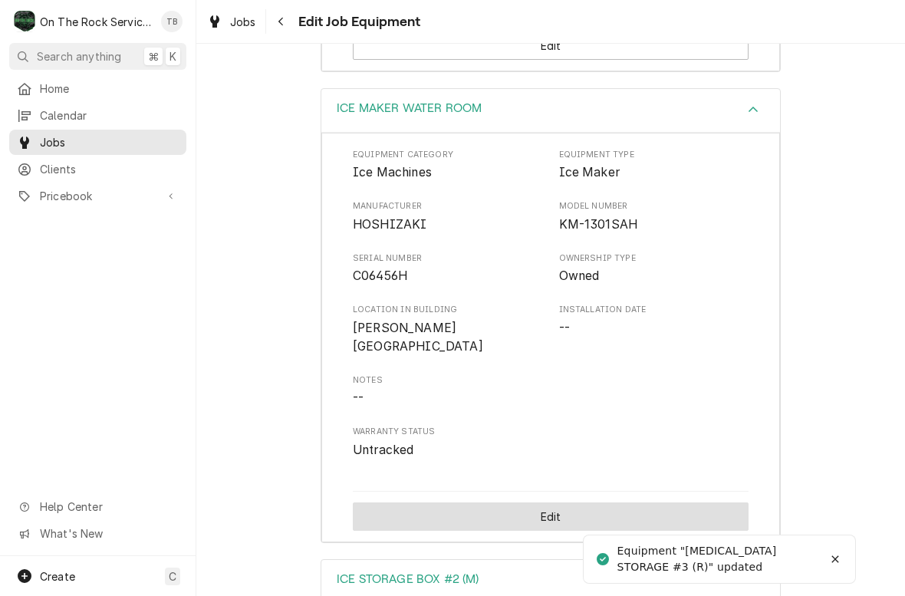
click at [601, 502] on button "Edit" at bounding box center [551, 516] width 396 height 28
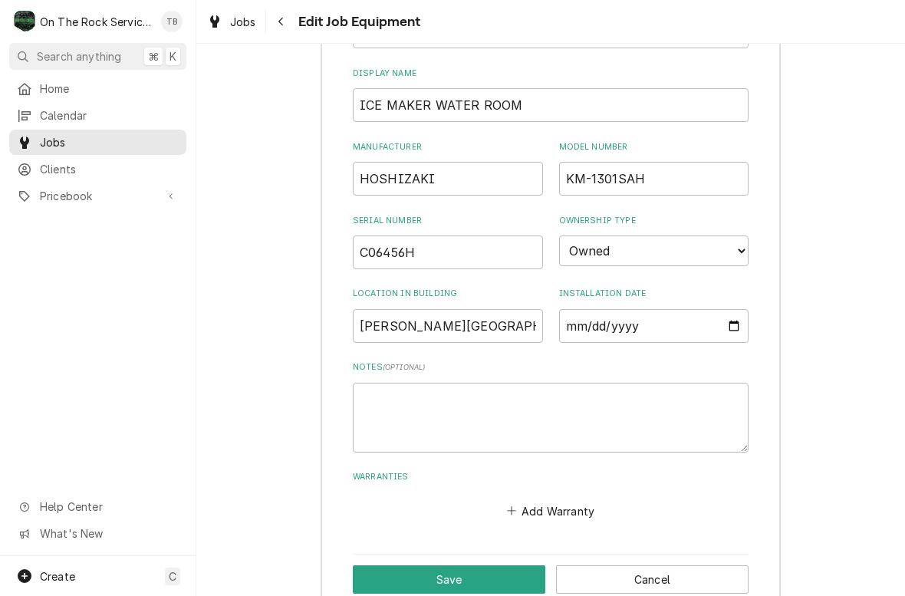
scroll to position [1845, 0]
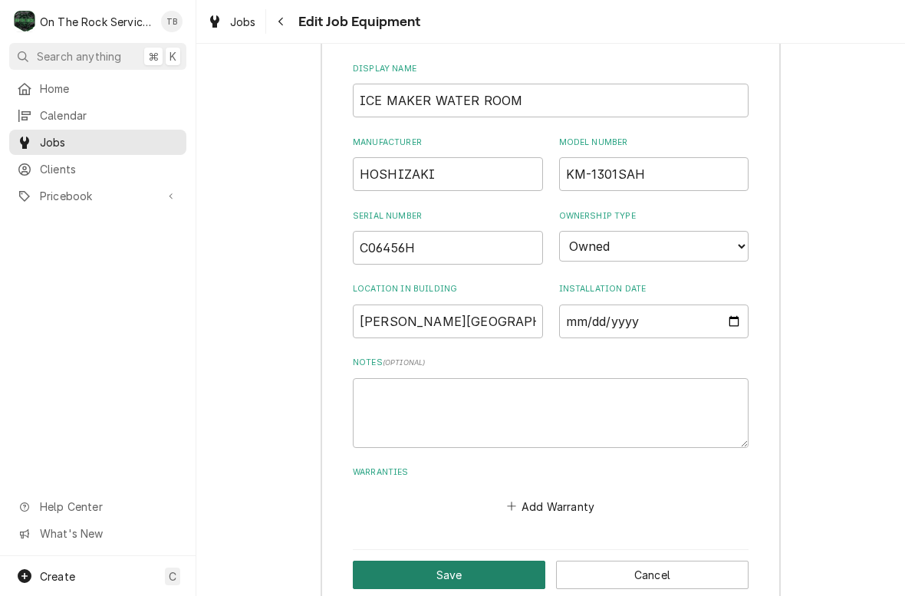
click at [511, 560] on button "Save" at bounding box center [449, 574] width 192 height 28
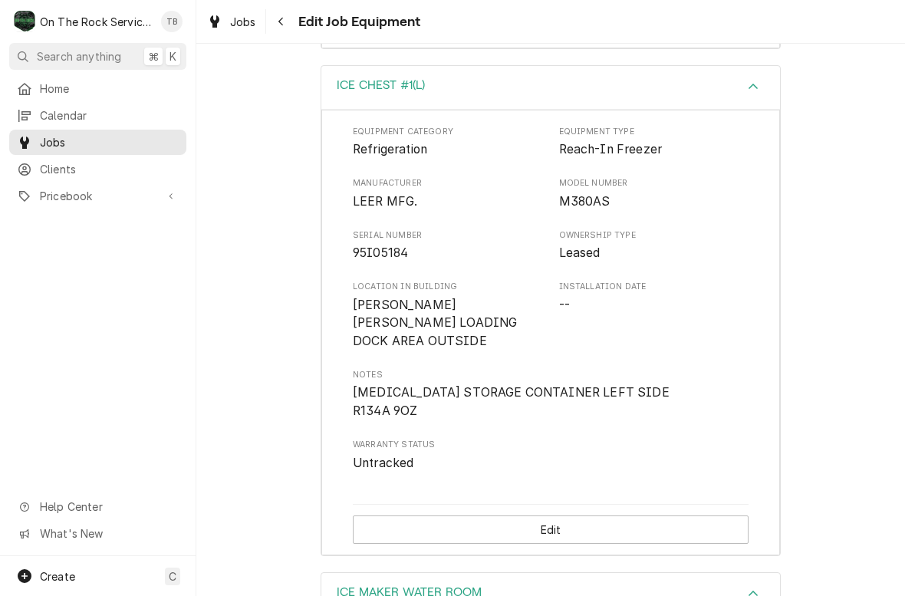
scroll to position [1121, 0]
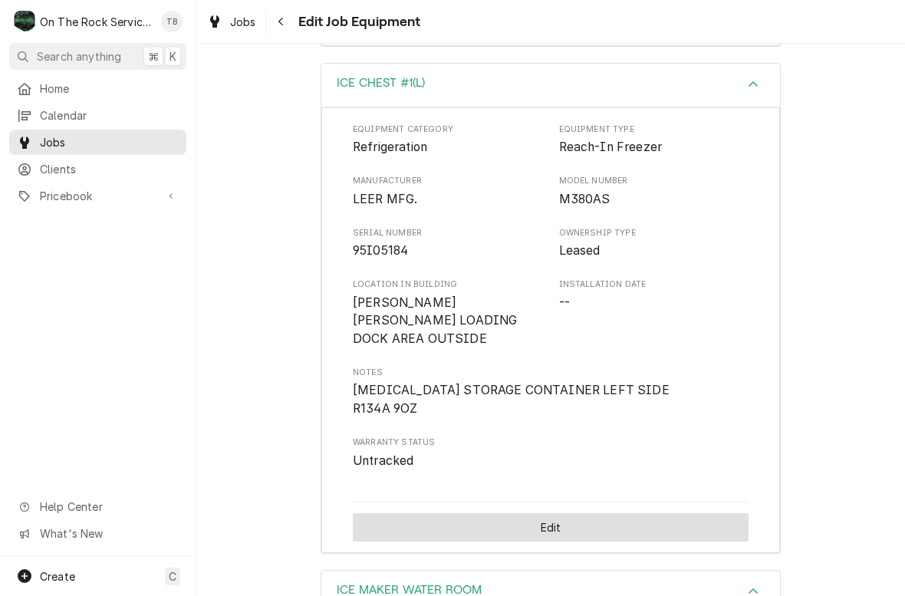
click at [586, 513] on button "Edit" at bounding box center [551, 527] width 396 height 28
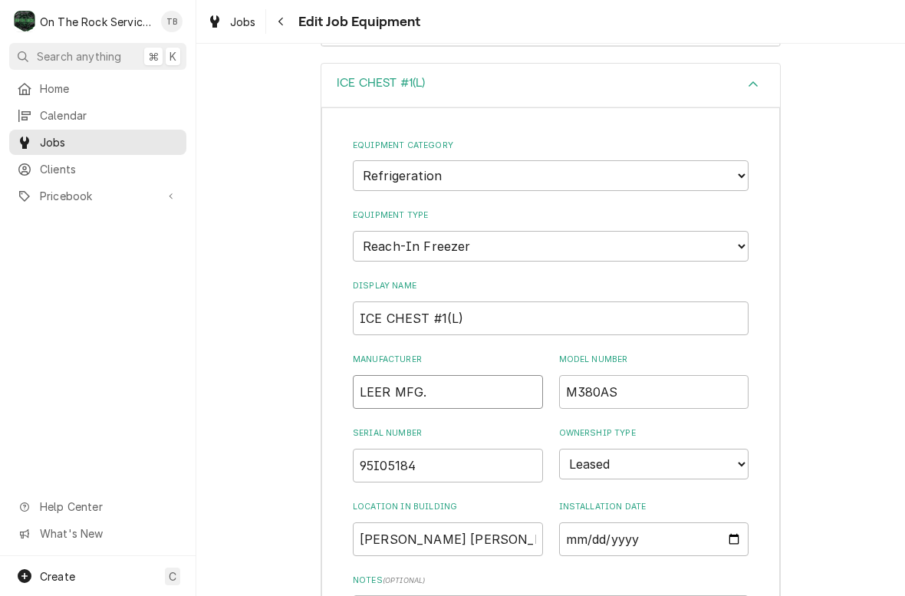
click at [489, 375] on input "LEER MFG." at bounding box center [448, 392] width 190 height 34
type textarea "x"
type input "LEER MFG./"
type textarea "x"
type input "LEER MFG./R"
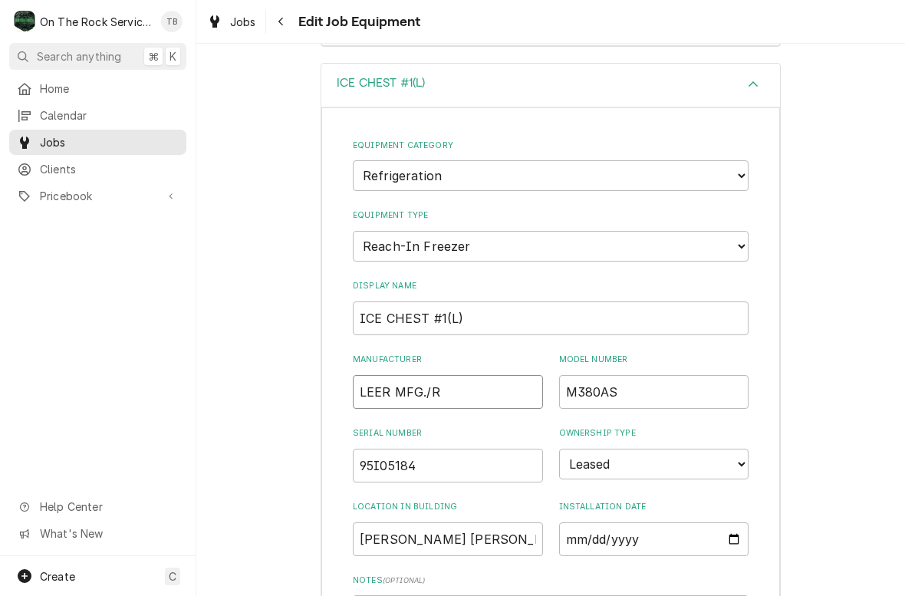
type textarea "x"
type input "LEER MFG./RED"
type textarea "x"
type input "LEER MFG./REDD"
type textarea "x"
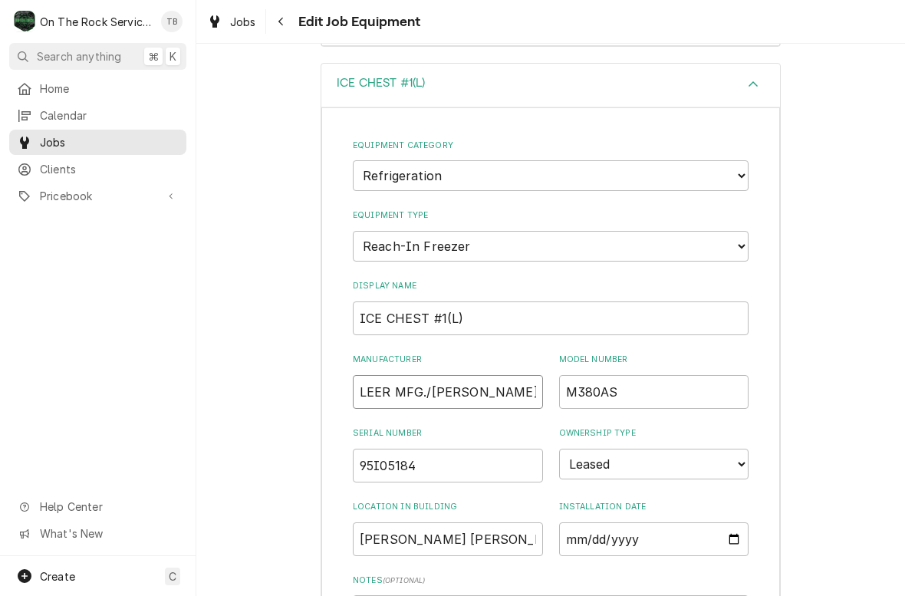
type input "LEER MFG./REDDY"
type textarea "x"
type input "LEER MFG./REDDY"
type textarea "x"
type input "LEER MFG./REDDY I"
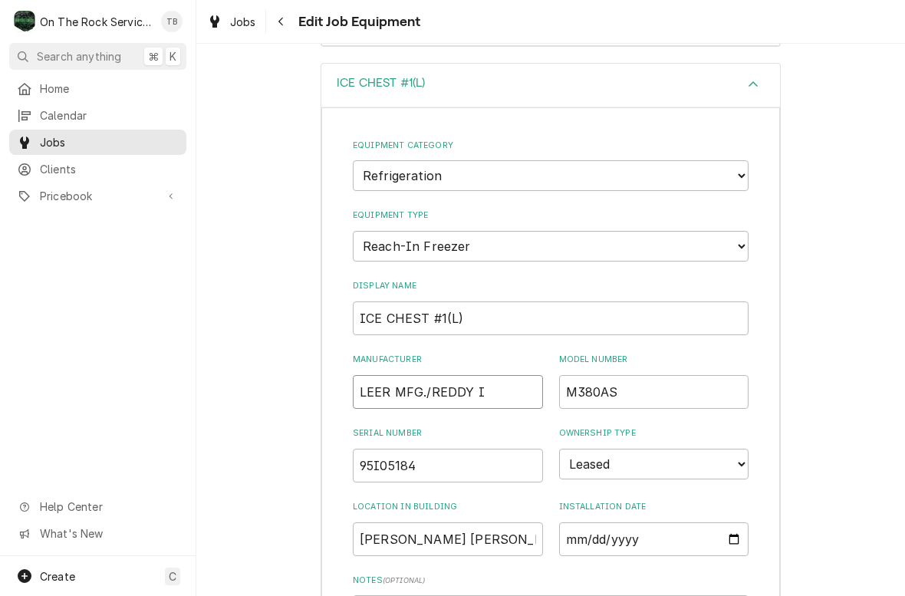
type textarea "x"
type input "LEER MFG./REDDY IC"
type textarea "x"
type input "LEER MFG./REDDY ICE"
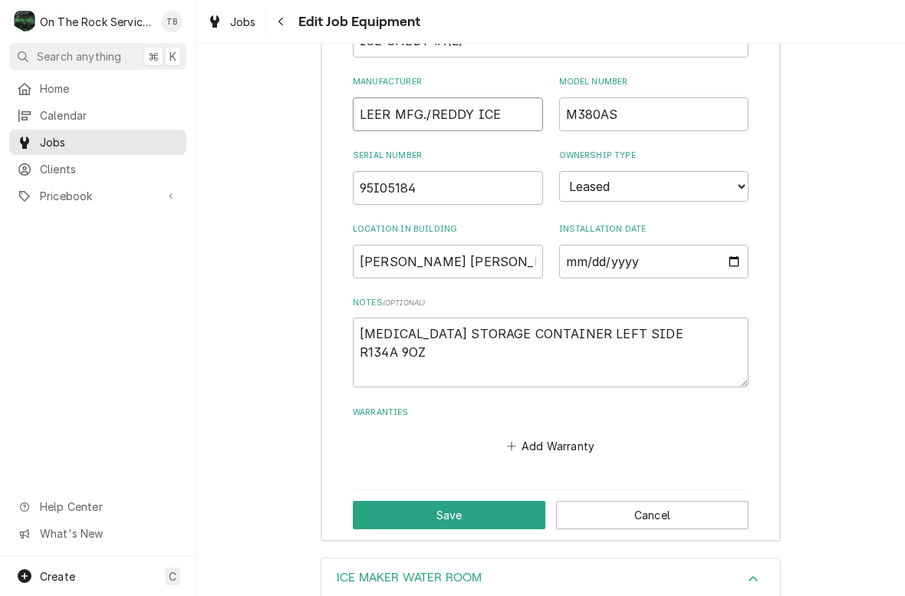
type textarea "x"
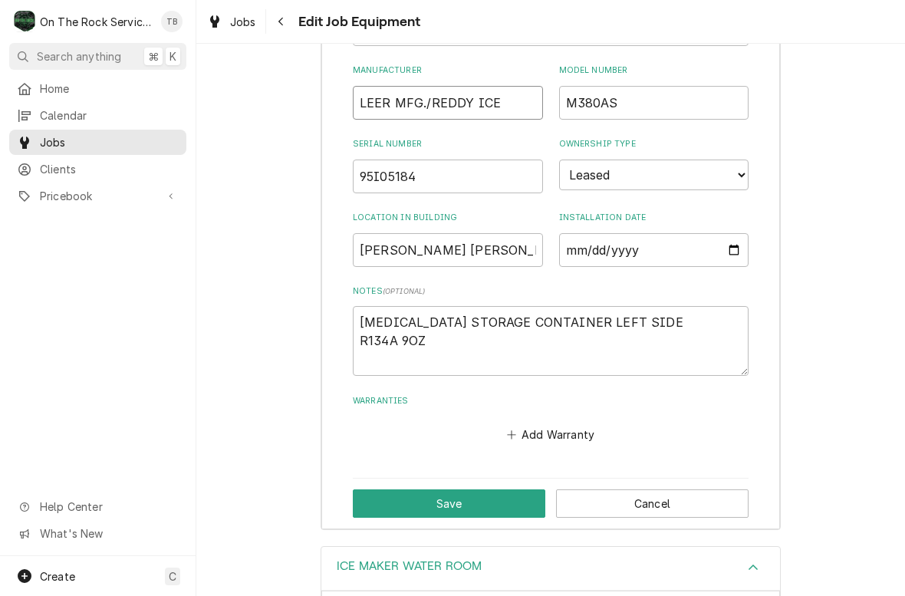
scroll to position [1411, 0]
type input "LEER MFG./REDDY ICE"
click at [511, 488] on button "Save" at bounding box center [449, 502] width 192 height 28
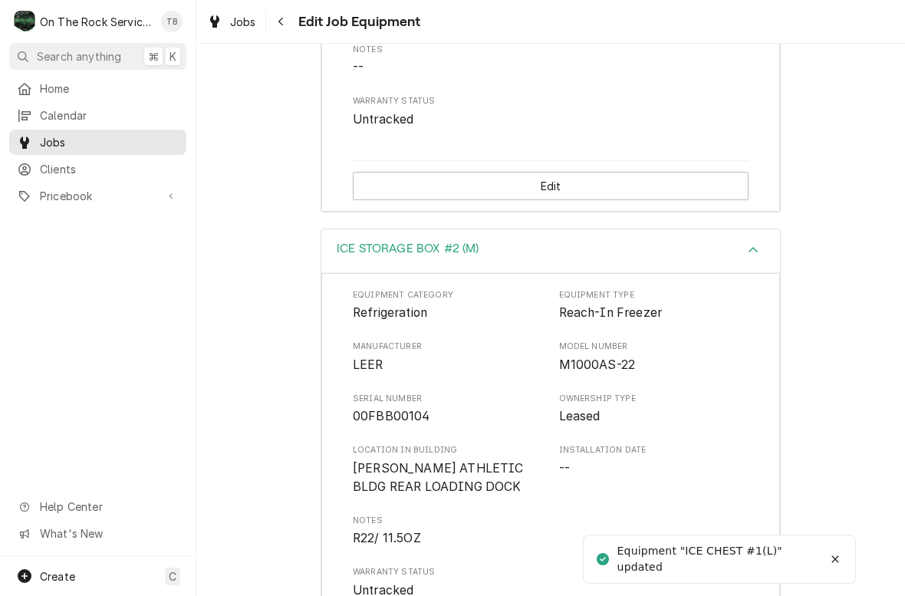
scroll to position [1932, 0]
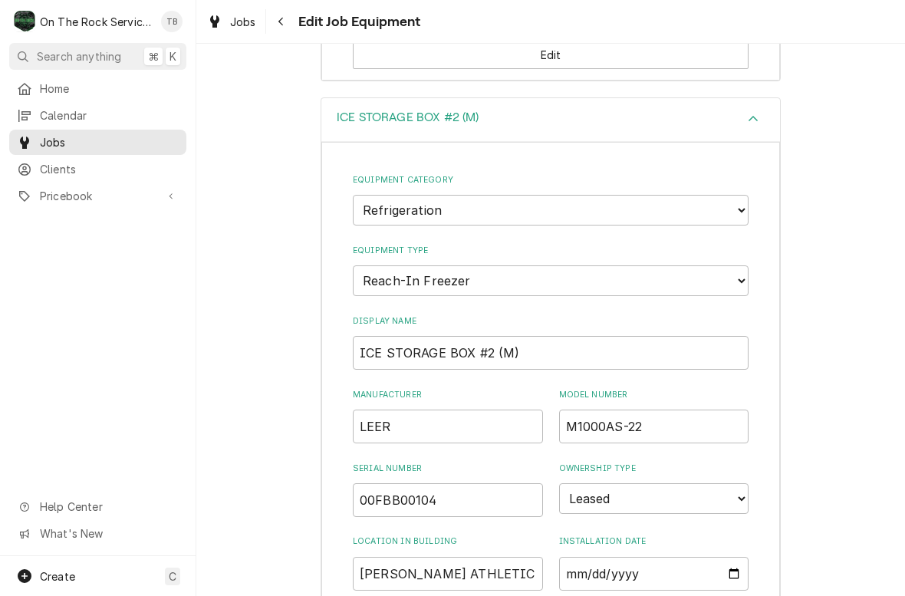
scroll to position [2072, 0]
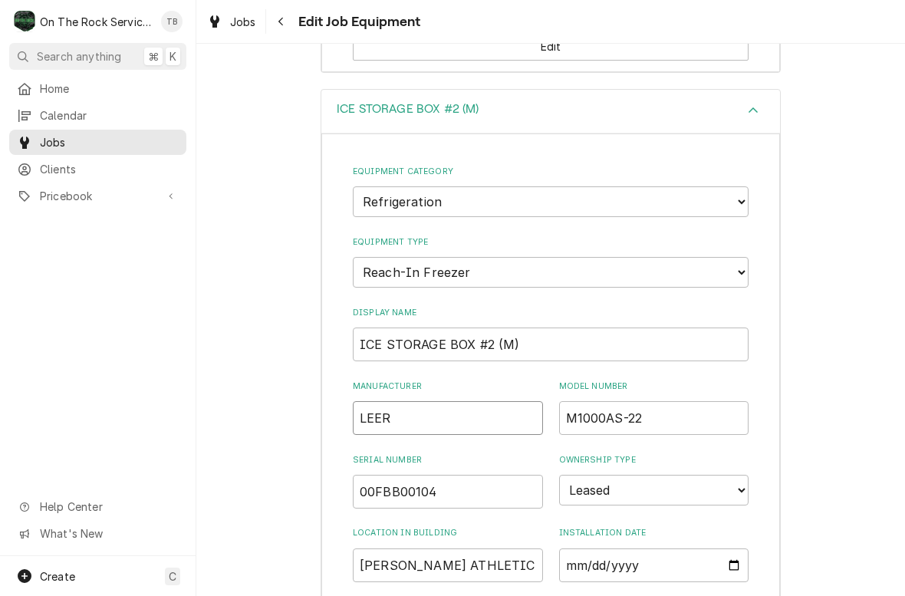
click at [447, 401] on input "LEER" at bounding box center [448, 418] width 190 height 34
type textarea "x"
type input "LEER/"
type textarea "x"
type input "LEER/R"
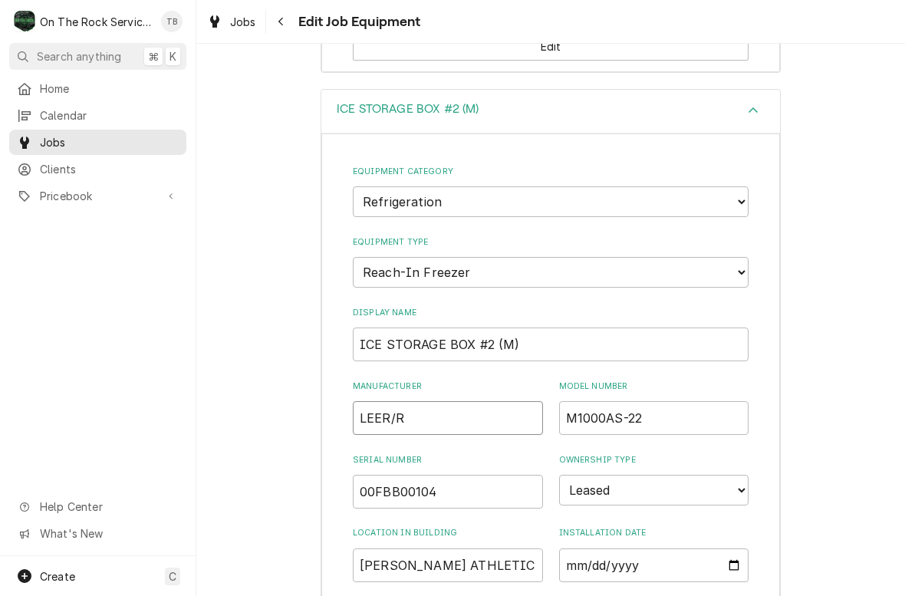
type textarea "x"
type input "LEER/RE"
type textarea "x"
type input "LEER/RED"
type textarea "x"
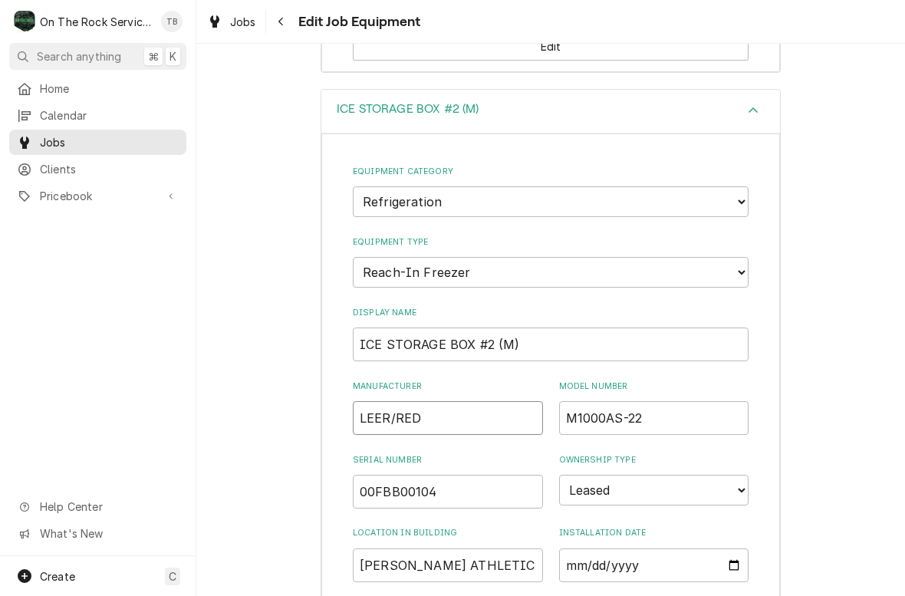
type input "LEER/REDD"
type textarea "x"
type input "LEER/REDDY"
type textarea "x"
type input "LEER/REDDY"
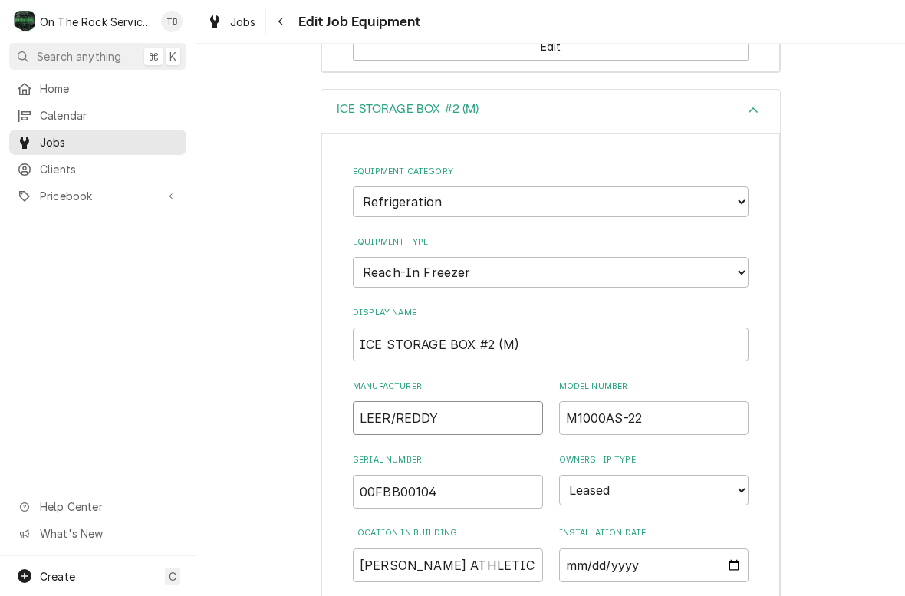
type textarea "x"
type input "LEER/REDDY I"
type textarea "x"
type input "LEER/REDDY IC"
type textarea "x"
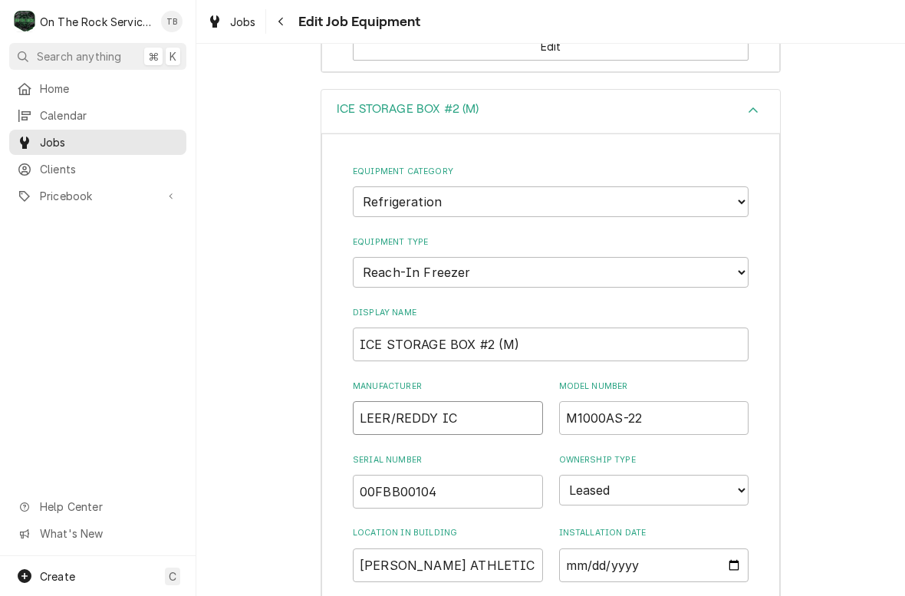
type input "LEER/REDDY ICE"
type textarea "x"
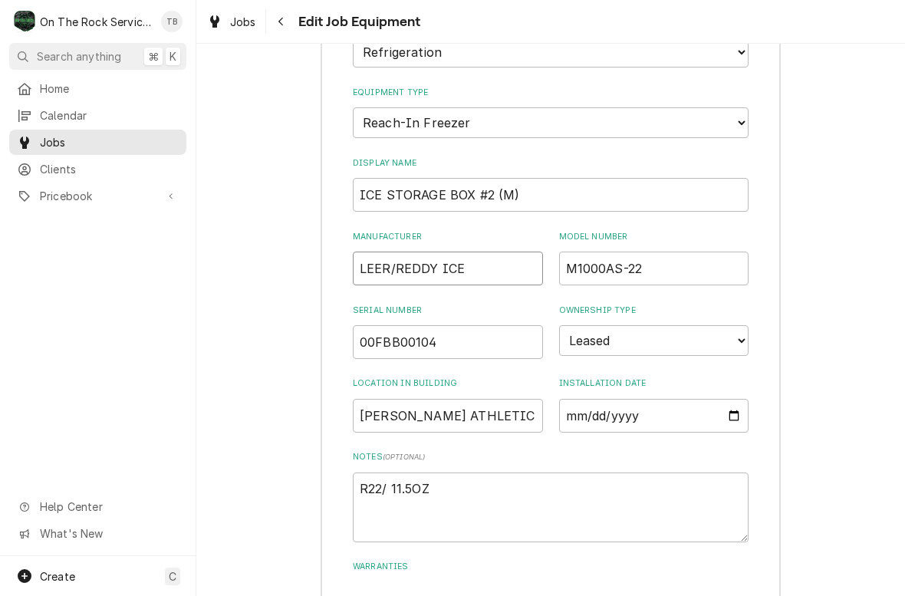
scroll to position [2221, 0]
type input "LEER/REDDY ICE"
click at [301, 487] on div "ICE STORAGE BOX #2 (M) Equipment Category Choose equipment category... Cooking …" at bounding box center [550, 326] width 708 height 772
type textarea "x"
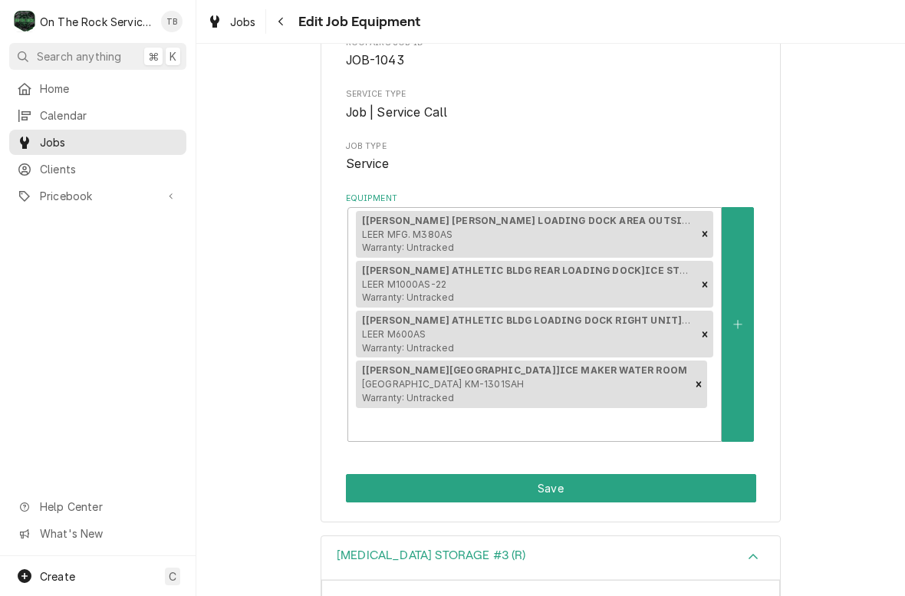
scroll to position [159, 0]
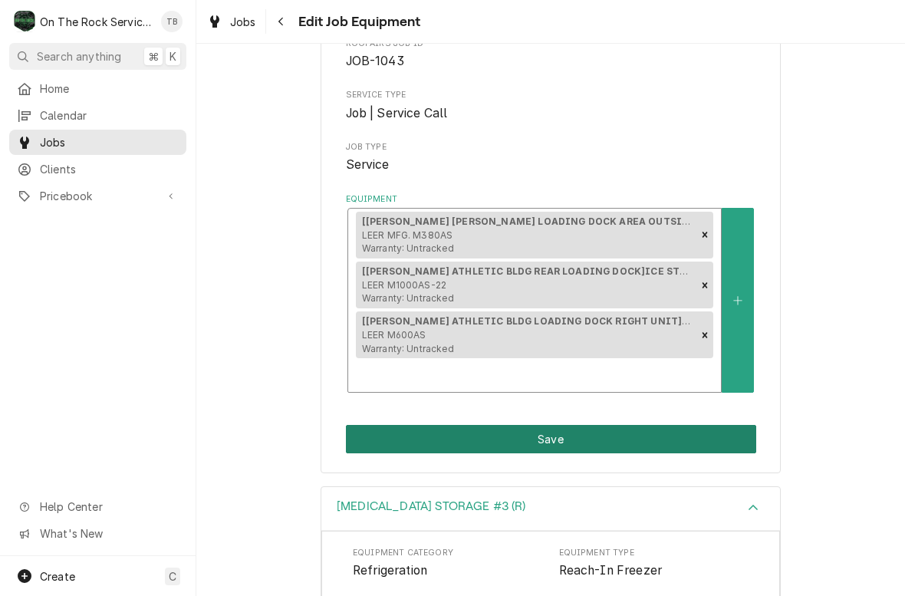
click at [380, 426] on button "Save" at bounding box center [551, 439] width 410 height 28
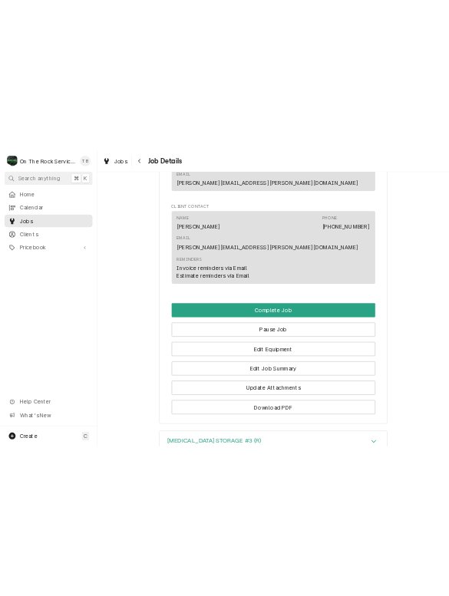
scroll to position [1415, 0]
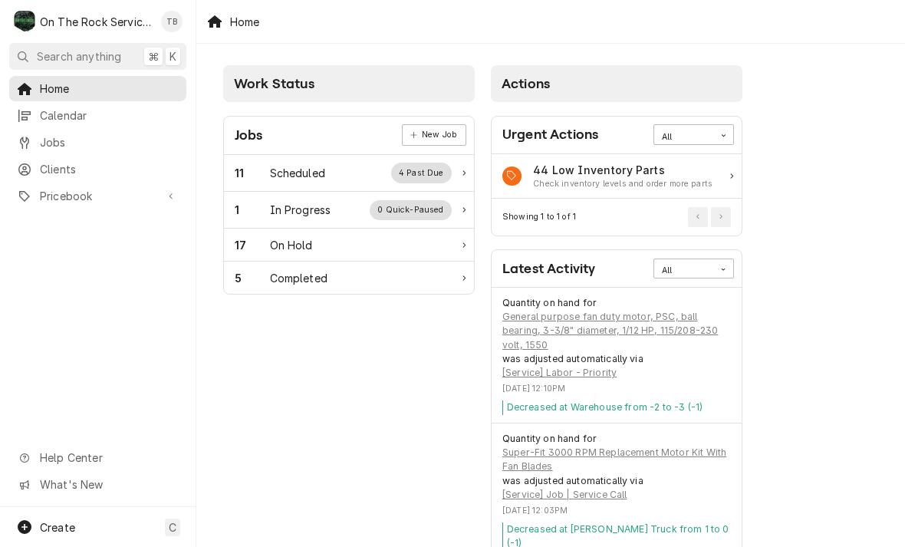
click at [252, 209] on div "1" at bounding box center [252, 210] width 35 height 16
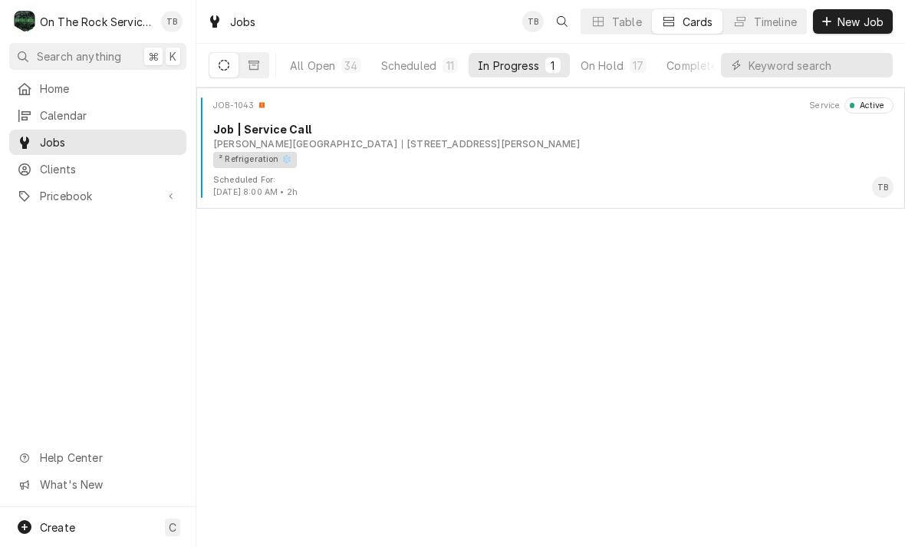
click at [495, 154] on div "² Refrigeration ❄️" at bounding box center [547, 160] width 669 height 16
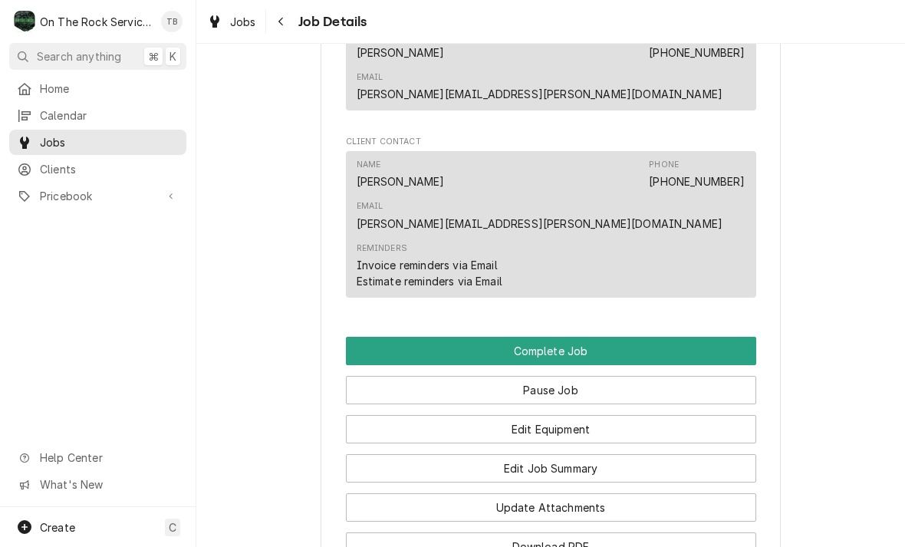
scroll to position [1385, 0]
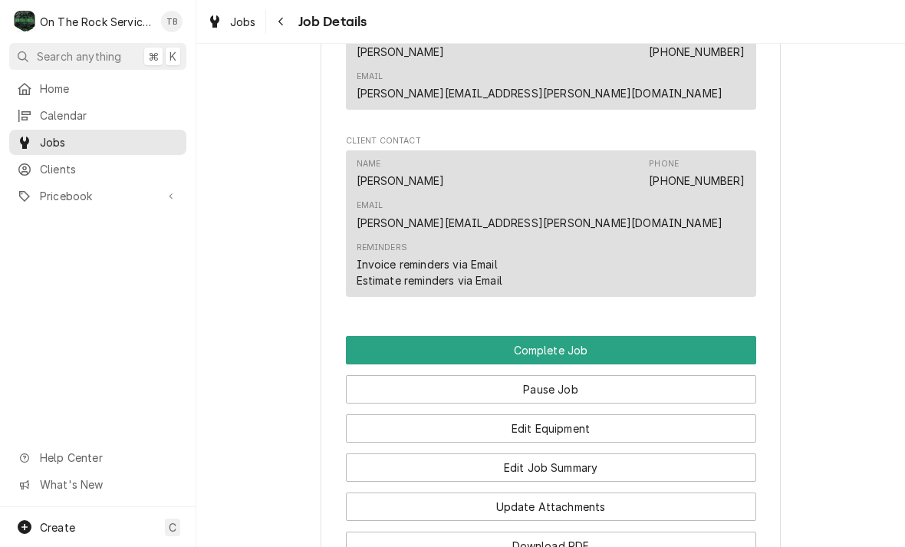
click at [570, 453] on button "Edit Job Summary" at bounding box center [551, 467] width 410 height 28
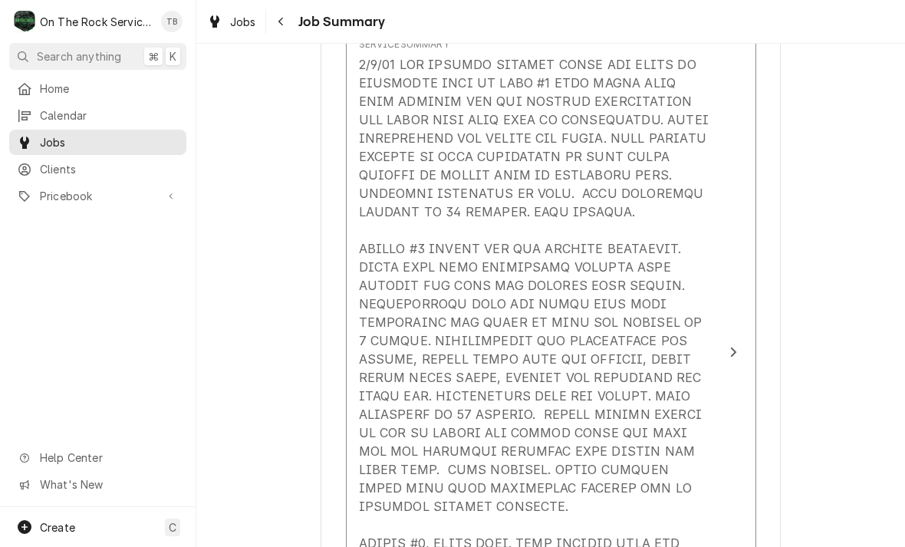
scroll to position [509, 0]
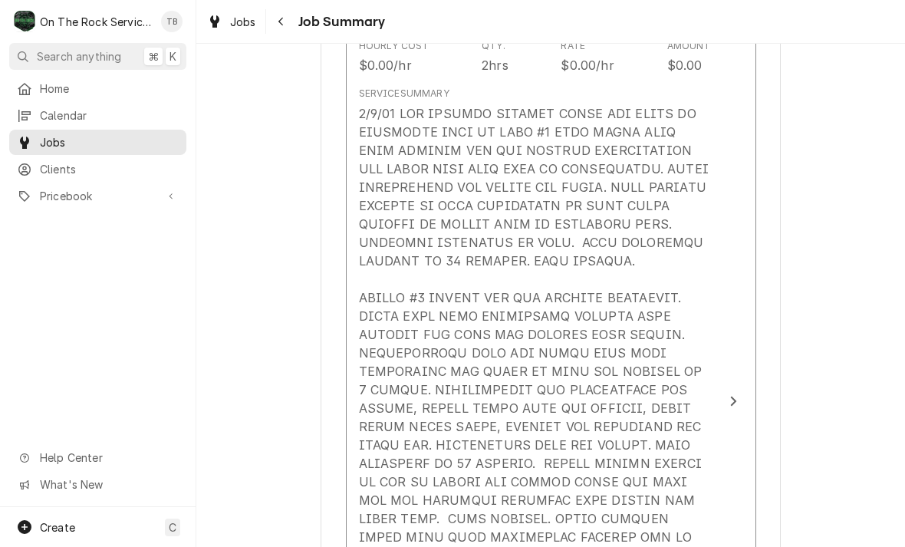
click at [649, 265] on div "Update Line Item" at bounding box center [535, 481] width 352 height 754
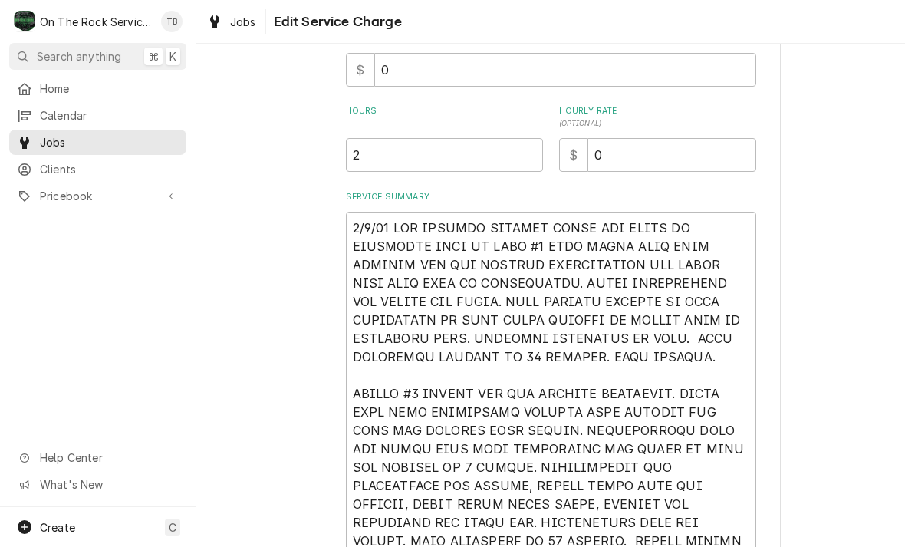
scroll to position [373, 0]
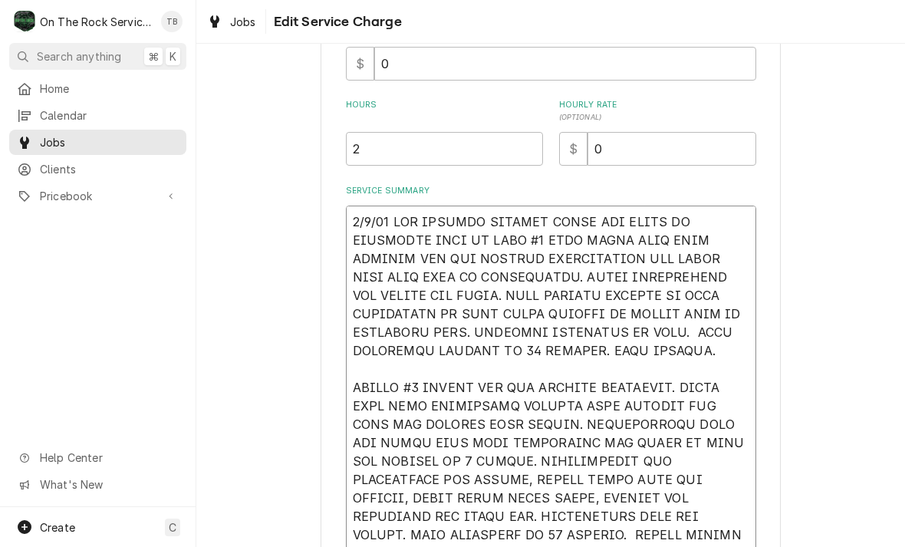
click at [716, 360] on textarea "Service Summary" at bounding box center [551, 543] width 410 height 677
type textarea "x"
type textarea "[DATE] TMB PROVIDE SERVICE PARTS AND LABOR TO DETERMINE THAT ON LEFT #1 UNIT FO…"
type textarea "x"
type textarea "[DATE] TMB PROVIDE SERVICE PARTS AND LABOR TO DETERMINE THAT ON LEFT #1 UNIT FO…"
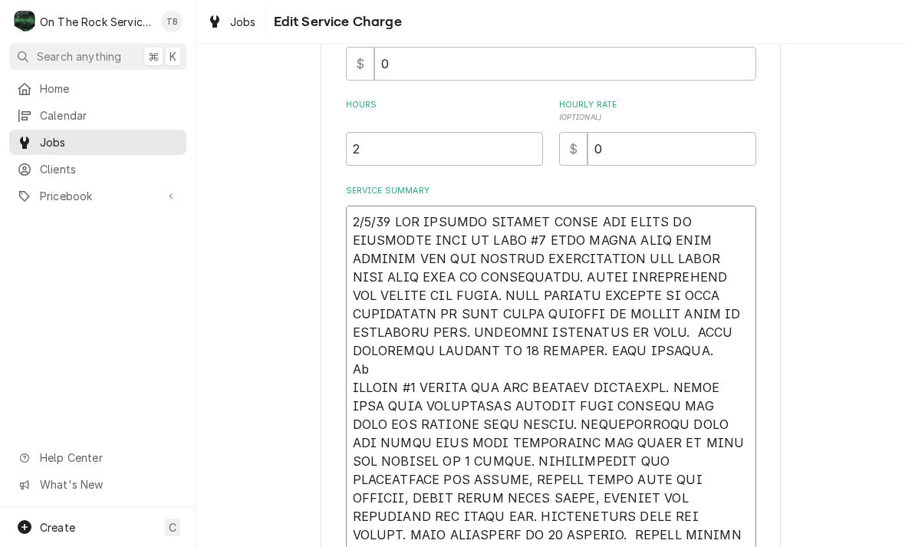
type textarea "x"
type textarea "[DATE] TMB PROVIDE SERVICE PARTS AND LABOR TO DETERMINE THAT ON LEFT #1 UNIT FO…"
type textarea "x"
type textarea "[DATE] TMB PROVIDE SERVICE PARTS AND LABOR TO DETERMINE THAT ON LEFT #1 UNIT FO…"
type textarea "x"
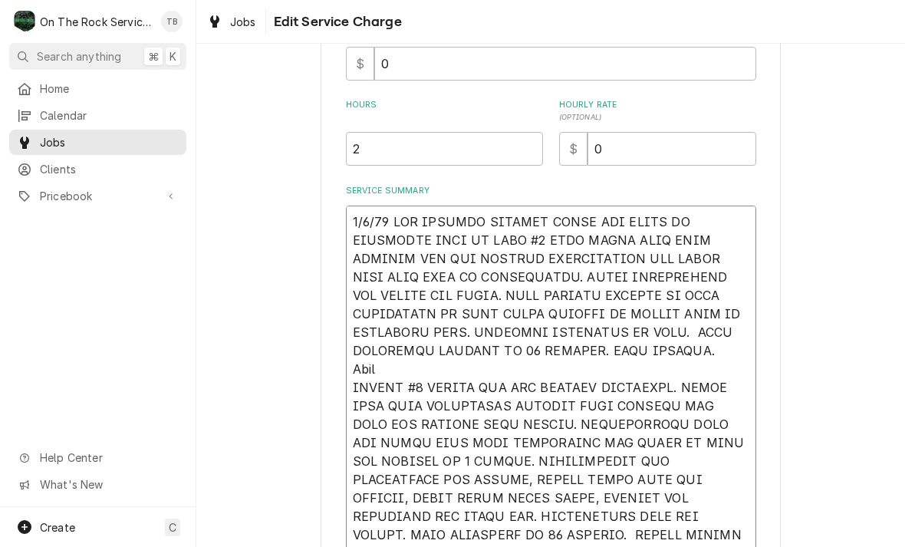
type textarea "[DATE] TMB PROVIDE SERVICE PARTS AND LABOR TO DETERMINE THAT ON LEFT #1 UNIT FO…"
type textarea "x"
type textarea "[DATE] TMB PROVIDE SERVICE PARTS AND LABOR TO DETERMINE THAT ON LEFT #1 UNIT FO…"
type textarea "x"
type textarea "[DATE] TMB PROVIDE SERVICE PARTS AND LABOR TO DETERMINE THAT ON LEFT #1 UNIT FO…"
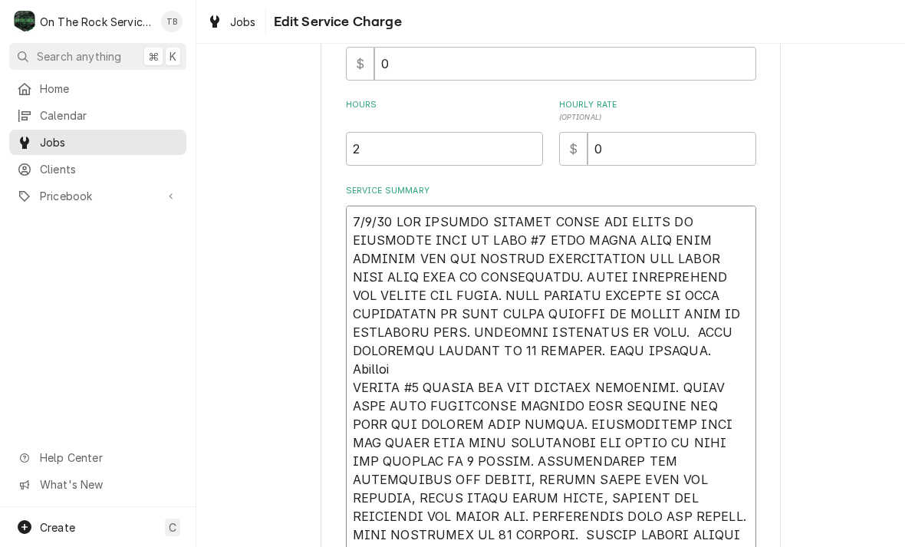
type textarea "x"
type textarea "[DATE] TMB PROVIDE SERVICE PARTS AND LABOR TO DETERMINE THAT ON LEFT #1 UNIT FO…"
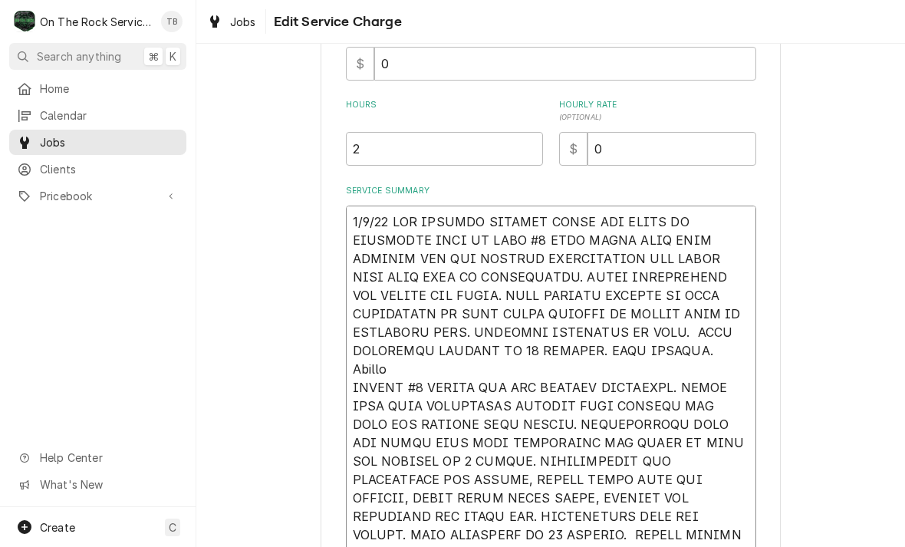
type textarea "x"
type textarea "[DATE] TMB PROVIDE SERVICE PARTS AND LABOR TO DETERMINE THAT ON LEFT #1 UNIT FO…"
type textarea "x"
type textarea "[DATE] TMB PROVIDE SERVICE PARTS AND LABOR TO DETERMINE THAT ON LEFT #1 UNIT FO…"
type textarea "x"
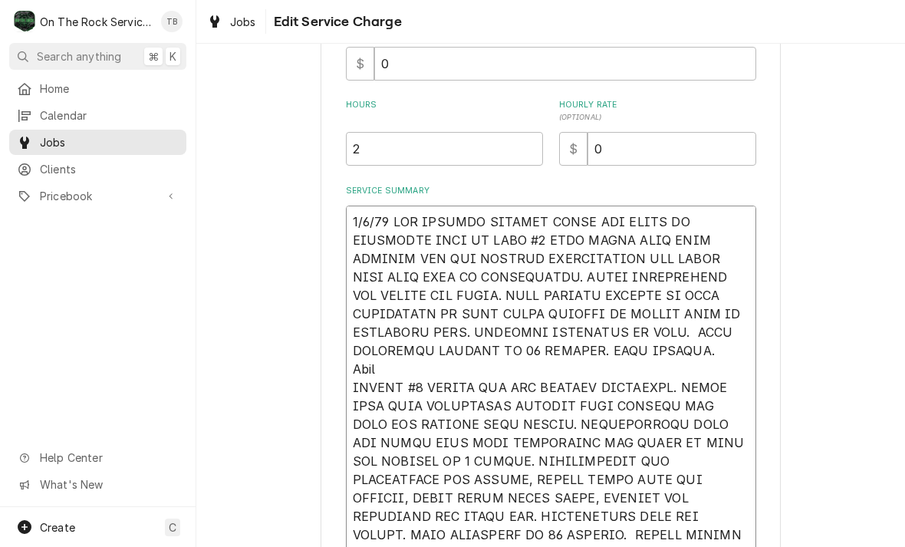
type textarea "9/4/25 TMB PROVIDE SERVICE PARTS AND LABOR TO DETERMINE THAT ON LEFT #1 UNIT FO…"
type textarea "x"
type textarea "9/4/25 TMB PROVIDE SERVICE PARTS AND LABOR TO DETERMINE THAT ON LEFT #1 UNIT FO…"
type textarea "x"
type textarea "9/4/25 TMB PROVIDE SERVICE PARTS AND LABOR TO DETERMINE THAT ON LEFT #1 UNIT FO…"
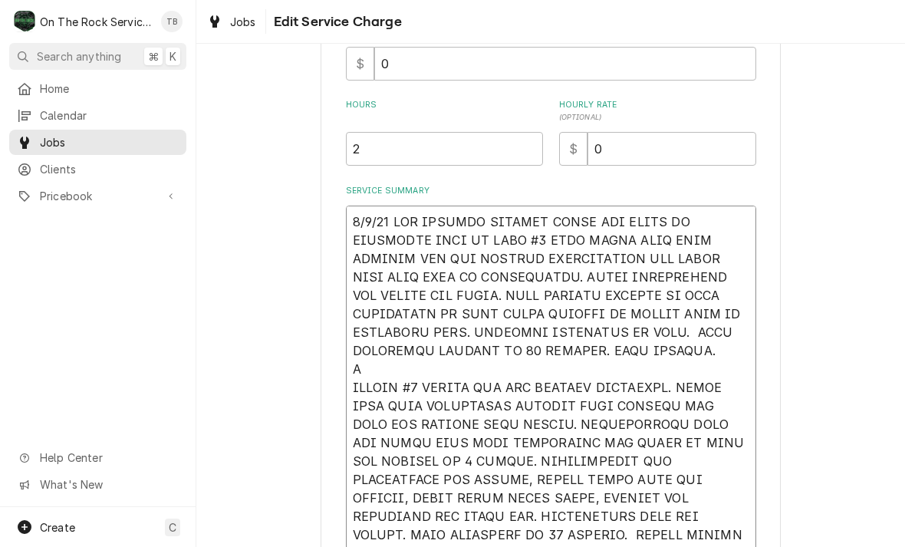
type textarea "x"
type textarea "9/4/25 TMB PROVIDE SERVICE PARTS AND LABOR TO DETERMINE THAT ON LEFT #1 UNIT FO…"
type textarea "x"
type textarea "9/4/25 TMB PROVIDE SERVICE PARTS AND LABOR TO DETERMINE THAT ON LEFT #1 UNIT FO…"
type textarea "x"
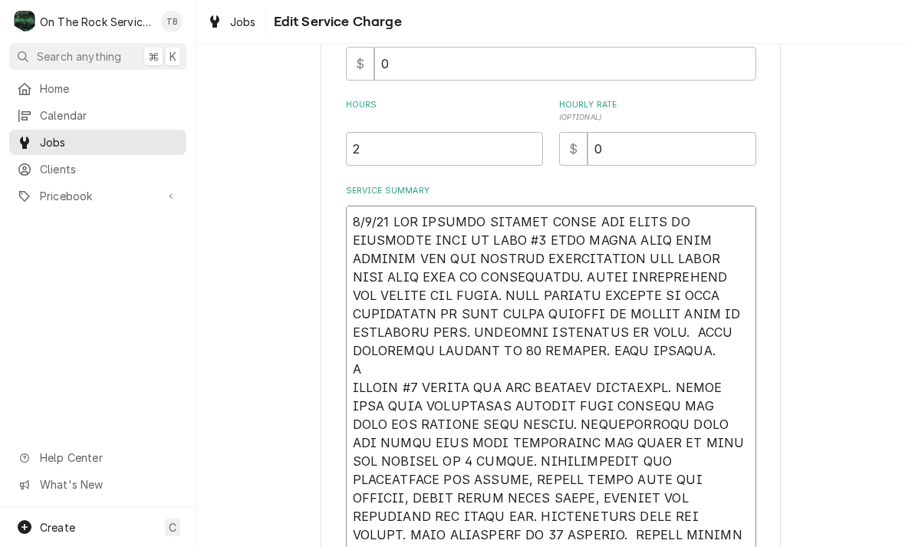
type textarea "9/4/25 TMB PROVIDE SERVICE PARTS AND LABOR TO DETERMINE THAT ON LEFT #1 UNIT FO…"
type textarea "x"
type textarea "9/4/25 TMB PROVIDE SERVICE PARTS AND LABOR TO DETERMINE THAT ON LEFT #1 UNIT FO…"
type textarea "x"
type textarea "9/4/25 TMB PROVIDE SERVICE PARTS AND LABOR TO DETERMINE THAT ON LEFT #1 UNIT FO…"
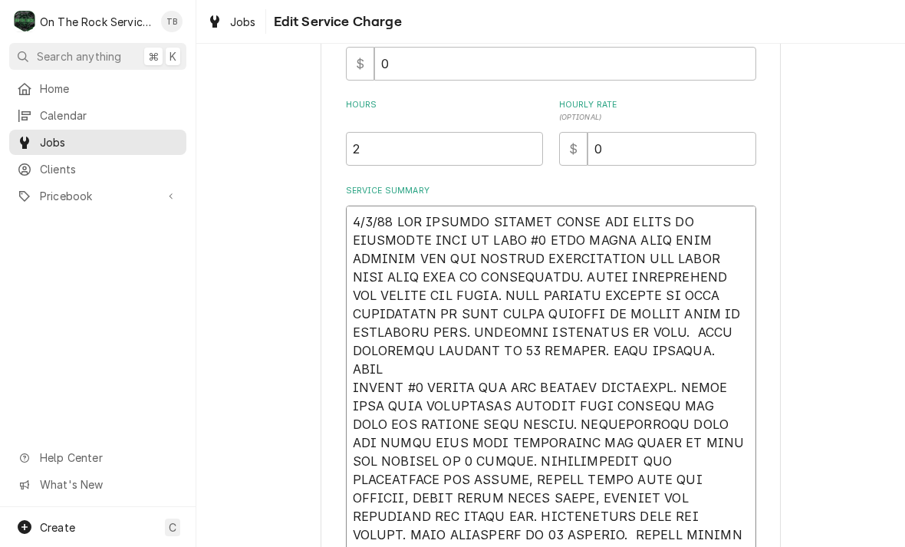
type textarea "x"
type textarea "9/4/25 TMB PROVIDE SERVICE PARTS AND LABOR TO DETERMINE THAT ON LEFT #1 UNIT FO…"
type textarea "x"
type textarea "9/4/25 TMB PROVIDE SERVICE PARTS AND LABOR TO DETERMINE THAT ON LEFT #1 UNIT FO…"
type textarea "x"
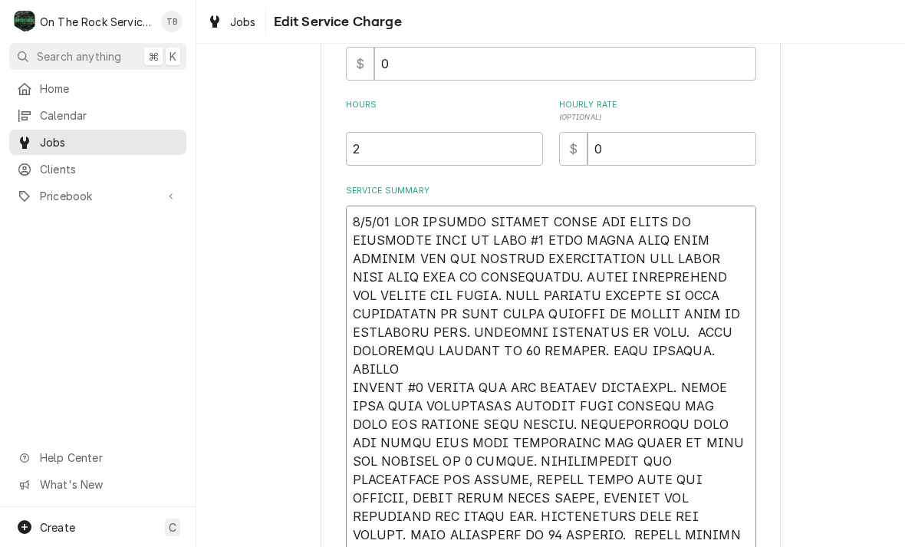
type textarea "9/4/25 TMB PROVIDE SERVICE PARTS AND LABOR TO DETERMINE THAT ON LEFT #1 UNIT FO…"
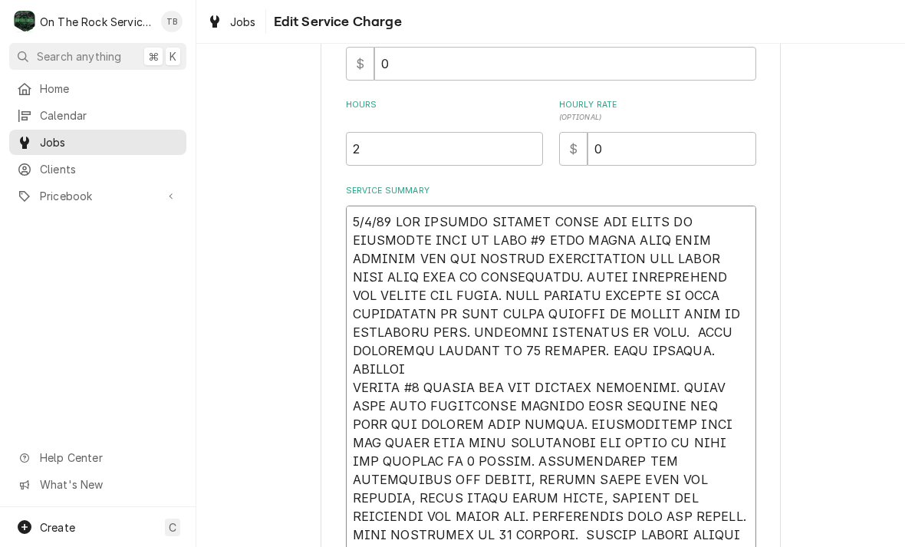
type textarea "x"
type textarea "9/4/25 TMB PROVIDE SERVICE PARTS AND LABOR TO DETERMINE THAT ON LEFT #1 UNIT FO…"
type textarea "x"
type textarea "9/4/25 TMB PROVIDE SERVICE PARTS AND LABOR TO DETERMINE THAT ON LEFT #1 UNIT FO…"
type textarea "x"
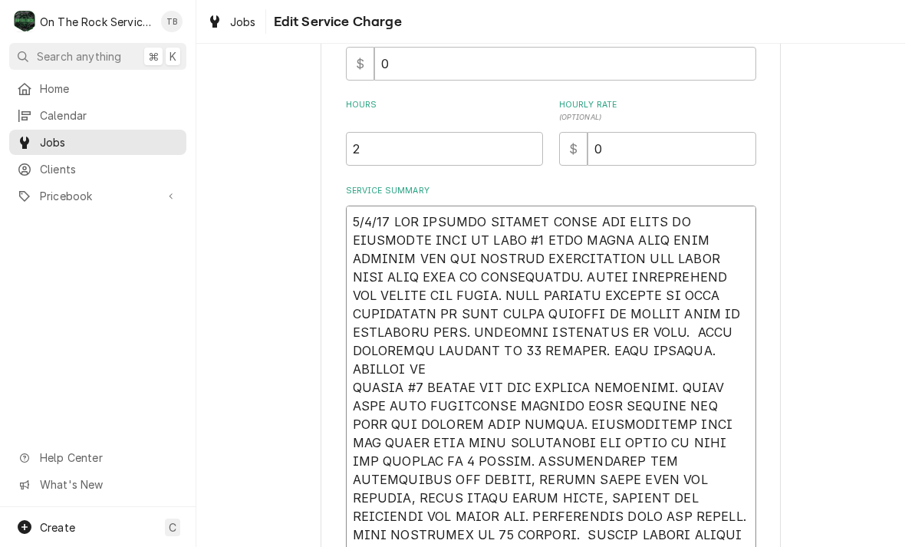
type textarea "9/4/25 TMB PROVIDE SERVICE PARTS AND LABOR TO DETERMINE THAT ON LEFT #1 UNIT FO…"
type textarea "x"
type textarea "9/4/25 TMB PROVIDE SERVICE PARTS AND LABOR TO DETERMINE THAT ON LEFT #1 UNIT FO…"
type textarea "x"
type textarea "9/4/25 TMB PROVIDE SERVICE PARTS AND LABOR TO DETERMINE THAT ON LEFT #1 UNIT FO…"
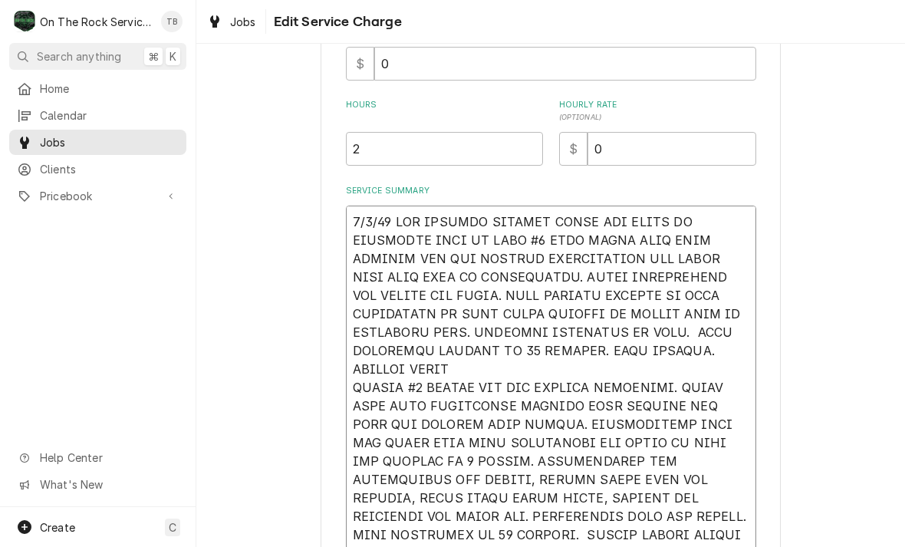
type textarea "x"
type textarea "9/4/25 TMB PROVIDE SERVICE PARTS AND LABOR TO DETERMINE THAT ON LEFT #1 UNIT FO…"
type textarea "x"
type textarea "9/4/25 TMB PROVIDE SERVICE PARTS AND LABOR TO DETERMINE THAT ON LEFT #1 UNIT FO…"
type textarea "x"
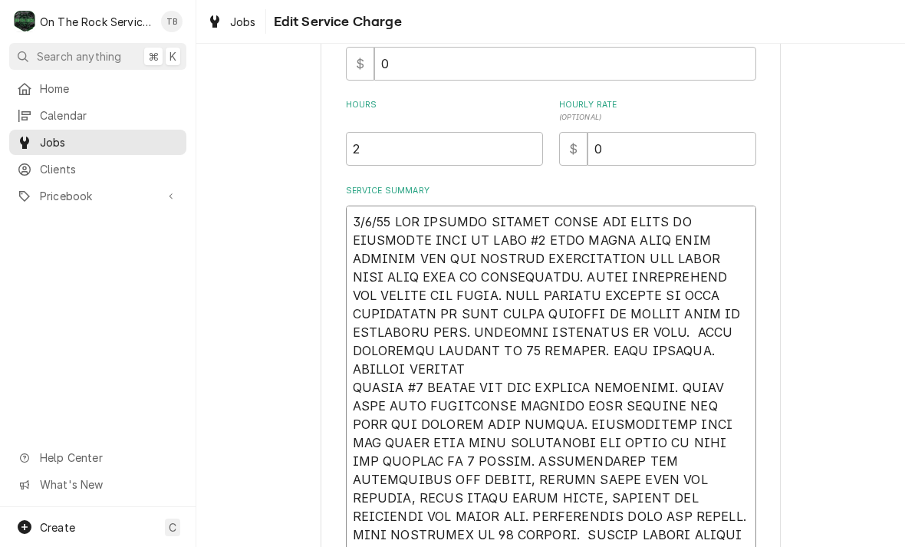
type textarea "9/4/25 TMB PROVIDE SERVICE PARTS AND LABOR TO DETERMINE THAT ON LEFT #1 UNIT FO…"
type textarea "x"
type textarea "9/4/25 TMB PROVIDE SERVICE PARTS AND LABOR TO DETERMINE THAT ON LEFT #1 UNIT FO…"
type textarea "x"
type textarea "9/4/25 TMB PROVIDE SERVICE PARTS AND LABOR TO DETERMINE THAT ON LEFT #1 UNIT FO…"
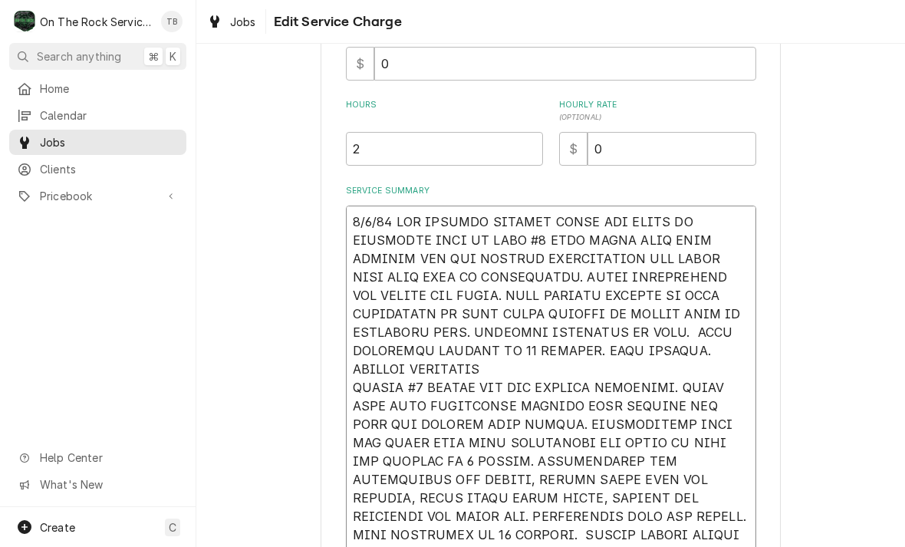
type textarea "x"
type textarea "9/4/25 TMB PROVIDE SERVICE PARTS AND LABOR TO DETERMINE THAT ON LEFT #1 UNIT FO…"
type textarea "x"
type textarea "9/4/25 TMB PROVIDE SERVICE PARTS AND LABOR TO DETERMINE THAT ON LEFT #1 UNIT FO…"
type textarea "x"
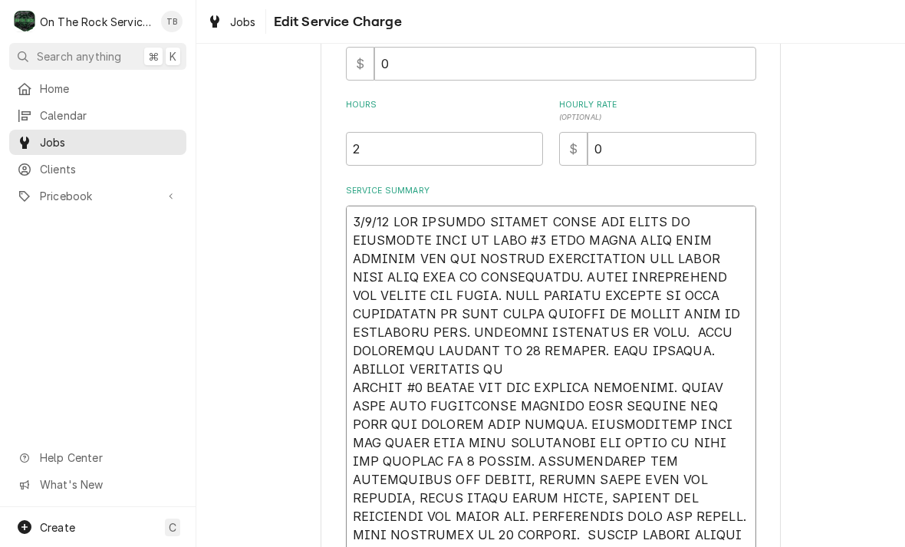
type textarea "9/4/25 TMB PROVIDE SERVICE PARTS AND LABOR TO DETERMINE THAT ON LEFT #1 UNIT FO…"
type textarea "x"
type textarea "9/4/25 TMB PROVIDE SERVICE PARTS AND LABOR TO DETERMINE THAT ON LEFT #1 UNIT FO…"
type textarea "x"
type textarea "9/4/25 TMB PROVIDE SERVICE PARTS AND LABOR TO DETERMINE THAT ON LEFT #1 UNIT FO…"
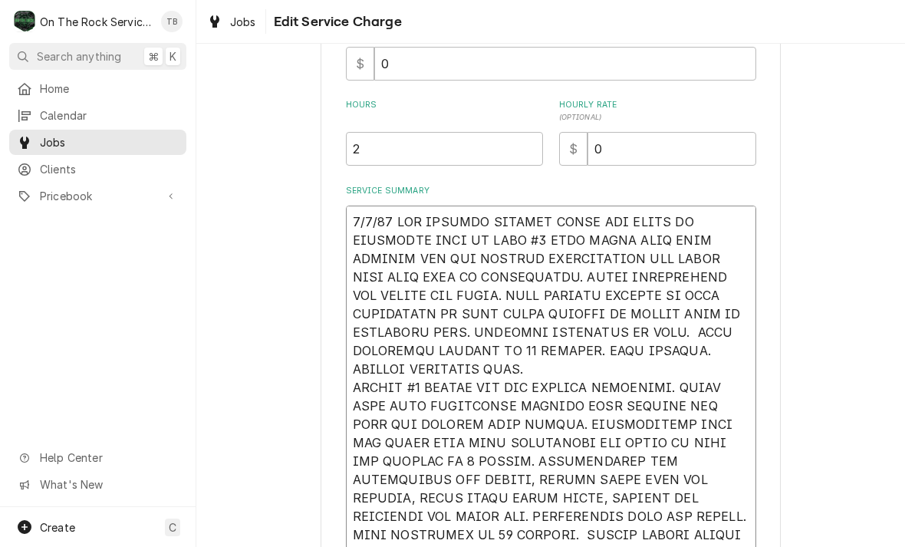
type textarea "x"
type textarea "9/4/25 TMB PROVIDE SERVICE PARTS AND LABOR TO DETERMINE THAT ON LEFT #1 UNIT FO…"
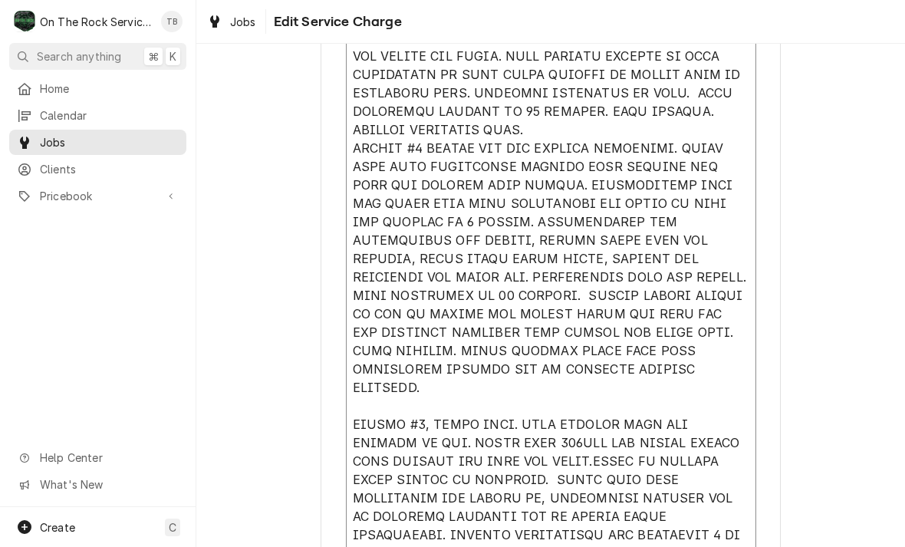
scroll to position [613, 0]
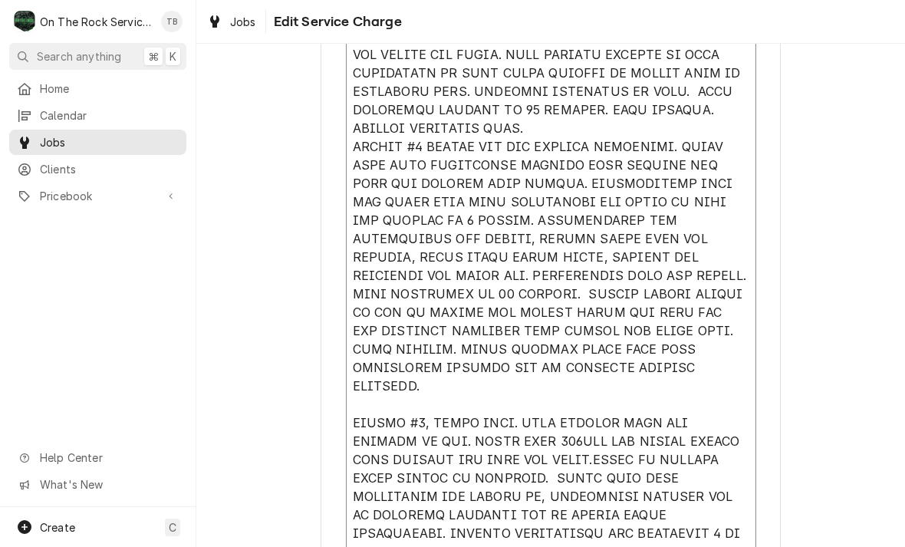
type textarea "x"
type textarea "9/4/25 TMB PROVIDE SERVICE PARTS AND LABOR TO DETERMINE THAT ON LEFT #1 UNIT FO…"
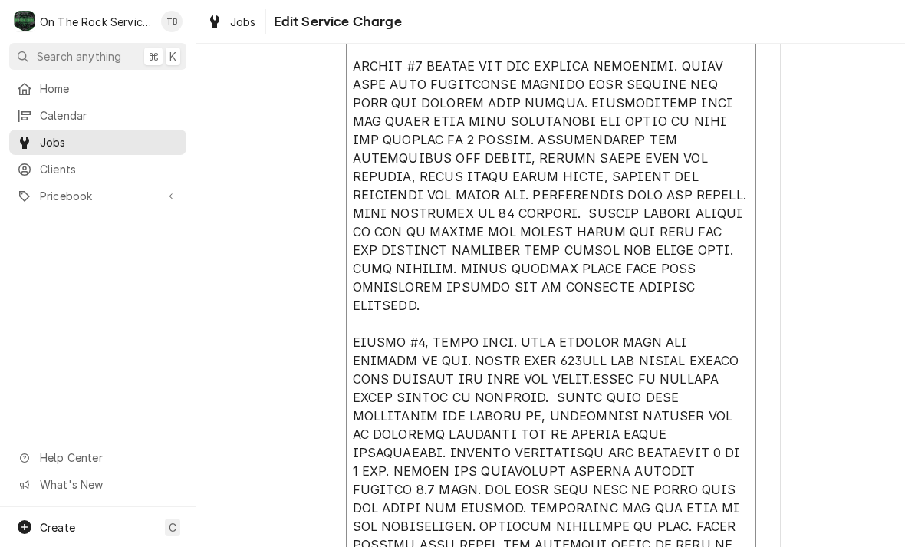
scroll to position [721, 0]
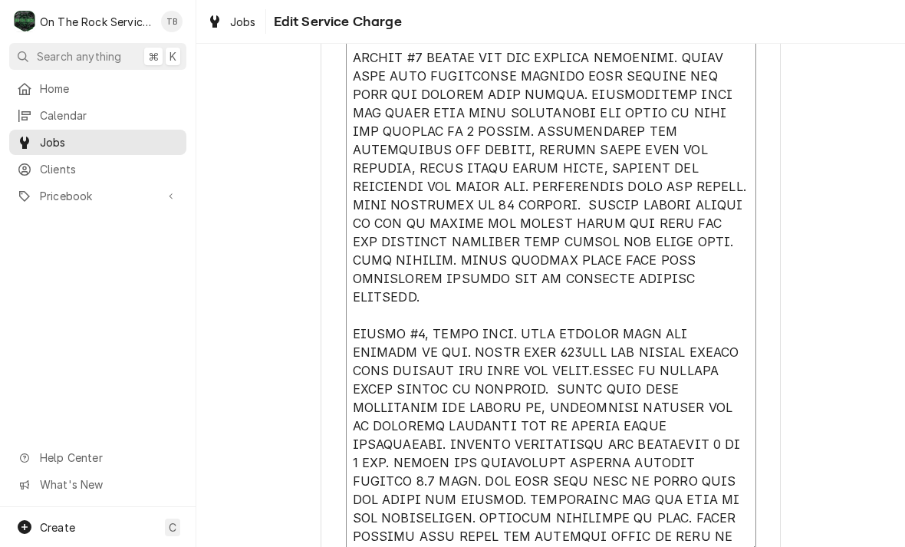
click at [573, 283] on textarea "Service Summary" at bounding box center [551, 204] width 410 height 695
type textarea "x"
type textarea "9/4/25 TMB PROVIDE SERVICE PARTS AND LABOR TO DETERMINE THAT ON LEFT #1 UNIT FO…"
type textarea "x"
type textarea "9/4/25 TMB PROVIDE SERVICE PARTS AND LABOR TO DETERMINE THAT ON LEFT #1 UNIT FO…"
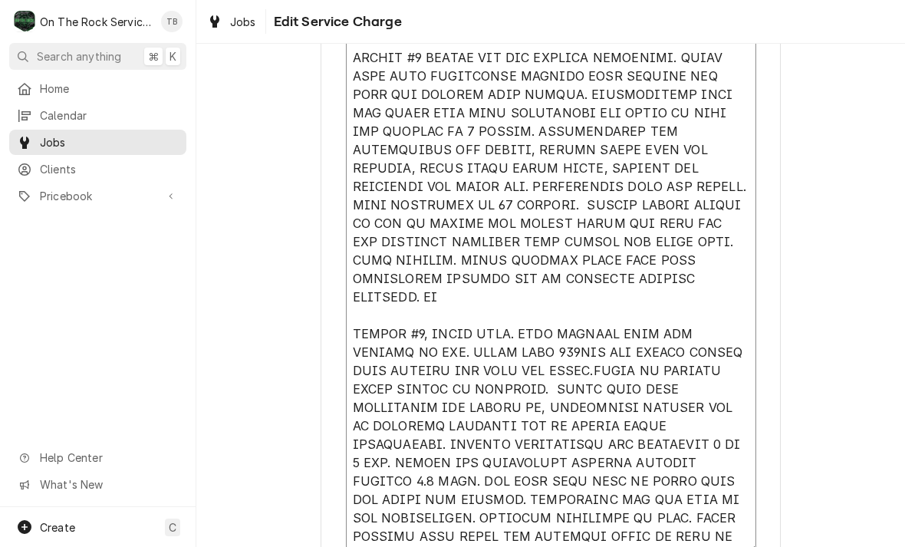
type textarea "x"
type textarea "[DATE] TMB PROVIDE SERVICE PARTS AND LABOR TO DETERMINE THAT ON LEFT #1 UNIT FO…"
type textarea "x"
type textarea "[DATE] TMB PROVIDE SERVICE PARTS AND LABOR TO DETERMINE THAT ON LEFT #1 UNIT FO…"
type textarea "x"
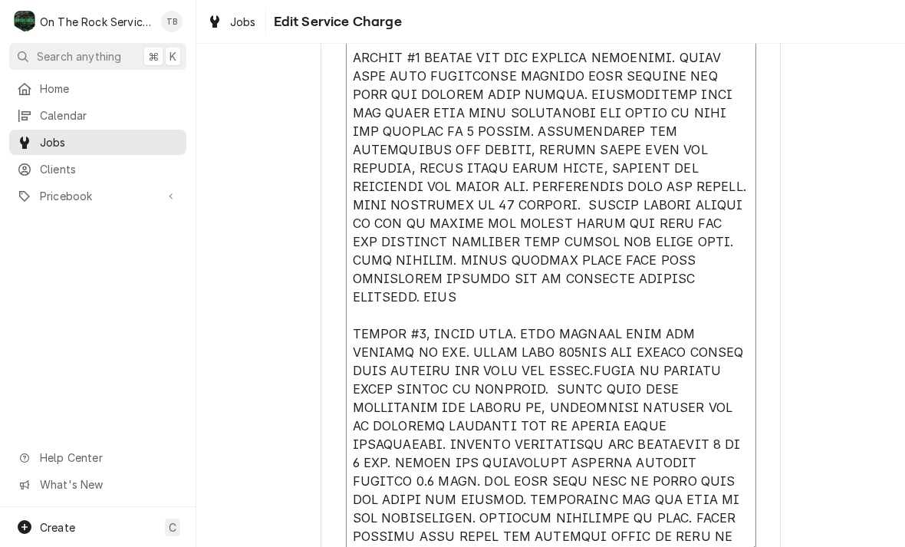
type textarea "[DATE] TMB PROVIDE SERVICE PARTS AND LABOR TO DETERMINE THAT ON LEFT #1 UNIT FO…"
type textarea "x"
type textarea "[DATE] TMB PROVIDE SERVICE PARTS AND LABOR TO DETERMINE THAT ON LEFT #1 UNIT FO…"
type textarea "x"
type textarea "[DATE] TMB PROVIDE SERVICE PARTS AND LABOR TO DETERMINE THAT ON LEFT #1 UNIT FO…"
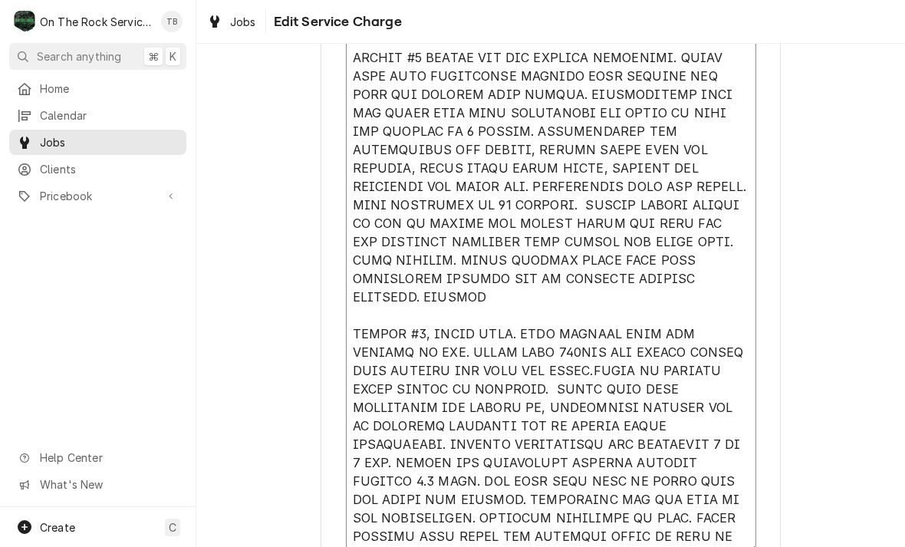
type textarea "x"
type textarea "[DATE] TMB PROVIDE SERVICE PARTS AND LABOR TO DETERMINE THAT ON LEFT #1 UNIT FO…"
type textarea "x"
type textarea "[DATE] TMB PROVIDE SERVICE PARTS AND LABOR TO DETERMINE THAT ON LEFT #1 UNIT FO…"
type textarea "x"
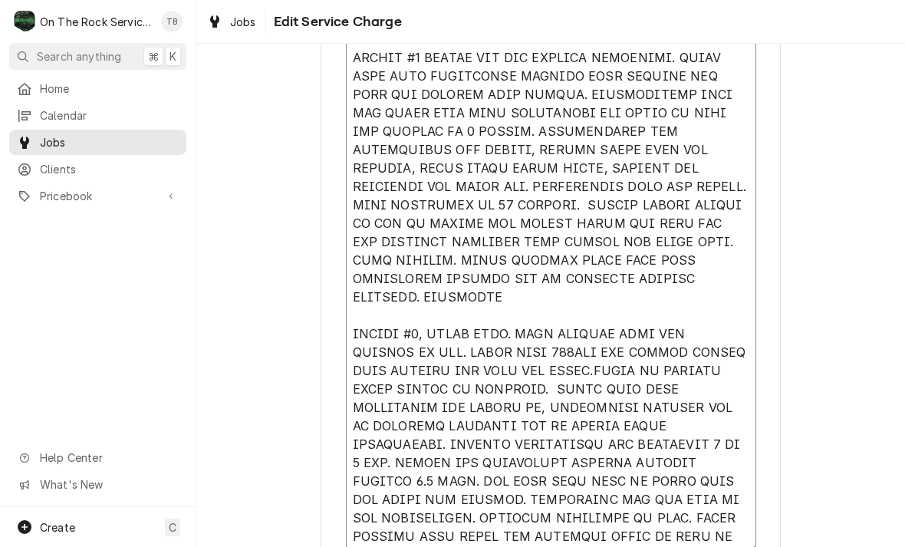
type textarea "[DATE] TMB PROVIDE SERVICE PARTS AND LABOR TO DETERMINE THAT ON LEFT #1 UNIT FO…"
type textarea "x"
type textarea "[DATE] TMB PROVIDE SERVICE PARTS AND LABOR TO DETERMINE THAT ON LEFT #1 UNIT FO…"
type textarea "x"
type textarea "[DATE] TMB PROVIDE SERVICE PARTS AND LABOR TO DETERMINE THAT ON LEFT #1 UNIT FO…"
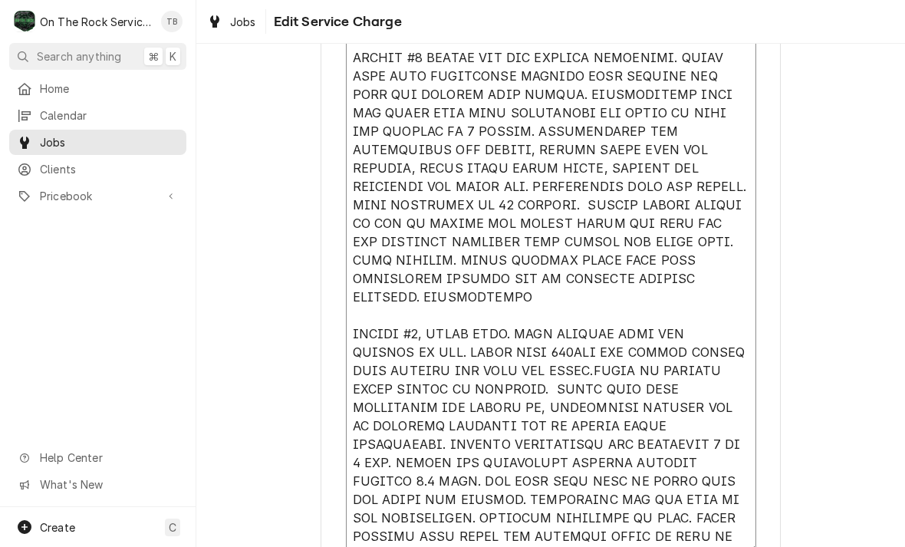
type textarea "x"
type textarea "[DATE] TMB PROVIDE SERVICE PARTS AND LABOR TO DETERMINE THAT ON LEFT #1 UNIT FO…"
type textarea "x"
type textarea "[DATE] TMB PROVIDE SERVICE PARTS AND LABOR TO DETERMINE THAT ON LEFT #1 UNIT FO…"
type textarea "x"
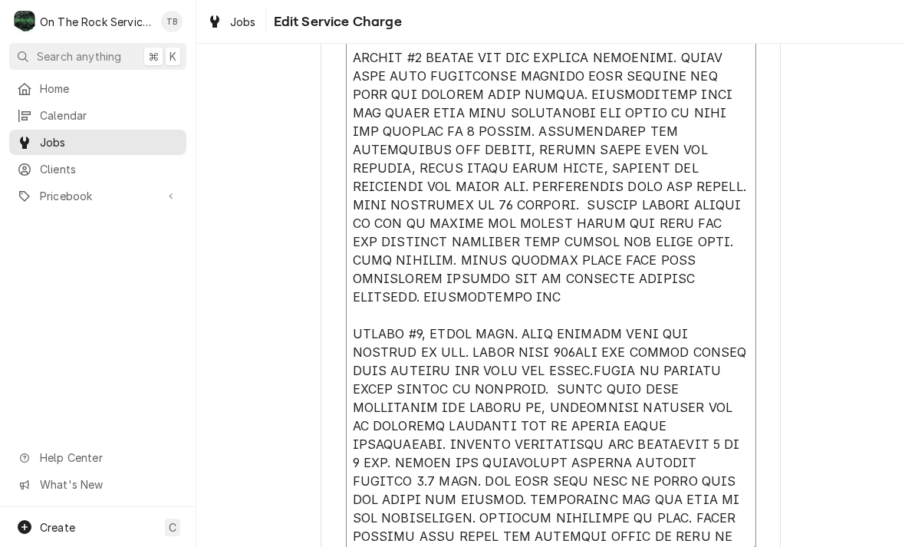
type textarea "[DATE] TMB PROVIDE SERVICE PARTS AND LABOR TO DETERMINE THAT ON LEFT #1 UNIT FO…"
type textarea "x"
type textarea "[DATE] TMB PROVIDE SERVICE PARTS AND LABOR TO DETERMINE THAT ON LEFT #1 UNIT FO…"
type textarea "x"
type textarea "[DATE] TMB PROVIDE SERVICE PARTS AND LABOR TO DETERMINE THAT ON LEFT #1 UNIT FO…"
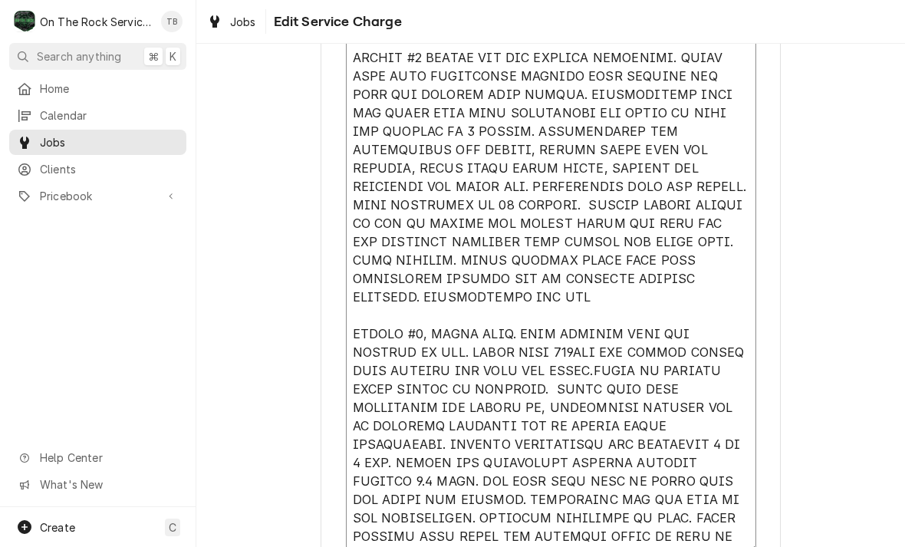
type textarea "x"
type textarea "[DATE] TMB PROVIDE SERVICE PARTS AND LABOR TO DETERMINE THAT ON LEFT #1 UNIT FO…"
type textarea "x"
type textarea "[DATE] TMB PROVIDE SERVICE PARTS AND LABOR TO DETERMINE THAT ON LEFT #1 UNIT FO…"
type textarea "x"
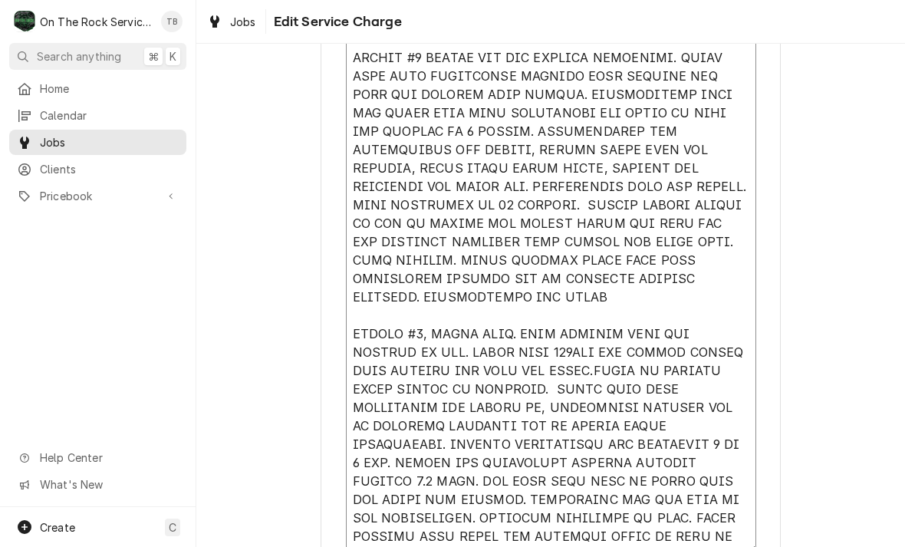
type textarea "9/4/25 TMB PROVIDE SERVICE PARTS AND LABOR TO DETERMINE THAT ON LEFT #1 UNIT FO…"
type textarea "x"
type textarea "9/4/25 TMB PROVIDE SERVICE PARTS AND LABOR TO DETERMINE THAT ON LEFT #1 UNIT FO…"
type textarea "x"
type textarea "9/4/25 TMB PROVIDE SERVICE PARTS AND LABOR TO DETERMINE THAT ON LEFT #1 UNIT FO…"
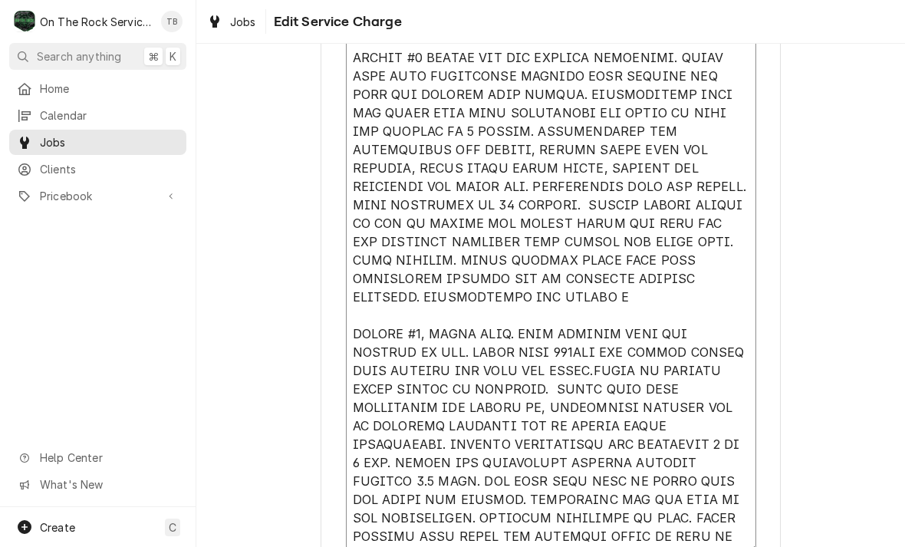
type textarea "x"
type textarea "9/4/25 TMB PROVIDE SERVICE PARTS AND LABOR TO DETERMINE THAT ON LEFT #1 UNIT FO…"
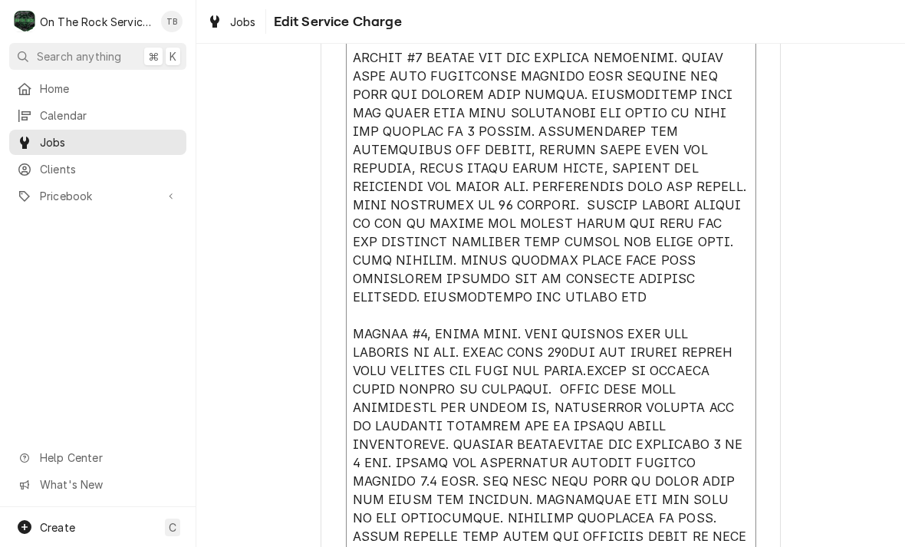
type textarea "x"
type textarea "9/4/25 TMB PROVIDE SERVICE PARTS AND LABOR TO DETERMINE THAT ON LEFT #1 UNIT FO…"
type textarea "x"
type textarea "9/4/25 TMB PROVIDE SERVICE PARTS AND LABOR TO DETERMINE THAT ON LEFT #1 UNIT FO…"
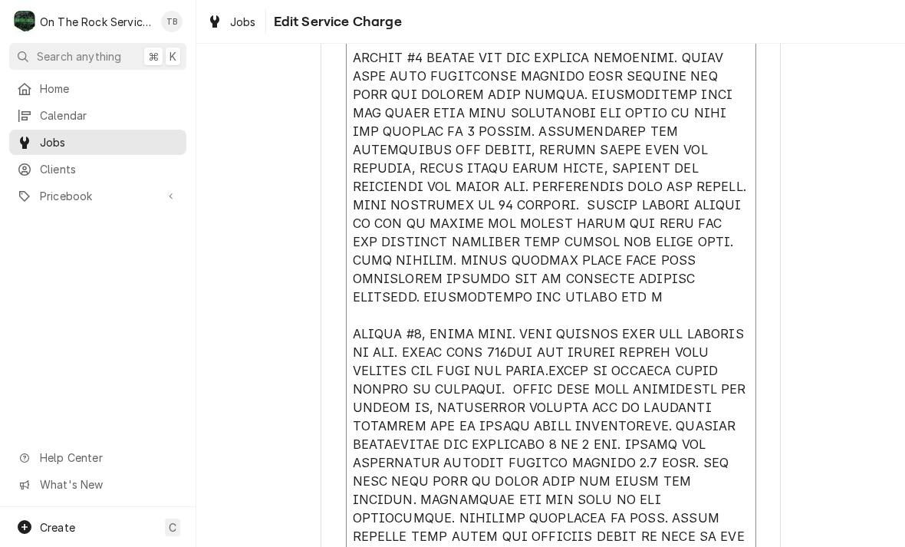
type textarea "x"
type textarea "9/4/25 TMB PROVIDE SERVICE PARTS AND LABOR TO DETERMINE THAT ON LEFT #1 UNIT FO…"
type textarea "x"
type textarea "9/4/25 TMB PROVIDE SERVICE PARTS AND LABOR TO DETERMINE THAT ON LEFT #1 UNIT FO…"
type textarea "x"
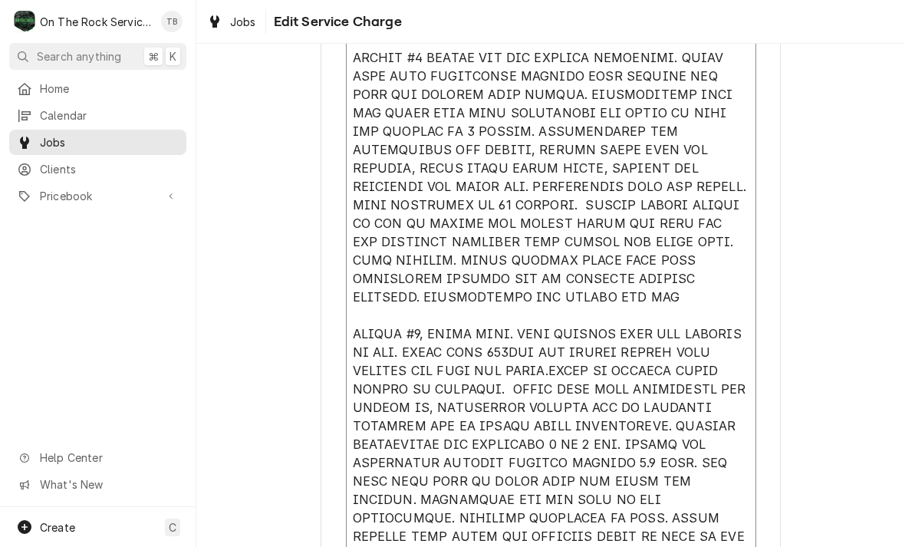
type textarea "9/4/25 TMB PROVIDE SERVICE PARTS AND LABOR TO DETERMINE THAT ON LEFT #1 UNIT FO…"
type textarea "x"
type textarea "9/4/25 TMB PROVIDE SERVICE PARTS AND LABOR TO DETERMINE THAT ON LEFT #1 UNIT FO…"
type textarea "x"
type textarea "9/4/25 TMB PROVIDE SERVICE PARTS AND LABOR TO DETERMINE THAT ON LEFT #1 UNIT FO…"
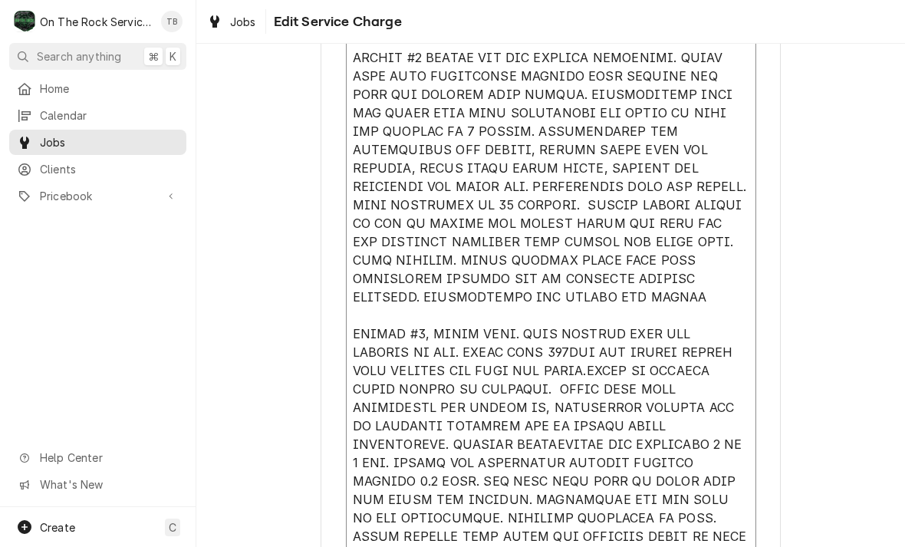
type textarea "x"
type textarea "9/4/25 TMB PROVIDE SERVICE PARTS AND LABOR TO DETERMINE THAT ON LEFT #1 UNIT FO…"
type textarea "x"
type textarea "9/4/25 TMB PROVIDE SERVICE PARTS AND LABOR TO DETERMINE THAT ON LEFT #1 UNIT FO…"
type textarea "x"
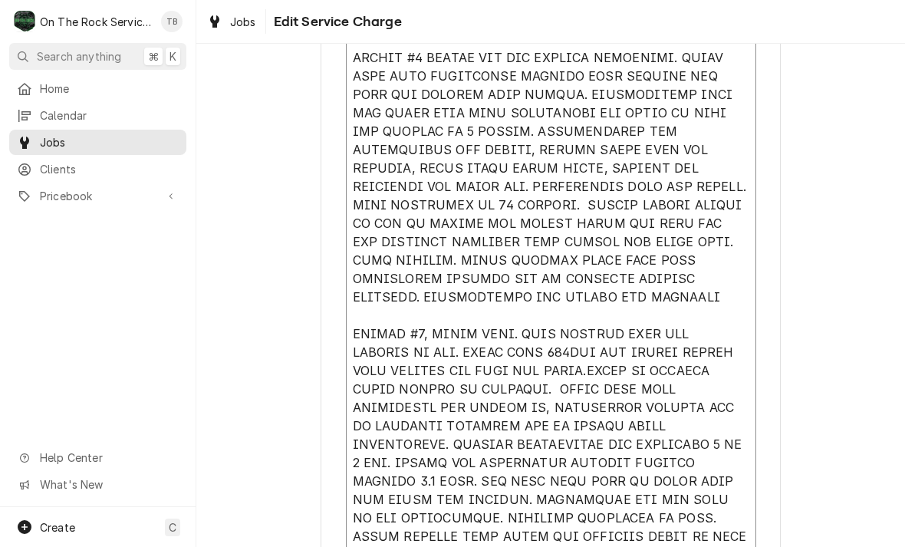
type textarea "9/4/25 TMB PROVIDE SERVICE PARTS AND LABOR TO DETERMINE THAT ON LEFT #1 UNIT FO…"
type textarea "x"
type textarea "9/4/25 TMB PROVIDE SERVICE PARTS AND LABOR TO DETERMINE THAT ON LEFT #1 UNIT FO…"
type textarea "x"
type textarea "9/4/25 TMB PROVIDE SERVICE PARTS AND LABOR TO DETERMINE THAT ON LEFT #1 UNIT FO…"
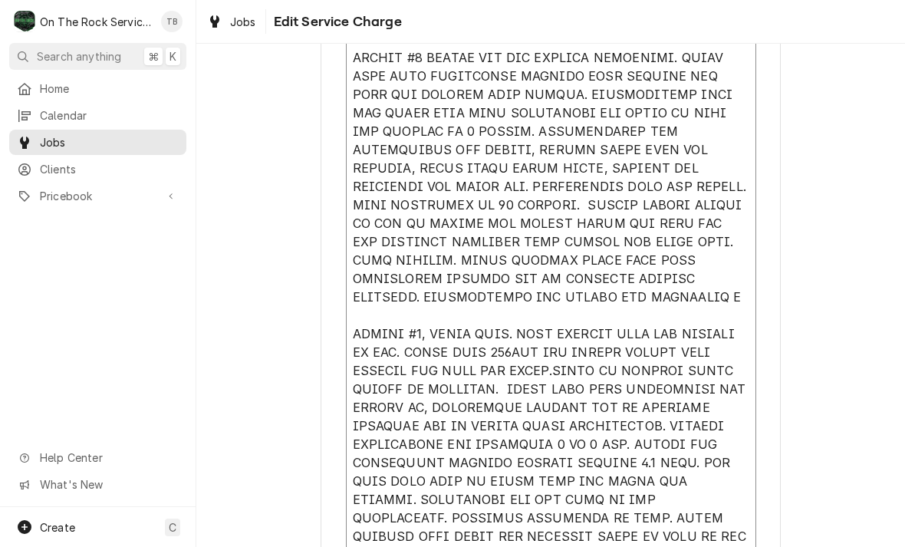
type textarea "x"
type textarea "9/4/25 TMB PROVIDE SERVICE PARTS AND LABOR TO DETERMINE THAT ON LEFT #1 UNIT FO…"
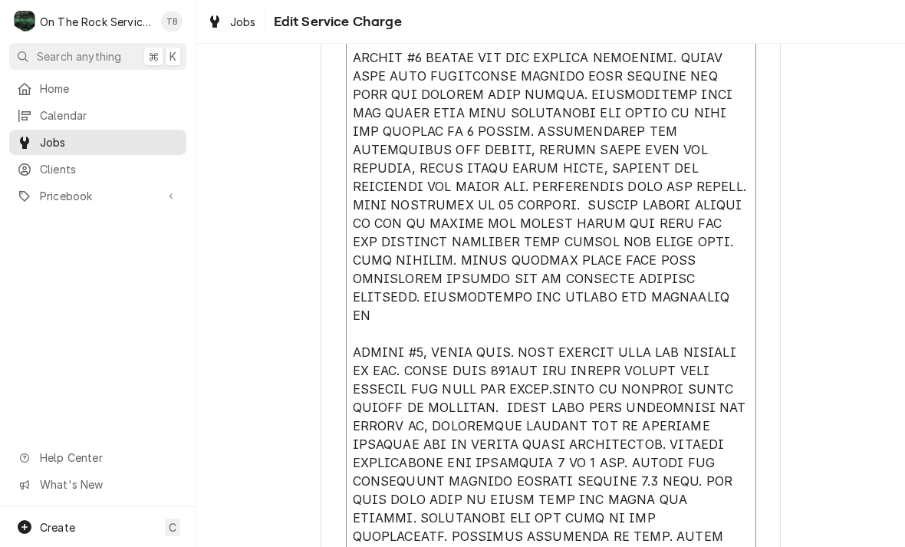
type textarea "x"
type textarea "9/4/25 TMB PROVIDE SERVICE PARTS AND LABOR TO DETERMINE THAT ON LEFT #1 UNIT FO…"
type textarea "x"
type textarea "9/4/25 TMB PROVIDE SERVICE PARTS AND LABOR TO DETERMINE THAT ON LEFT #1 UNIT FO…"
type textarea "x"
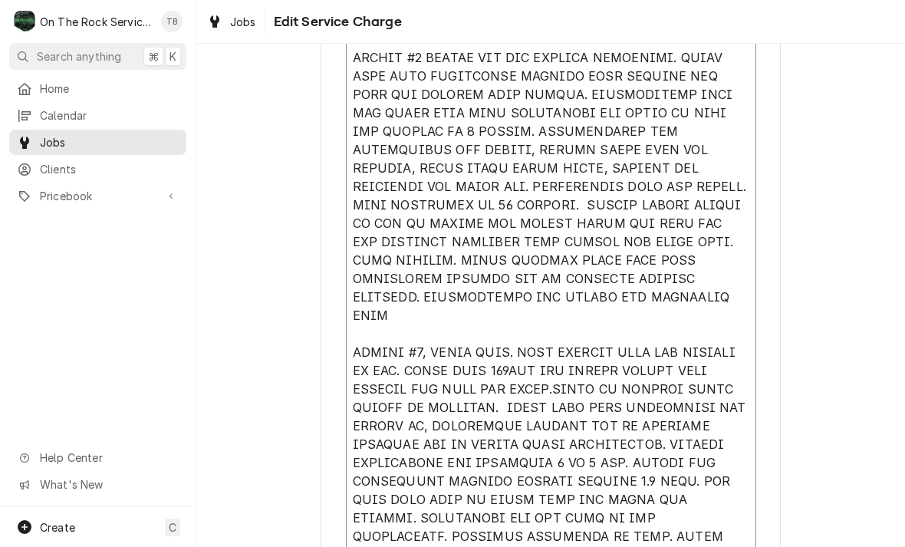
type textarea "9/4/25 TMB PROVIDE SERVICE PARTS AND LABOR TO DETERMINE THAT ON LEFT #1 UNIT FO…"
type textarea "x"
type textarea "9/4/25 TMB PROVIDE SERVICE PARTS AND LABOR TO DETERMINE THAT ON LEFT #1 UNIT FO…"
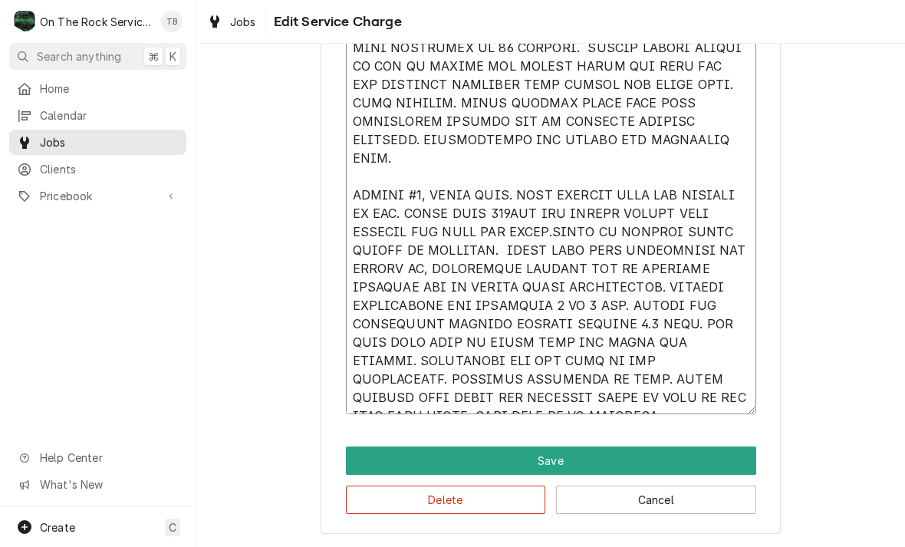
scroll to position [877, 0]
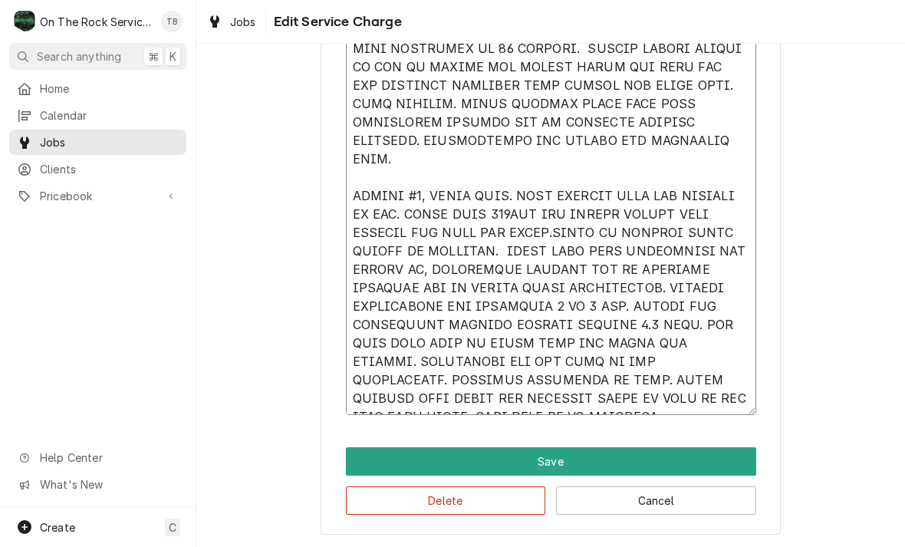
click at [517, 402] on textarea "Service Summary" at bounding box center [551, 58] width 410 height 714
type textarea "x"
type textarea "9/4/25 TMB PROVIDE SERVICE PARTS AND LABOR TO DETERMINE THAT ON LEFT #1 UNIT FO…"
type textarea "x"
type textarea "9/4/25 TMB PROVIDE SERVICE PARTS AND LABOR TO DETERMINE THAT ON LEFT #1 UNIT FO…"
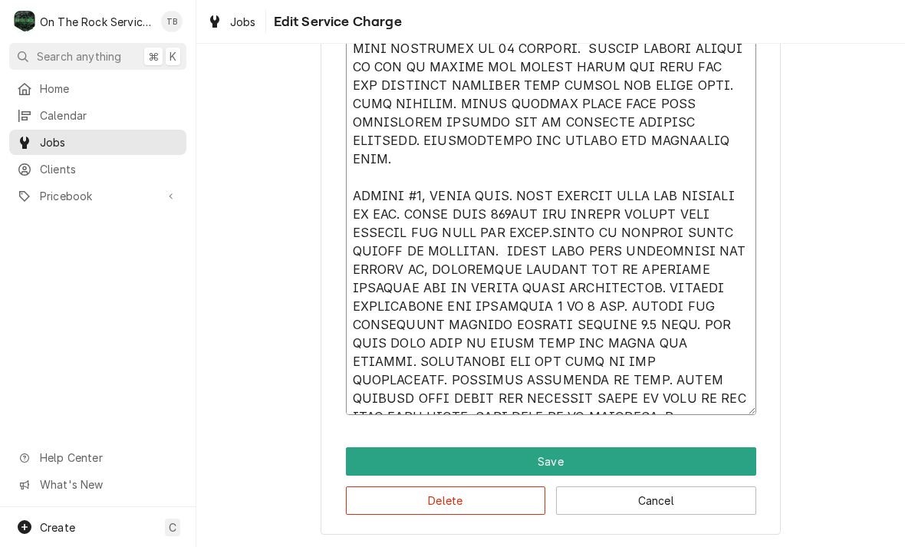
type textarea "x"
type textarea "9/4/25 TMB PROVIDE SERVICE PARTS AND LABOR TO DETERMINE THAT ON LEFT #1 UNIT FO…"
type textarea "x"
type textarea "9/4/25 TMB PROVIDE SERVICE PARTS AND LABOR TO DETERMINE THAT ON LEFT #1 UNIT FO…"
type textarea "x"
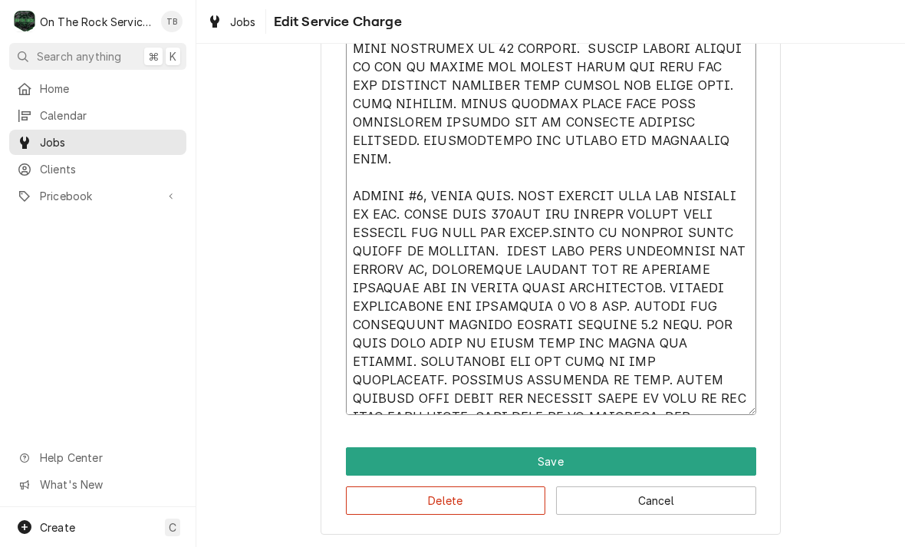
type textarea "9/4/25 TMB PROVIDE SERVICE PARTS AND LABOR TO DETERMINE THAT ON LEFT #1 UNIT FO…"
type textarea "x"
type textarea "9/4/25 TMB PROVIDE SERVICE PARTS AND LABOR TO DETERMINE THAT ON LEFT #1 UNIT FO…"
type textarea "x"
type textarea "9/4/25 TMB PROVIDE SERVICE PARTS AND LABOR TO DETERMINE THAT ON LEFT #1 UNIT FO…"
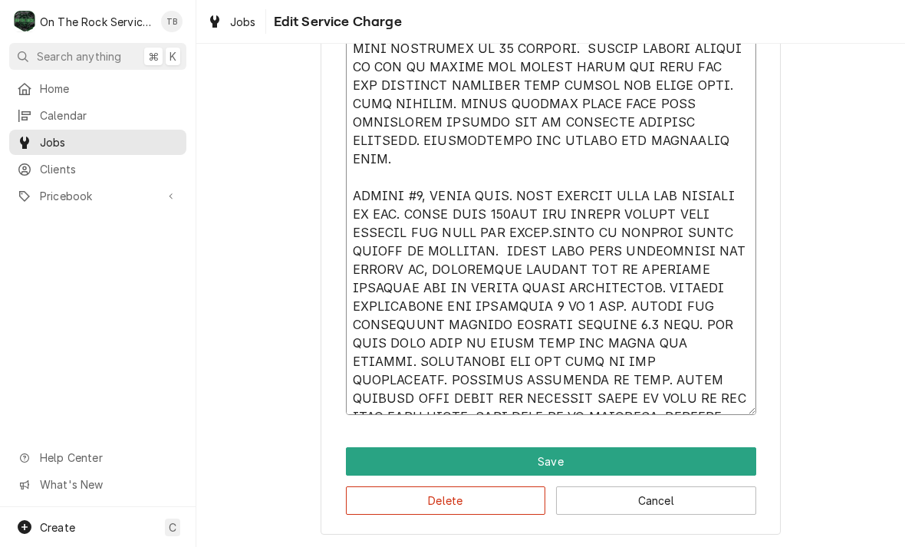
type textarea "x"
type textarea "9/4/25 TMB PROVIDE SERVICE PARTS AND LABOR TO DETERMINE THAT ON LEFT #1 UNIT FO…"
type textarea "x"
type textarea "9/4/25 TMB PROVIDE SERVICE PARTS AND LABOR TO DETERMINE THAT ON LEFT #1 UNIT FO…"
type textarea "x"
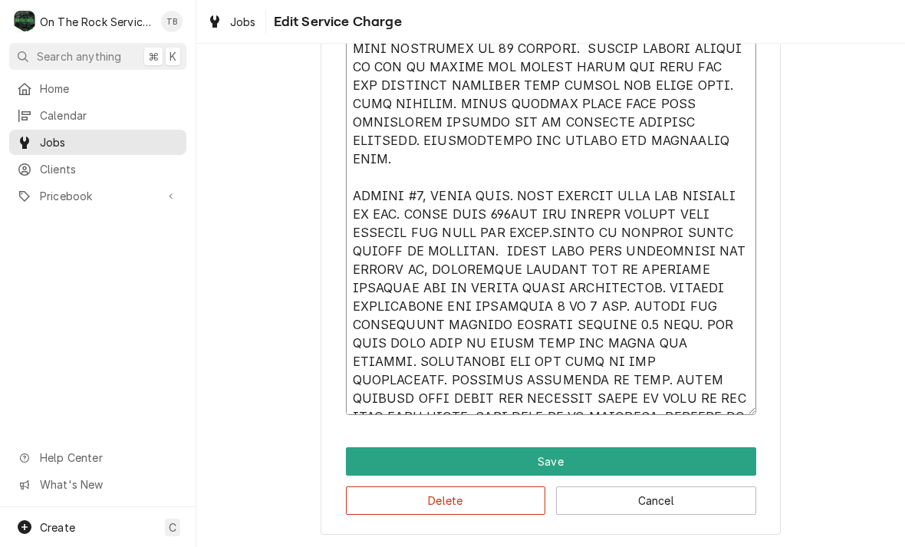
type textarea "9/4/25 TMB PROVIDE SERVICE PARTS AND LABOR TO DETERMINE THAT ON LEFT #1 UNIT FO…"
type textarea "x"
type textarea "9/4/25 TMB PROVIDE SERVICE PARTS AND LABOR TO DETERMINE THAT ON LEFT #1 UNIT FO…"
type textarea "x"
type textarea "9/4/25 TMB PROVIDE SERVICE PARTS AND LABOR TO DETERMINE THAT ON LEFT #1 UNIT FO…"
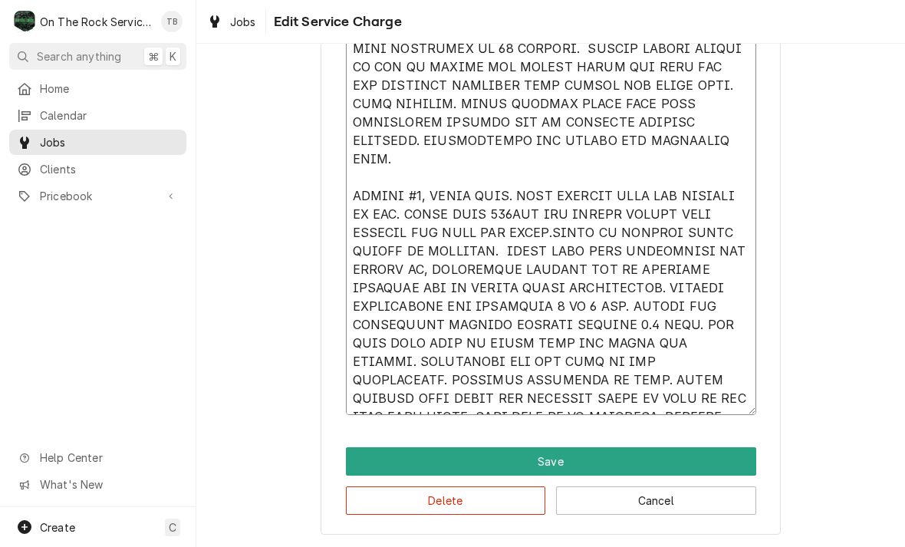
type textarea "x"
type textarea "9/4/25 TMB PROVIDE SERVICE PARTS AND LABOR TO DETERMINE THAT ON LEFT #1 UNIT FO…"
type textarea "x"
type textarea "9/4/25 TMB PROVIDE SERVICE PARTS AND LABOR TO DETERMINE THAT ON LEFT #1 UNIT FO…"
type textarea "x"
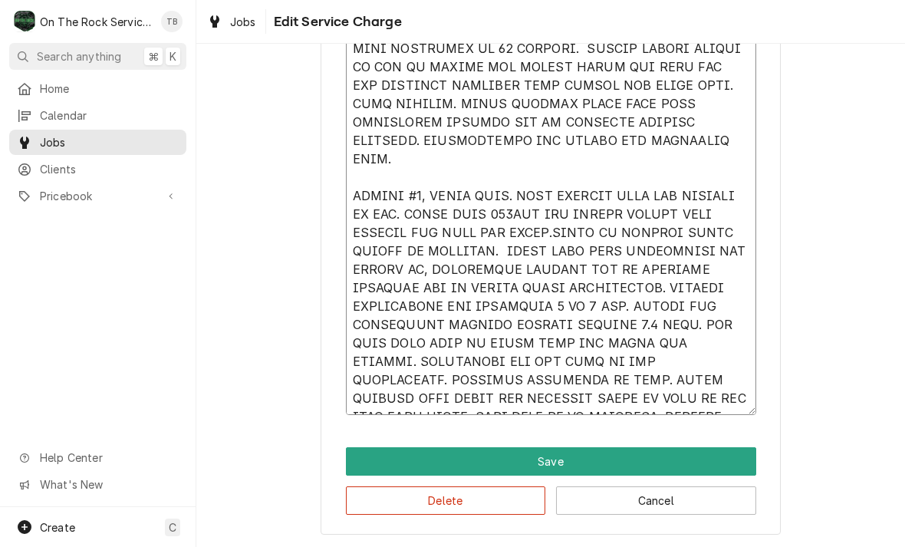
type textarea "9/4/25 TMB PROVIDE SERVICE PARTS AND LABOR TO DETERMINE THAT ON LEFT #1 UNIT FO…"
type textarea "x"
type textarea "9/4/25 TMB PROVIDE SERVICE PARTS AND LABOR TO DETERMINE THAT ON LEFT #1 UNIT FO…"
type textarea "x"
type textarea "9/4/25 TMB PROVIDE SERVICE PARTS AND LABOR TO DETERMINE THAT ON LEFT #1 UNIT FO…"
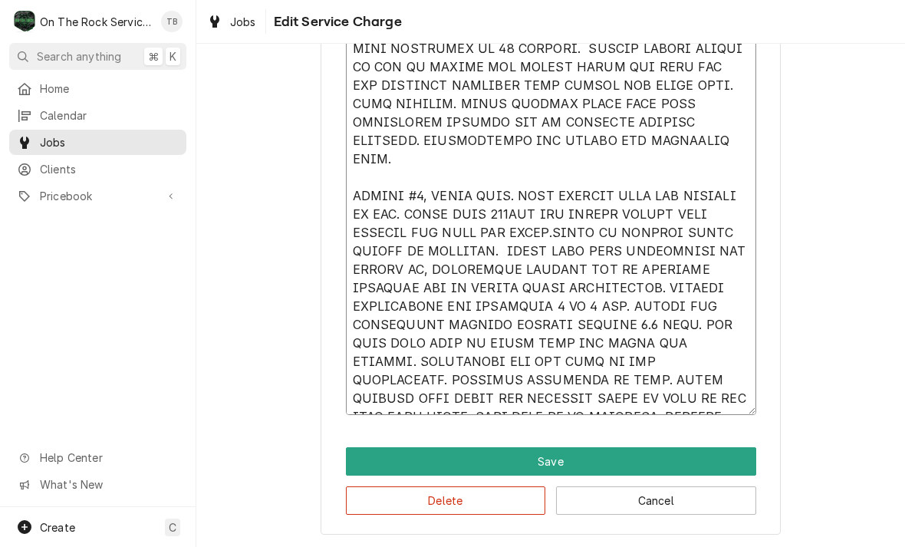
type textarea "x"
type textarea "9/4/25 TMB PROVIDE SERVICE PARTS AND LABOR TO DETERMINE THAT ON LEFT #1 UNIT FO…"
type textarea "x"
type textarea "9/4/25 TMB PROVIDE SERVICE PARTS AND LABOR TO DETERMINE THAT ON LEFT #1 UNIT FO…"
type textarea "x"
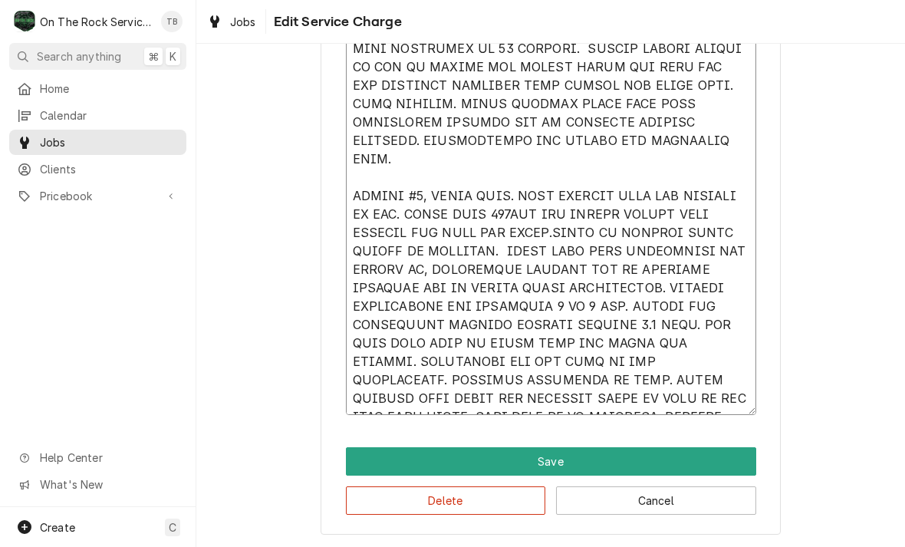
type textarea "9/4/25 TMB PROVIDE SERVICE PARTS AND LABOR TO DETERMINE THAT ON LEFT #1 UNIT FO…"
type textarea "x"
type textarea "9/4/25 TMB PROVIDE SERVICE PARTS AND LABOR TO DETERMINE THAT ON LEFT #1 UNIT FO…"
type textarea "x"
type textarea "9/4/25 TMB PROVIDE SERVICE PARTS AND LABOR TO DETERMINE THAT ON LEFT #1 UNIT FO…"
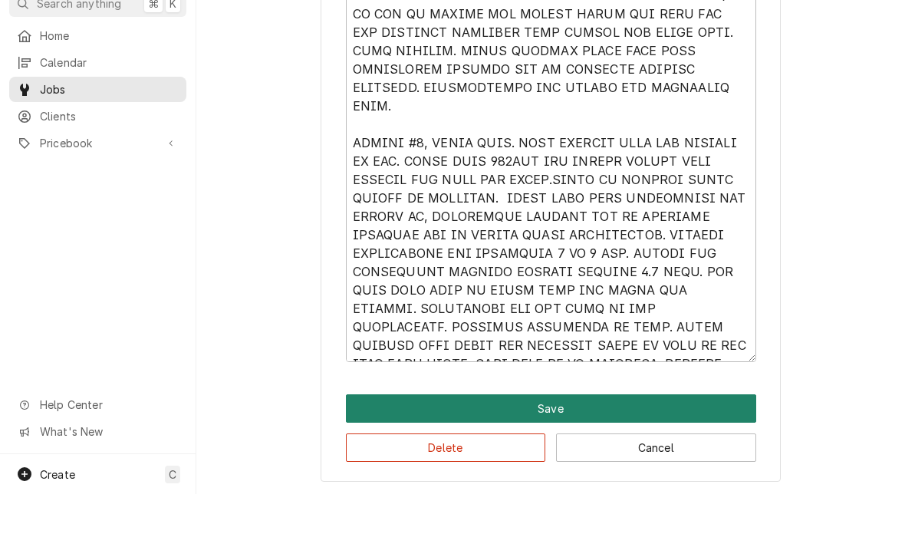
click at [565, 447] on button "Save" at bounding box center [551, 461] width 410 height 28
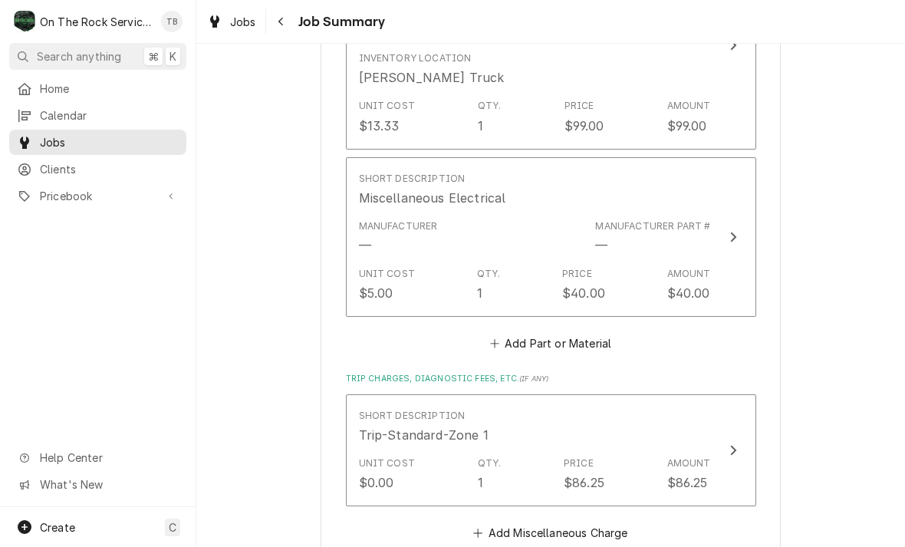
scroll to position [1796, 0]
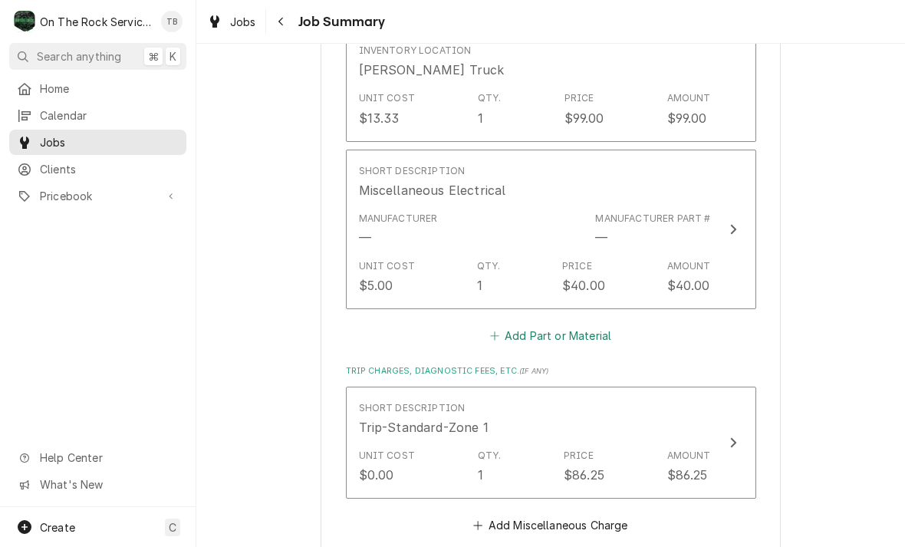
click at [511, 339] on button "Add Part or Material" at bounding box center [550, 335] width 127 height 21
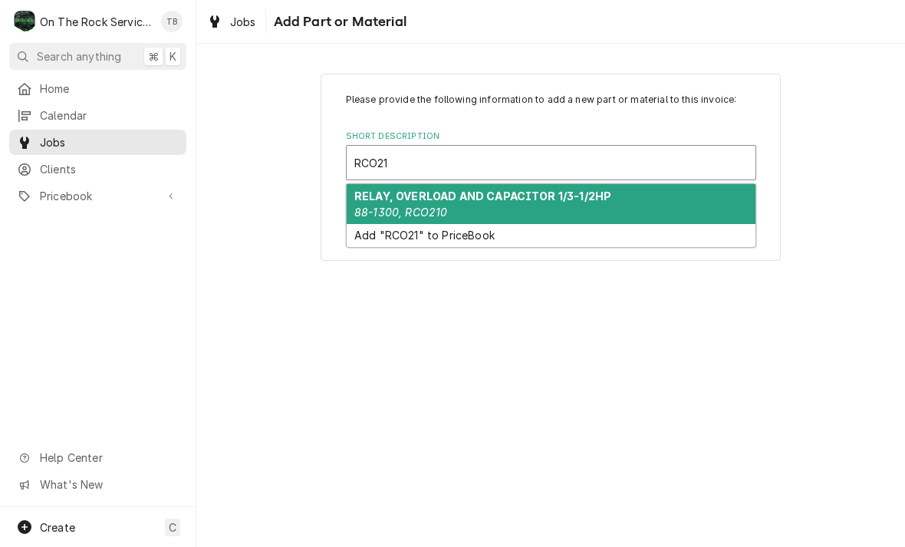
click at [606, 197] on div "RELAY, OVERLOAD AND CAPACITOR 1/3-1/2HP 88-1300, RCO210" at bounding box center [551, 204] width 409 height 40
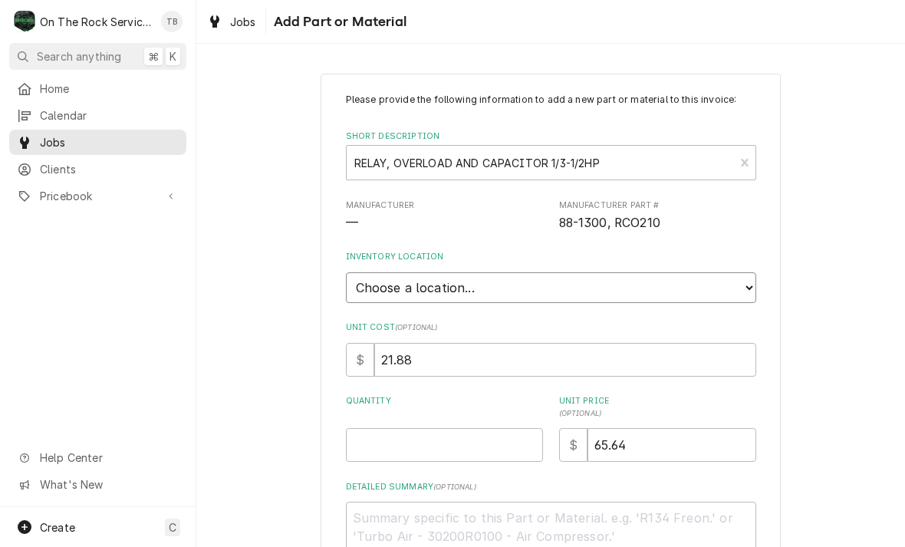
click at [736, 281] on select "Choose a location... Ray's Truck Rich's Truck Todd's Truck Warehouse" at bounding box center [551, 287] width 410 height 31
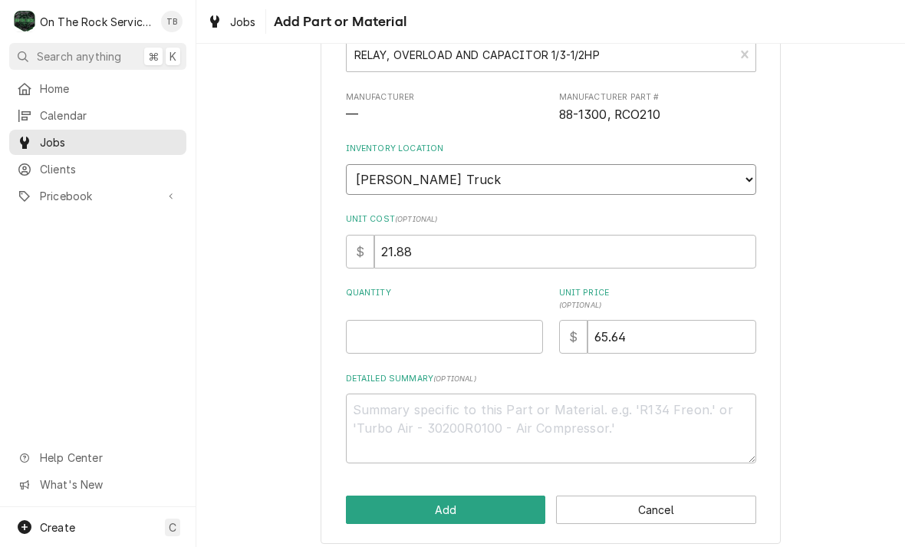
scroll to position [107, 0]
click at [379, 337] on input "Quantity" at bounding box center [444, 338] width 197 height 34
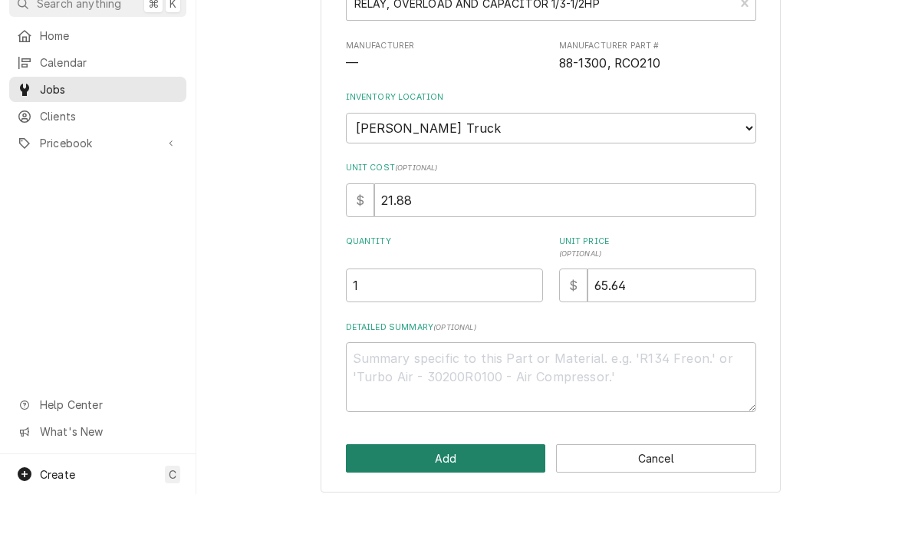
click at [436, 497] on button "Add" at bounding box center [446, 511] width 200 height 28
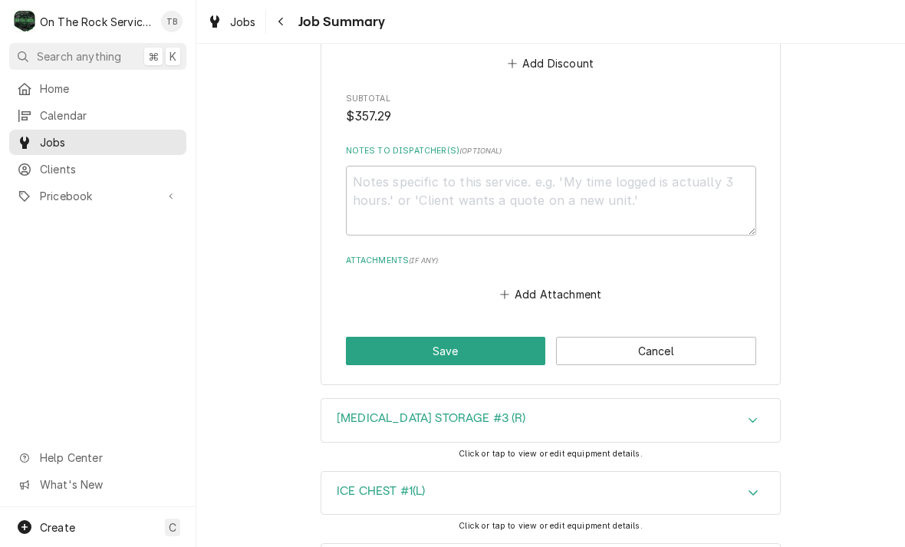
scroll to position [2543, 0]
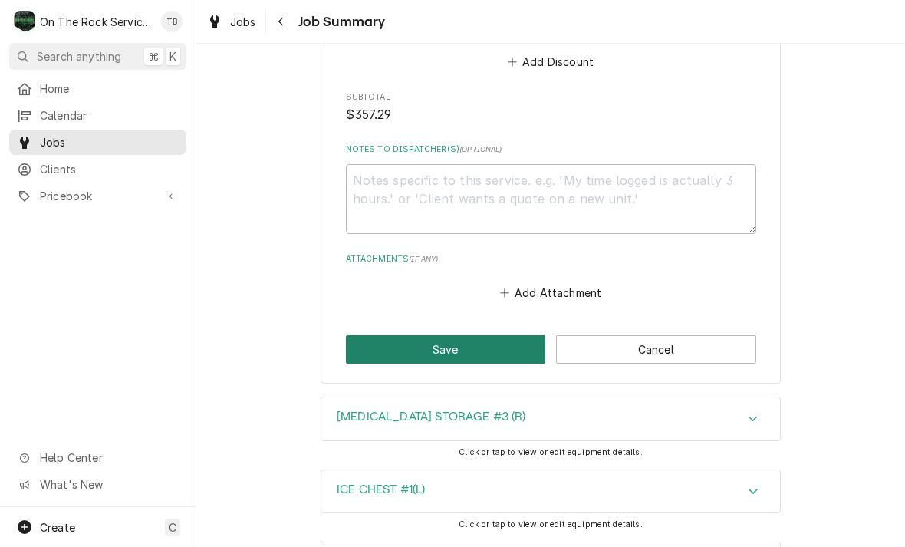
click at [369, 344] on button "Save" at bounding box center [446, 349] width 200 height 28
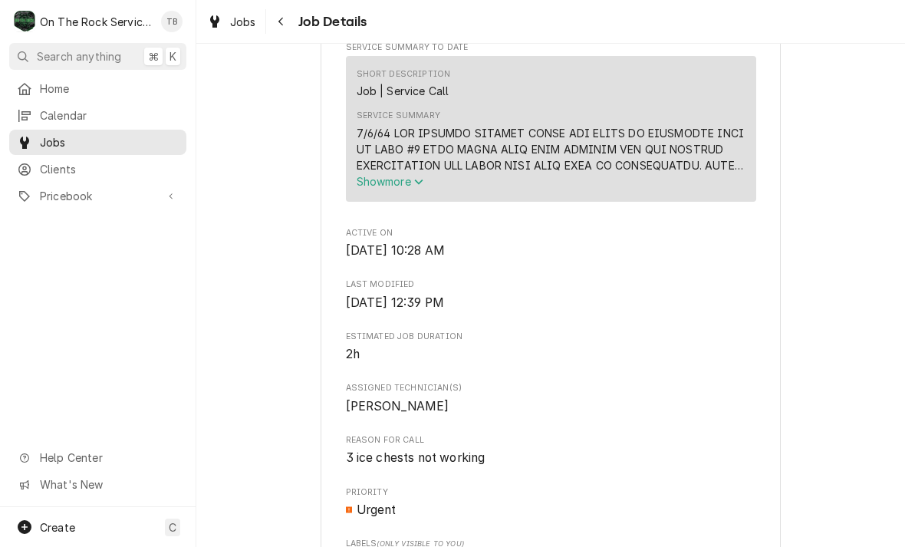
scroll to position [615, 0]
click at [414, 186] on span "Show more" at bounding box center [390, 182] width 67 height 13
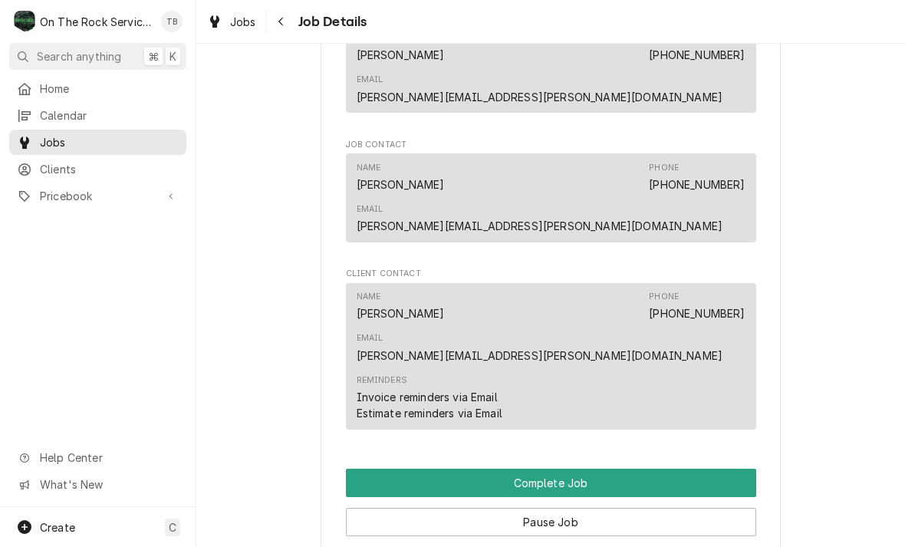
scroll to position [1788, 0]
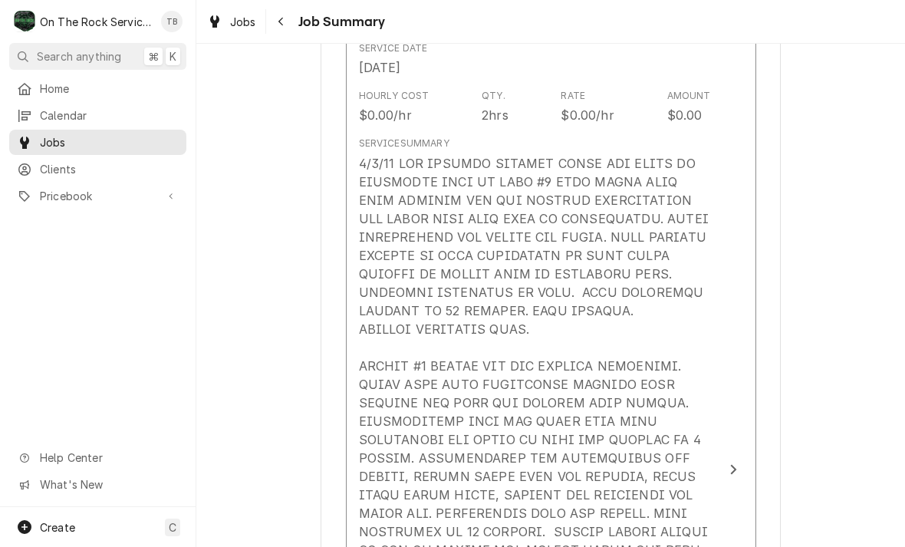
scroll to position [458, 0]
click at [546, 333] on div "Update Line Item" at bounding box center [535, 550] width 352 height 791
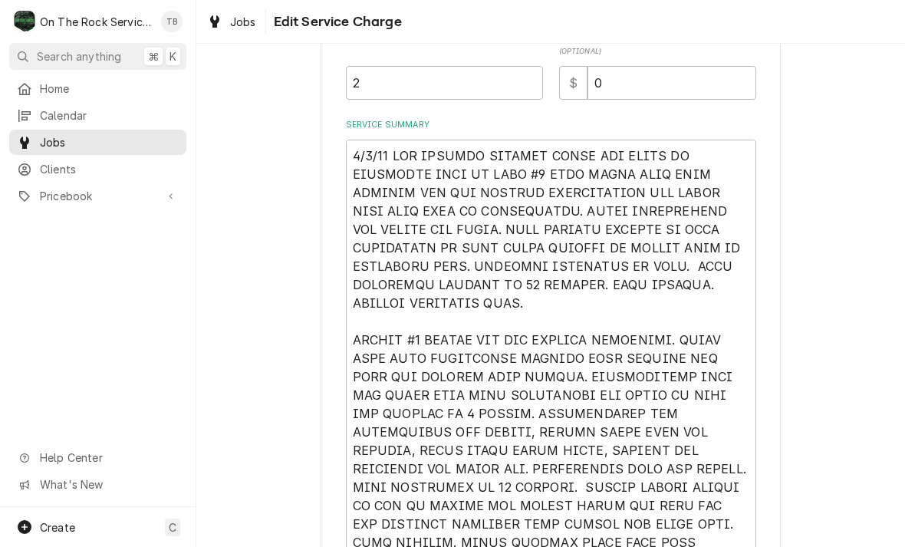
scroll to position [457, 0]
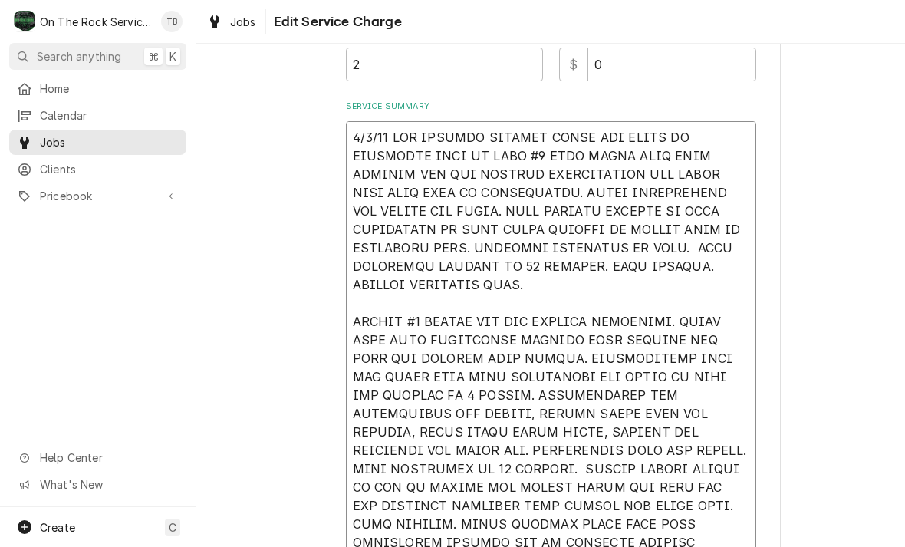
click at [557, 294] on textarea "Service Summary" at bounding box center [551, 478] width 410 height 714
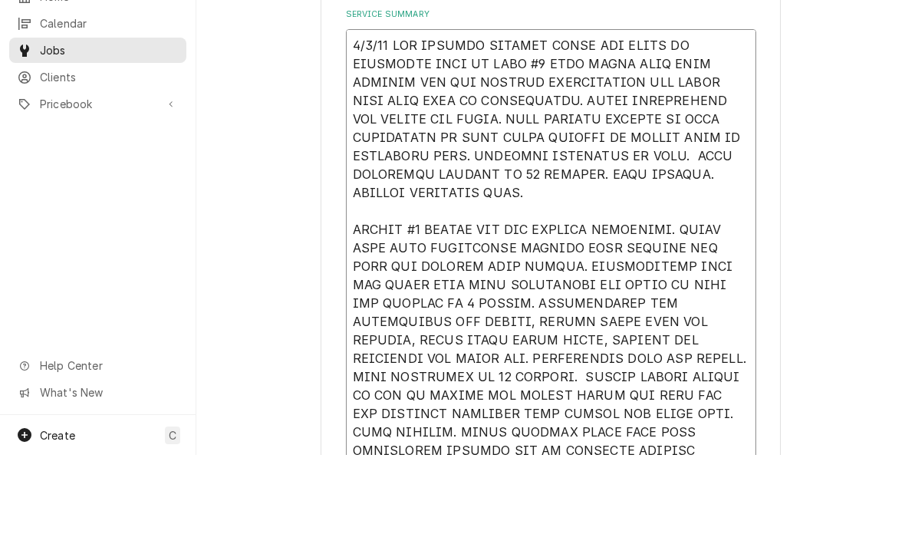
click at [552, 214] on textarea "Service Summary" at bounding box center [551, 478] width 410 height 714
click at [552, 205] on textarea "Service Summary" at bounding box center [551, 478] width 410 height 714
click at [550, 186] on textarea "Service Summary" at bounding box center [551, 478] width 410 height 714
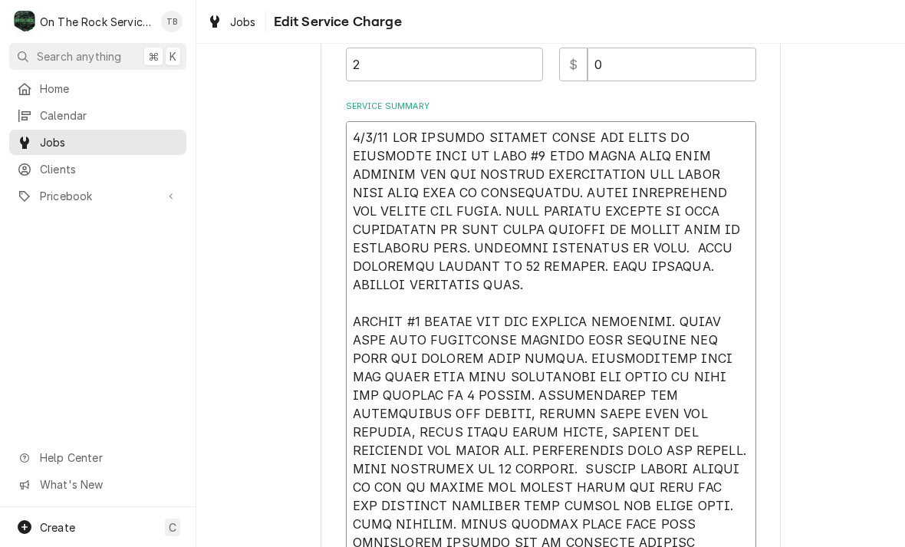
type textarea "x"
type textarea "[DATE] TMB PROVIDE SERVICE PARTS AND LABOR TO DETERMINE THAT ON LEFT #1 UNIT FO…"
type textarea "x"
type textarea "[DATE] TMB PROVIDE SERVICE PARTS AND LABOR TO DETERMINE THAT ON LEFT #1 UNIT FO…"
type textarea "x"
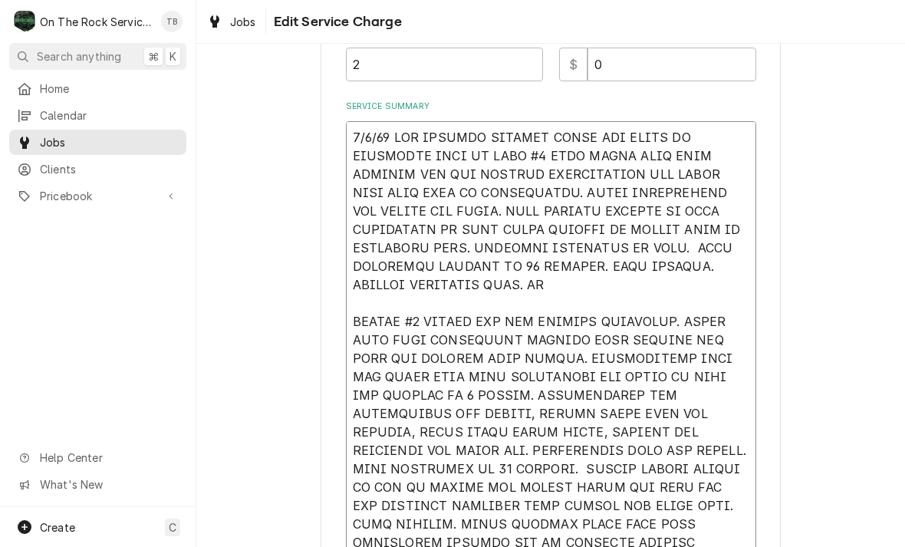
type textarea "[DATE] TMB PROVIDE SERVICE PARTS AND LABOR TO DETERMINE THAT ON LEFT #1 UNIT FO…"
type textarea "x"
type textarea "[DATE] TMB PROVIDE SERVICE PARTS AND LABOR TO DETERMINE THAT ON LEFT #1 UNIT FO…"
type textarea "x"
type textarea "[DATE] TMB PROVIDE SERVICE PARTS AND LABOR TO DETERMINE THAT ON LEFT #1 UNIT FO…"
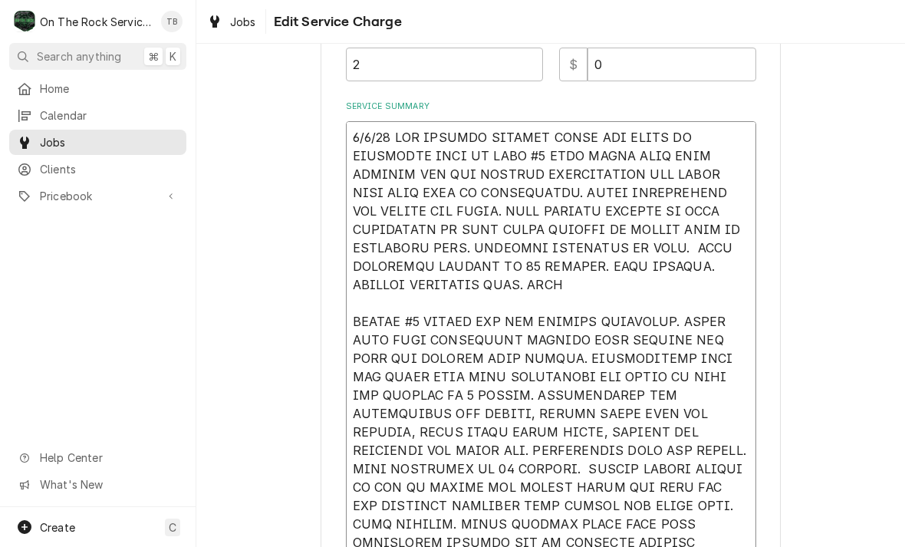
type textarea "x"
type textarea "[DATE] TMB PROVIDE SERVICE PARTS AND LABOR TO DETERMINE THAT ON LEFT #1 UNIT FO…"
type textarea "x"
type textarea "[DATE] TMB PROVIDE SERVICE PARTS AND LABOR TO DETERMINE THAT ON LEFT #1 UNIT FO…"
type textarea "x"
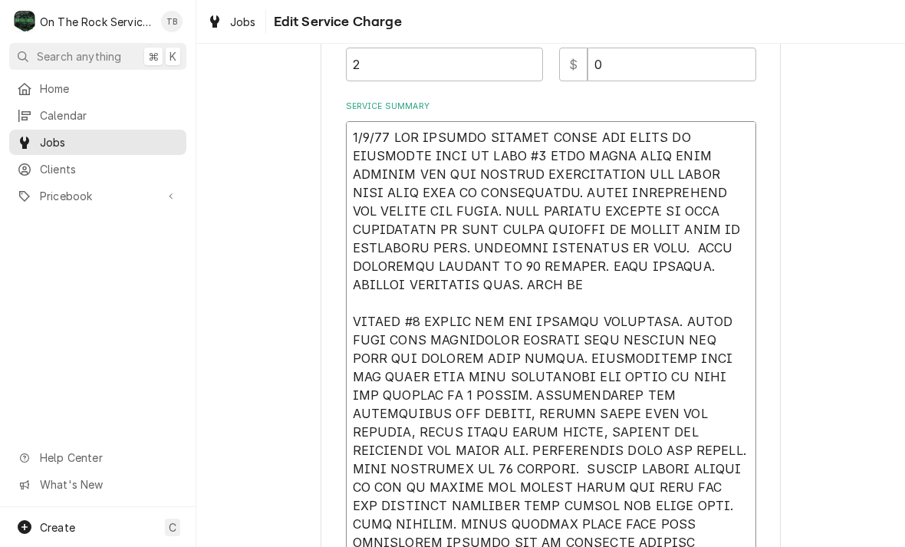
type textarea "[DATE] TMB PROVIDE SERVICE PARTS AND LABOR TO DETERMINE THAT ON LEFT #1 UNIT FO…"
type textarea "x"
type textarea "[DATE] TMB PROVIDE SERVICE PARTS AND LABOR TO DETERMINE THAT ON LEFT #1 UNIT FO…"
type textarea "x"
type textarea "[DATE] TMB PROVIDE SERVICE PARTS AND LABOR TO DETERMINE THAT ON LEFT #1 UNIT FO…"
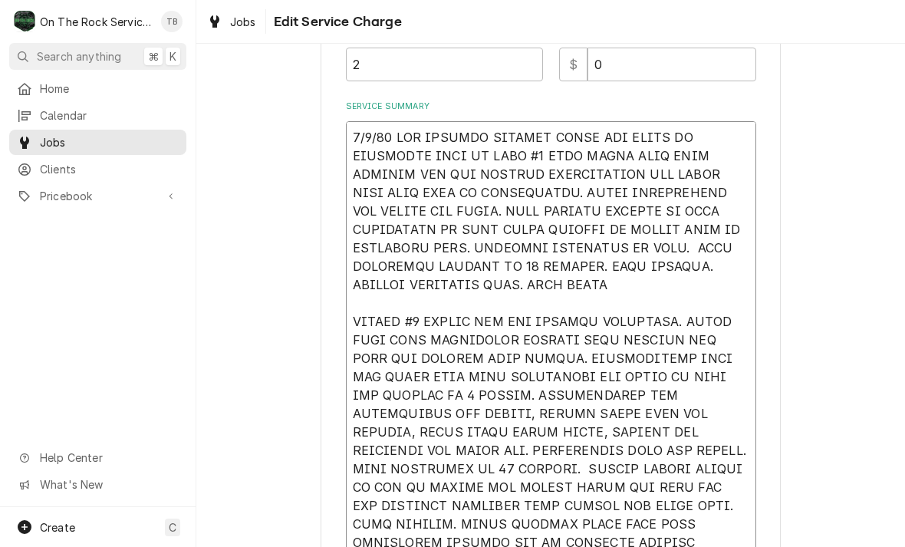
type textarea "x"
type textarea "[DATE] TMB PROVIDE SERVICE PARTS AND LABOR TO DETERMINE THAT ON LEFT #1 UNIT FO…"
type textarea "x"
type textarea "9/4/25 TMB PROVIDE SERVICE PARTS AND LABOR TO DETERMINE THAT ON LEFT #1 UNIT FO…"
type textarea "x"
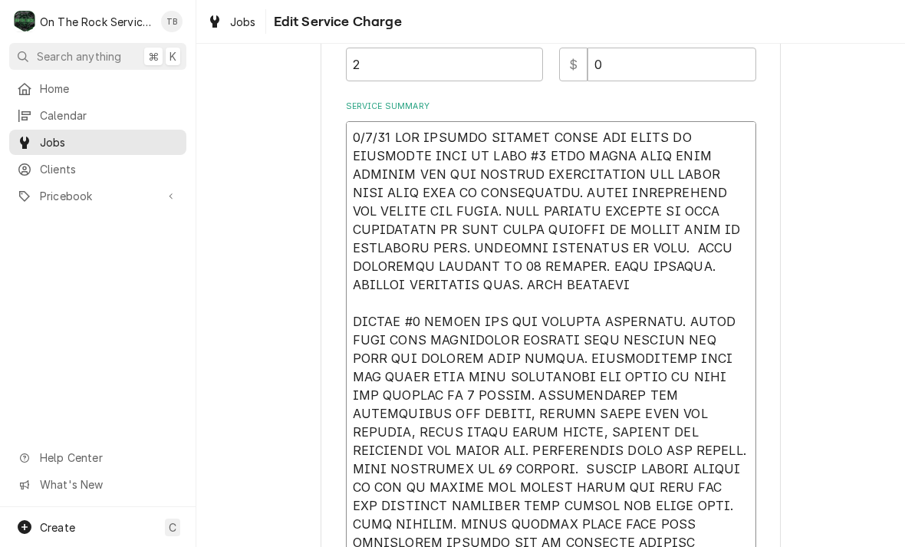
type textarea "9/4/25 TMB PROVIDE SERVICE PARTS AND LABOR TO DETERMINE THAT ON LEFT #1 UNIT FO…"
type textarea "x"
type textarea "9/4/25 TMB PROVIDE SERVICE PARTS AND LABOR TO DETERMINE THAT ON LEFT #1 UNIT FO…"
type textarea "x"
type textarea "9/4/25 TMB PROVIDE SERVICE PARTS AND LABOR TO DETERMINE THAT ON LEFT #1 UNIT FO…"
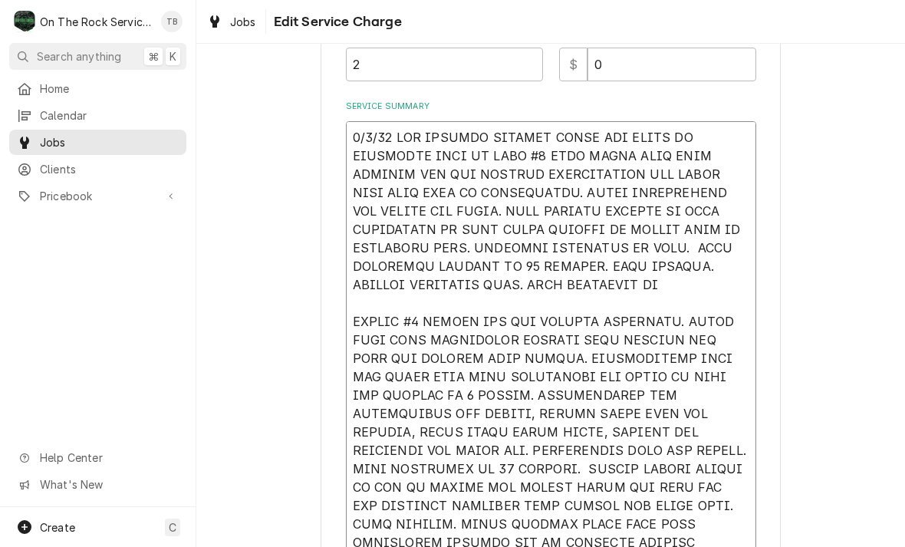
type textarea "x"
type textarea "9/4/25 TMB PROVIDE SERVICE PARTS AND LABOR TO DETERMINE THAT ON LEFT #1 UNIT FO…"
type textarea "x"
type textarea "9/4/25 TMB PROVIDE SERVICE PARTS AND LABOR TO DETERMINE THAT ON LEFT #1 UNIT FO…"
type textarea "x"
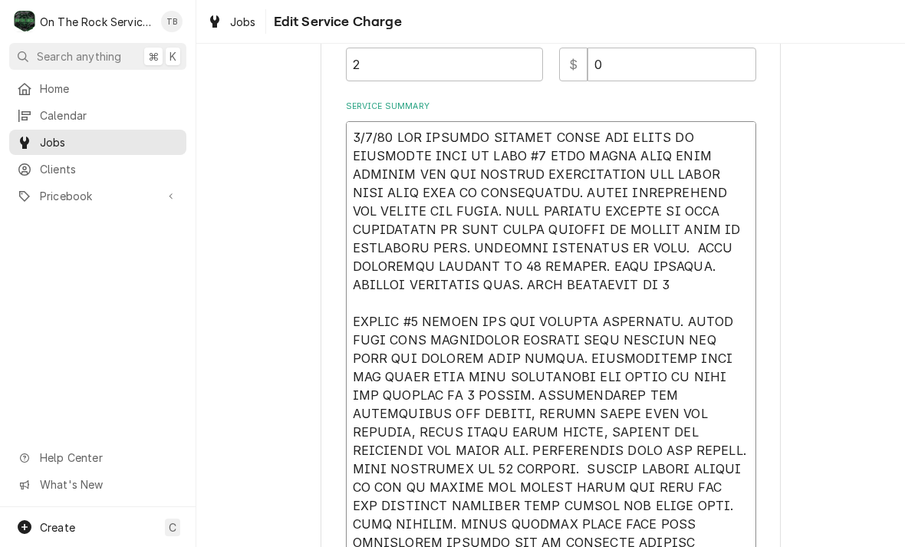
type textarea "9/4/25 TMB PROVIDE SERVICE PARTS AND LABOR TO DETERMINE THAT ON LEFT #1 UNIT FO…"
type textarea "x"
type textarea "9/4/25 TMB PROVIDE SERVICE PARTS AND LABOR TO DETERMINE THAT ON LEFT #1 UNIT FO…"
type textarea "x"
type textarea "9/4/25 TMB PROVIDE SERVICE PARTS AND LABOR TO DETERMINE THAT ON LEFT #1 UNIT FO…"
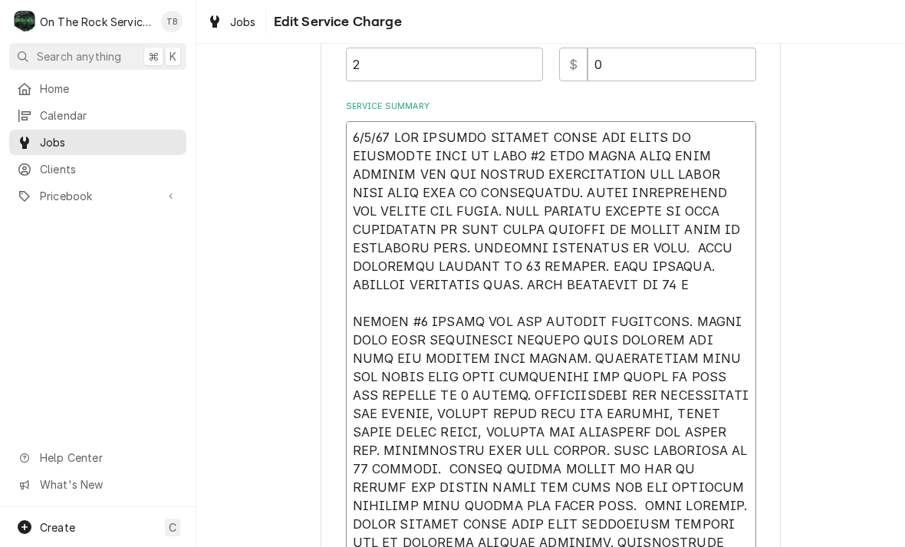
type textarea "x"
type textarea "9/4/25 TMB PROVIDE SERVICE PARTS AND LABOR TO DETERMINE THAT ON LEFT #1 UNIT FO…"
type textarea "x"
type textarea "9/4/25 TMB PROVIDE SERVICE PARTS AND LABOR TO DETERMINE THAT ON LEFT #1 UNIT FO…"
type textarea "x"
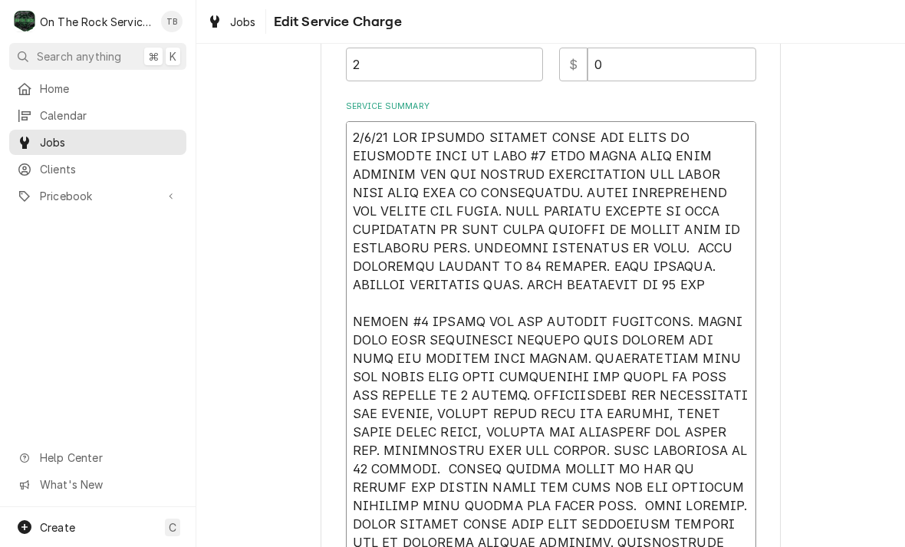
type textarea "9/4/25 TMB PROVIDE SERVICE PARTS AND LABOR TO DETERMINE THAT ON LEFT #1 UNIT FO…"
type textarea "x"
type textarea "9/4/25 TMB PROVIDE SERVICE PARTS AND LABOR TO DETERMINE THAT ON LEFT #1 UNIT FO…"
type textarea "x"
type textarea "9/4/25 TMB PROVIDE SERVICE PARTS AND LABOR TO DETERMINE THAT ON LEFT #1 UNIT FO…"
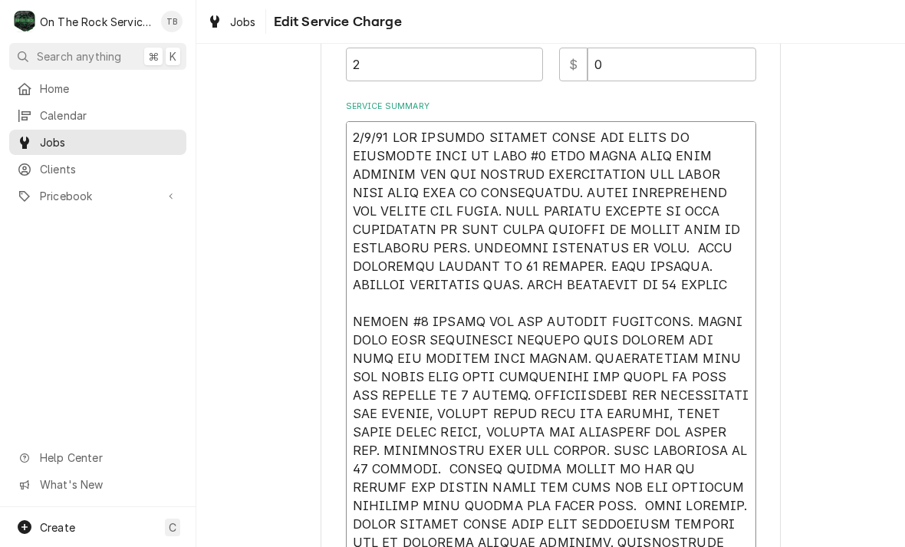
type textarea "x"
type textarea "9/4/25 TMB PROVIDE SERVICE PARTS AND LABOR TO DETERMINE THAT ON LEFT #1 UNIT FO…"
type textarea "x"
type textarea "9/4/25 TMB PROVIDE SERVICE PARTS AND LABOR TO DETERMINE THAT ON LEFT #1 UNIT FO…"
type textarea "x"
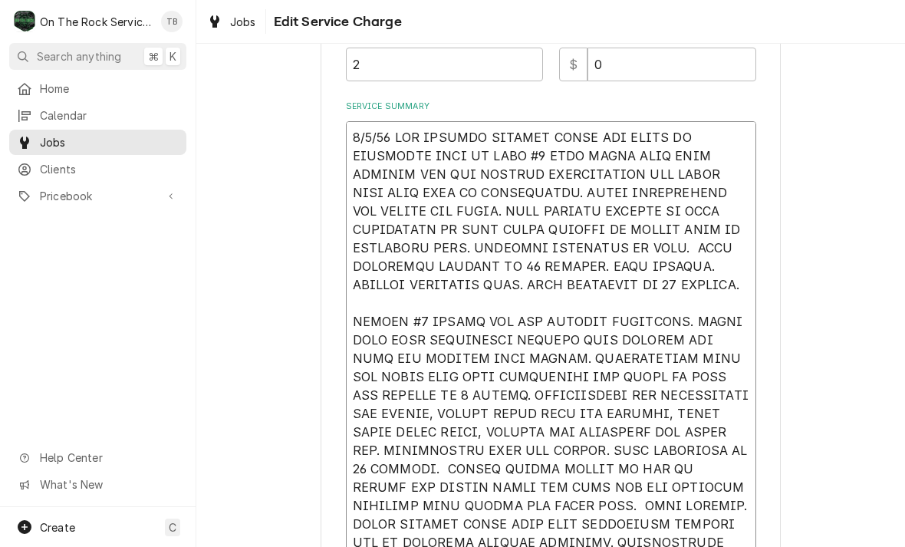
type textarea "9/4/25 TMB PROVIDE SERVICE PARTS AND LABOR TO DETERMINE THAT ON LEFT #1 UNIT FO…"
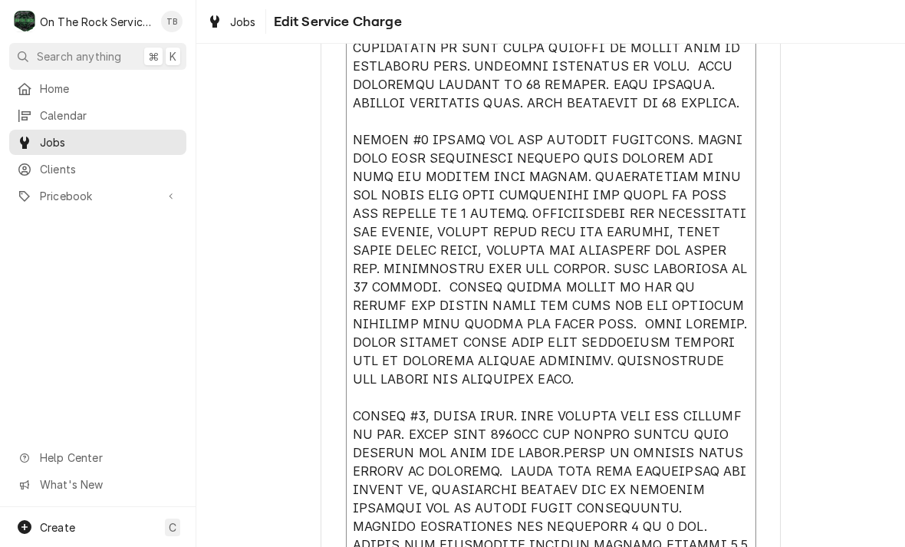
scroll to position [641, 0]
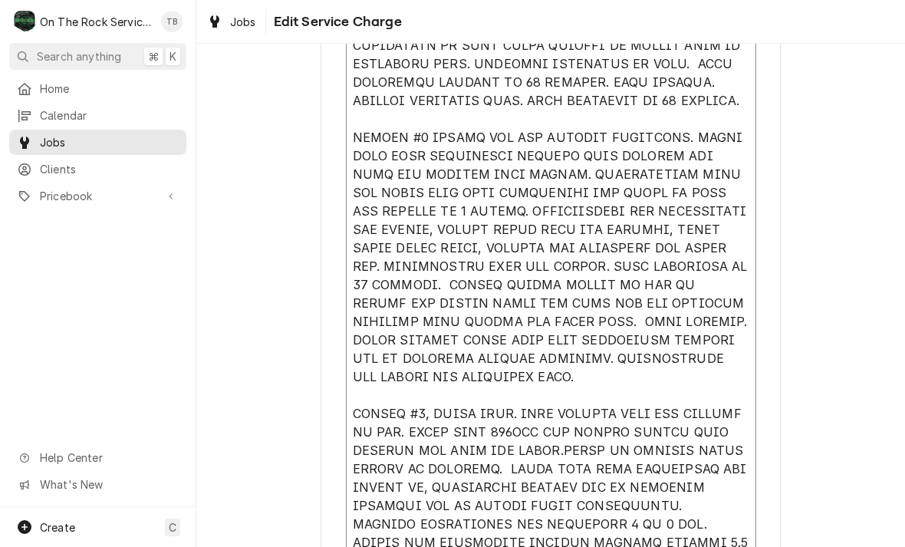
click at [527, 379] on textarea "Service Summary" at bounding box center [551, 294] width 410 height 714
type textarea "x"
type textarea "9/4/25 TMB PROVIDE SERVICE PARTS AND LABOR TO DETERMINE THAT ON LEFT #1 UNIT FO…"
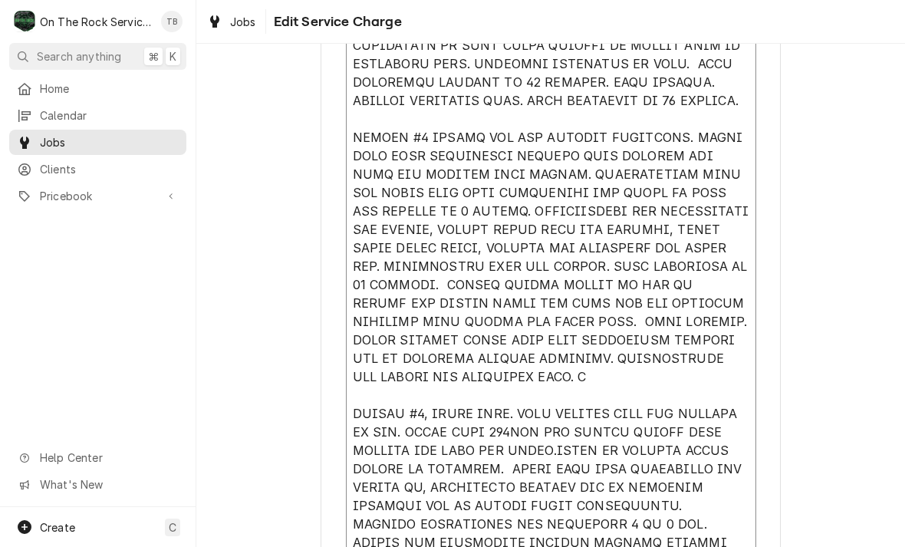
type textarea "x"
type textarea "9/4/25 TMB PROVIDE SERVICE PARTS AND LABOR TO DETERMINE THAT ON LEFT #1 UNIT FO…"
type textarea "x"
type textarea "9/4/25 TMB PROVIDE SERVICE PARTS AND LABOR TO DETERMINE THAT ON LEFT #1 UNIT FO…"
type textarea "x"
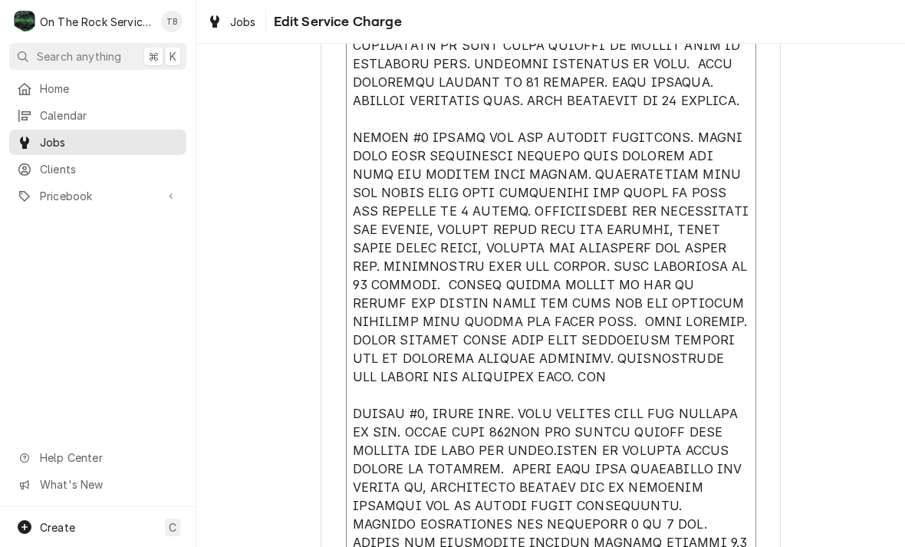
type textarea "9/4/25 TMB PROVIDE SERVICE PARTS AND LABOR TO DETERMINE THAT ON LEFT #1 UNIT FO…"
type textarea "x"
type textarea "9/4/25 TMB PROVIDE SERVICE PARTS AND LABOR TO DETERMINE THAT ON LEFT #1 UNIT FO…"
type textarea "x"
type textarea "9/4/25 TMB PROVIDE SERVICE PARTS AND LABOR TO DETERMINE THAT ON LEFT #1 UNIT FO…"
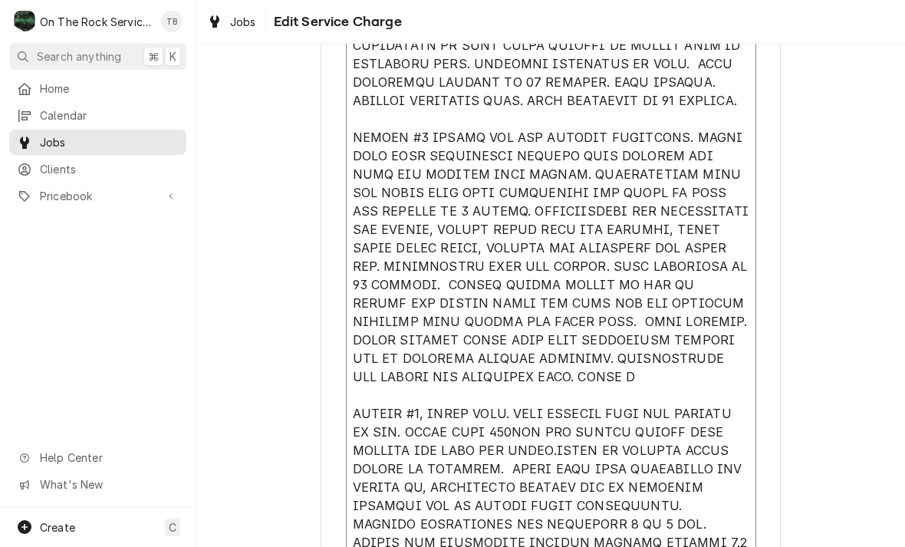
type textarea "x"
type textarea "9/4/25 TMB PROVIDE SERVICE PARTS AND LABOR TO DETERMINE THAT ON LEFT #1 UNIT FO…"
type textarea "x"
type textarea "9/4/25 TMB PROVIDE SERVICE PARTS AND LABOR TO DETERMINE THAT ON LEFT #1 UNIT FO…"
type textarea "x"
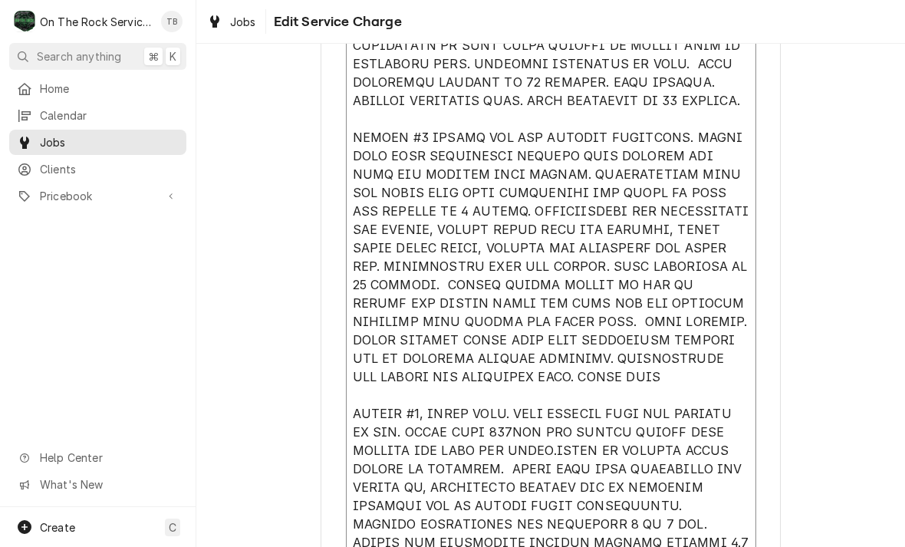
type textarea "9/4/25 TMB PROVIDE SERVICE PARTS AND LABOR TO DETERMINE THAT ON LEFT #1 UNIT FO…"
type textarea "x"
type textarea "9/4/25 TMB PROVIDE SERVICE PARTS AND LABOR TO DETERMINE THAT ON LEFT #1 UNIT FO…"
type textarea "x"
type textarea "9/4/25 TMB PROVIDE SERVICE PARTS AND LABOR TO DETERMINE THAT ON LEFT #1 UNIT FO…"
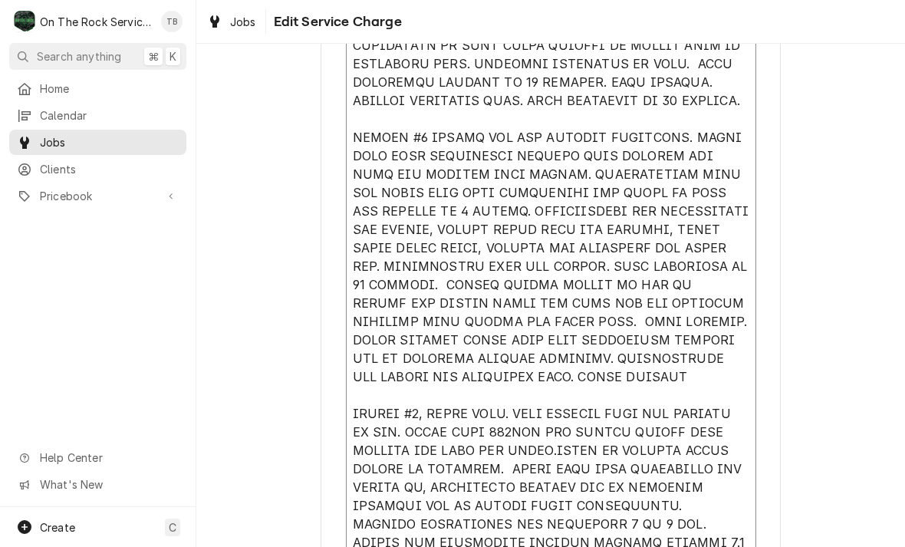
type textarea "x"
type textarea "9/4/25 TMB PROVIDE SERVICE PARTS AND LABOR TO DETERMINE THAT ON LEFT #1 UNIT FO…"
type textarea "x"
type textarea "9/4/25 TMB PROVIDE SERVICE PARTS AND LABOR TO DETERMINE THAT ON LEFT #1 UNIT FO…"
type textarea "x"
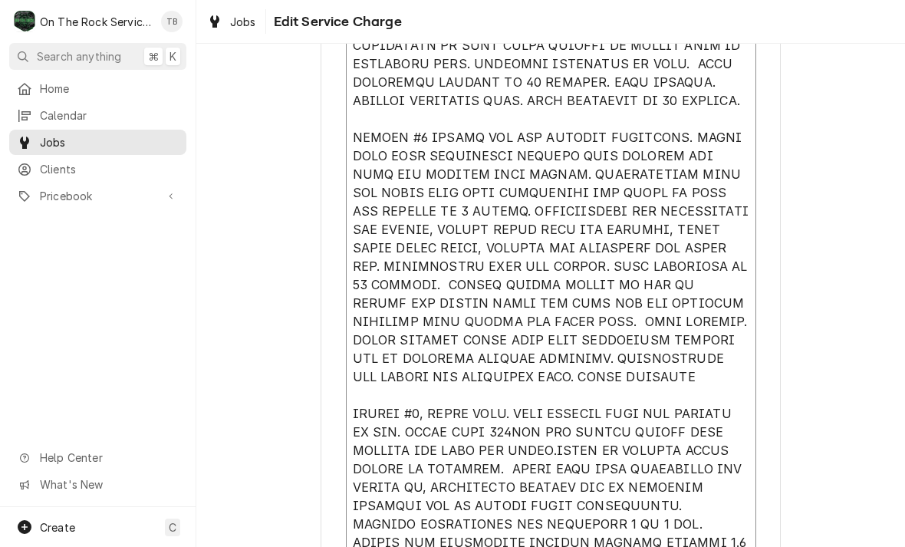
type textarea "9/4/25 TMB PROVIDE SERVICE PARTS AND LABOR TO DETERMINE THAT ON LEFT #1 UNIT FO…"
type textarea "x"
type textarea "9/4/25 TMB PROVIDE SERVICE PARTS AND LABOR TO DETERMINE THAT ON LEFT #1 UNIT FO…"
type textarea "x"
type textarea "9/4/25 TMB PROVIDE SERVICE PARTS AND LABOR TO DETERMINE THAT ON LEFT #1 UNIT FO…"
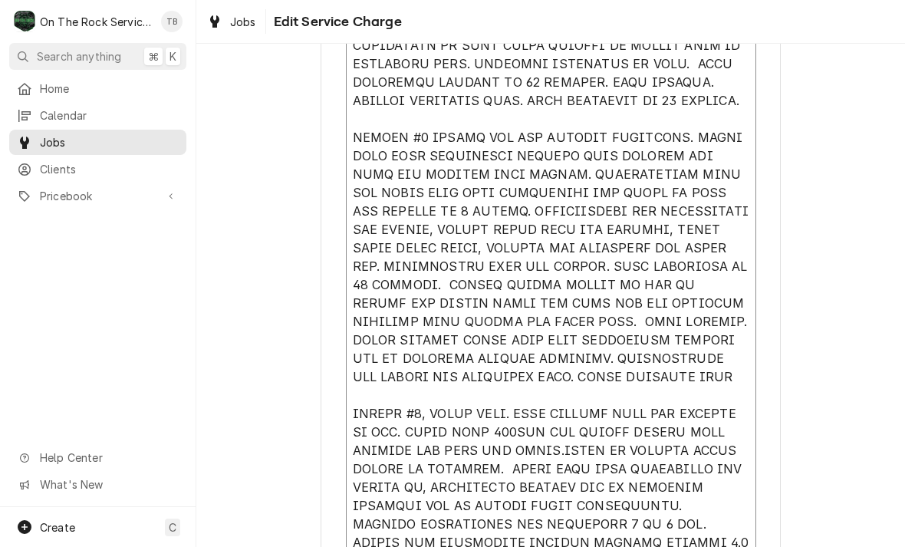
type textarea "x"
type textarea "9/4/25 TMB PROVIDE SERVICE PARTS AND LABOR TO DETERMINE THAT ON LEFT #1 UNIT FO…"
type textarea "x"
type textarea "9/4/25 TMB PROVIDE SERVICE PARTS AND LABOR TO DETERMINE THAT ON LEFT #1 UNIT FO…"
type textarea "x"
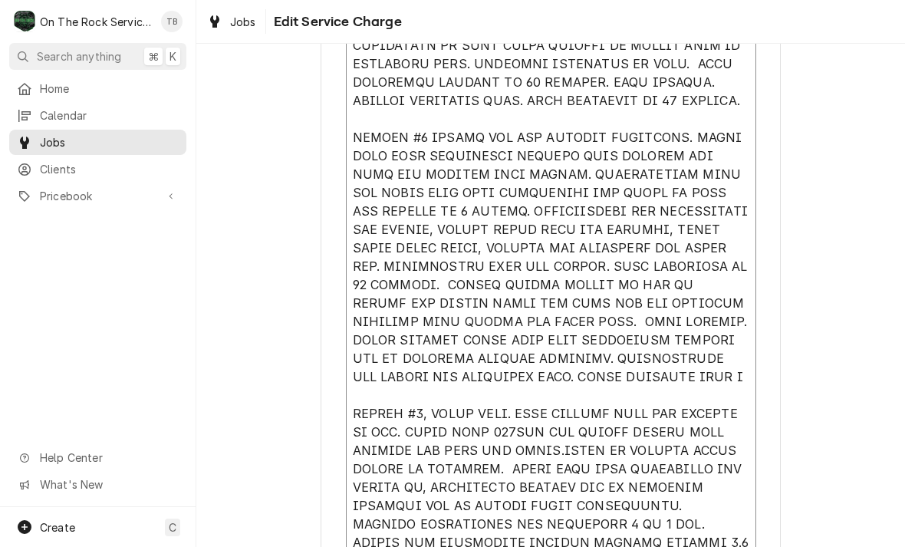
type textarea "9/4/25 TMB PROVIDE SERVICE PARTS AND LABOR TO DETERMINE THAT ON LEFT #1 UNIT FO…"
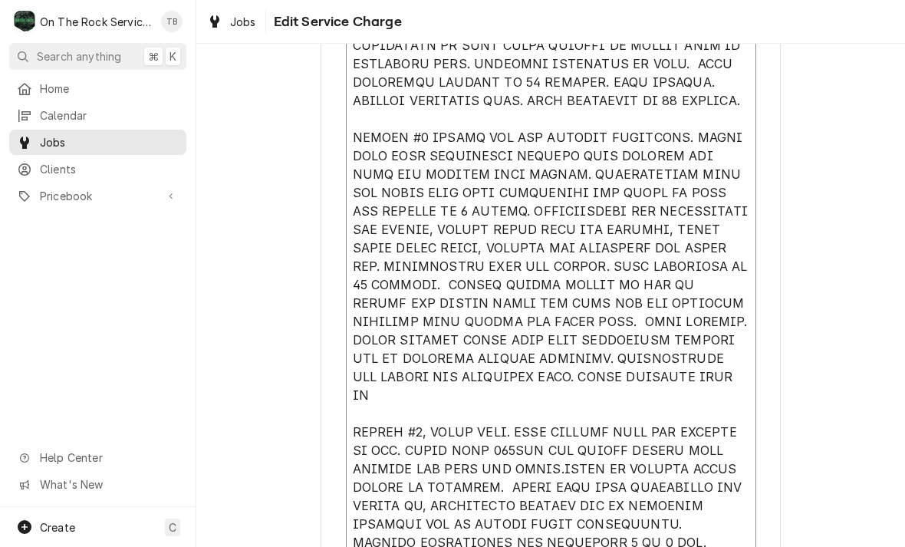
type textarea "x"
type textarea "9/4/25 TMB PROVIDE SERVICE PARTS AND LABOR TO DETERMINE THAT ON LEFT #1 UNIT FO…"
type textarea "x"
type textarea "9/4/25 TMB PROVIDE SERVICE PARTS AND LABOR TO DETERMINE THAT ON LEFT #1 UNIT FO…"
type textarea "x"
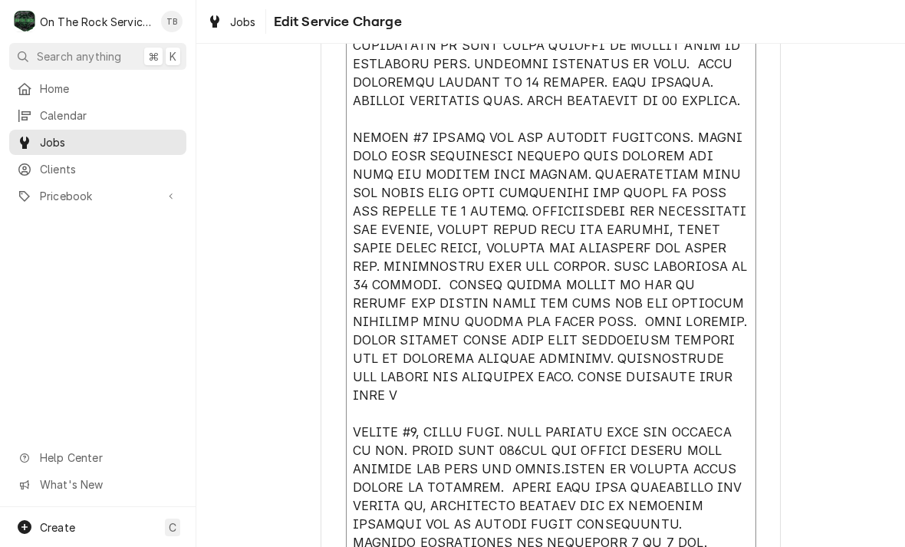
type textarea "9/4/25 TMB PROVIDE SERVICE PARTS AND LABOR TO DETERMINE THAT ON LEFT #1 UNIT FO…"
type textarea "x"
type textarea "9/4/25 TMB PROVIDE SERVICE PARTS AND LABOR TO DETERMINE THAT ON LEFT #1 UNIT FO…"
type textarea "x"
type textarea "9/4/25 TMB PROVIDE SERVICE PARTS AND LABOR TO DETERMINE THAT ON LEFT #1 UNIT FO…"
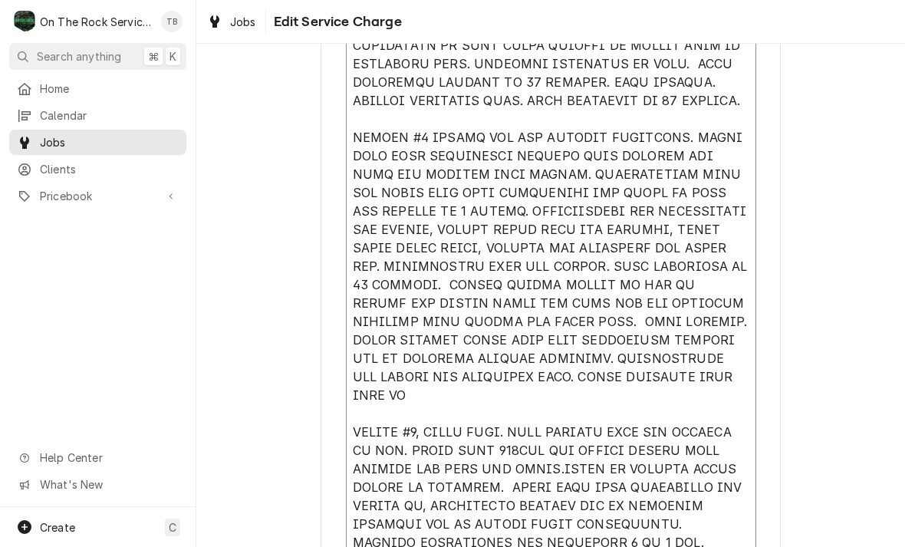
type textarea "x"
type textarea "9/4/25 TMB PROVIDE SERVICE PARTS AND LABOR TO DETERMINE THAT ON LEFT #1 UNIT FO…"
type textarea "x"
type textarea "9/4/25 TMB PROVIDE SERVICE PARTS AND LABOR TO DETERMINE THAT ON LEFT #1 UNIT FO…"
type textarea "x"
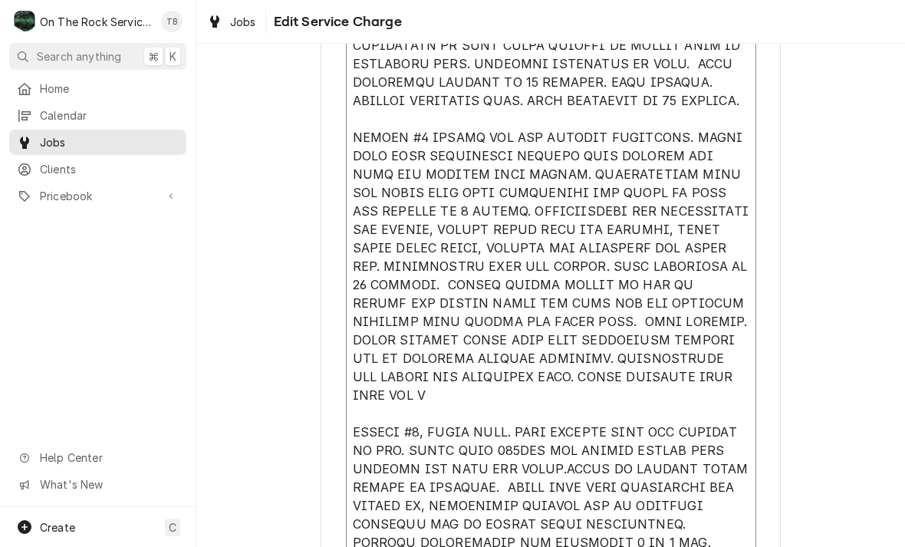
type textarea "9/4/25 TMB PROVIDE SERVICE PARTS AND LABOR TO DETERMINE THAT ON LEFT #1 UNIT FO…"
type textarea "x"
type textarea "9/4/25 TMB PROVIDE SERVICE PARTS AND LABOR TO DETERMINE THAT ON LEFT #1 UNIT FO…"
type textarea "x"
type textarea "9/4/25 TMB PROVIDE SERVICE PARTS AND LABOR TO DETERMINE THAT ON LEFT #1 UNIT FO…"
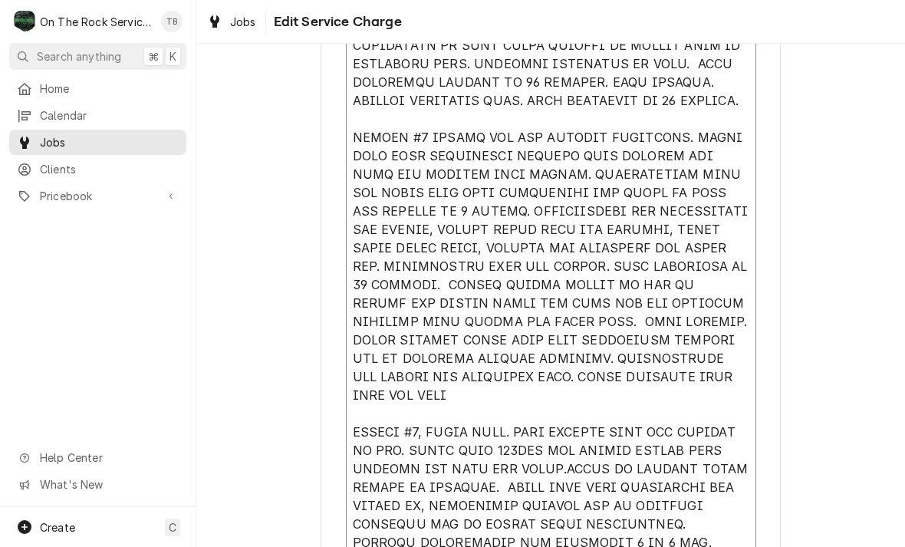
type textarea "x"
type textarea "9/4/25 TMB PROVIDE SERVICE PARTS AND LABOR TO DETERMINE THAT ON LEFT #1 UNIT FO…"
type textarea "x"
type textarea "9/4/25 TMB PROVIDE SERVICE PARTS AND LABOR TO DETERMINE THAT ON LEFT #1 UNIT FO…"
type textarea "x"
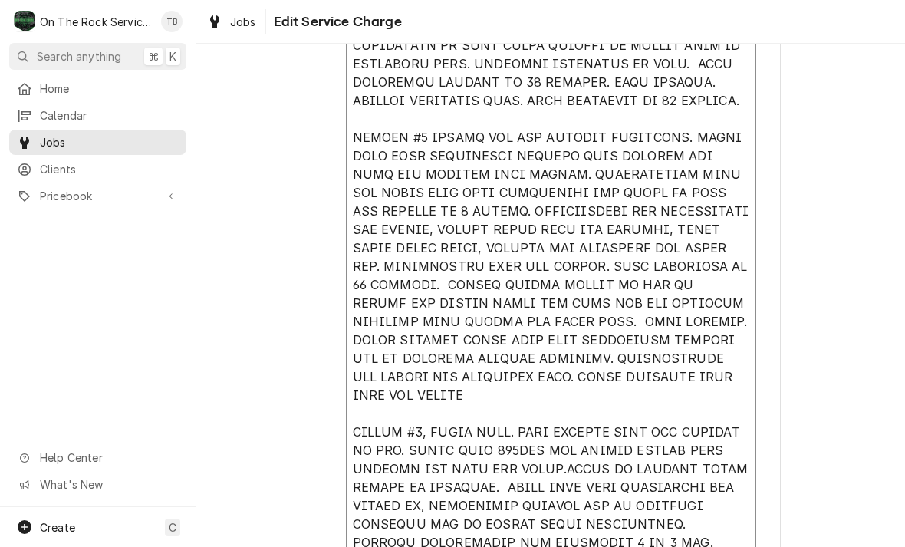
type textarea "9/4/25 TMB PROVIDE SERVICE PARTS AND LABOR TO DETERMINE THAT ON LEFT #1 UNIT FO…"
type textarea "x"
type textarea "9/4/25 TMB PROVIDE SERVICE PARTS AND LABOR TO DETERMINE THAT ON LEFT #1 UNIT FO…"
type textarea "x"
type textarea "9/4/25 TMB PROVIDE SERVICE PARTS AND LABOR TO DETERMINE THAT ON LEFT #1 UNIT FO…"
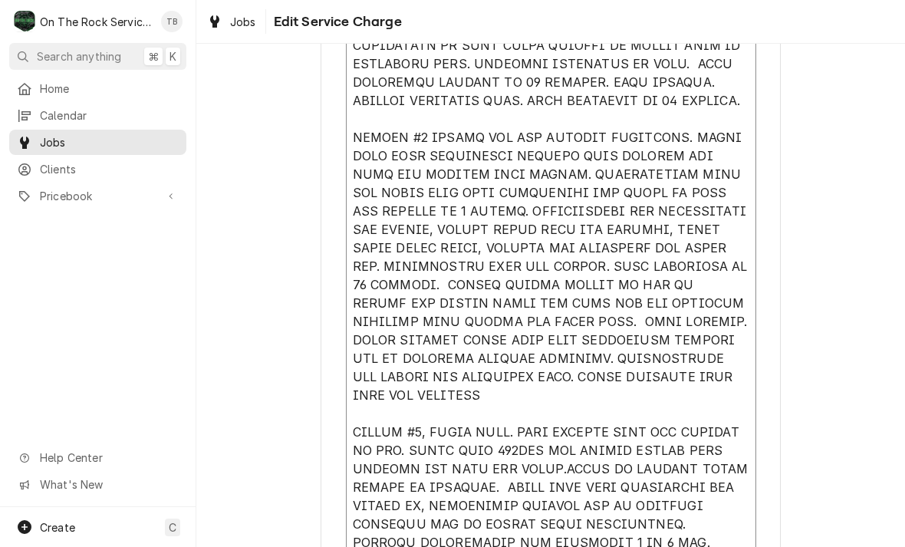
type textarea "x"
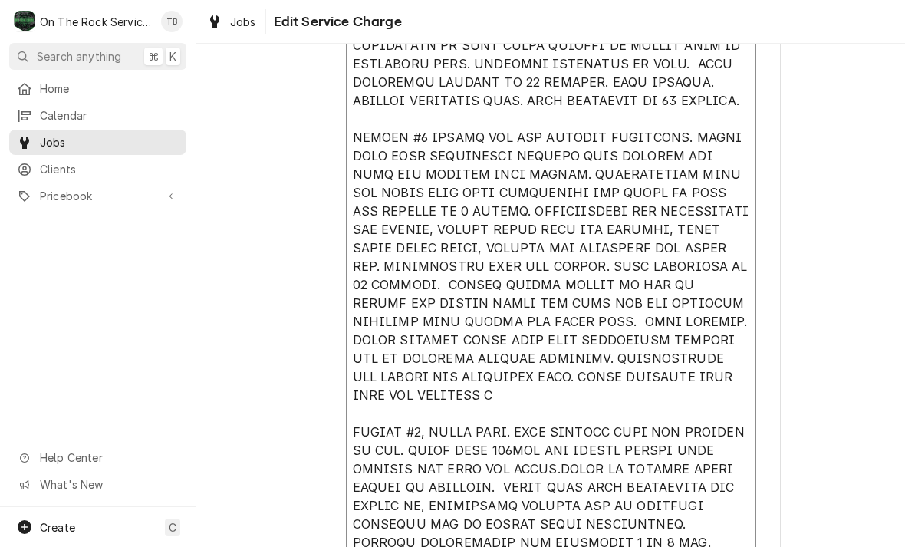
type textarea "9/4/25 TMB PROVIDE SERVICE PARTS AND LABOR TO DETERMINE THAT ON LEFT #1 UNIT FO…"
type textarea "x"
type textarea "9/4/25 TMB PROVIDE SERVICE PARTS AND LABOR TO DETERMINE THAT ON LEFT #1 UNIT FO…"
type textarea "x"
type textarea "9/4/25 TMB PROVIDE SERVICE PARTS AND LABOR TO DETERMINE THAT ON LEFT #1 UNIT FO…"
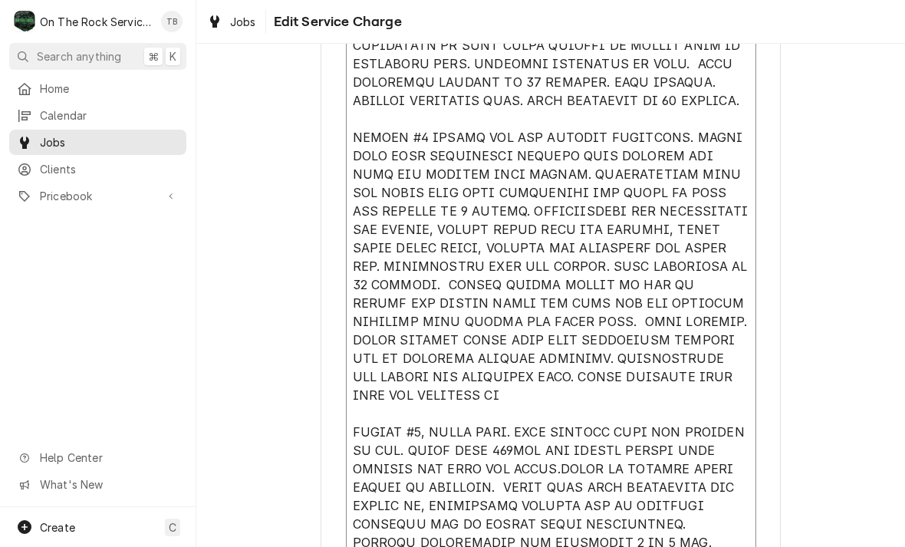
type textarea "x"
type textarea "9/4/25 TMB PROVIDE SERVICE PARTS AND LABOR TO DETERMINE THAT ON LEFT #1 UNIT FO…"
type textarea "x"
type textarea "9/4/25 TMB PROVIDE SERVICE PARTS AND LABOR TO DETERMINE THAT ON LEFT #1 UNIT FO…"
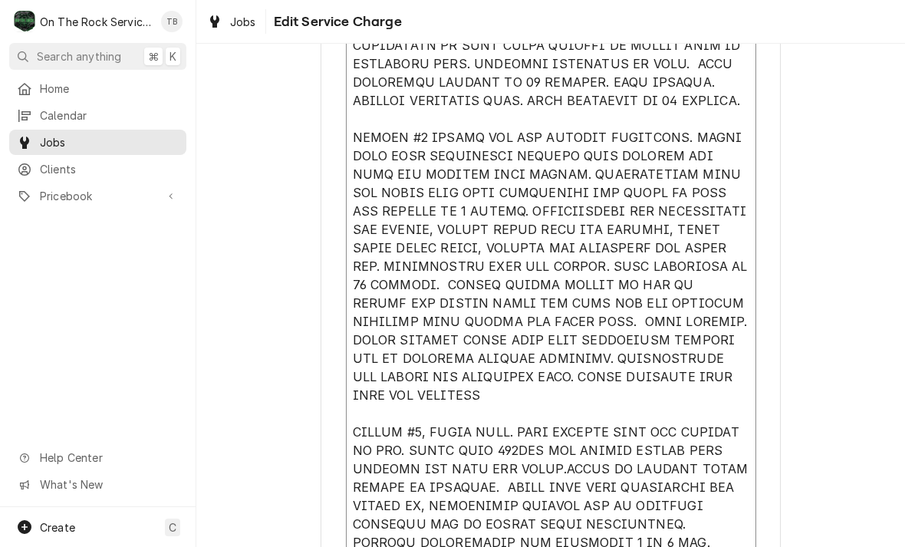
type textarea "x"
type textarea "9/4/25 TMB PROVIDE SERVICE PARTS AND LABOR TO DETERMINE THAT ON LEFT #1 UNIT FO…"
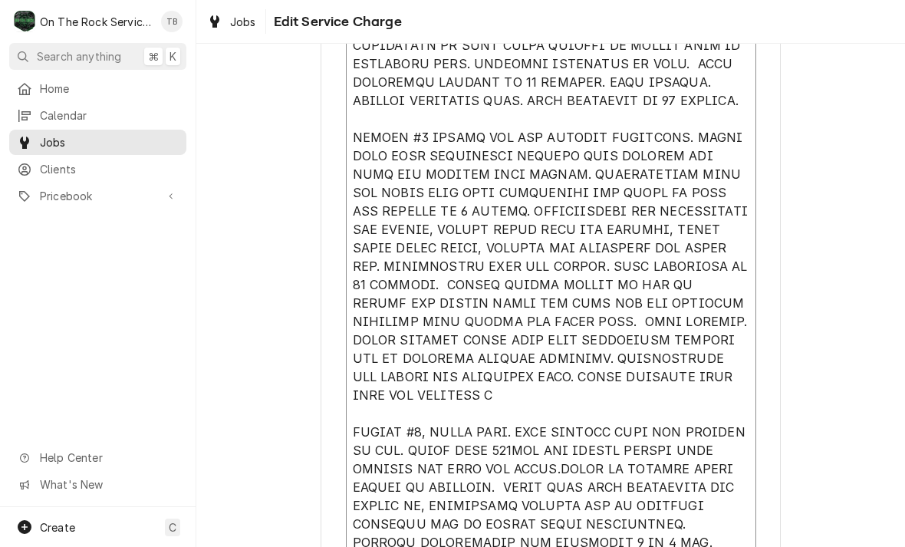
type textarea "x"
type textarea "9/4/25 TMB PROVIDE SERVICE PARTS AND LABOR TO DETERMINE THAT ON LEFT #1 UNIT FO…"
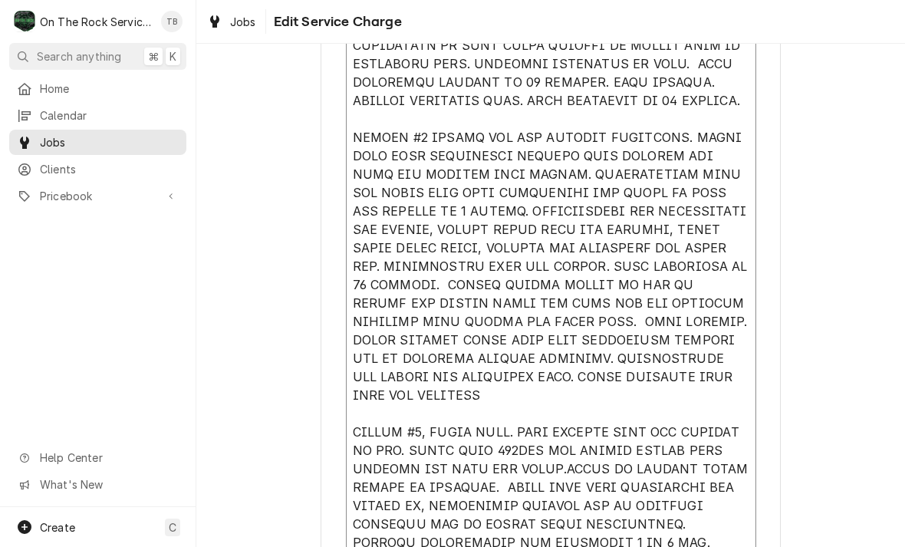
type textarea "x"
type textarea "9/4/25 TMB PROVIDE SERVICE PARTS AND LABOR TO DETERMINE THAT ON LEFT #1 UNIT FO…"
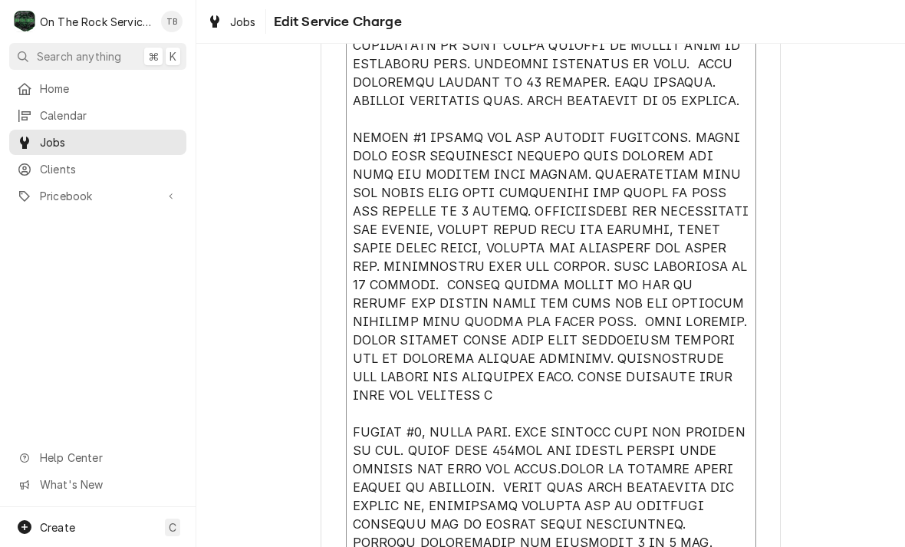
type textarea "x"
type textarea "9/4/25 TMB PROVIDE SERVICE PARTS AND LABOR TO DETERMINE THAT ON LEFT #1 UNIT FO…"
type textarea "x"
type textarea "9/4/25 TMB PROVIDE SERVICE PARTS AND LABOR TO DETERMINE THAT ON LEFT #1 UNIT FO…"
type textarea "x"
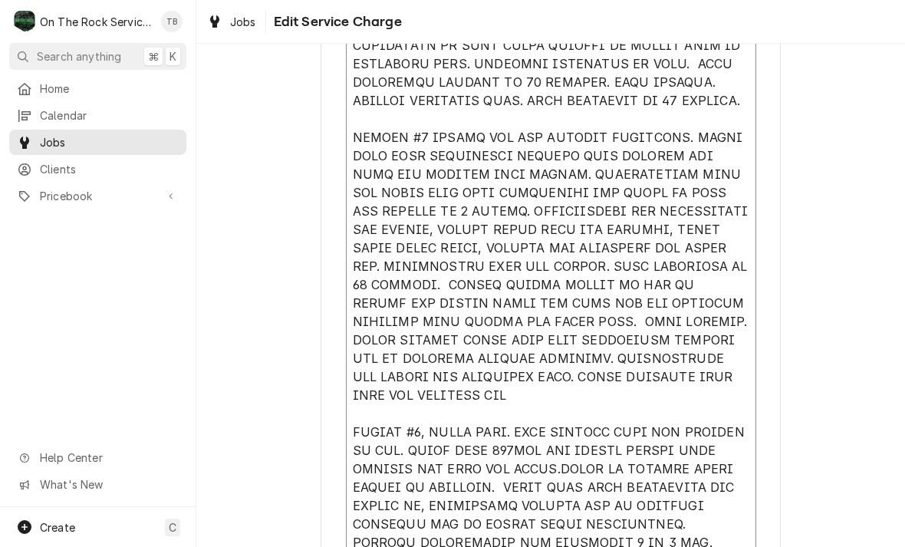
type textarea "9/4/25 TMB PROVIDE SERVICE PARTS AND LABOR TO DETERMINE THAT ON LEFT #1 UNIT FO…"
type textarea "x"
type textarea "9/4/25 TMB PROVIDE SERVICE PARTS AND LABOR TO DETERMINE THAT ON LEFT #1 UNIT FO…"
type textarea "x"
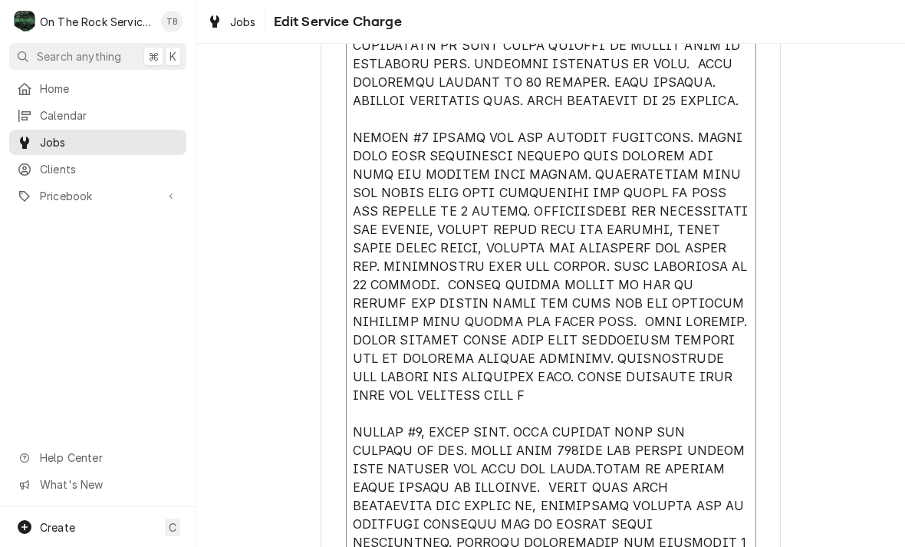
type textarea "9/4/25 TMB PROVIDE SERVICE PARTS AND LABOR TO DETERMINE THAT ON LEFT #1 UNIT FO…"
type textarea "x"
type textarea "9/4/25 TMB PROVIDE SERVICE PARTS AND LABOR TO DETERMINE THAT ON LEFT #1 UNIT FO…"
type textarea "x"
type textarea "9/4/25 TMB PROVIDE SERVICE PARTS AND LABOR TO DETERMINE THAT ON LEFT #1 UNIT FO…"
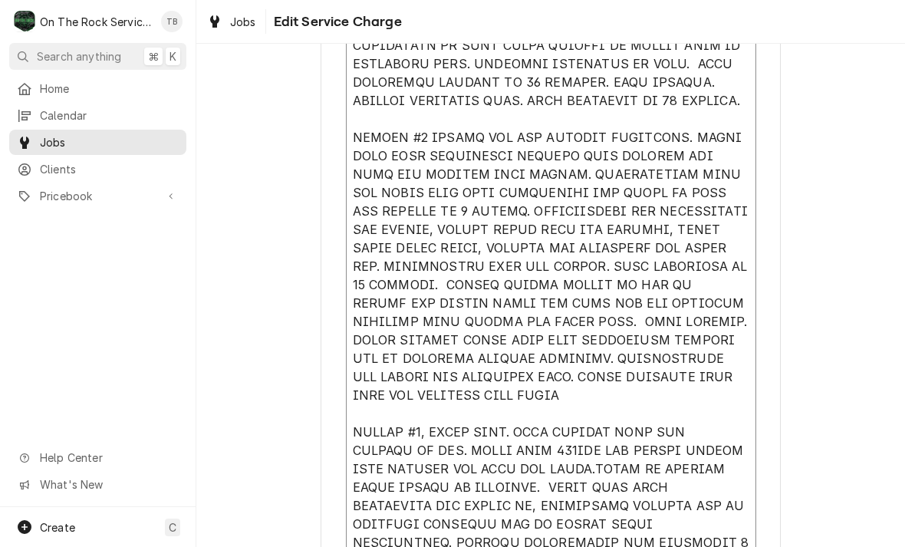
type textarea "x"
type textarea "9/4/25 TMB PROVIDE SERVICE PARTS AND LABOR TO DETERMINE THAT ON LEFT #1 UNIT FO…"
type textarea "x"
type textarea "9/4/25 TMB PROVIDE SERVICE PARTS AND LABOR TO DETERMINE THAT ON LEFT #1 UNIT FO…"
type textarea "x"
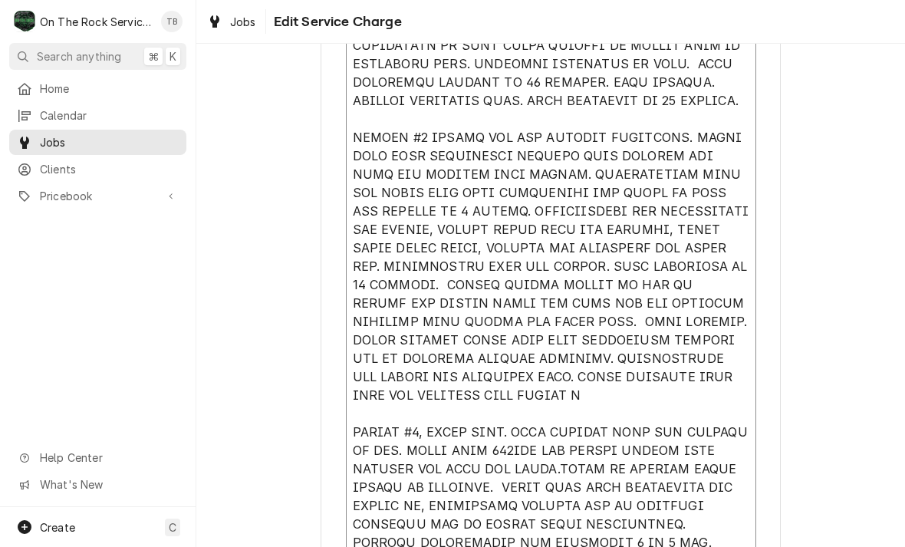
type textarea "9/4/25 TMB PROVIDE SERVICE PARTS AND LABOR TO DETERMINE THAT ON LEFT #1 UNIT FO…"
type textarea "x"
type textarea "9/4/25 TMB PROVIDE SERVICE PARTS AND LABOR TO DETERMINE THAT ON LEFT #1 UNIT FO…"
type textarea "x"
type textarea "9/4/25 TMB PROVIDE SERVICE PARTS AND LABOR TO DETERMINE THAT ON LEFT #1 UNIT FO…"
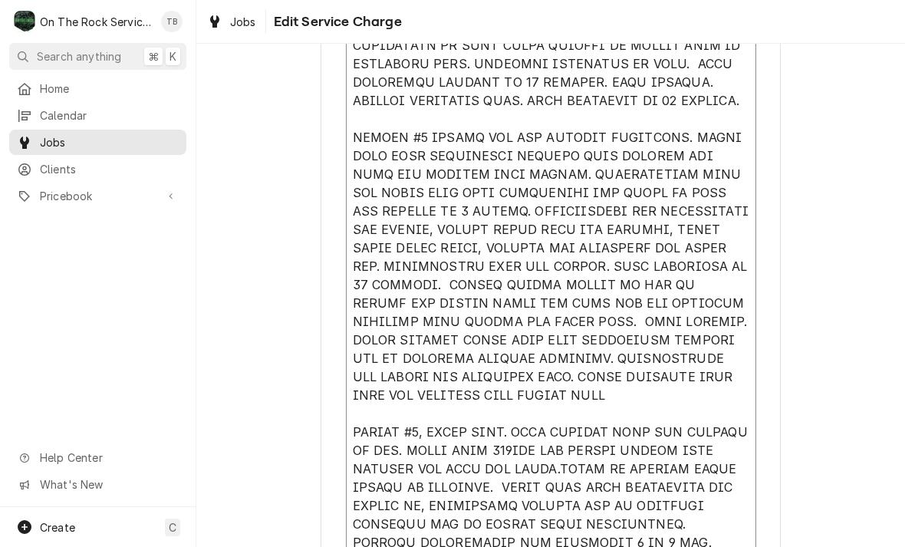
type textarea "x"
type textarea "9/4/25 TMB PROVIDE SERVICE PARTS AND LABOR TO DETERMINE THAT ON LEFT #1 UNIT FO…"
type textarea "x"
type textarea "9/4/25 TMB PROVIDE SERVICE PARTS AND LABOR TO DETERMINE THAT ON LEFT #1 UNIT FO…"
type textarea "x"
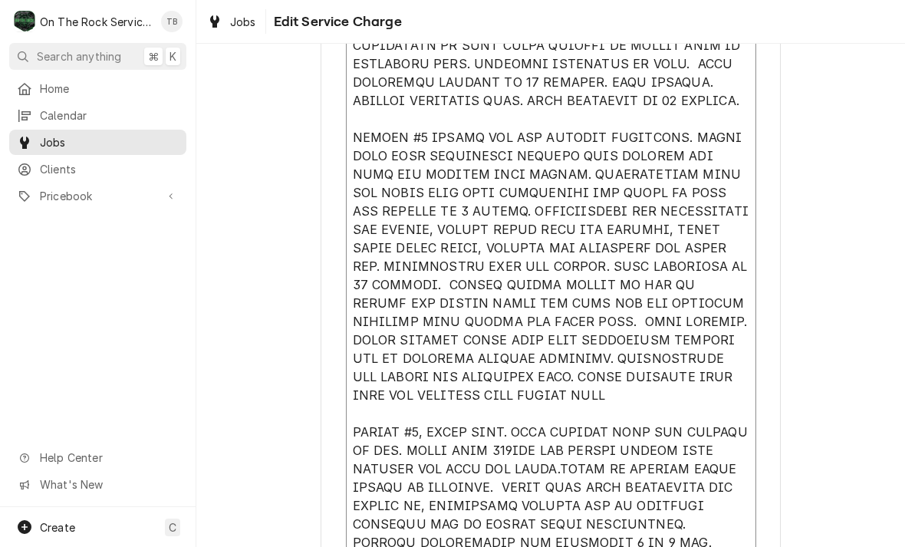
type textarea "9/4/25 TMB PROVIDE SERVICE PARTS AND LABOR TO DETERMINE THAT ON LEFT #1 UNIT FO…"
type textarea "x"
type textarea "9/4/25 TMB PROVIDE SERVICE PARTS AND LABOR TO DETERMINE THAT ON LEFT #1 UNIT FO…"
type textarea "x"
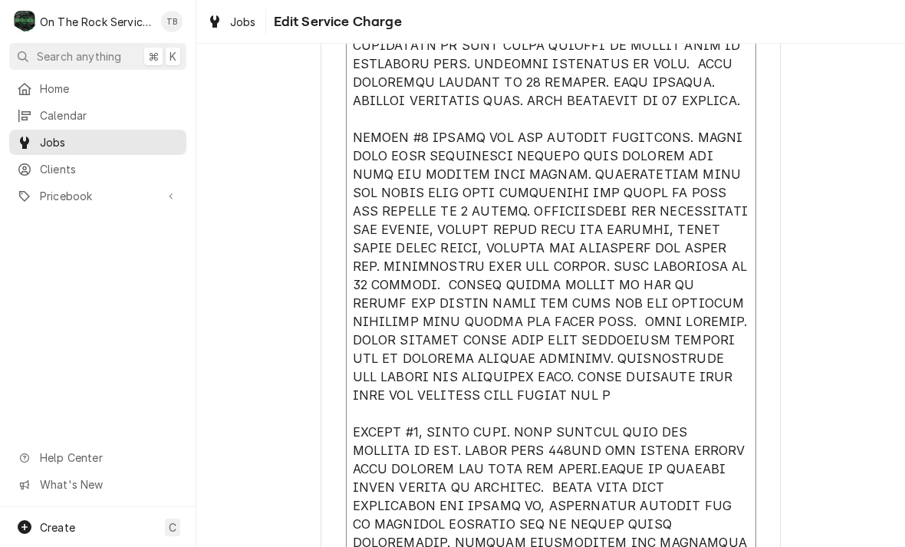
type textarea "9/4/25 TMB PROVIDE SERVICE PARTS AND LABOR TO DETERMINE THAT ON LEFT #1 UNIT FO…"
type textarea "x"
type textarea "9/4/25 TMB PROVIDE SERVICE PARTS AND LABOR TO DETERMINE THAT ON LEFT #1 UNIT FO…"
type textarea "x"
type textarea "9/4/25 TMB PROVIDE SERVICE PARTS AND LABOR TO DETERMINE THAT ON LEFT #1 UNIT FO…"
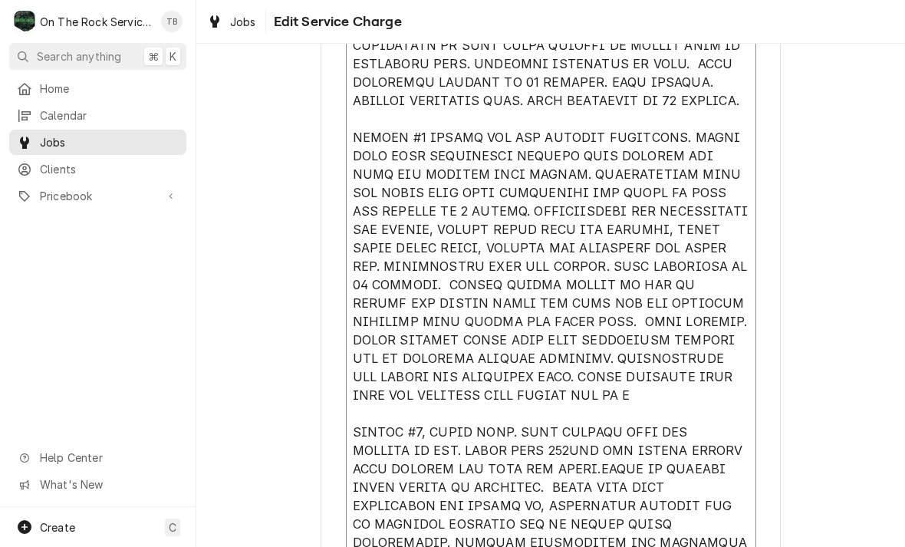
type textarea "x"
type textarea "9/4/25 TMB PROVIDE SERVICE PARTS AND LABOR TO DETERMINE THAT ON LEFT #1 UNIT FO…"
type textarea "x"
type textarea "9/4/25 TMB PROVIDE SERVICE PARTS AND LABOR TO DETERMINE THAT ON LEFT #1 UNIT FO…"
type textarea "x"
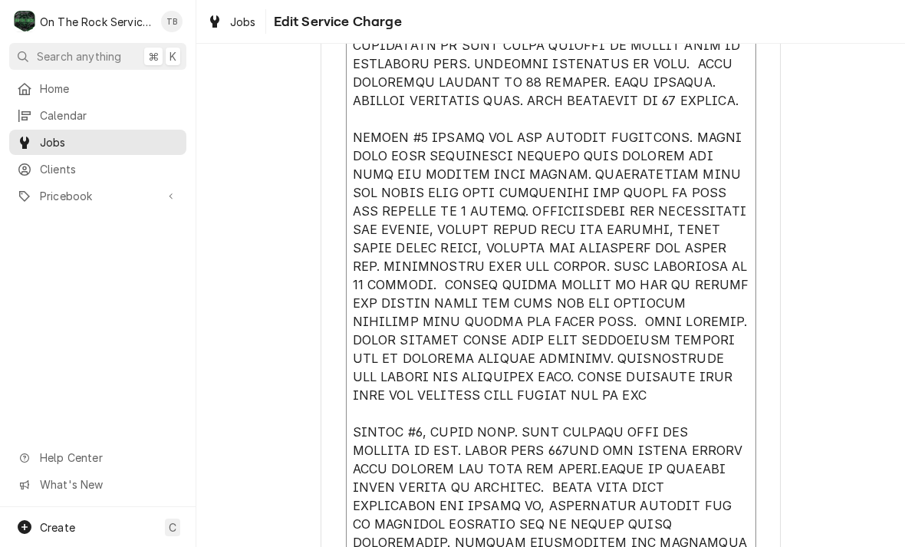
type textarea "9/4/25 TMB PROVIDE SERVICE PARTS AND LABOR TO DETERMINE THAT ON LEFT #1 UNIT FO…"
type textarea "x"
type textarea "9/4/25 TMB PROVIDE SERVICE PARTS AND LABOR TO DETERMINE THAT ON LEFT #1 UNIT FO…"
type textarea "x"
type textarea "9/4/25 TMB PROVIDE SERVICE PARTS AND LABOR TO DETERMINE THAT ON LEFT #1 UNIT FO…"
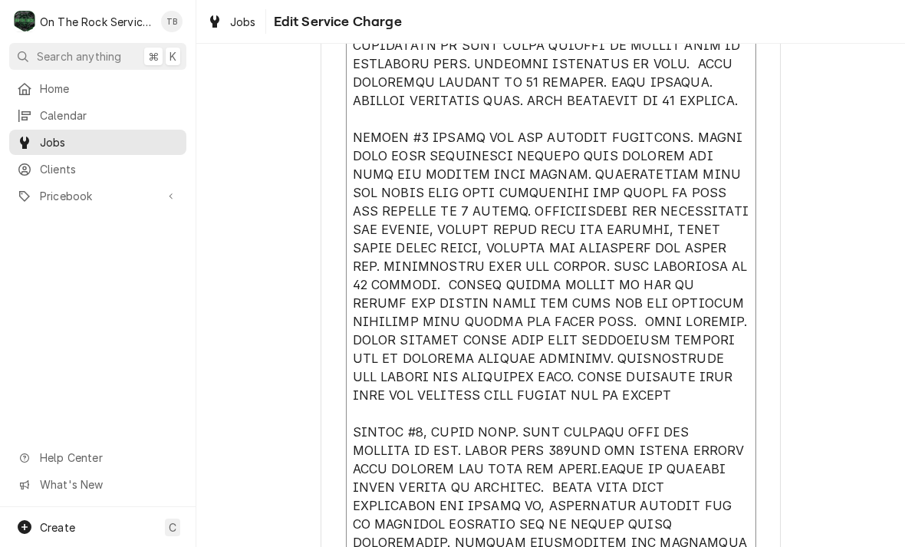
type textarea "x"
type textarea "9/4/25 TMB PROVIDE SERVICE PARTS AND LABOR TO DETERMINE THAT ON LEFT #1 UNIT FO…"
type textarea "x"
type textarea "9/4/25 TMB PROVIDE SERVICE PARTS AND LABOR TO DETERMINE THAT ON LEFT #1 UNIT FO…"
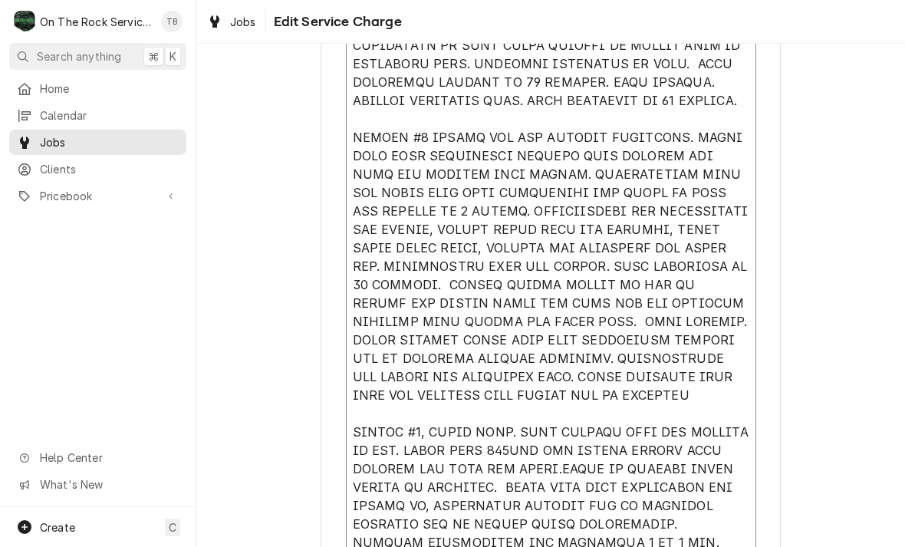
type textarea "x"
type textarea "9/4/25 TMB PROVIDE SERVICE PARTS AND LABOR TO DETERMINE THAT ON LEFT #1 UNIT FO…"
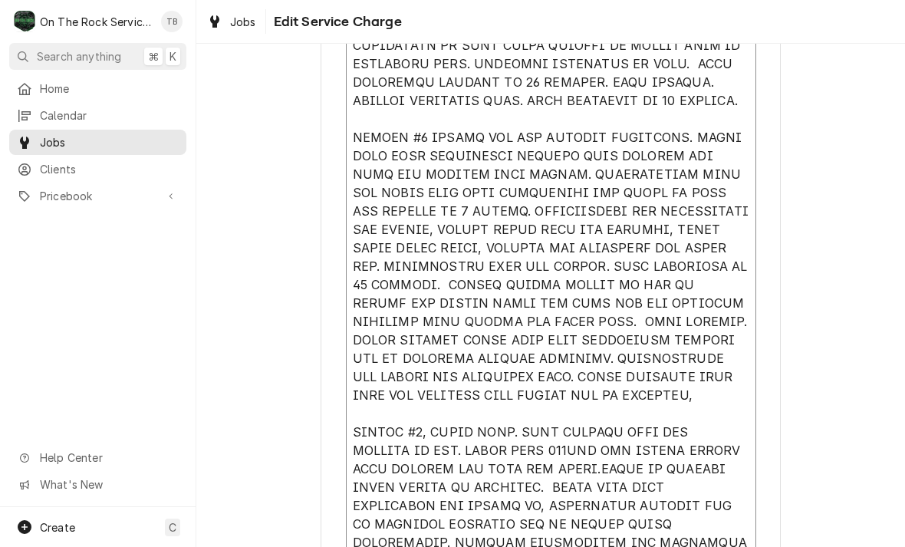
type textarea "x"
type textarea "9/4/25 TMB PROVIDE SERVICE PARTS AND LABOR TO DETERMINE THAT ON LEFT #1 UNIT FO…"
type textarea "x"
type textarea "9/4/25 TMB PROVIDE SERVICE PARTS AND LABOR TO DETERMINE THAT ON LEFT #1 UNIT FO…"
type textarea "x"
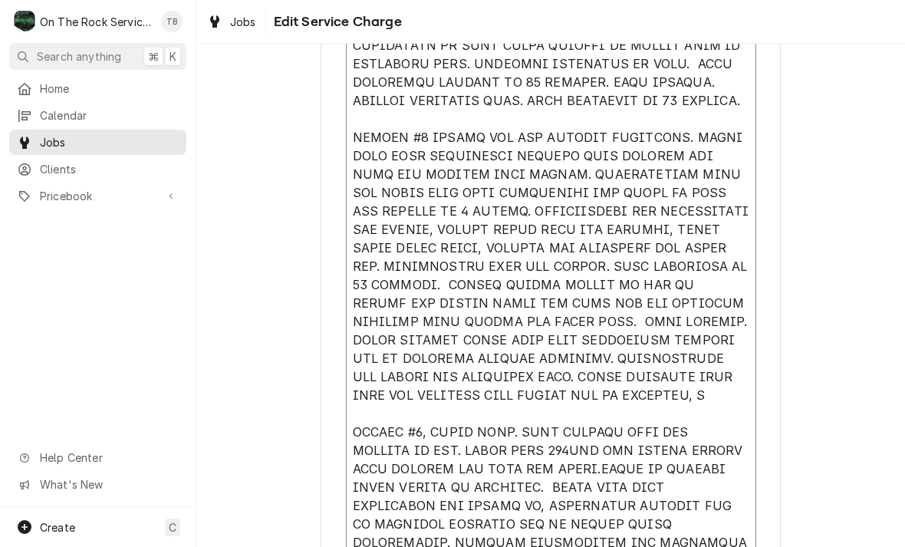
type textarea "9/4/25 TMB PROVIDE SERVICE PARTS AND LABOR TO DETERMINE THAT ON LEFT #1 UNIT FO…"
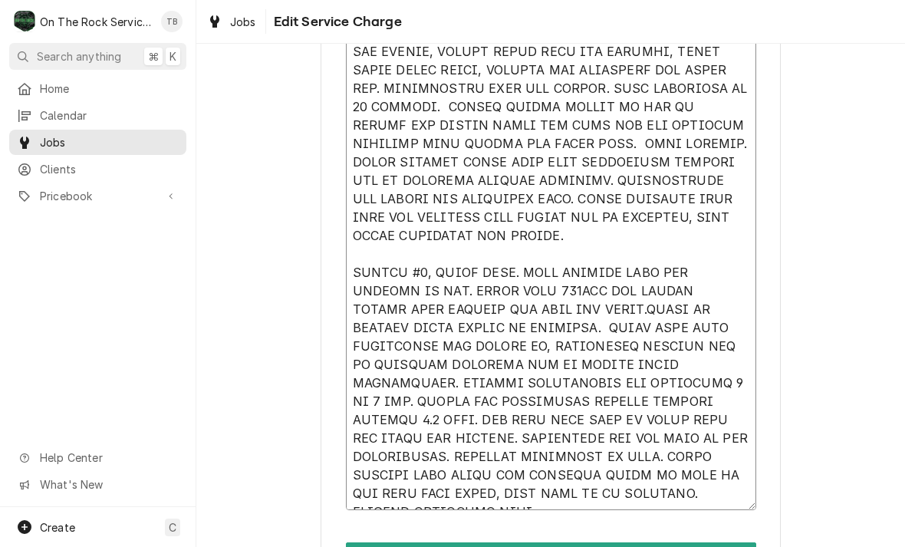
scroll to position [887, 0]
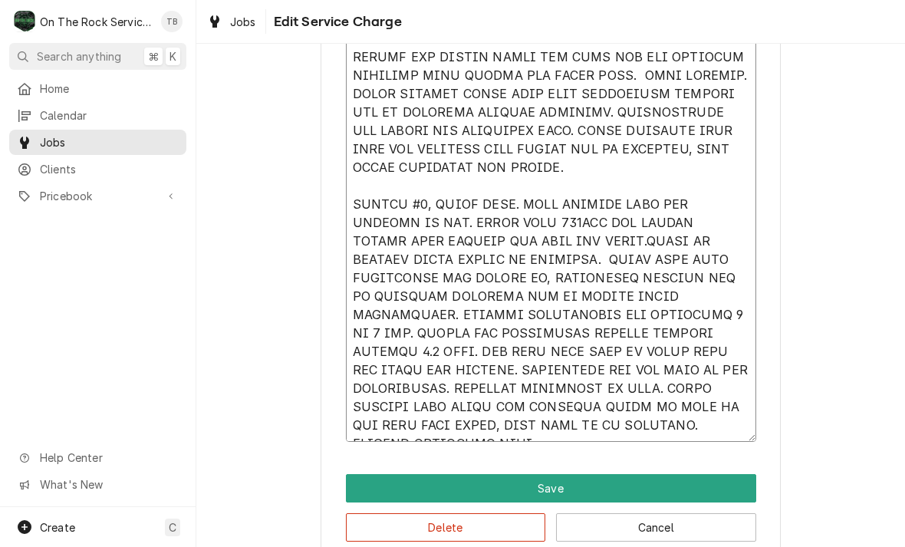
click at [695, 435] on textarea "Service Summary" at bounding box center [551, 66] width 410 height 751
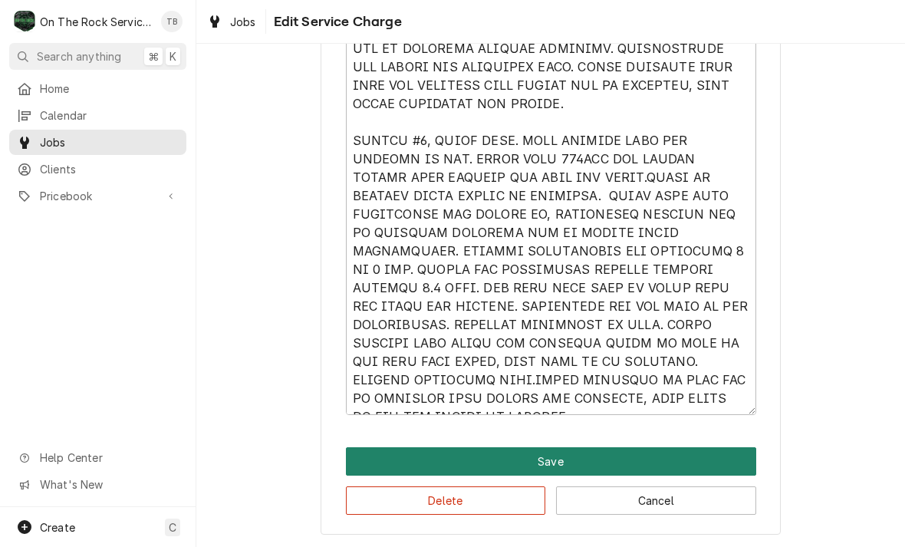
click at [560, 466] on button "Save" at bounding box center [551, 461] width 410 height 28
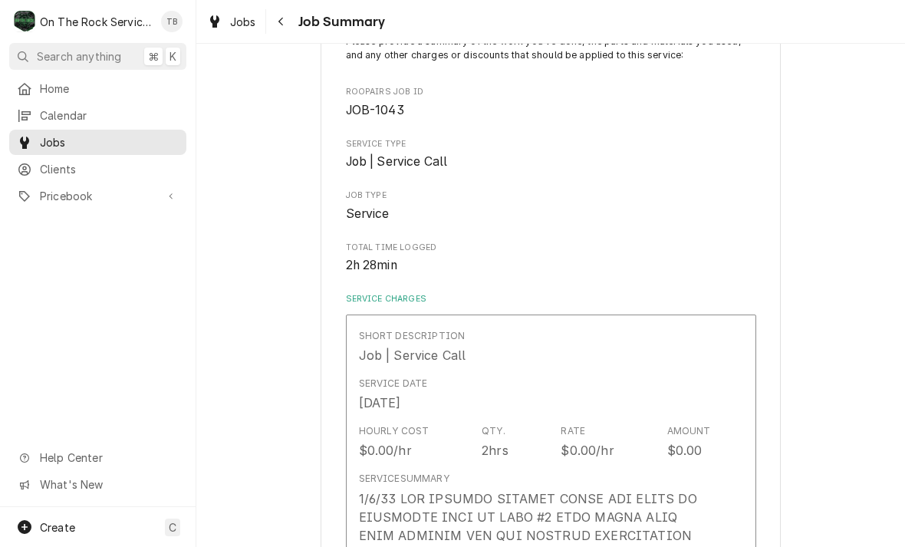
scroll to position [122, 0]
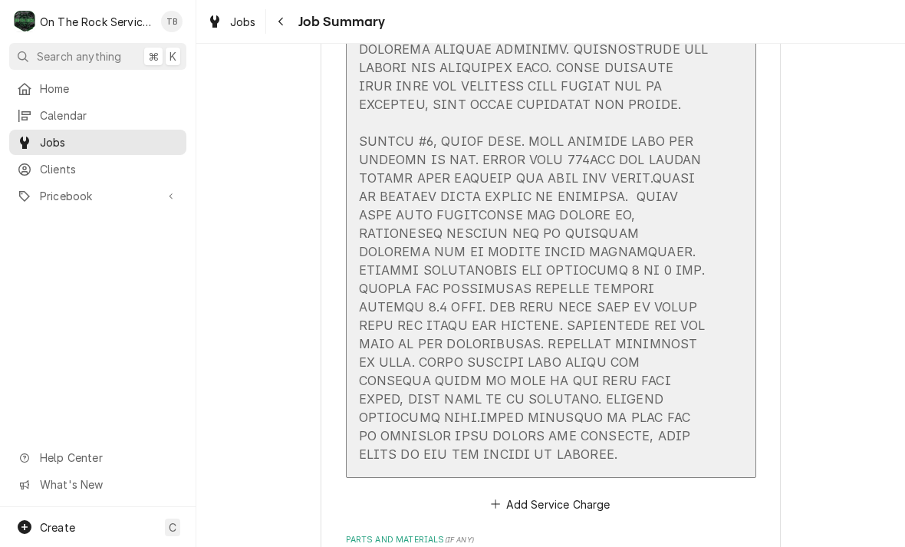
click at [617, 280] on div "Update Line Item" at bounding box center [535, 12] width 352 height 902
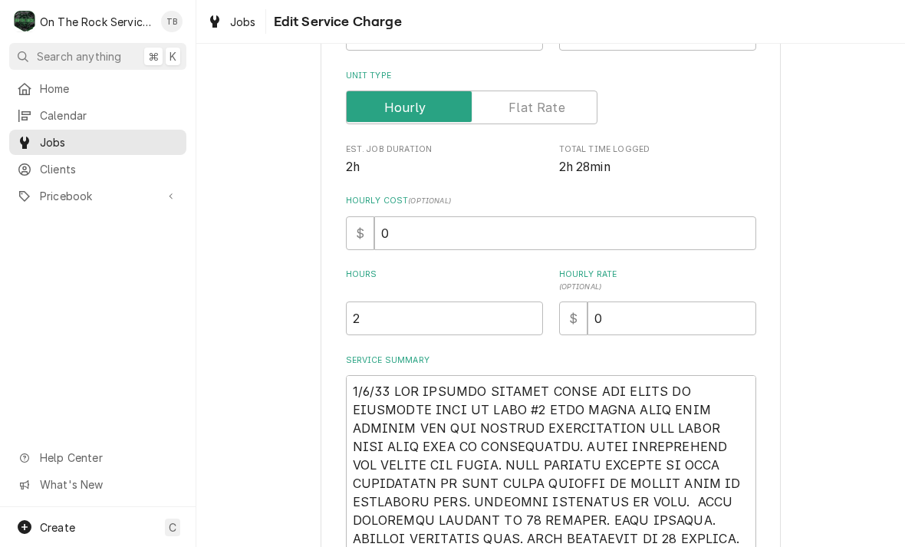
scroll to position [224, 0]
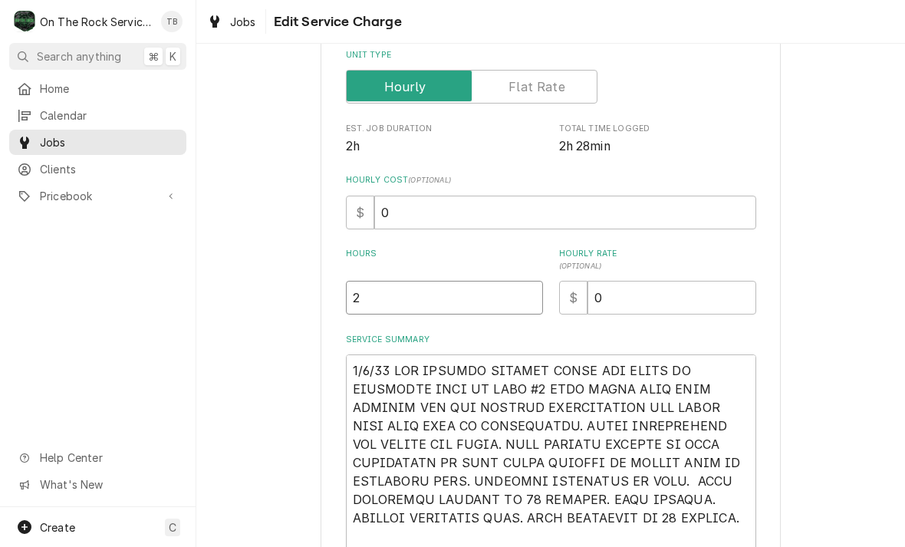
click at [387, 308] on input "2" at bounding box center [444, 298] width 197 height 34
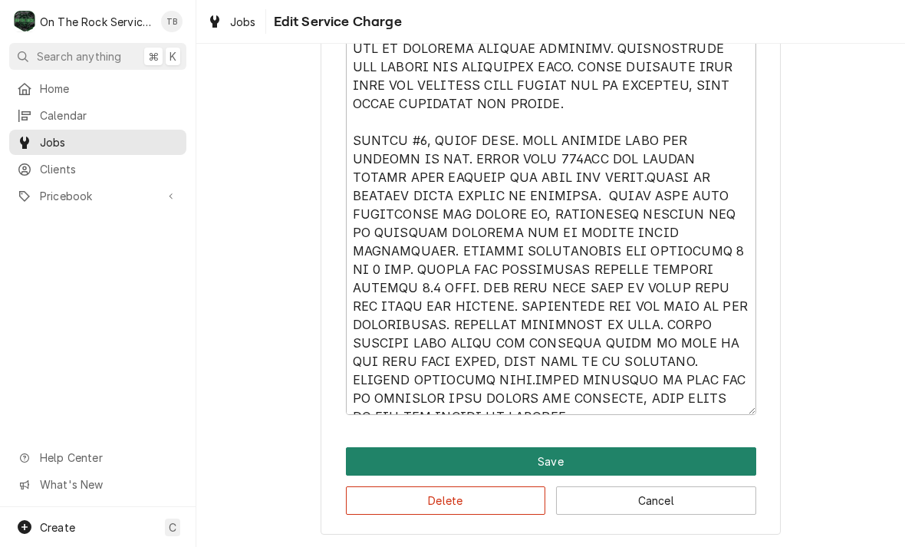
click at [573, 456] on button "Save" at bounding box center [551, 461] width 410 height 28
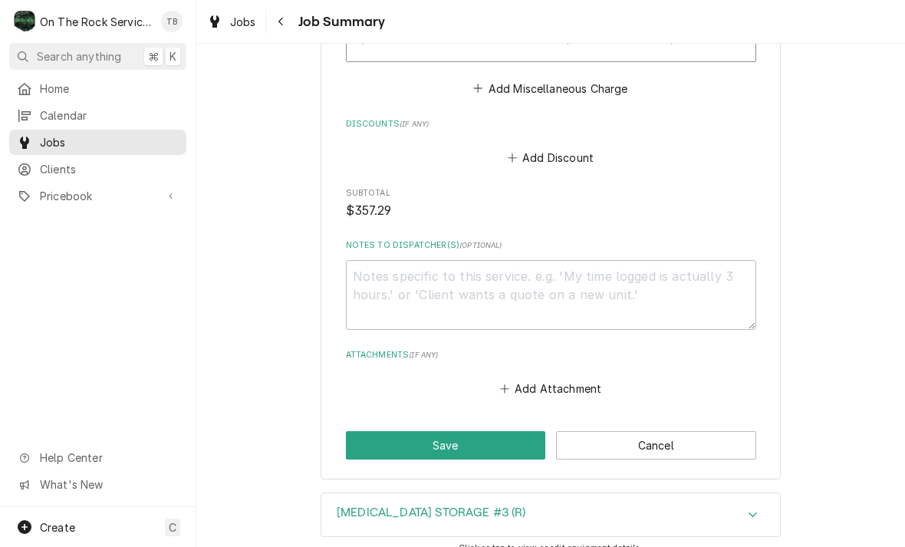
scroll to position [2674, 0]
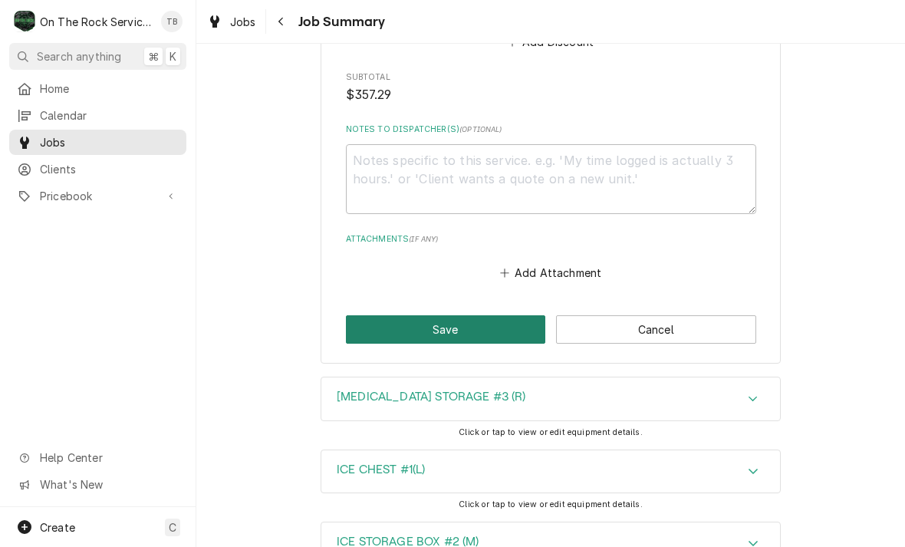
click at [461, 315] on button "Save" at bounding box center [446, 329] width 200 height 28
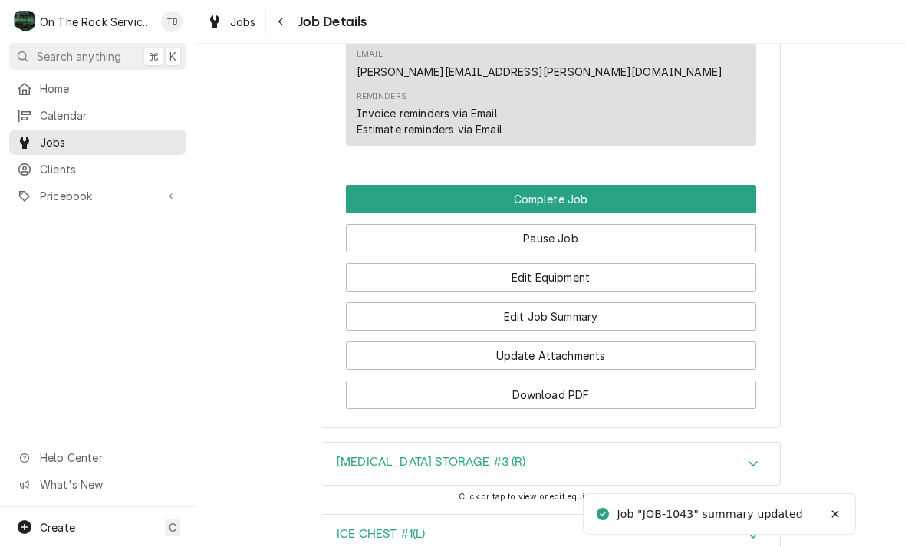
scroll to position [1529, 0]
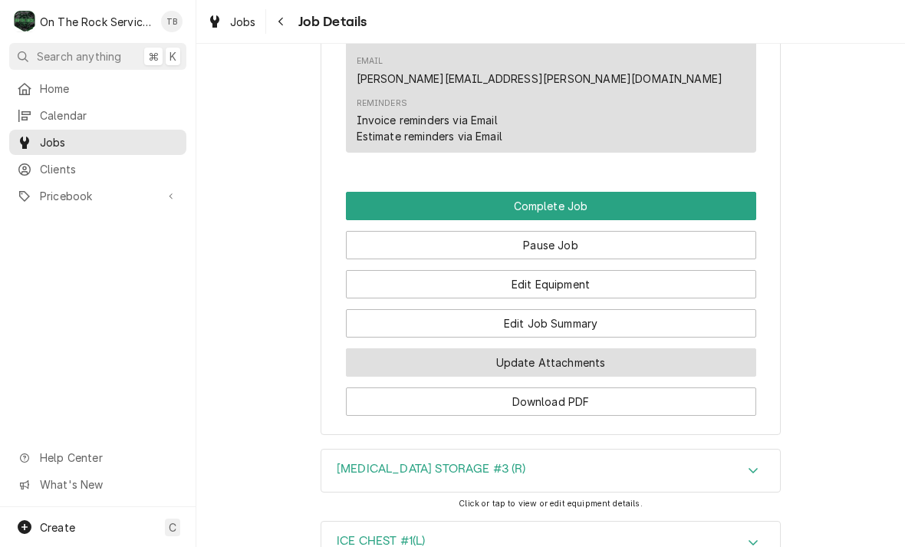
click at [584, 348] on button "Update Attachments" at bounding box center [551, 362] width 410 height 28
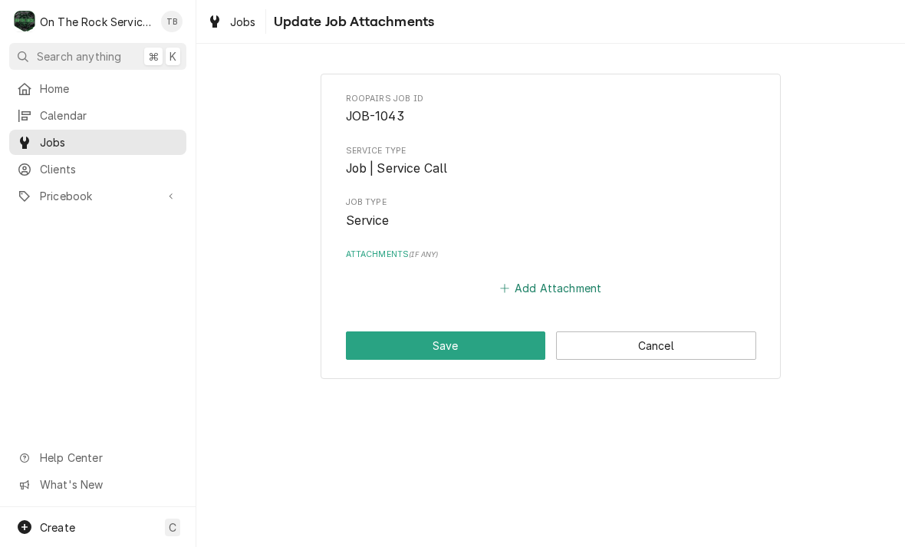
click at [550, 288] on button "Add Attachment" at bounding box center [550, 288] width 107 height 21
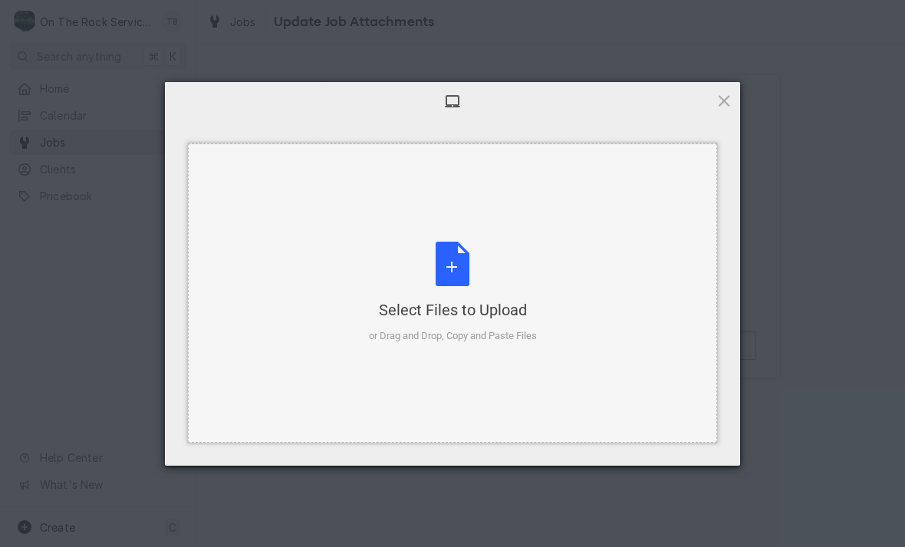
click at [455, 277] on div "Select Files to Upload or Drag and Drop, Copy and Paste Files" at bounding box center [453, 293] width 168 height 102
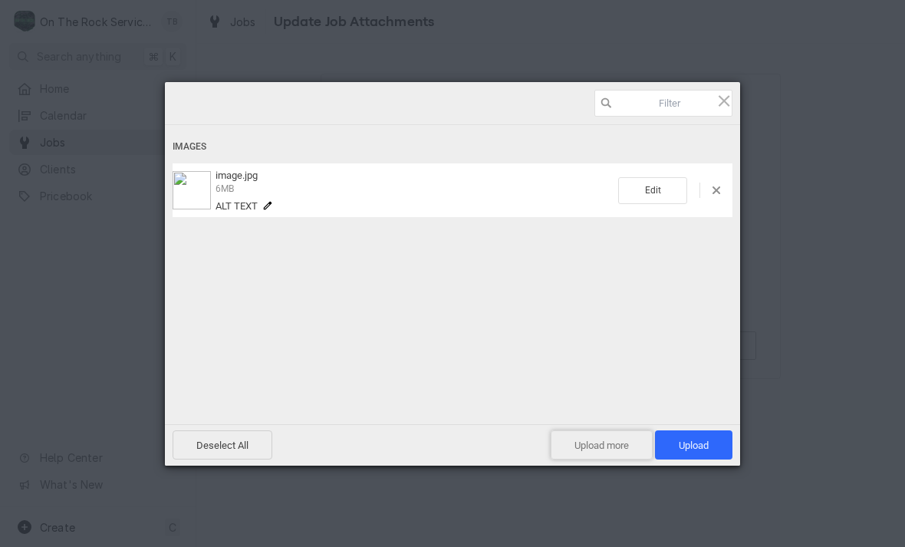
click at [606, 445] on span "Upload more" at bounding box center [601, 444] width 102 height 29
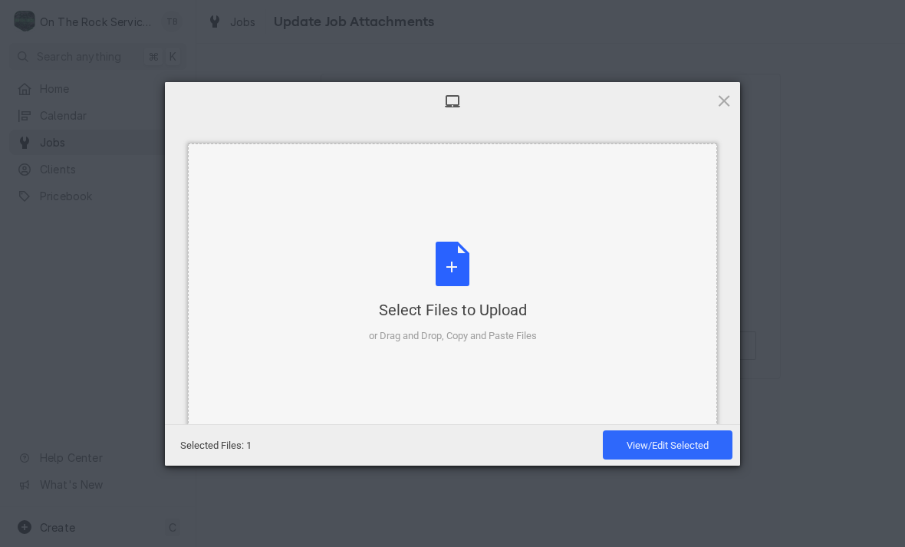
click at [457, 270] on div "Select Files to Upload or Drag and Drop, Copy and Paste Files" at bounding box center [453, 293] width 168 height 102
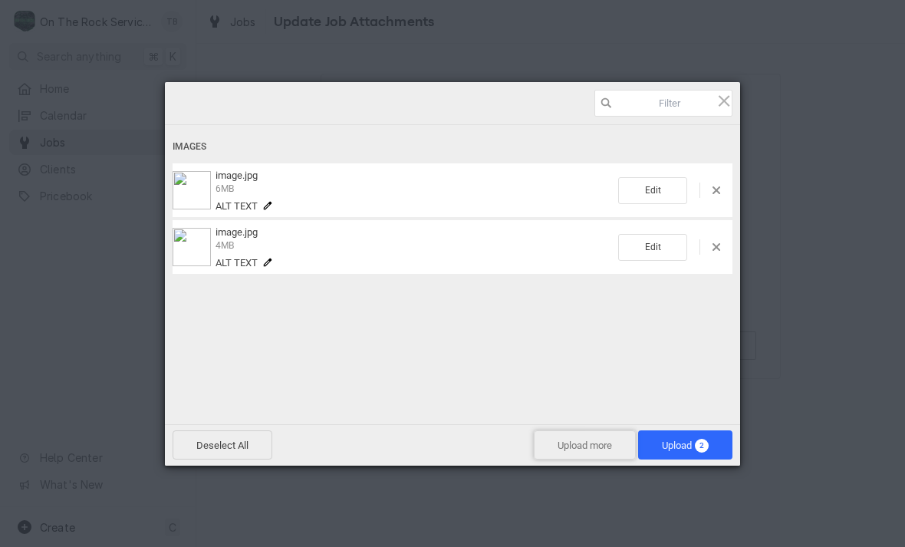
click at [595, 448] on span "Upload more" at bounding box center [585, 444] width 102 height 29
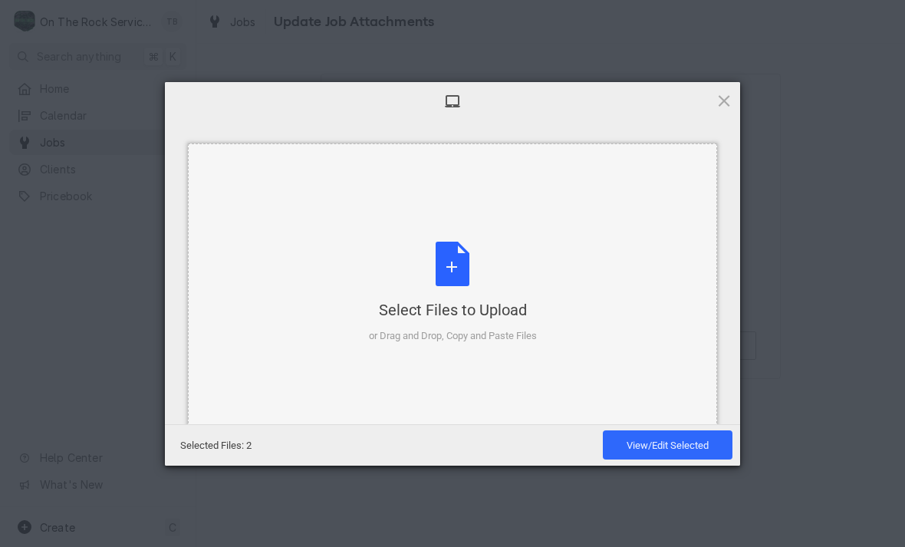
click at [455, 274] on div "Select Files to Upload or Drag and Drop, Copy and Paste Files" at bounding box center [453, 293] width 168 height 102
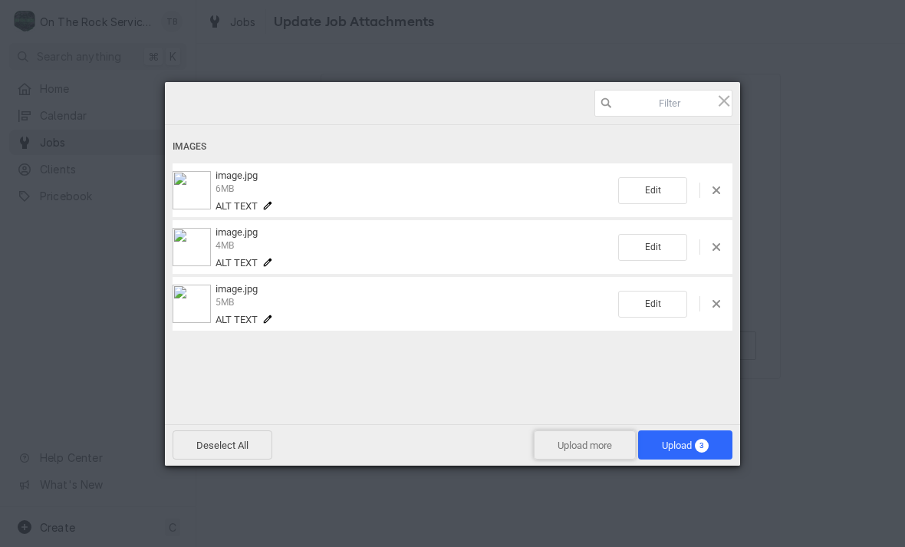
click at [596, 442] on span "Upload more" at bounding box center [585, 444] width 102 height 29
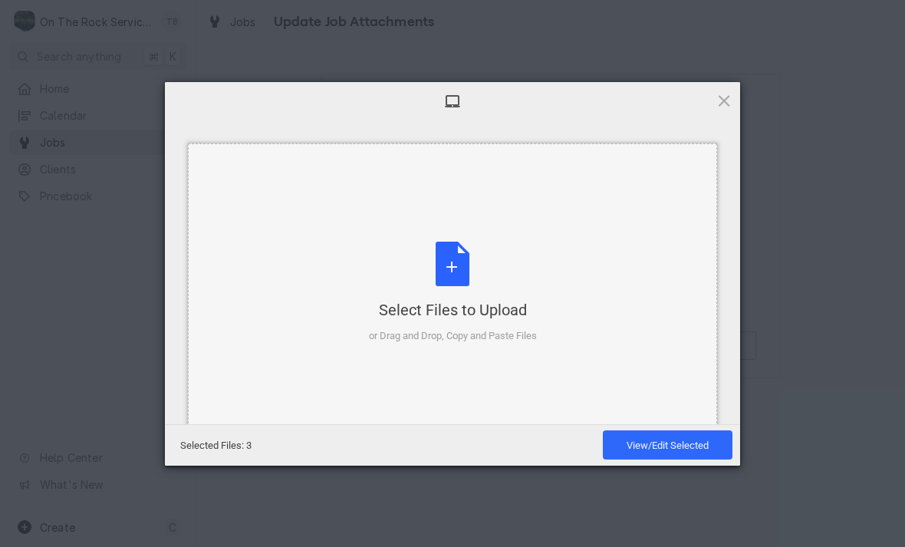
click at [455, 266] on div "Select Files to Upload or Drag and Drop, Copy and Paste Files" at bounding box center [453, 293] width 168 height 102
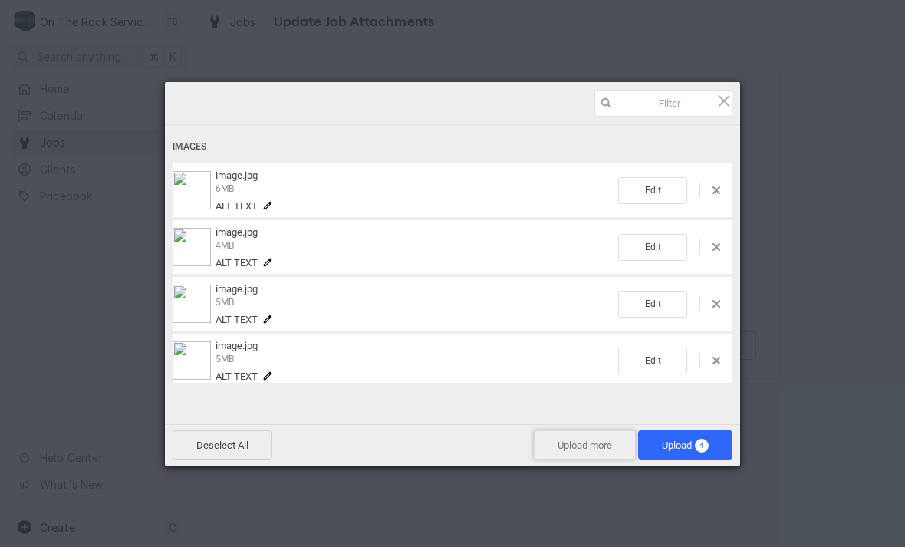
click at [589, 449] on span "Upload more" at bounding box center [585, 444] width 102 height 29
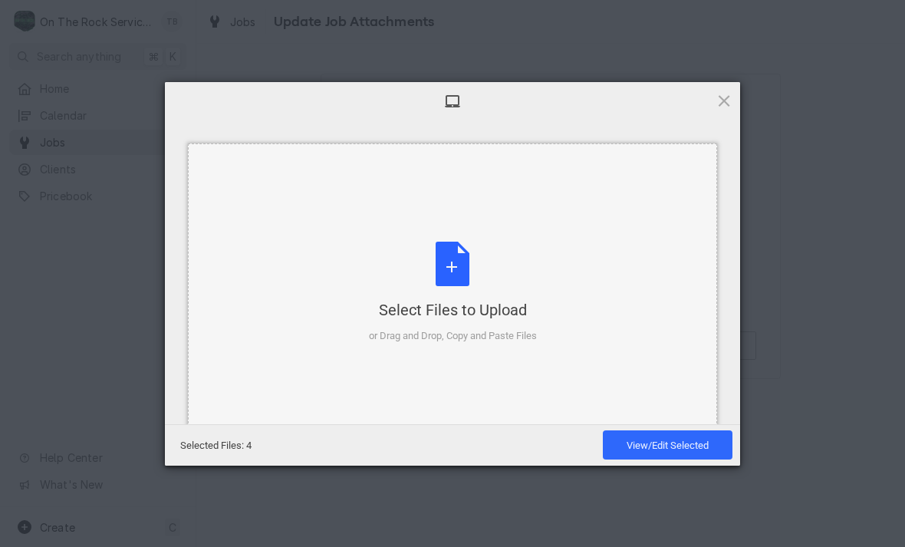
click at [461, 271] on div "Select Files to Upload or Drag and Drop, Copy and Paste Files" at bounding box center [453, 293] width 168 height 102
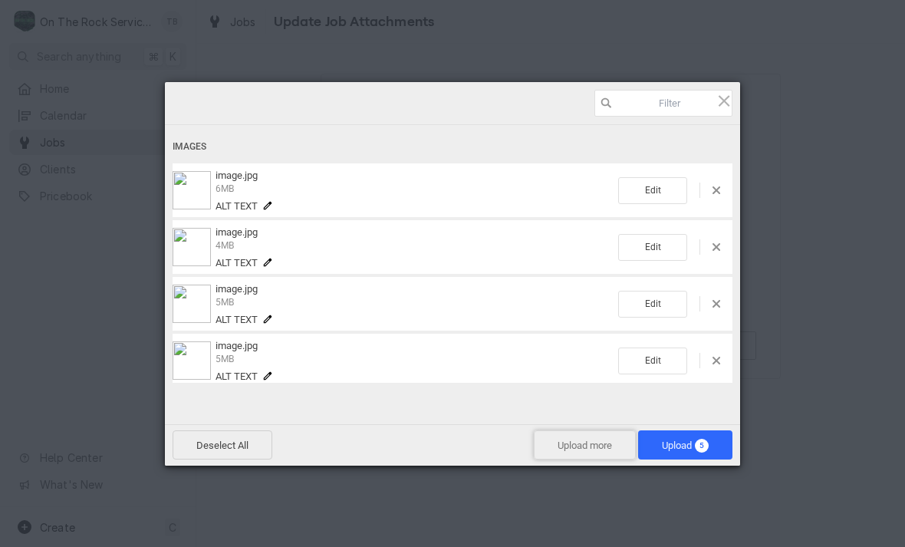
click at [580, 454] on span "Upload more" at bounding box center [585, 444] width 102 height 29
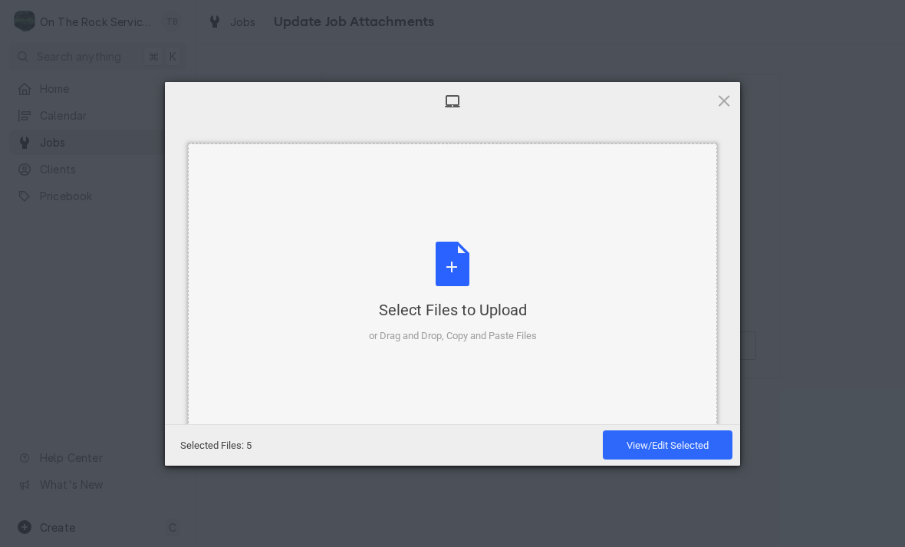
click at [464, 269] on div "Select Files to Upload or Drag and Drop, Copy and Paste Files" at bounding box center [453, 293] width 168 height 102
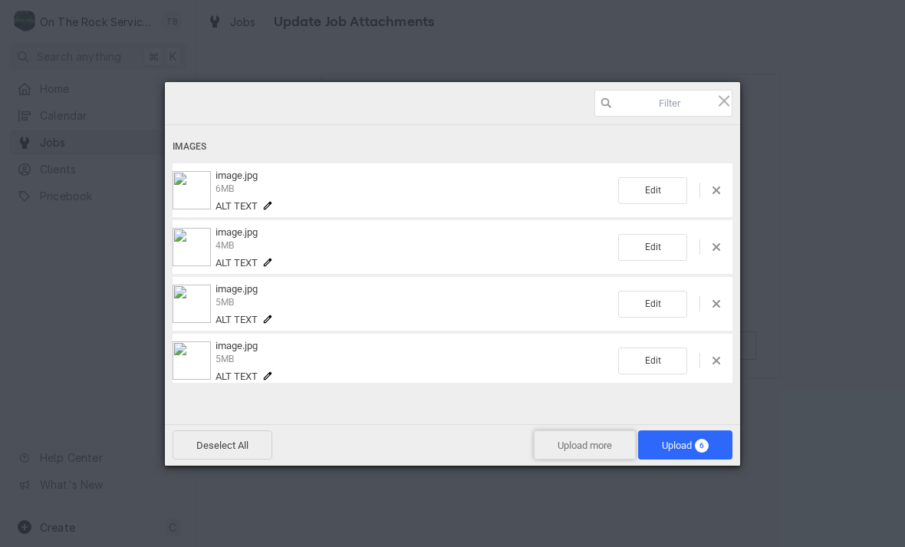
click at [577, 443] on span "Upload more" at bounding box center [585, 444] width 102 height 29
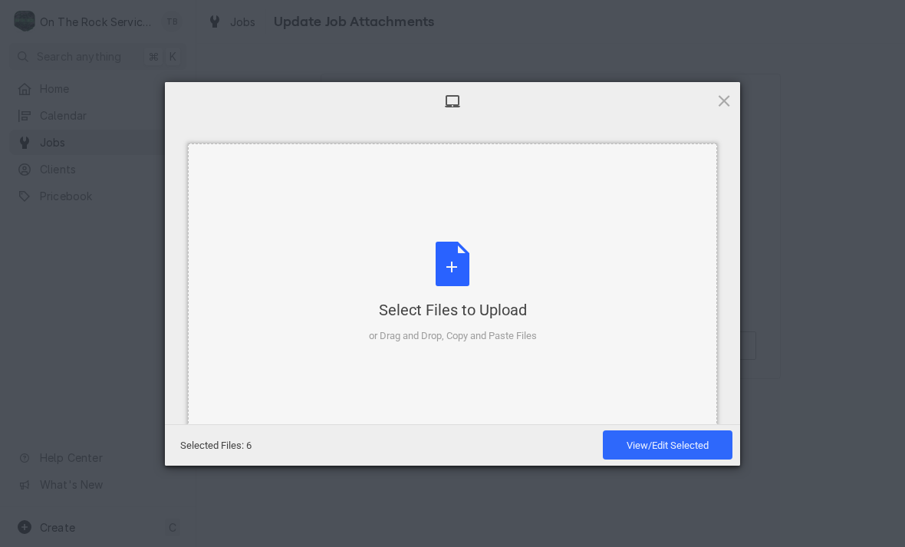
click at [458, 281] on div "Select Files to Upload or Drag and Drop, Copy and Paste Files" at bounding box center [453, 293] width 168 height 102
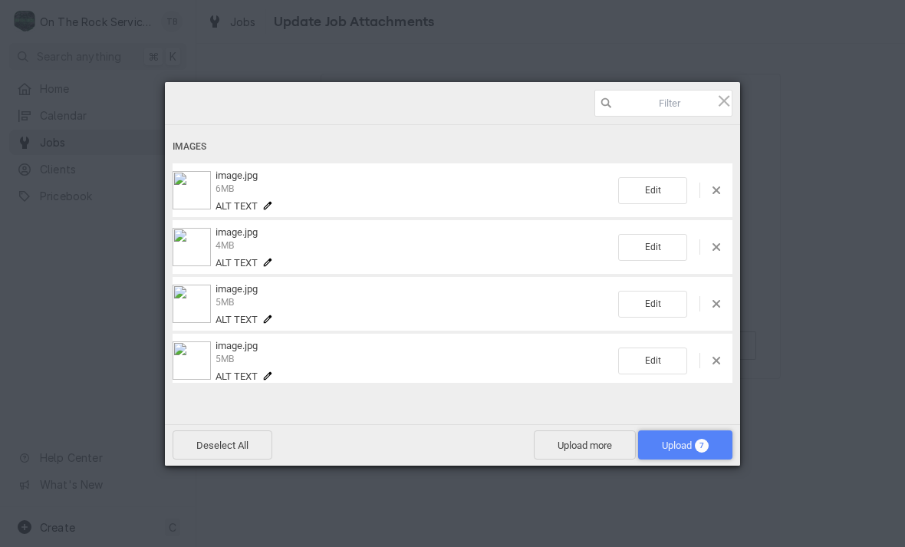
click at [675, 453] on span "Upload 7" at bounding box center [685, 444] width 94 height 29
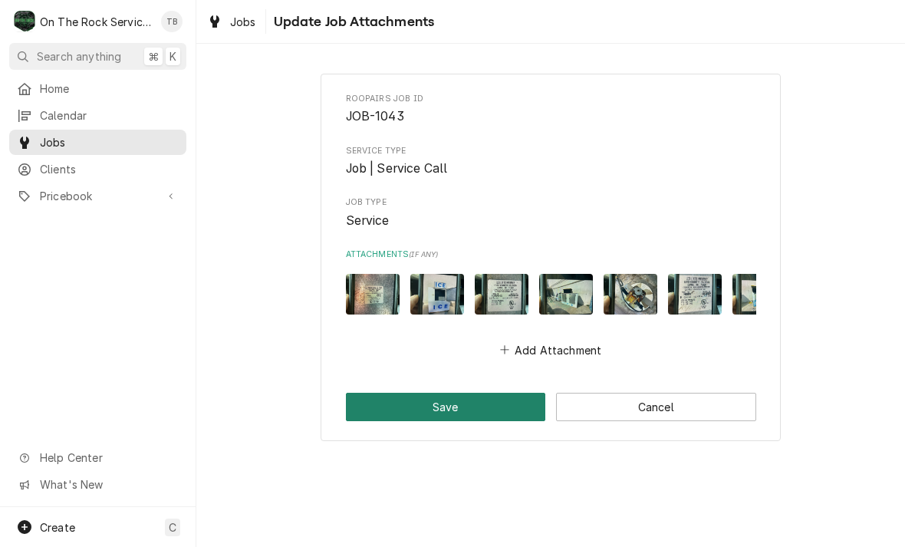
click at [475, 407] on button "Save" at bounding box center [446, 407] width 200 height 28
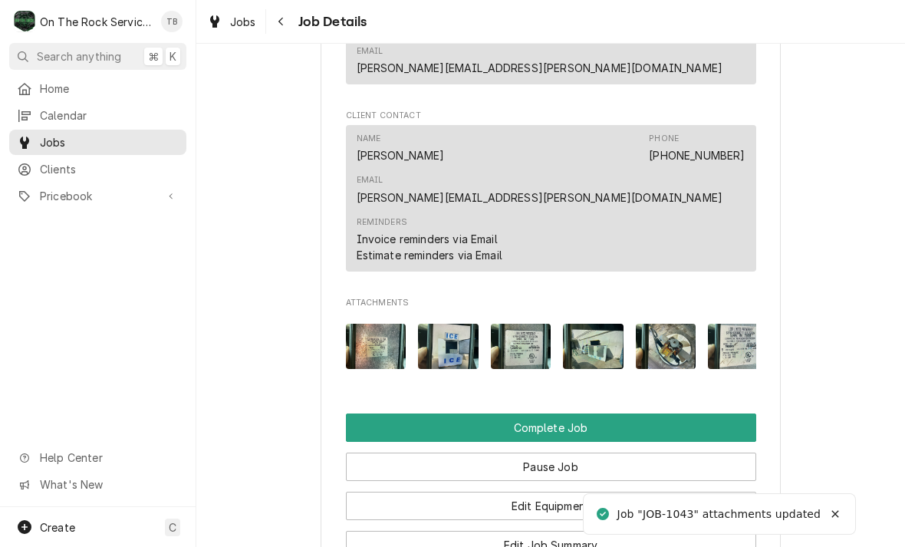
scroll to position [1425, 0]
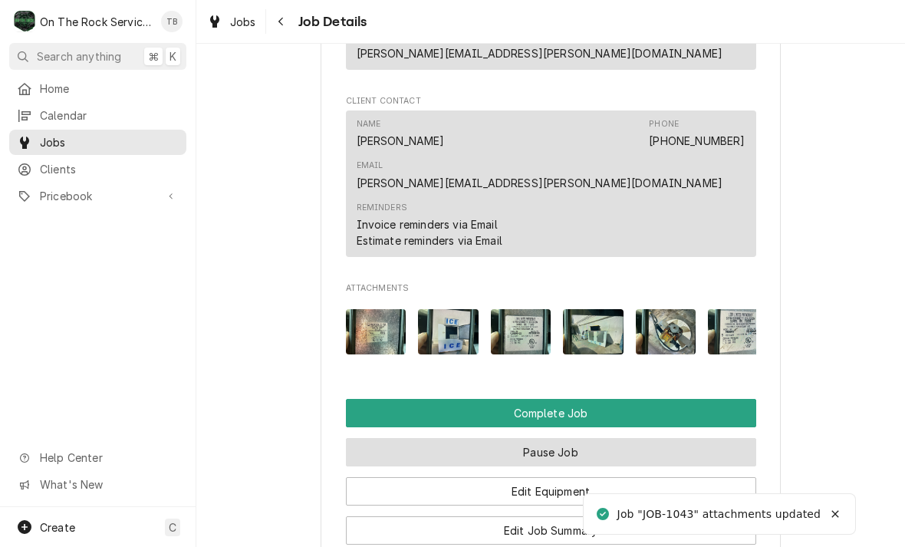
click at [574, 438] on button "Pause Job" at bounding box center [551, 452] width 410 height 28
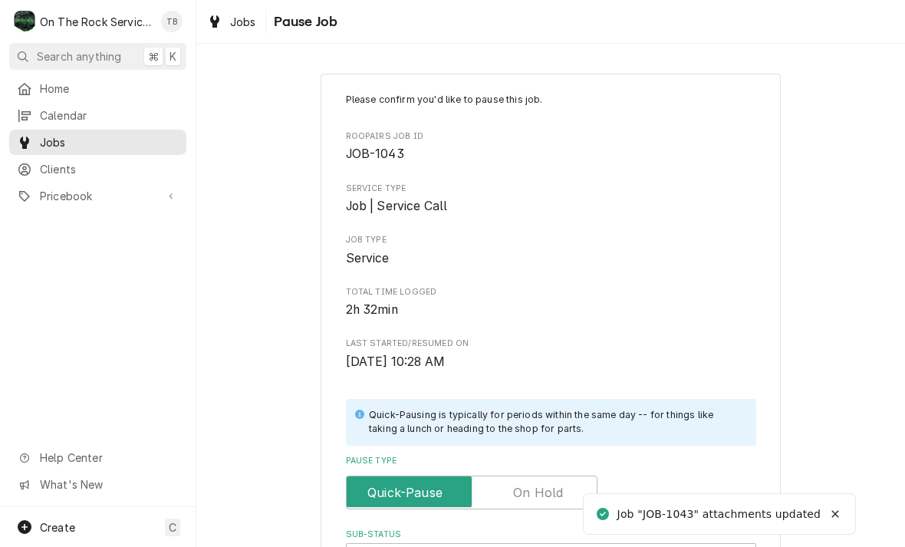
click at [566, 480] on input "Pause Type" at bounding box center [472, 492] width 238 height 34
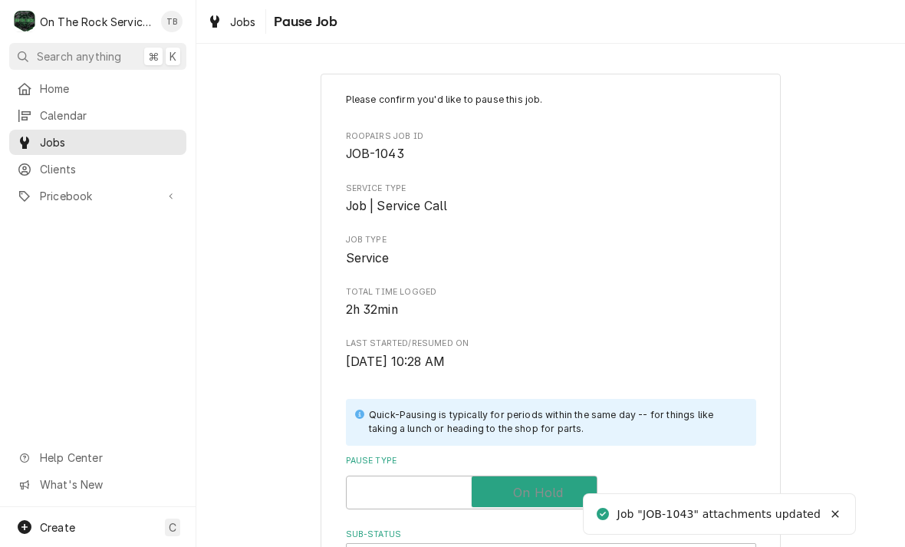
checkbox input "true"
type textarea "x"
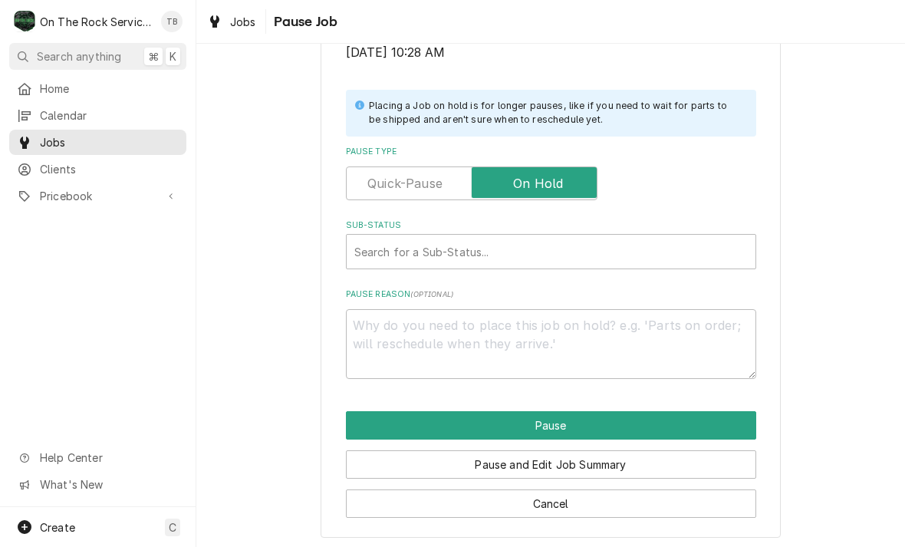
scroll to position [308, 0]
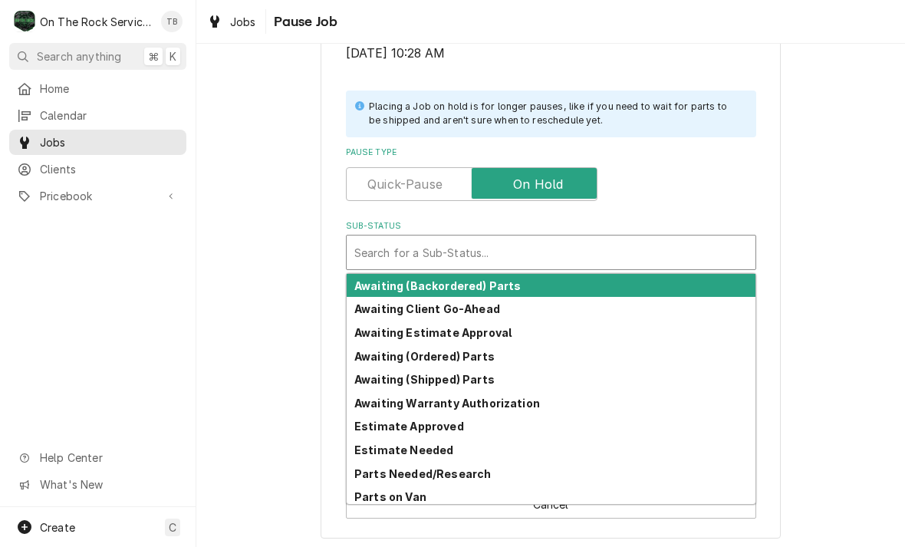
type input "E"
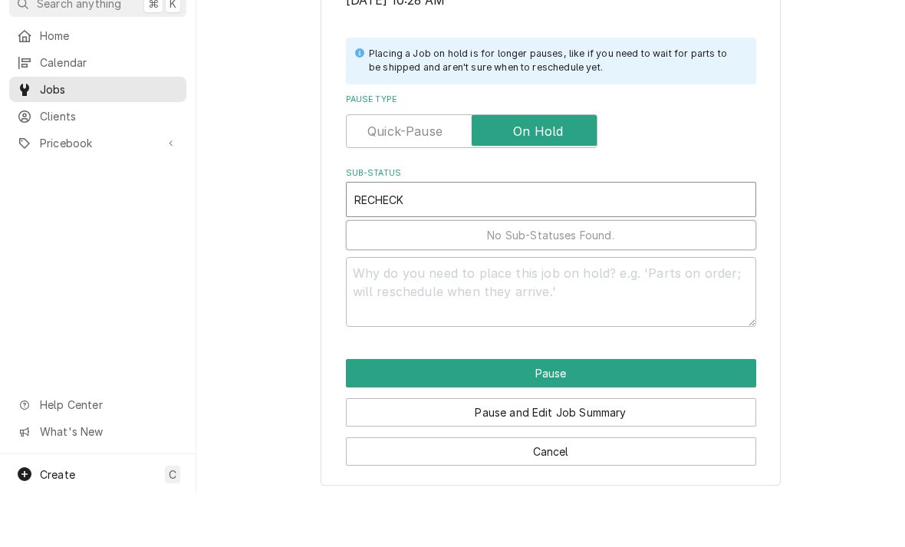
type input "RECHECK"
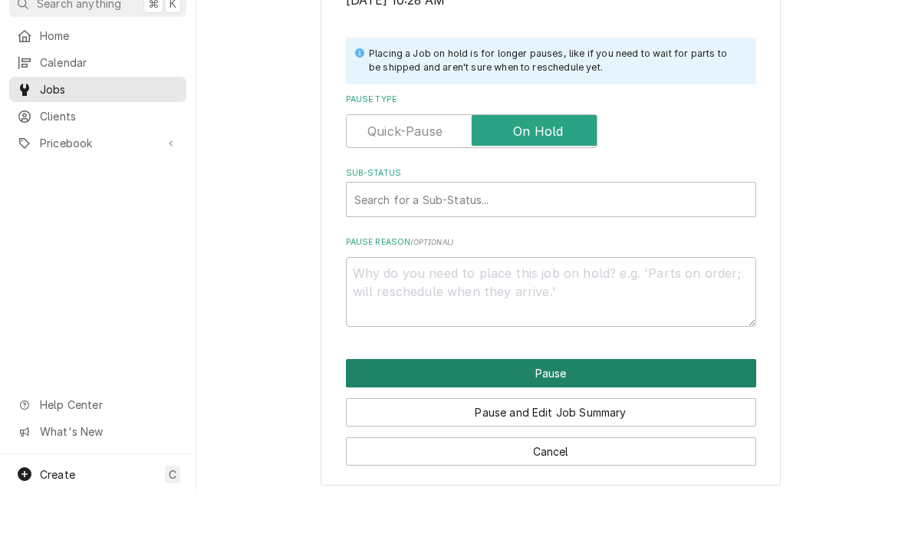
click at [580, 412] on button "Pause" at bounding box center [551, 426] width 410 height 28
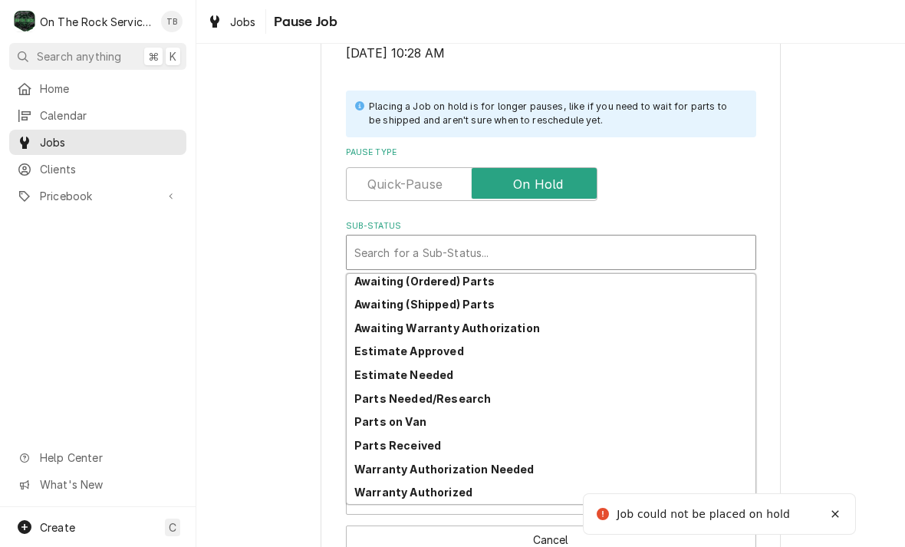
scroll to position [75, 0]
click at [473, 398] on strong "Parts Needed/Research" at bounding box center [422, 398] width 136 height 13
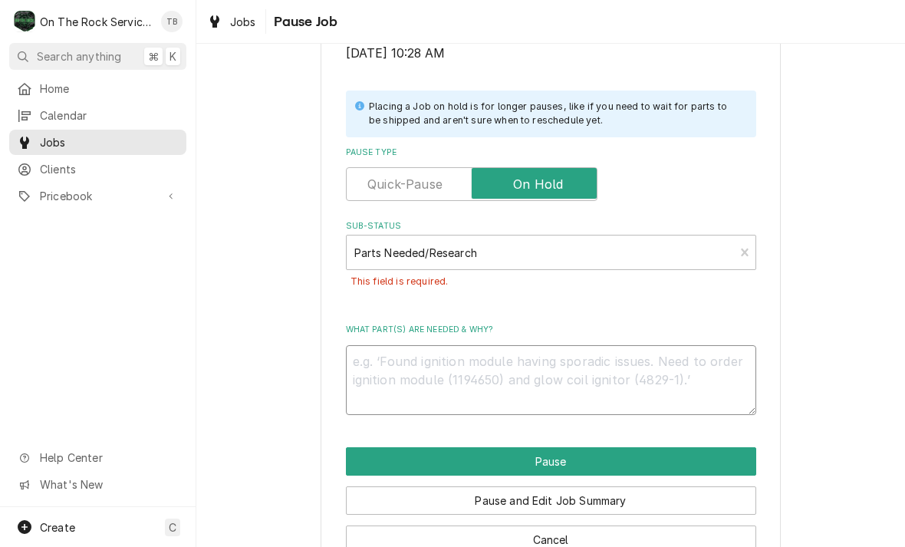
click at [421, 368] on textarea "What part(s) are needed & why?" at bounding box center [551, 380] width 410 height 70
type textarea "x"
type textarea "R"
type textarea "x"
type textarea "RE"
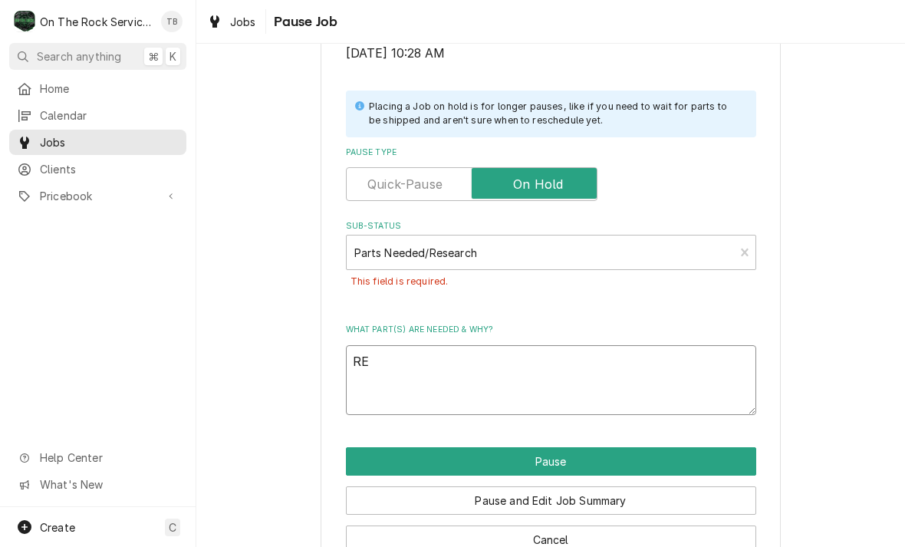
type textarea "x"
type textarea "REC"
type textarea "x"
type textarea "RECH"
type textarea "x"
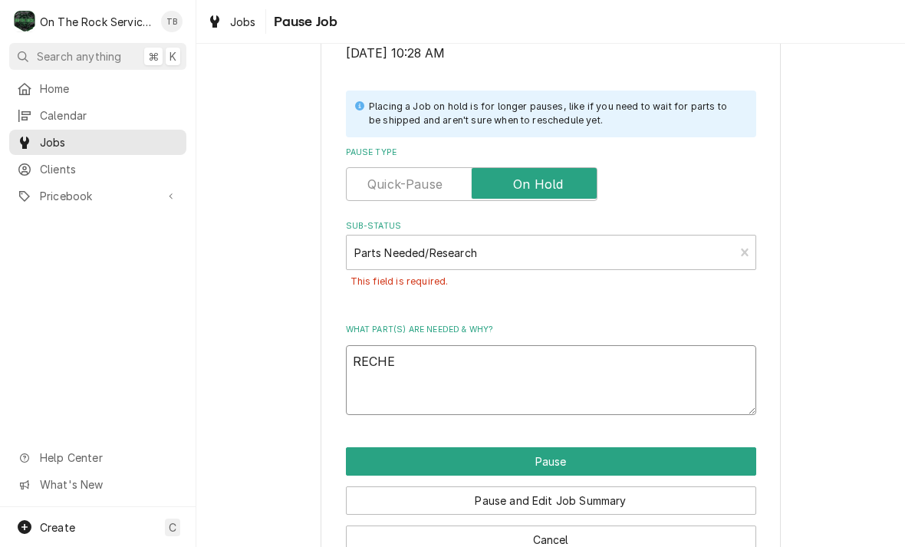
type textarea "RECHEC"
type textarea "x"
type textarea "RECHECK"
type textarea "x"
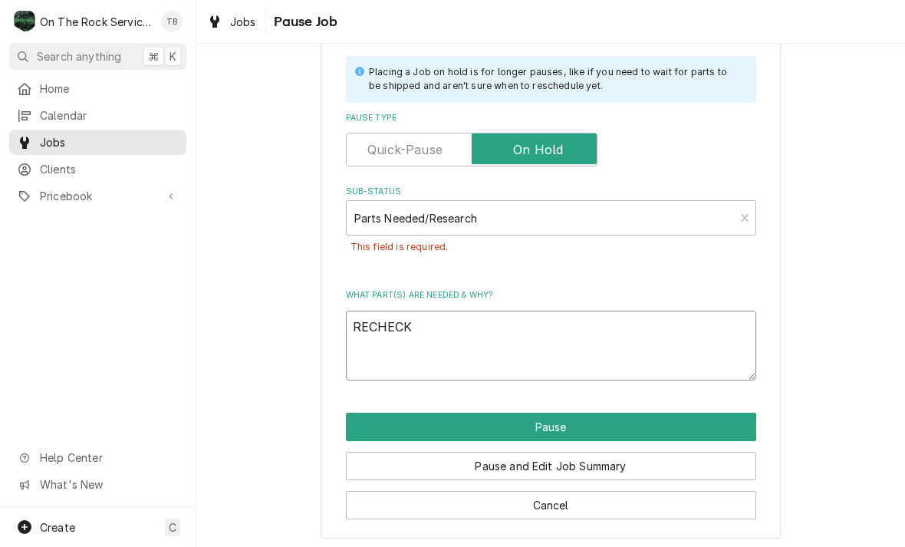
scroll to position [308, 0]
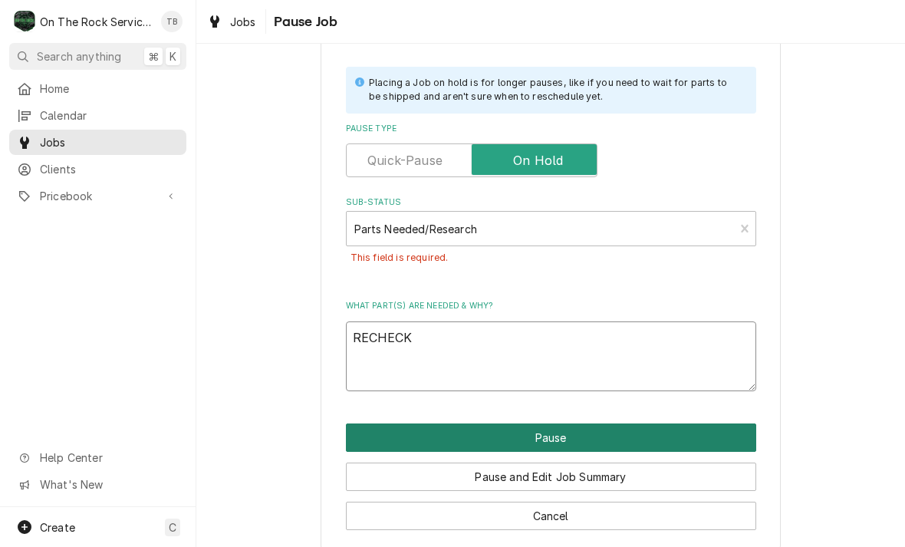
type textarea "RECHECK"
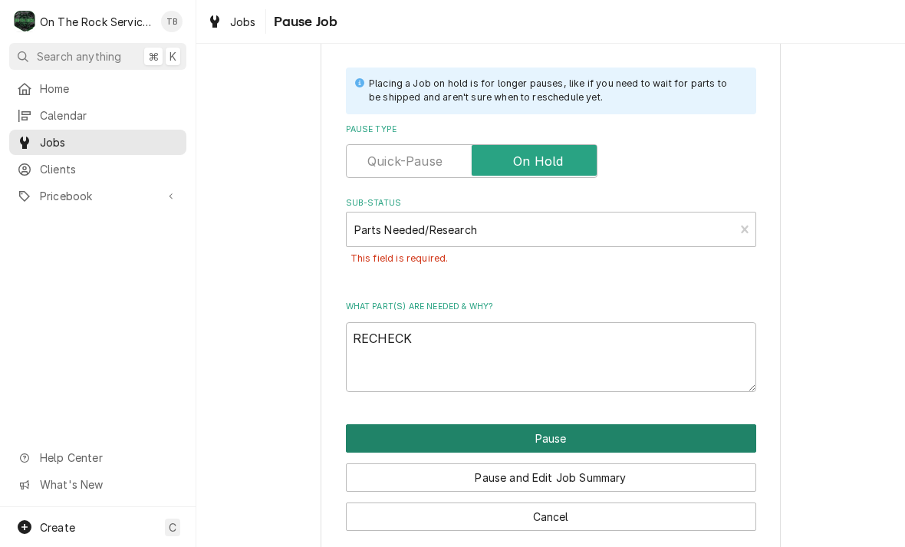
click at [558, 424] on button "Pause" at bounding box center [551, 438] width 410 height 28
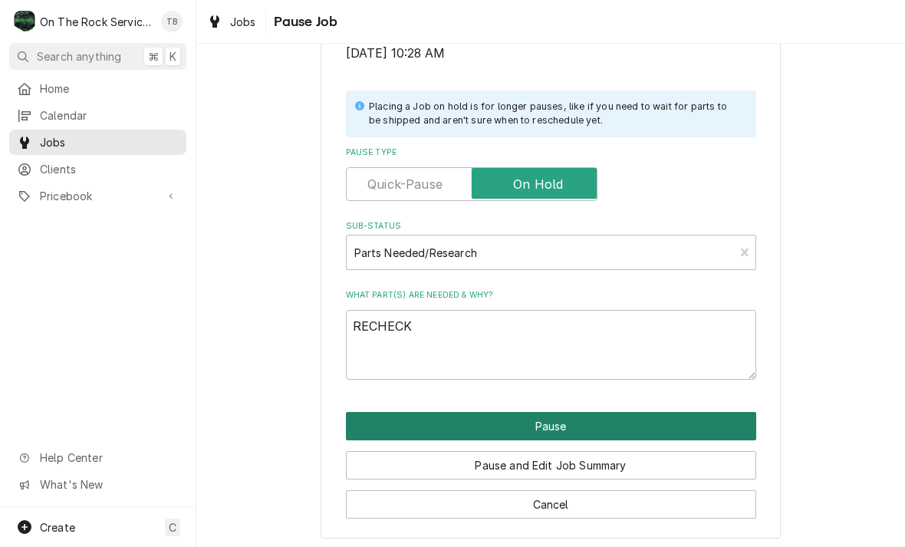
type textarea "x"
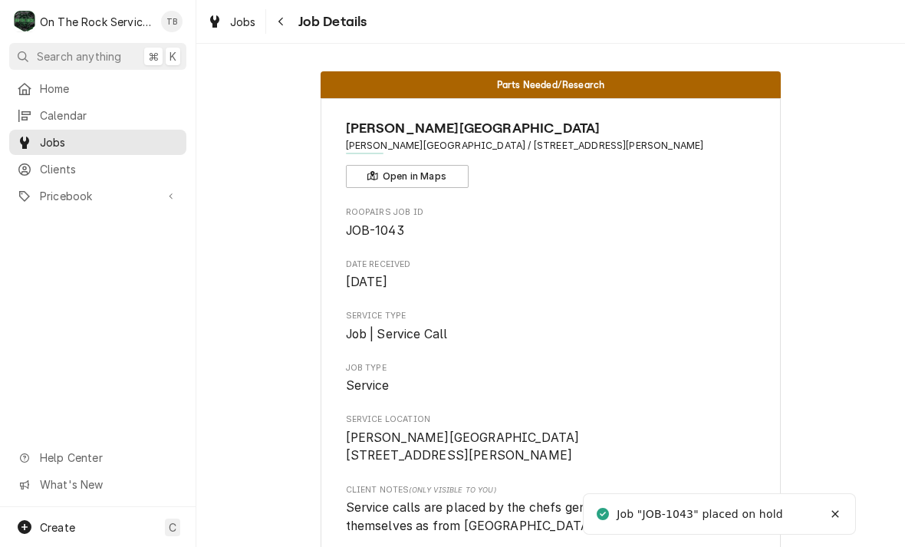
scroll to position [-2, 0]
click at [238, 25] on span "Jobs" at bounding box center [243, 22] width 26 height 16
